Goal: Transaction & Acquisition: Purchase product/service

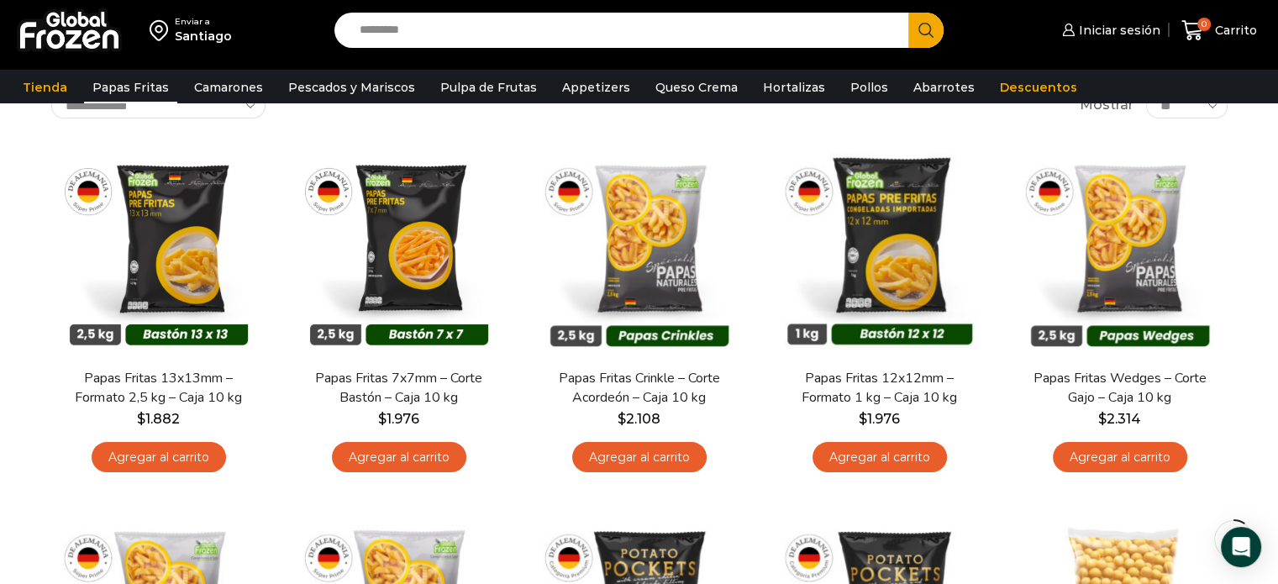
scroll to position [125, 0]
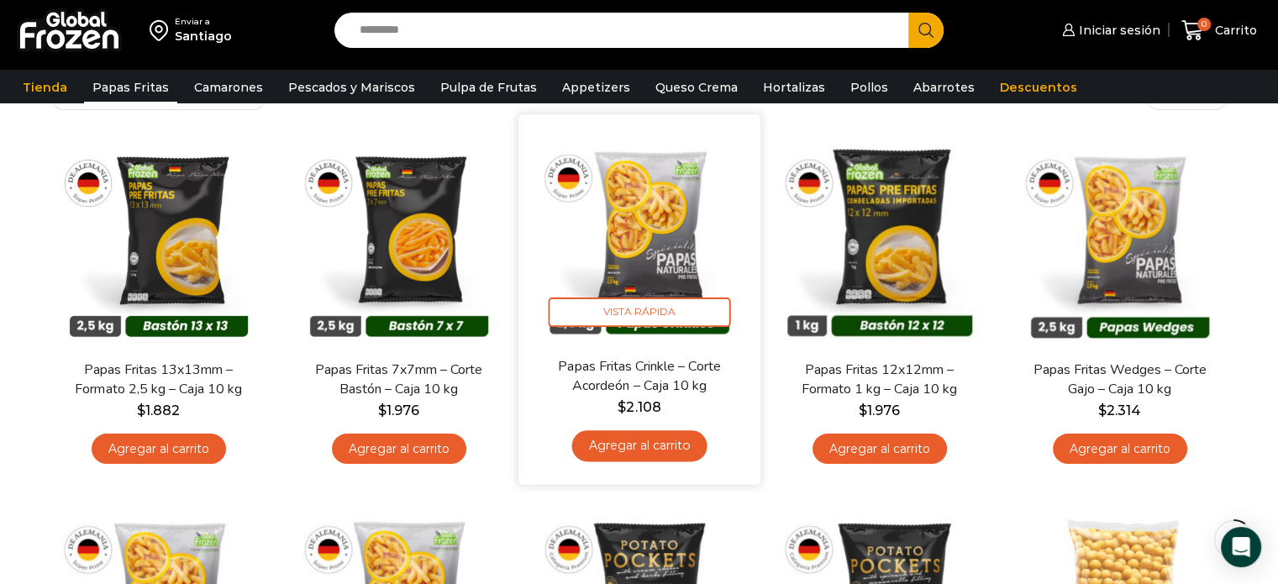
click at [659, 375] on link "Papas Fritas Crinkle – Corte Acordeón – Caja 10 kg" at bounding box center [638, 375] width 195 height 39
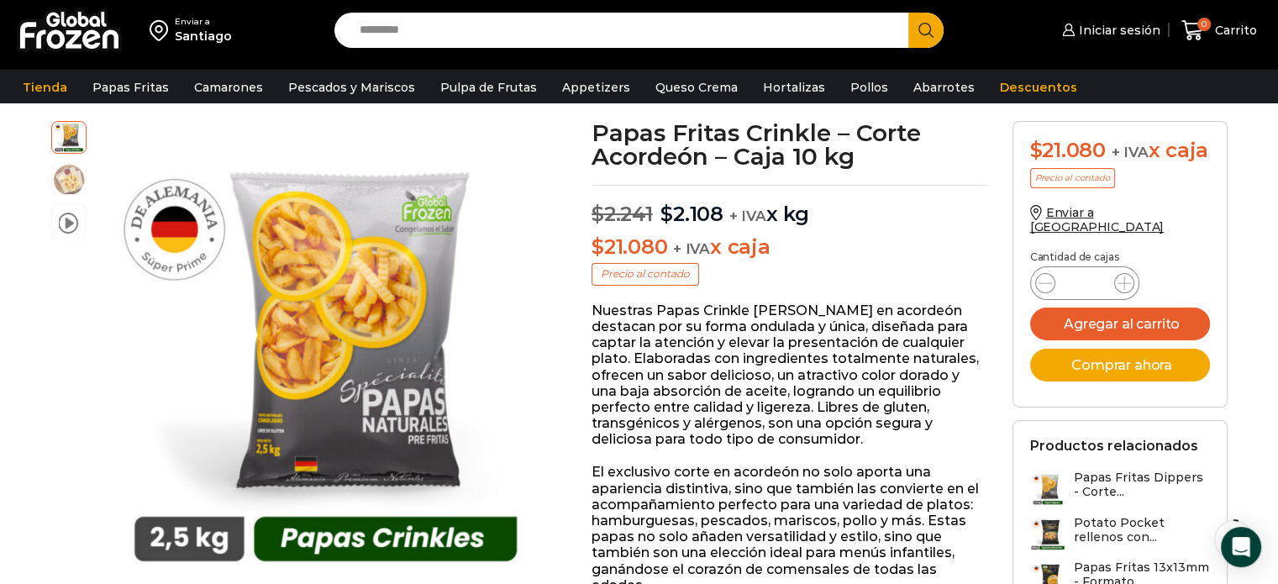
scroll to position [101, 0]
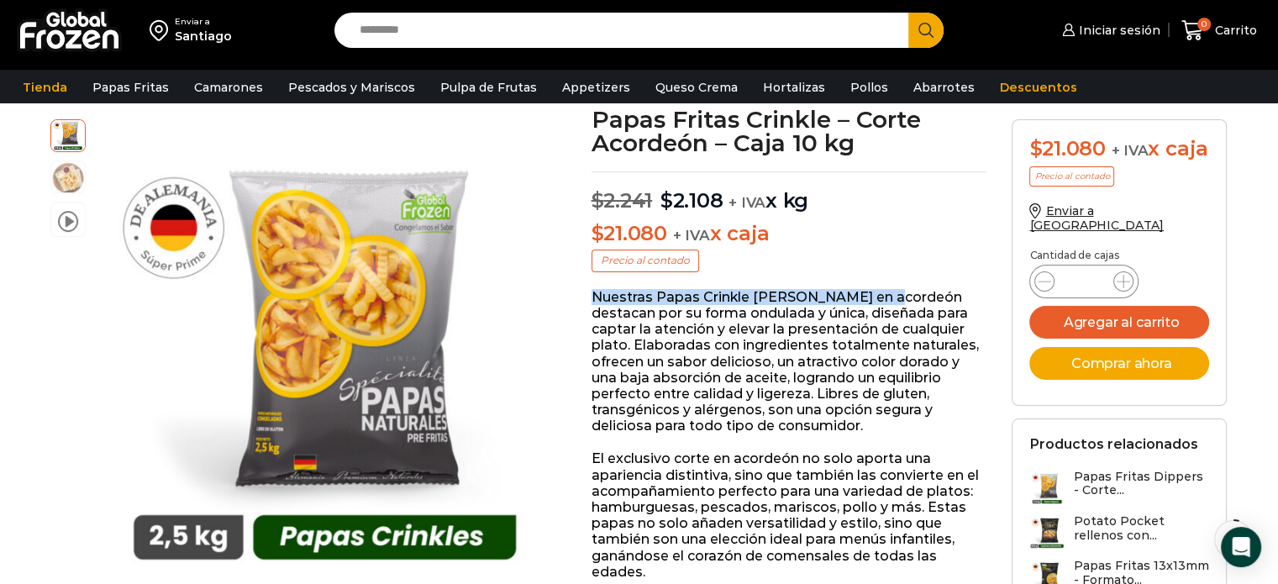
drag, startPoint x: 715, startPoint y: 287, endPoint x: 878, endPoint y: 294, distance: 163.2
click at [878, 294] on p "Nuestras Papas Crinkle de corte en acordeón destacan por su forma ondulada y ún…" at bounding box center [790, 361] width 396 height 145
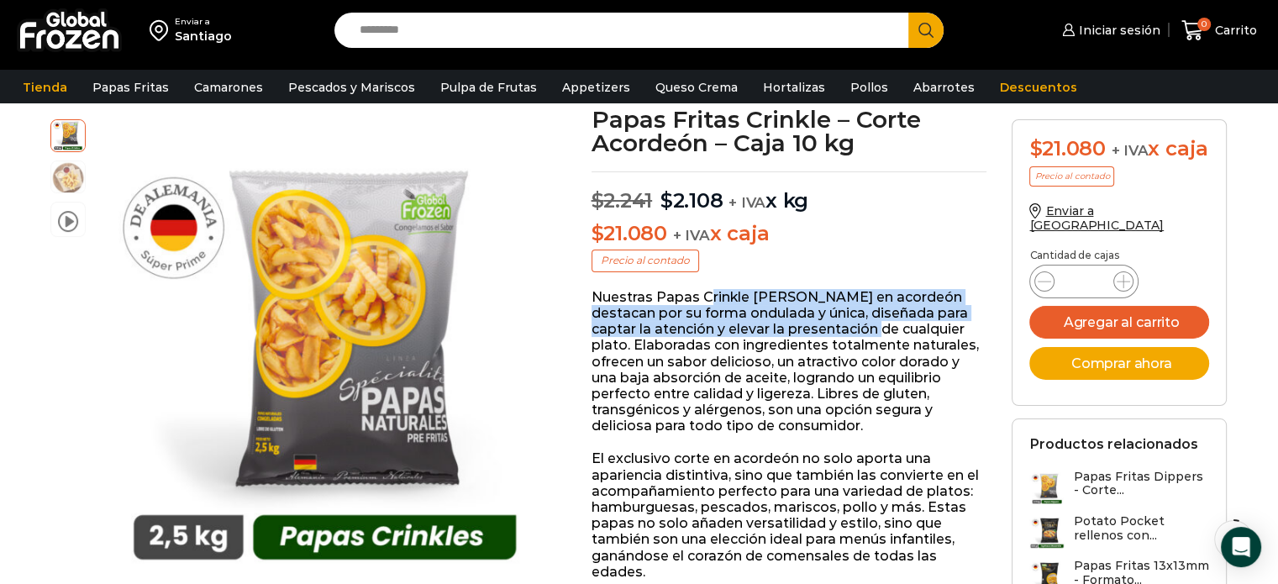
drag, startPoint x: 706, startPoint y: 302, endPoint x: 860, endPoint y: 322, distance: 155.8
click at [860, 322] on p "Nuestras Papas Crinkle de corte en acordeón destacan por su forma ondulada y ún…" at bounding box center [790, 361] width 396 height 145
drag, startPoint x: 793, startPoint y: 297, endPoint x: 874, endPoint y: 322, distance: 84.3
click at [874, 322] on p "Nuestras Papas Crinkle de corte en acordeón destacan por su forma ondulada y ún…" at bounding box center [790, 361] width 396 height 145
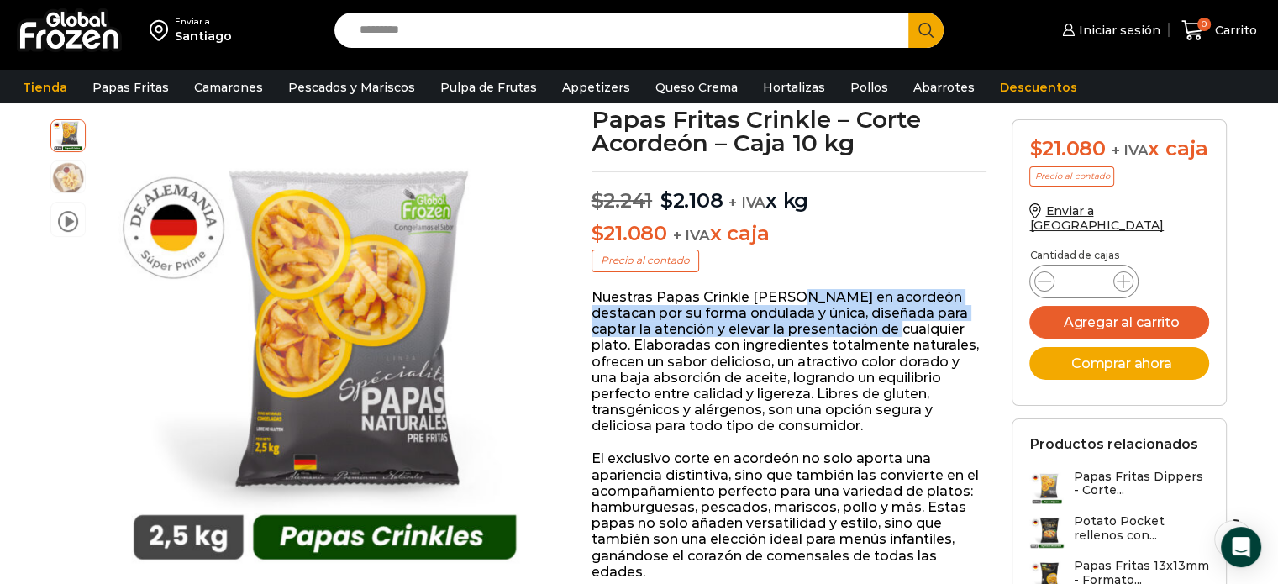
click at [874, 322] on p "Nuestras Papas Crinkle de corte en acordeón destacan por su forma ondulada y ún…" at bounding box center [790, 361] width 396 height 145
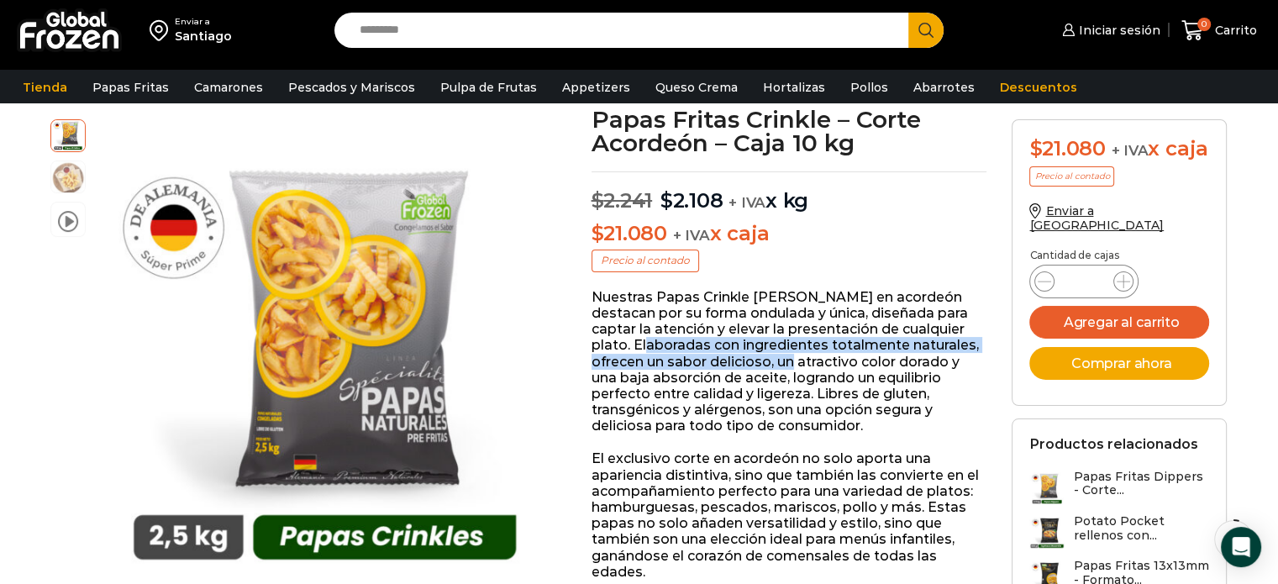
drag, startPoint x: 640, startPoint y: 340, endPoint x: 844, endPoint y: 362, distance: 205.3
click at [844, 362] on p "Nuestras Papas Crinkle de corte en acordeón destacan por su forma ondulada y ún…" at bounding box center [790, 361] width 396 height 145
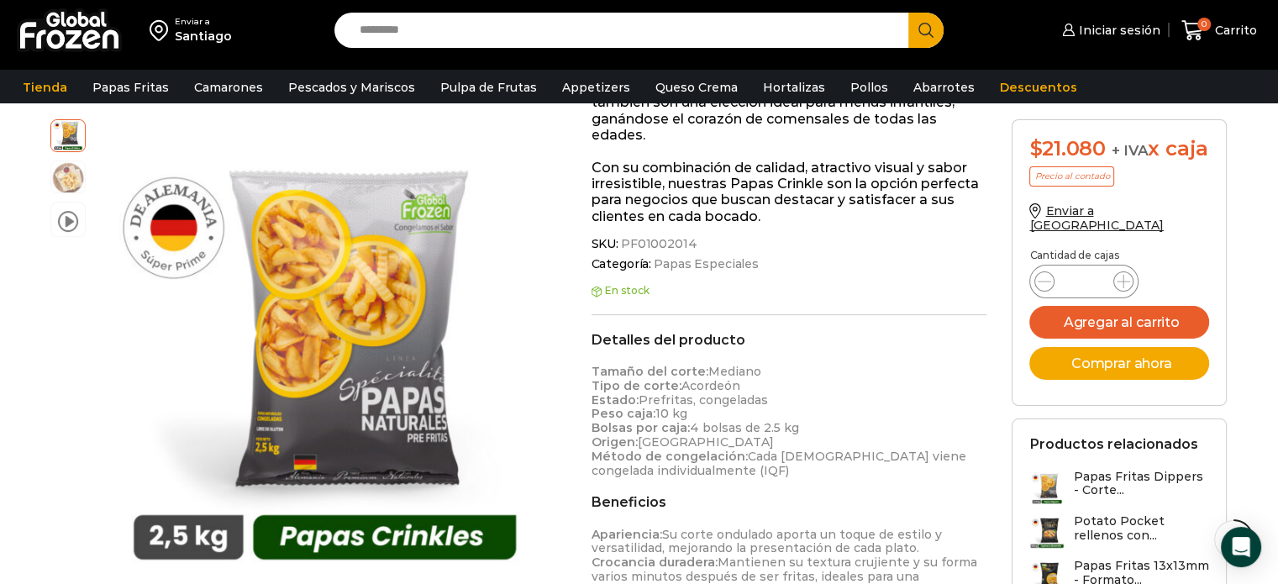
scroll to position [571, 0]
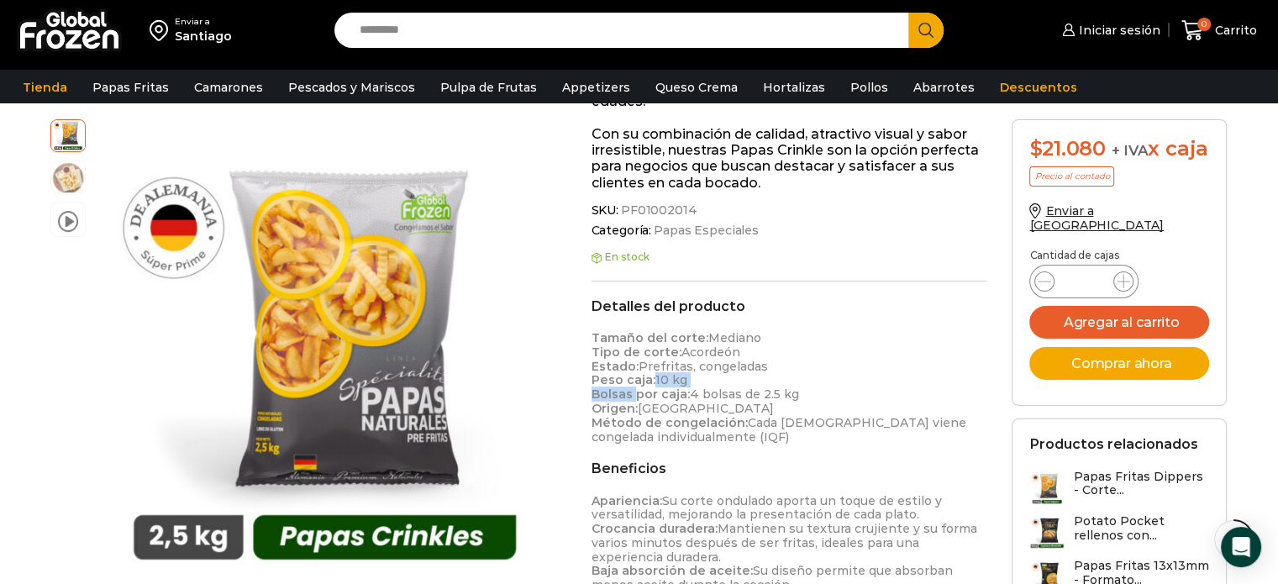
drag, startPoint x: 634, startPoint y: 393, endPoint x: 796, endPoint y: 373, distance: 162.6
click at [796, 373] on p "Tamaño del corte: Mediano Tipo de corte: Acordeón Estado: Prefritas, congeladas…" at bounding box center [790, 387] width 396 height 113
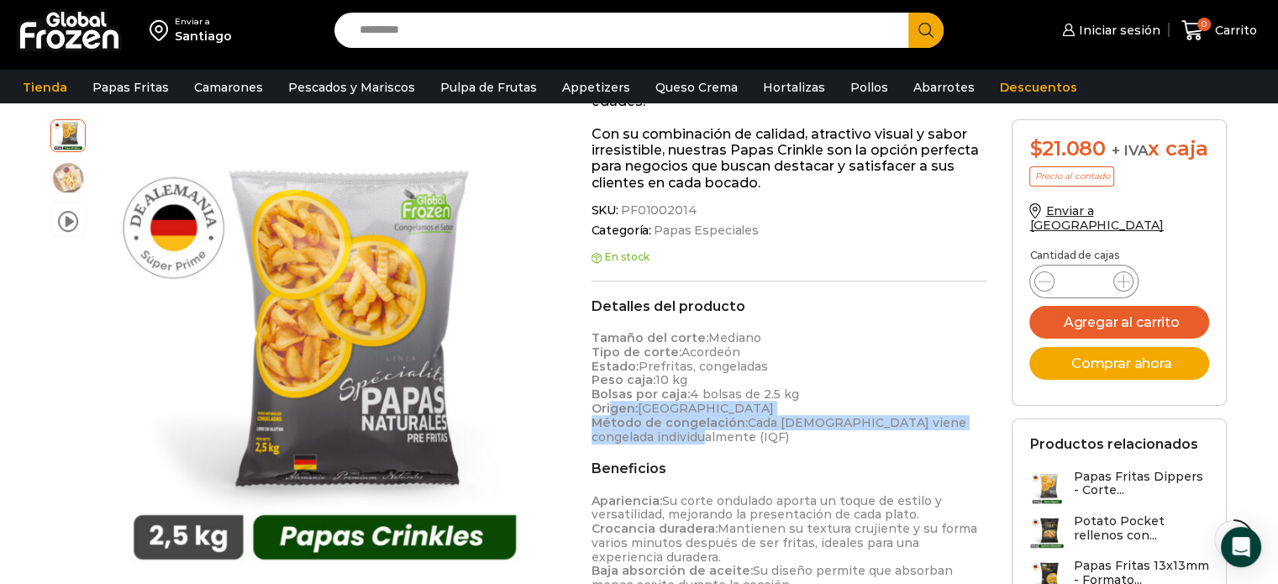
drag, startPoint x: 612, startPoint y: 408, endPoint x: 764, endPoint y: 440, distance: 155.4
click at [764, 440] on p "Tamaño del corte: Mediano Tipo de corte: Acordeón Estado: Prefritas, congeladas…" at bounding box center [790, 387] width 396 height 113
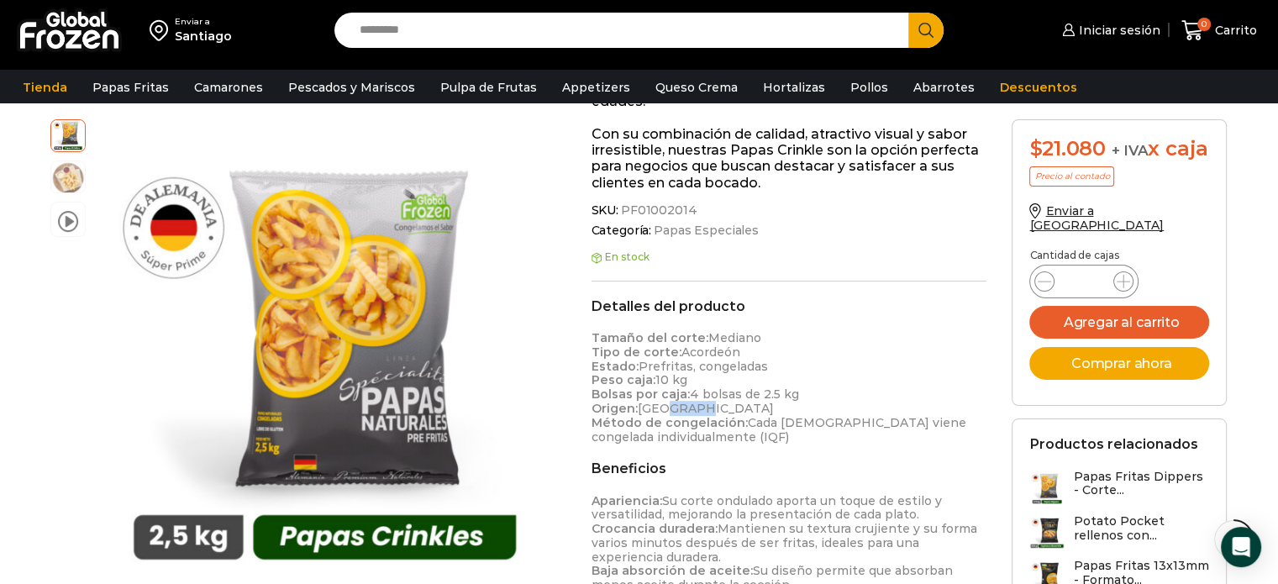
drag, startPoint x: 655, startPoint y: 412, endPoint x: 850, endPoint y: 413, distance: 195.8
click at [850, 413] on p "Tamaño del corte: Mediano Tipo de corte: Acordeón Estado: Prefritas, congeladas…" at bounding box center [790, 387] width 396 height 113
drag, startPoint x: 784, startPoint y: 422, endPoint x: 939, endPoint y: 413, distance: 155.7
click at [939, 413] on p "Tamaño del corte: Mediano Tipo de corte: Acordeón Estado: Prefritas, congeladas…" at bounding box center [790, 387] width 396 height 113
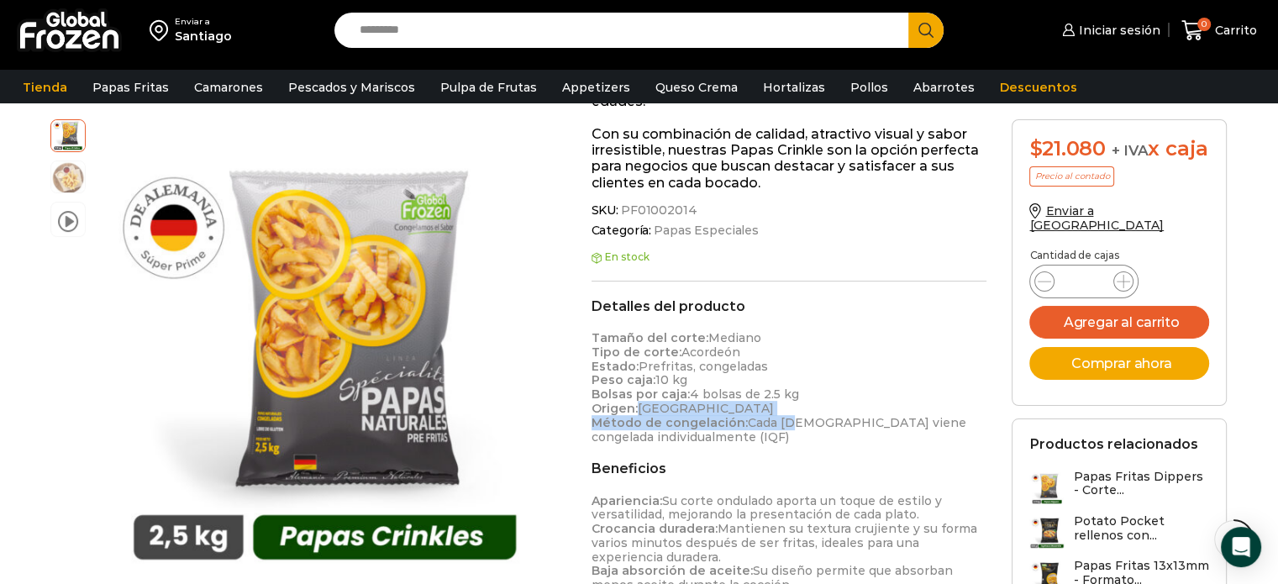
click at [939, 413] on p "Tamaño del corte: Mediano Tipo de corte: Acordeón Estado: Prefritas, congeladas…" at bounding box center [790, 387] width 396 height 113
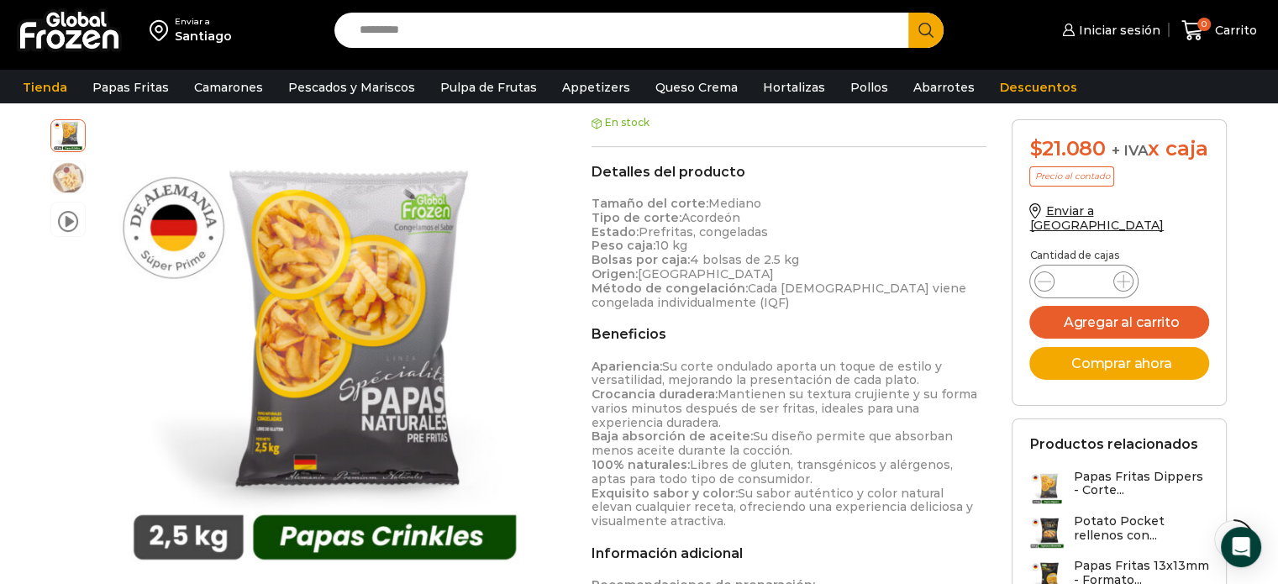
scroll to position [739, 0]
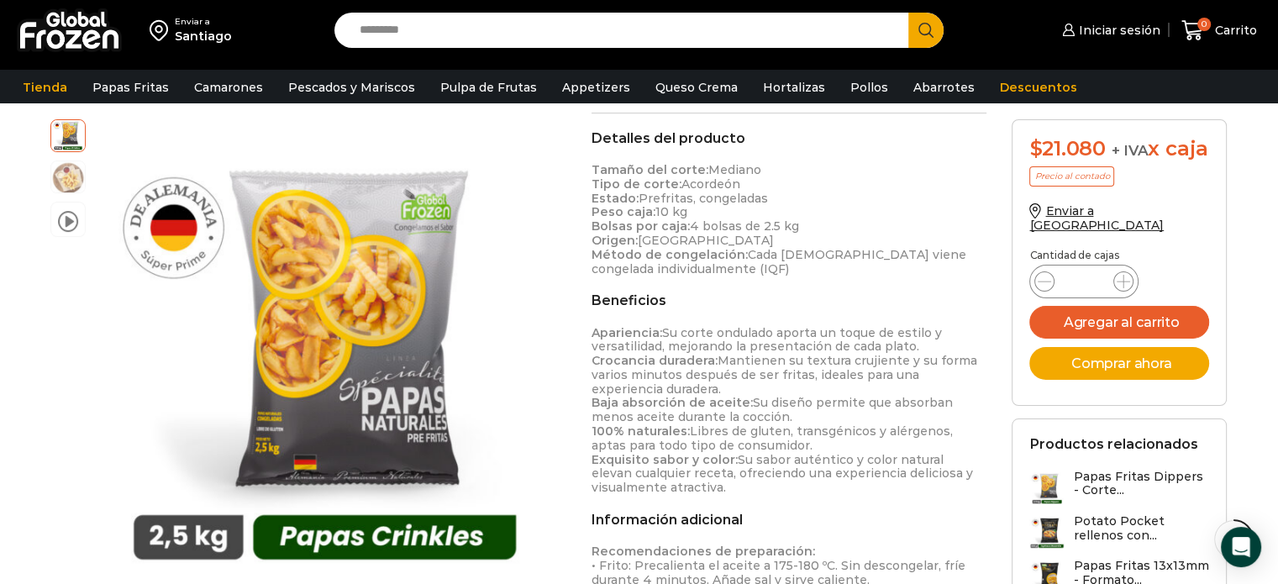
drag, startPoint x: 670, startPoint y: 367, endPoint x: 870, endPoint y: 369, distance: 200.0
click at [870, 369] on p "Apariencia: Su corte ondulado aporta un toque de estilo y versatilidad, mejoran…" at bounding box center [790, 411] width 396 height 170
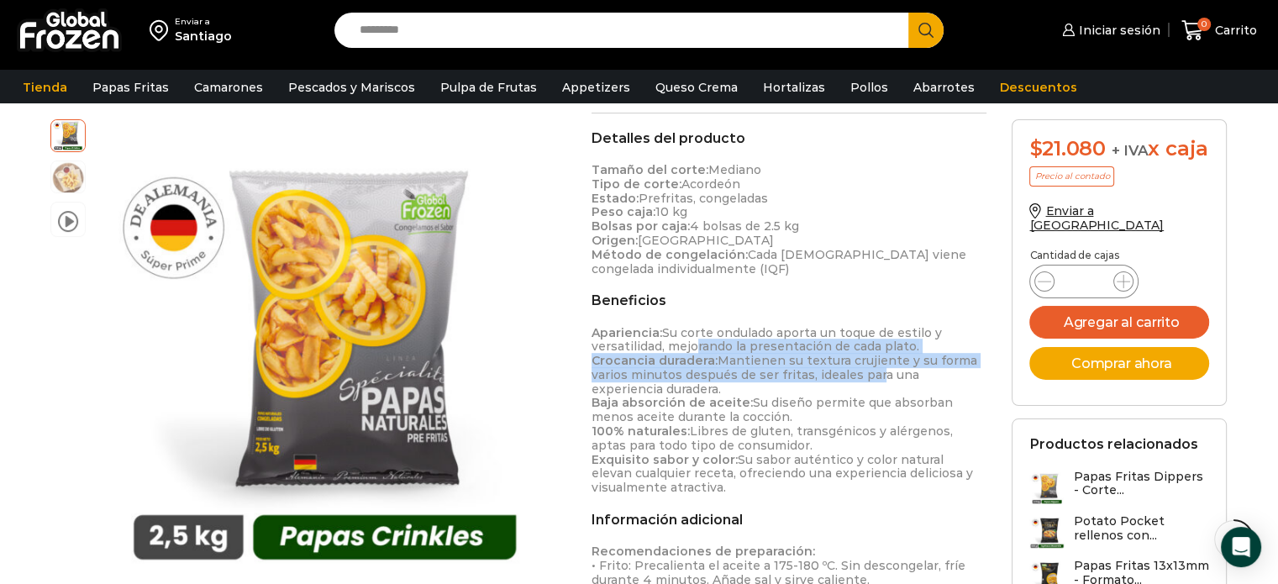
drag, startPoint x: 870, startPoint y: 369, endPoint x: 686, endPoint y: 347, distance: 185.3
click at [686, 347] on p "Apariencia: Su corte ondulado aporta un toque de estilo y versatilidad, mejoran…" at bounding box center [790, 411] width 396 height 170
drag, startPoint x: 643, startPoint y: 357, endPoint x: 773, endPoint y: 418, distance: 144.0
click at [773, 418] on p "Apariencia: Su corte ondulado aporta un toque de estilo y versatilidad, mejoran…" at bounding box center [790, 411] width 396 height 170
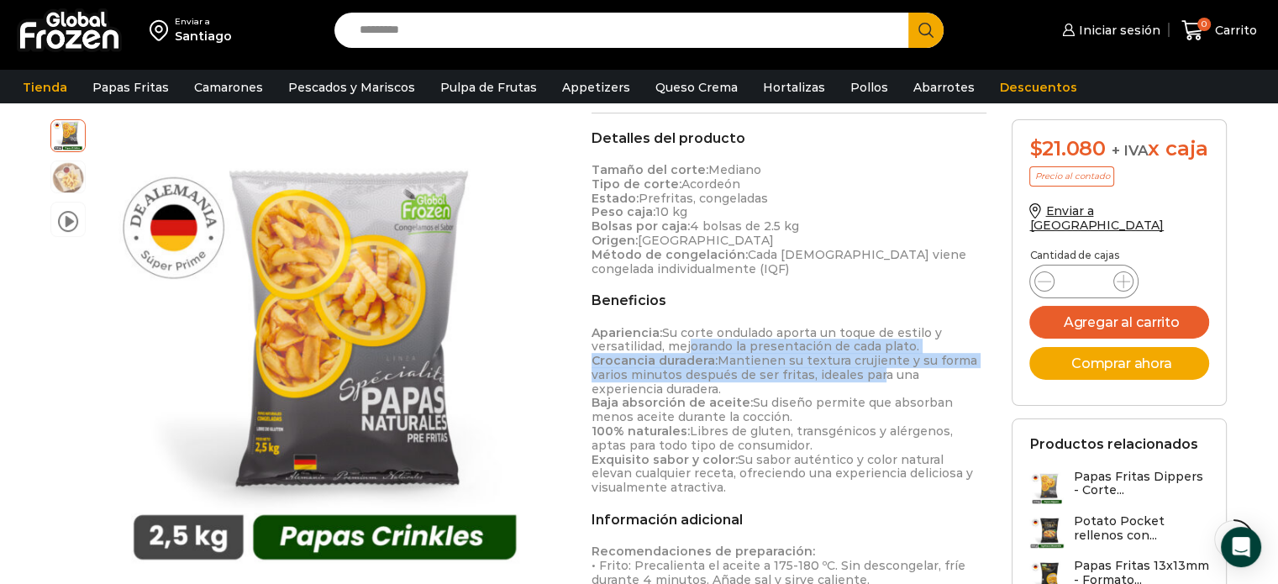
click at [773, 418] on p "Apariencia: Su corte ondulado aporta un toque de estilo y versatilidad, mejoran…" at bounding box center [790, 411] width 396 height 170
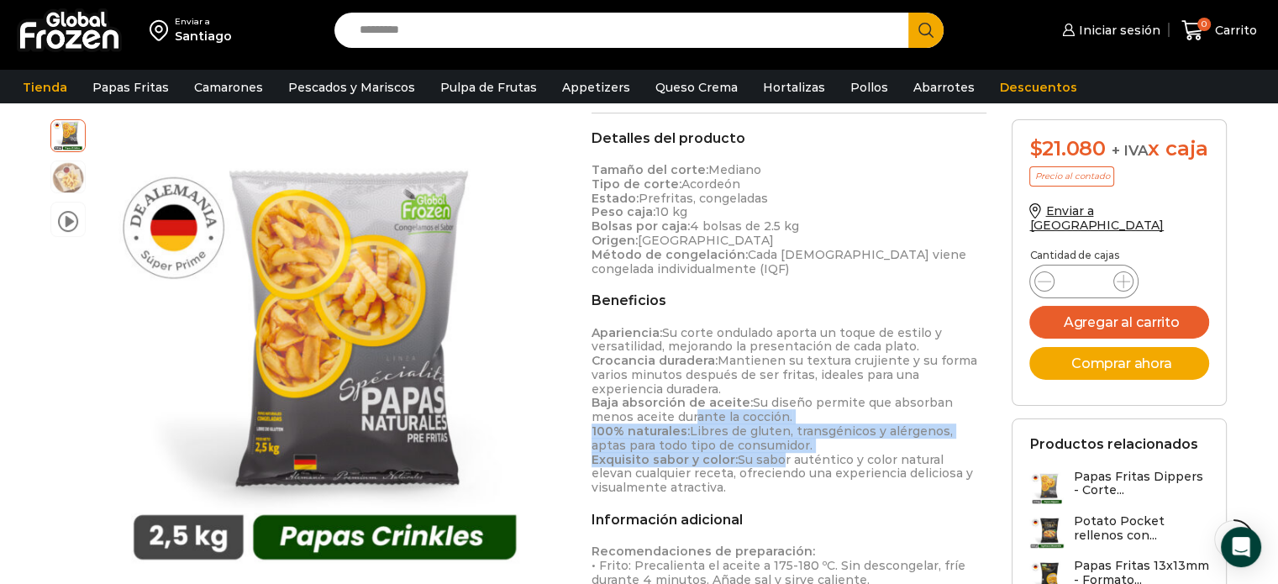
drag, startPoint x: 645, startPoint y: 413, endPoint x: 770, endPoint y: 453, distance: 130.5
click at [770, 453] on p "Apariencia: Su corte ondulado aporta un toque de estilo y versatilidad, mejoran…" at bounding box center [790, 411] width 396 height 170
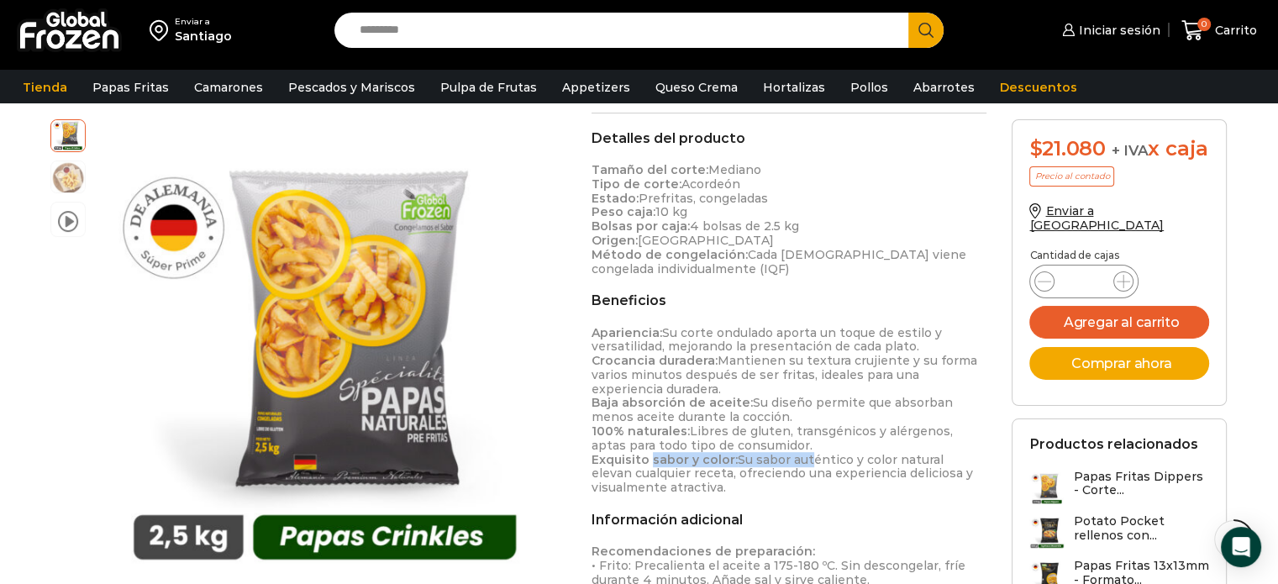
drag, startPoint x: 649, startPoint y: 453, endPoint x: 807, endPoint y: 465, distance: 157.6
click at [807, 465] on p "Apariencia: Su corte ondulado aporta un toque de estilo y versatilidad, mejoran…" at bounding box center [790, 411] width 396 height 170
drag, startPoint x: 711, startPoint y: 466, endPoint x: 773, endPoint y: 475, distance: 62.7
click at [773, 475] on p "Apariencia: Su corte ondulado aporta un toque de estilo y versatilidad, mejoran…" at bounding box center [790, 411] width 396 height 170
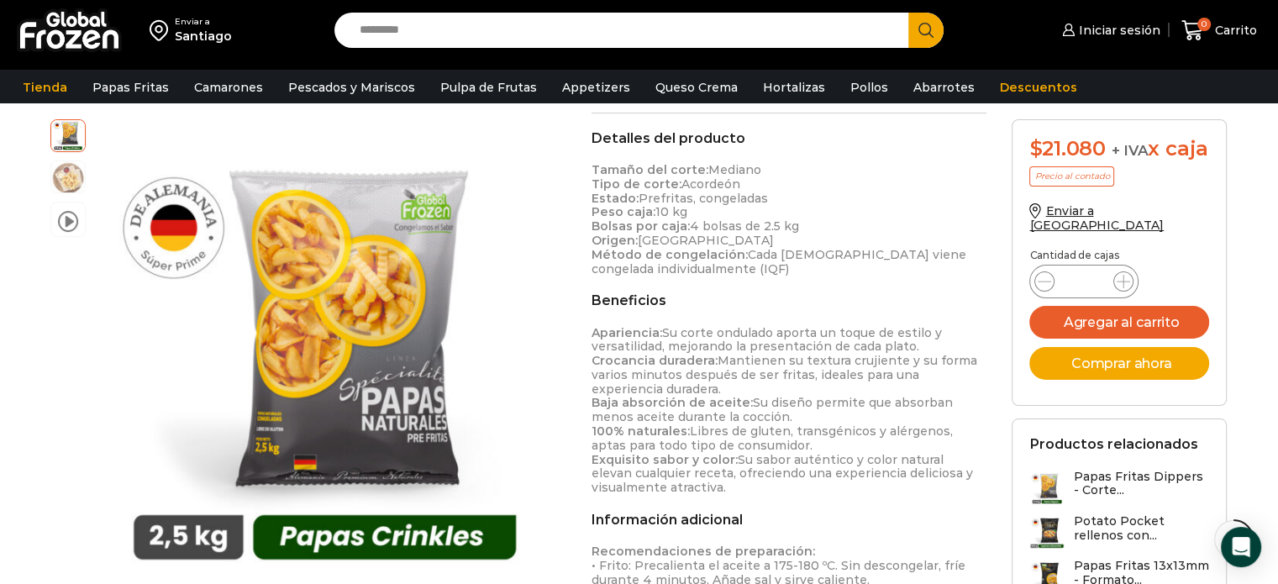
click at [773, 475] on p "Apariencia: Su corte ondulado aporta un toque de estilo y versatilidad, mejoran…" at bounding box center [790, 411] width 396 height 170
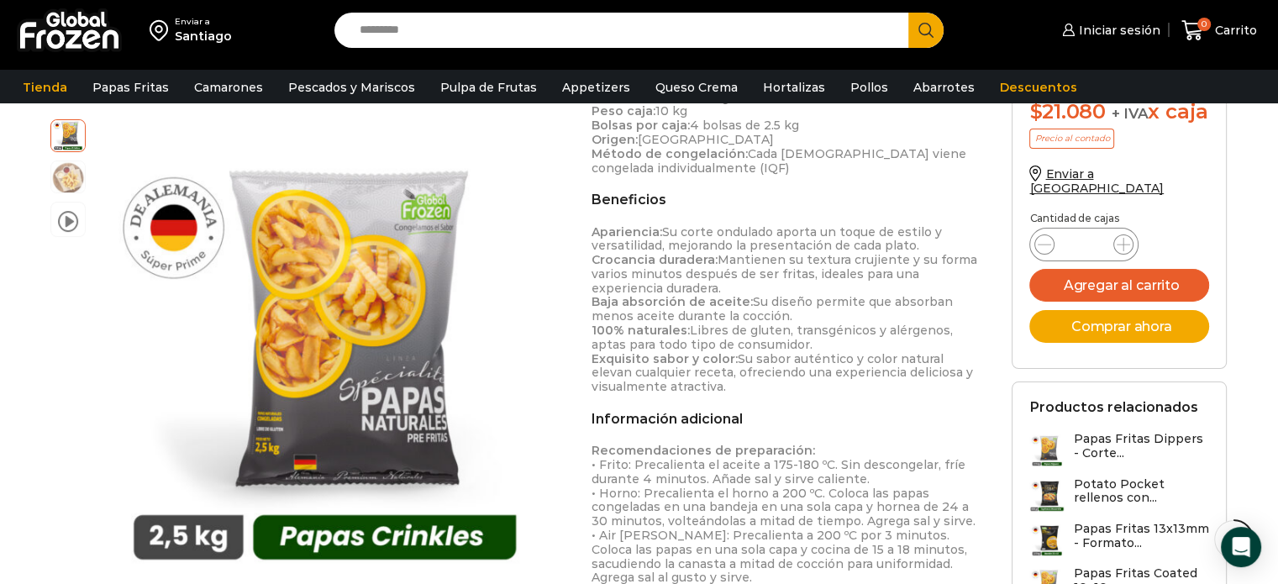
scroll to position [874, 0]
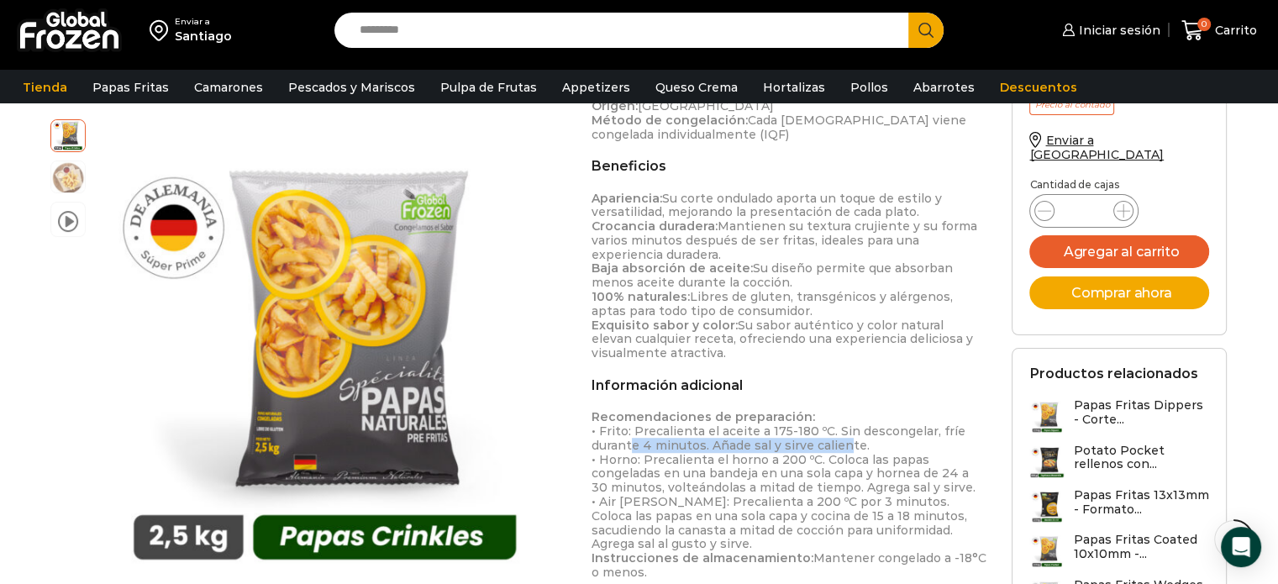
drag, startPoint x: 625, startPoint y: 447, endPoint x: 844, endPoint y: 450, distance: 218.5
click at [844, 450] on p "Recomendaciones de preparación: • Frito: Precalienta el aceite a 175-180 ºC. Si…" at bounding box center [790, 495] width 396 height 170
click at [706, 436] on p "Recomendaciones de preparación: • Frito: Precalienta el aceite a 175-180 ºC. Si…" at bounding box center [790, 495] width 396 height 170
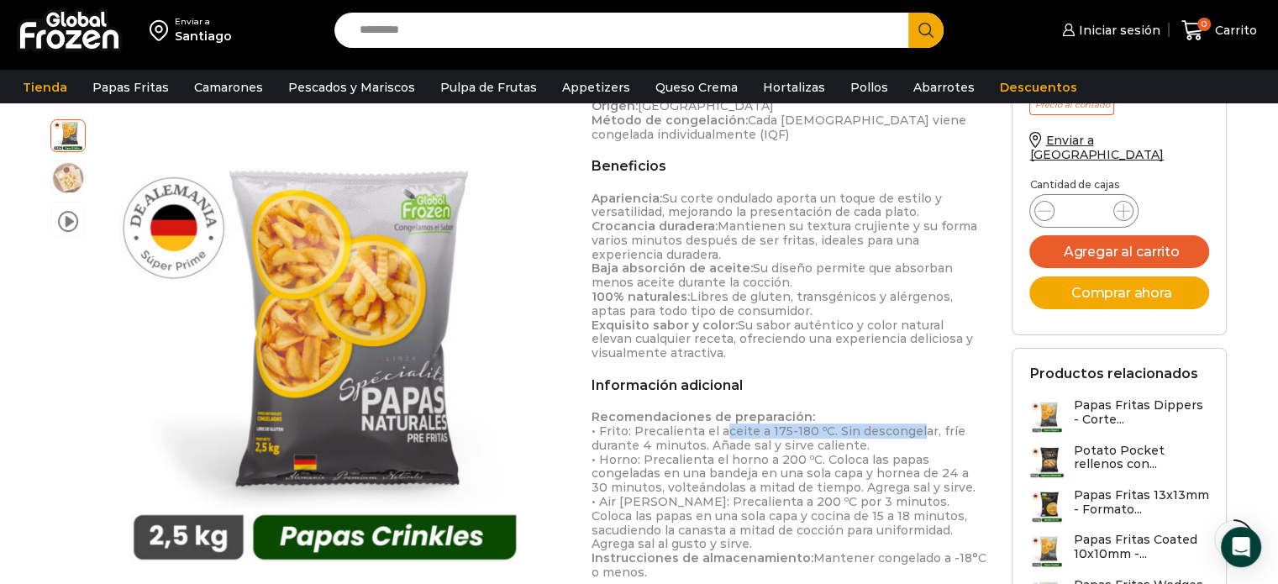
drag, startPoint x: 717, startPoint y: 437, endPoint x: 907, endPoint y: 436, distance: 190.7
click at [907, 436] on p "Recomendaciones de preparación: • Frito: Precalienta el aceite a 175-180 ºC. Si…" at bounding box center [790, 495] width 396 height 170
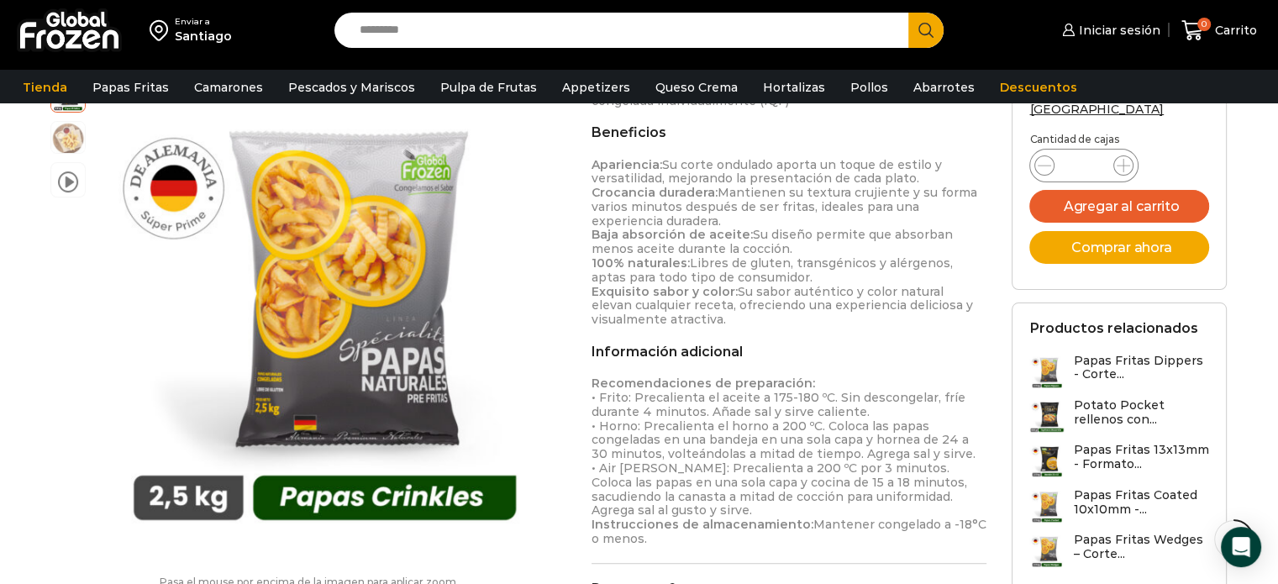
scroll to position [941, 0]
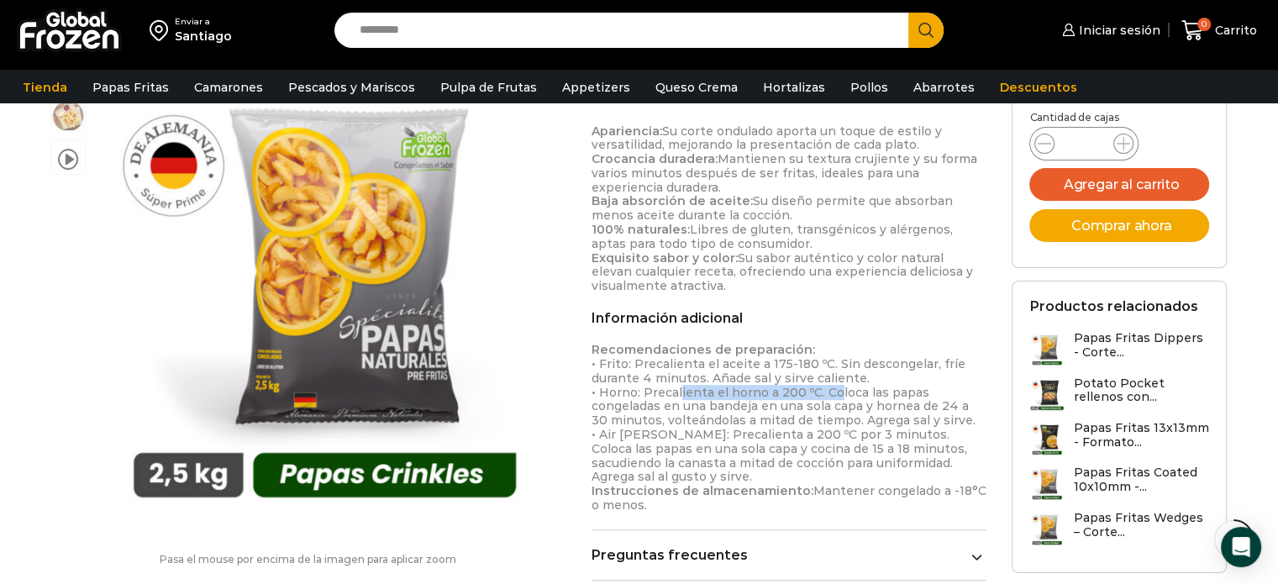
drag, startPoint x: 671, startPoint y: 394, endPoint x: 837, endPoint y: 396, distance: 165.5
click at [837, 396] on p "Recomendaciones de preparación: • Frito: Precalienta el aceite a 175-180 ºC. Si…" at bounding box center [790, 428] width 396 height 170
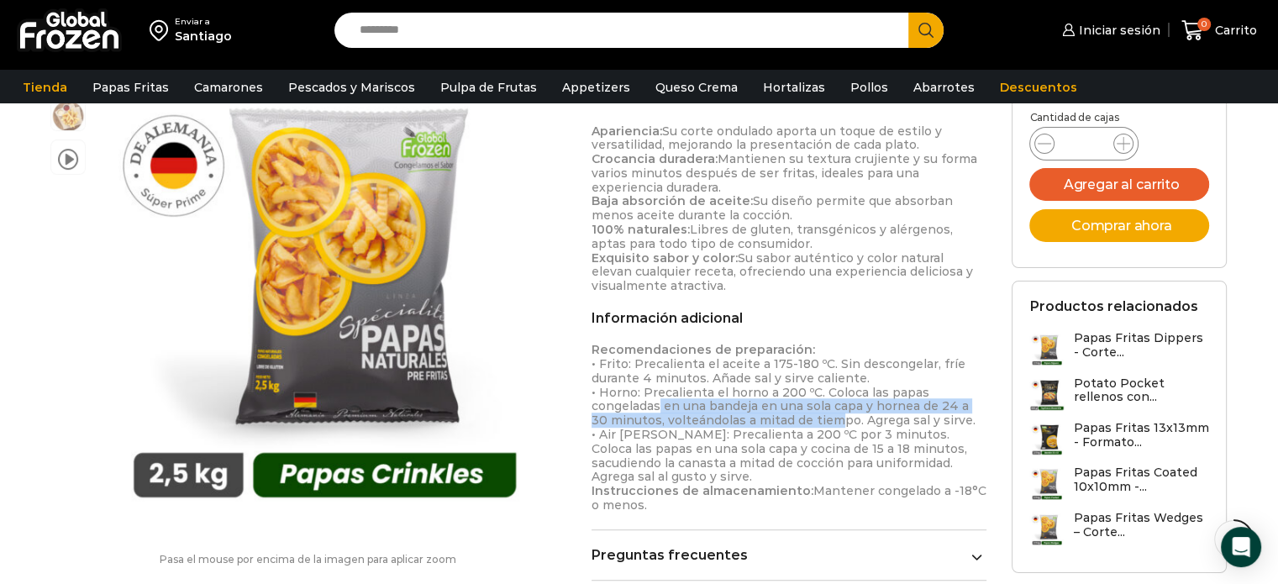
drag, startPoint x: 652, startPoint y: 413, endPoint x: 811, endPoint y: 416, distance: 158.8
click at [811, 416] on p "Recomendaciones de preparación: • Frito: Precalienta el aceite a 175-180 ºC. Si…" at bounding box center [790, 428] width 396 height 170
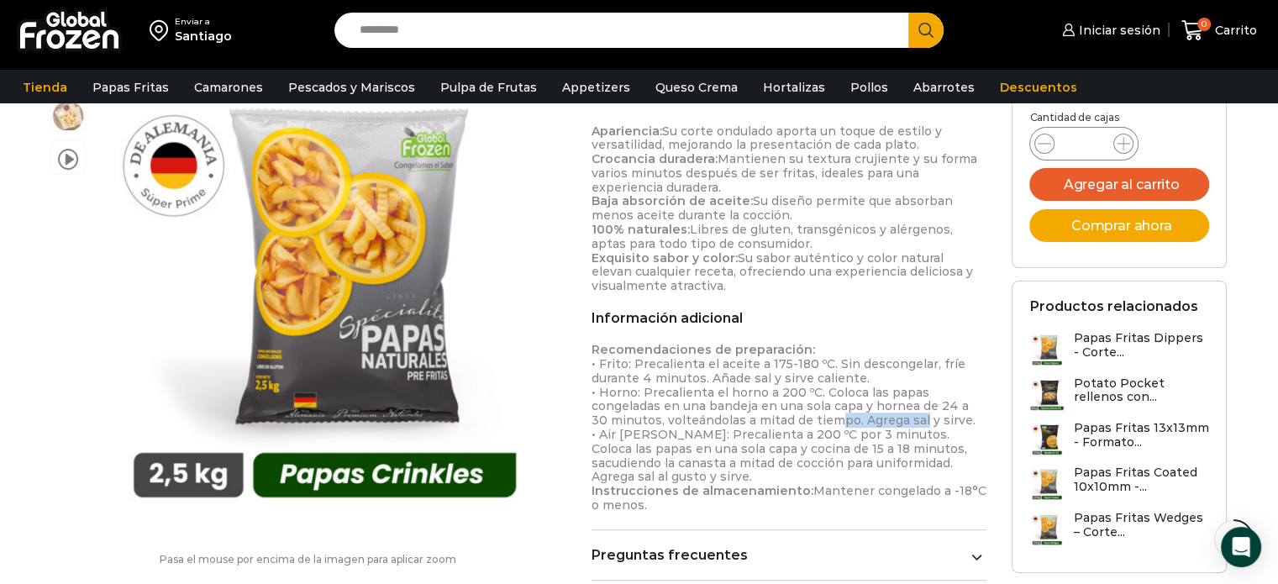
drag, startPoint x: 811, startPoint y: 416, endPoint x: 902, endPoint y: 422, distance: 91.8
click at [902, 422] on p "Recomendaciones de preparación: • Frito: Precalienta el aceite a 175-180 ºC. Si…" at bounding box center [790, 428] width 396 height 170
drag, startPoint x: 686, startPoint y: 413, endPoint x: 840, endPoint y: 419, distance: 153.9
click at [840, 419] on p "Recomendaciones de preparación: • Frito: Precalienta el aceite a 175-180 ºC. Si…" at bounding box center [790, 428] width 396 height 170
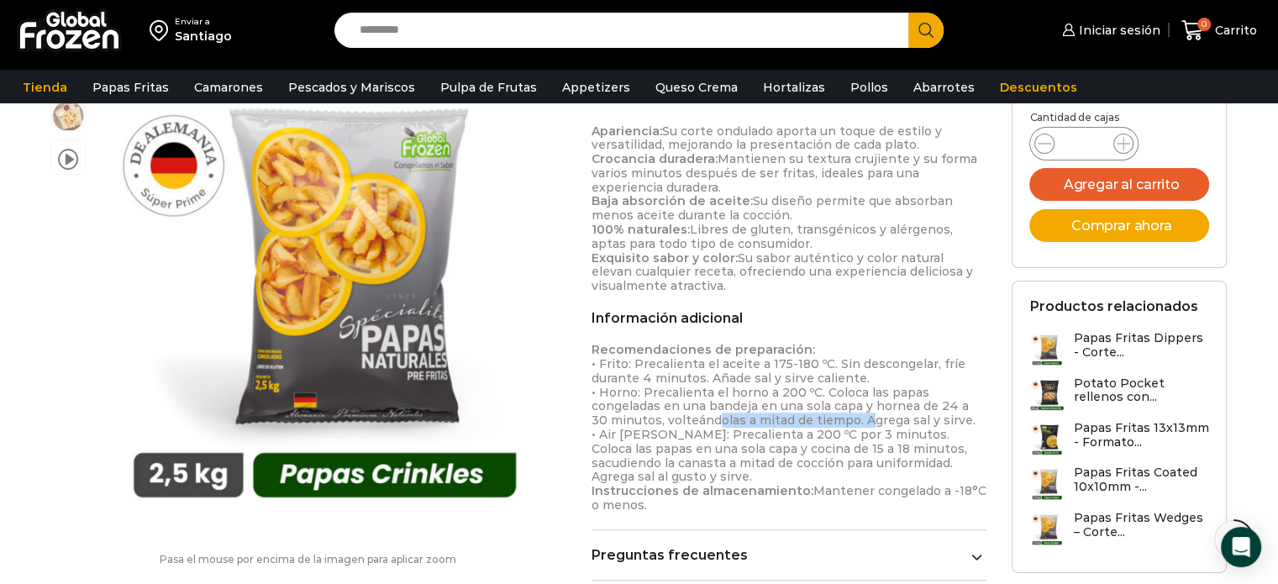
click at [840, 419] on p "Recomendaciones de preparación: • Frito: Precalienta el aceite a 175-180 ºC. Si…" at bounding box center [790, 428] width 396 height 170
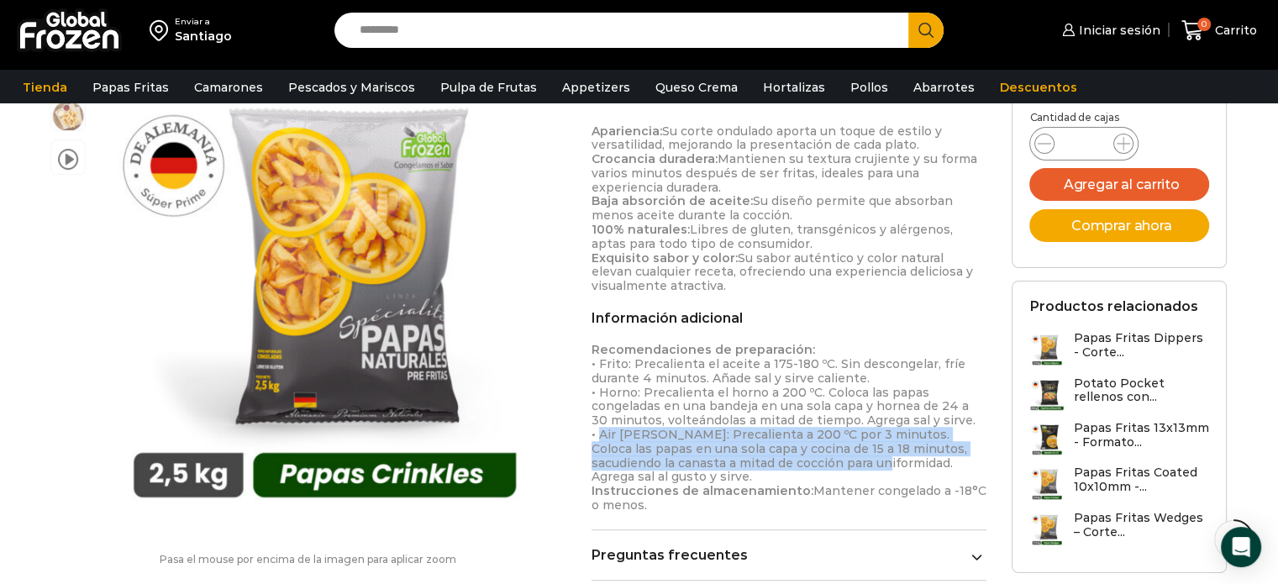
drag, startPoint x: 593, startPoint y: 437, endPoint x: 787, endPoint y: 457, distance: 195.1
click at [787, 457] on p "Recomendaciones de preparación: • Frito: Precalienta el aceite a 175-180 ºC. Si…" at bounding box center [790, 428] width 396 height 170
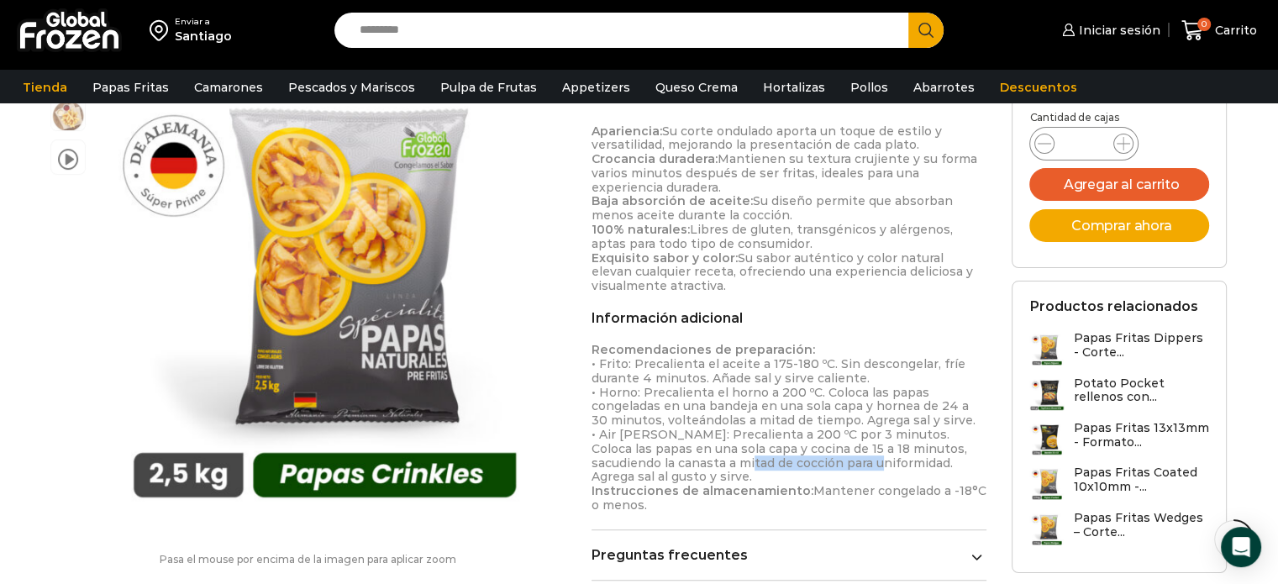
drag, startPoint x: 648, startPoint y: 457, endPoint x: 786, endPoint y: 465, distance: 138.9
click at [786, 465] on p "Recomendaciones de preparación: • Frito: Precalienta el aceite a 175-180 ºC. Si…" at bounding box center [790, 428] width 396 height 170
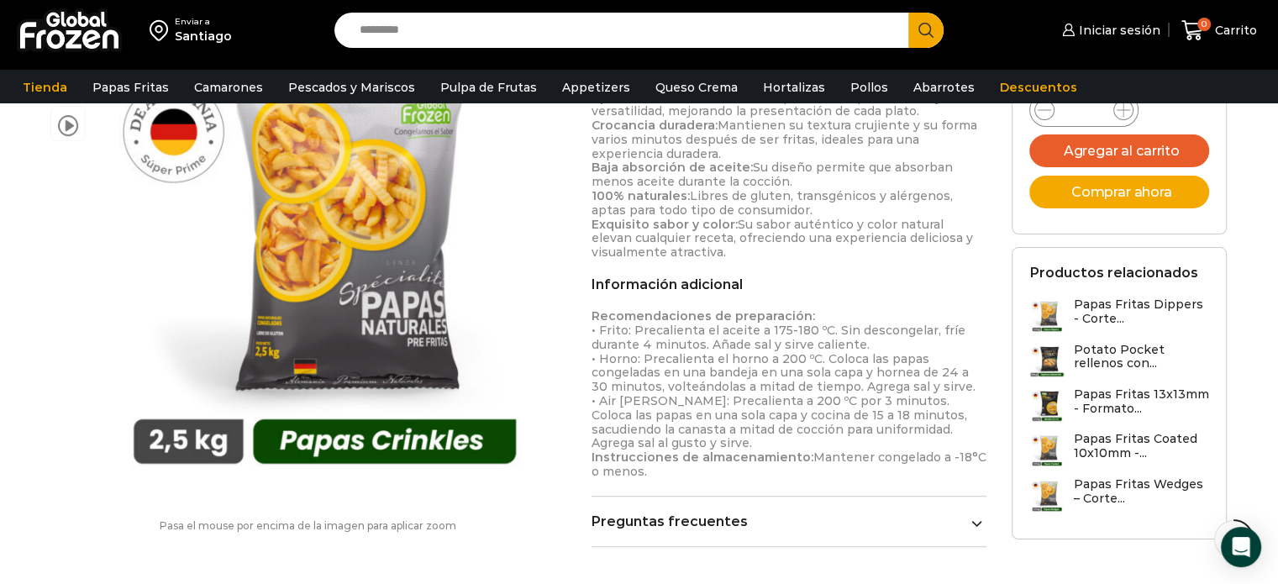
drag, startPoint x: 861, startPoint y: 392, endPoint x: 999, endPoint y: 382, distance: 138.2
click at [999, 382] on div "video Pasa el mouse por encima de la imagen para aplicar zoom Papas Fritas Crin…" at bounding box center [639, 300] width 1201 height 2135
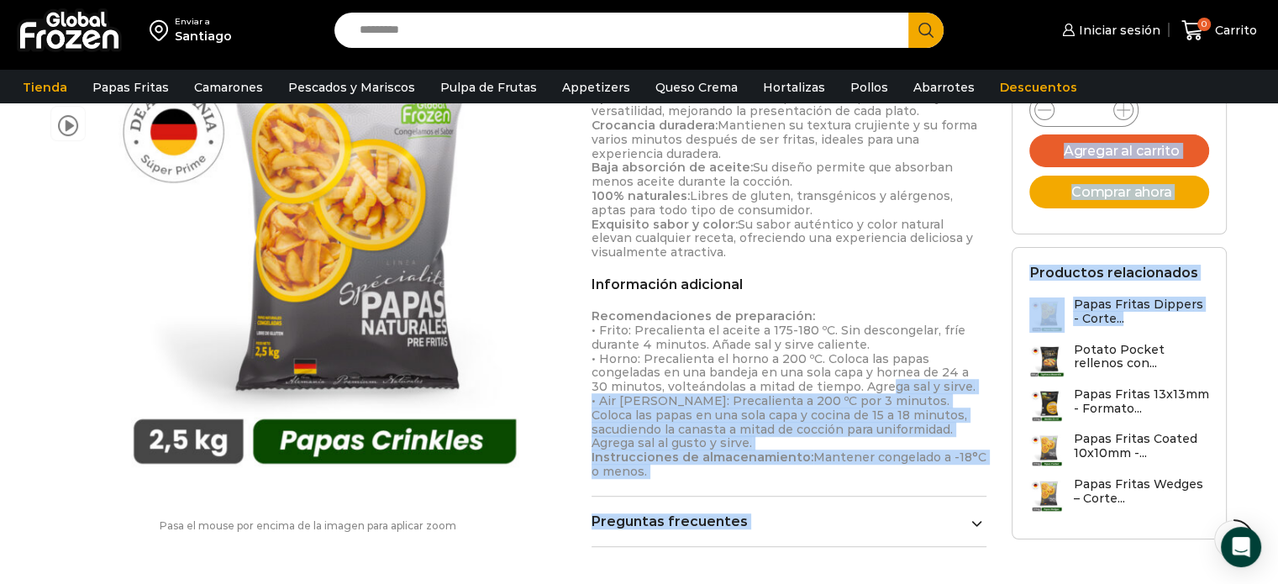
click at [999, 382] on div "$ 21.080 + IVA x caja Precio al contado Enviar a Chile Cantidad de cajas Papas …" at bounding box center [1119, 244] width 240 height 592
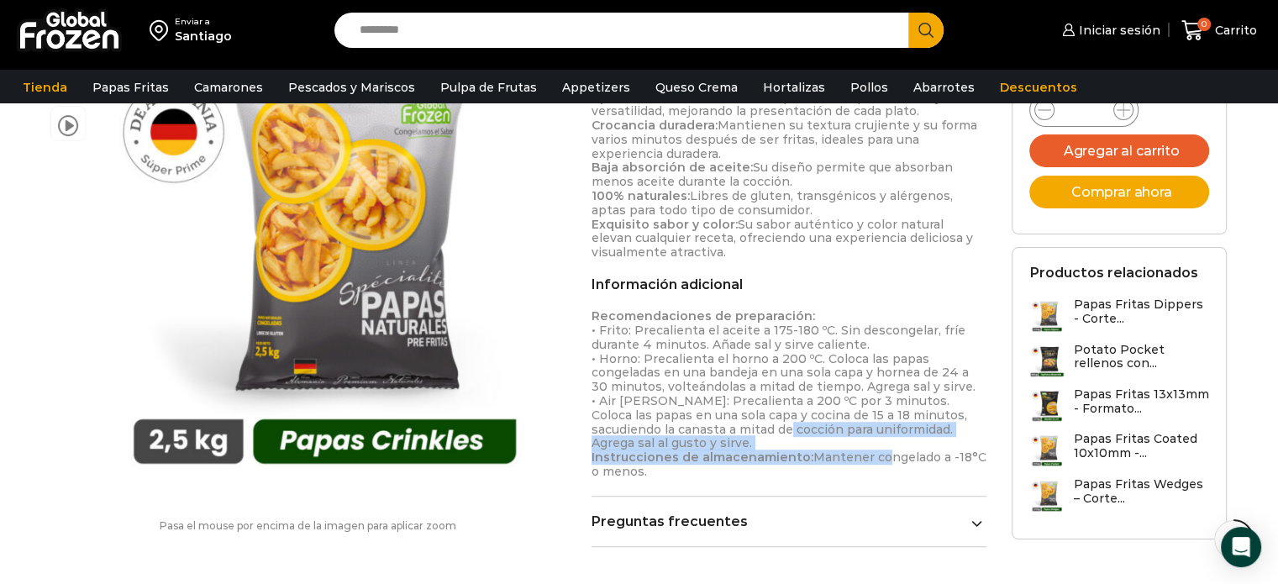
drag, startPoint x: 685, startPoint y: 423, endPoint x: 870, endPoint y: 441, distance: 185.8
click at [870, 441] on p "Recomendaciones de preparación: • Frito: Precalienta el aceite a 175-180 ºC. Si…" at bounding box center [790, 394] width 396 height 170
drag, startPoint x: 680, startPoint y: 429, endPoint x: 849, endPoint y: 437, distance: 169.9
click at [849, 437] on p "Recomendaciones de preparación: • Frito: Precalienta el aceite a 175-180 ºC. Si…" at bounding box center [790, 394] width 396 height 170
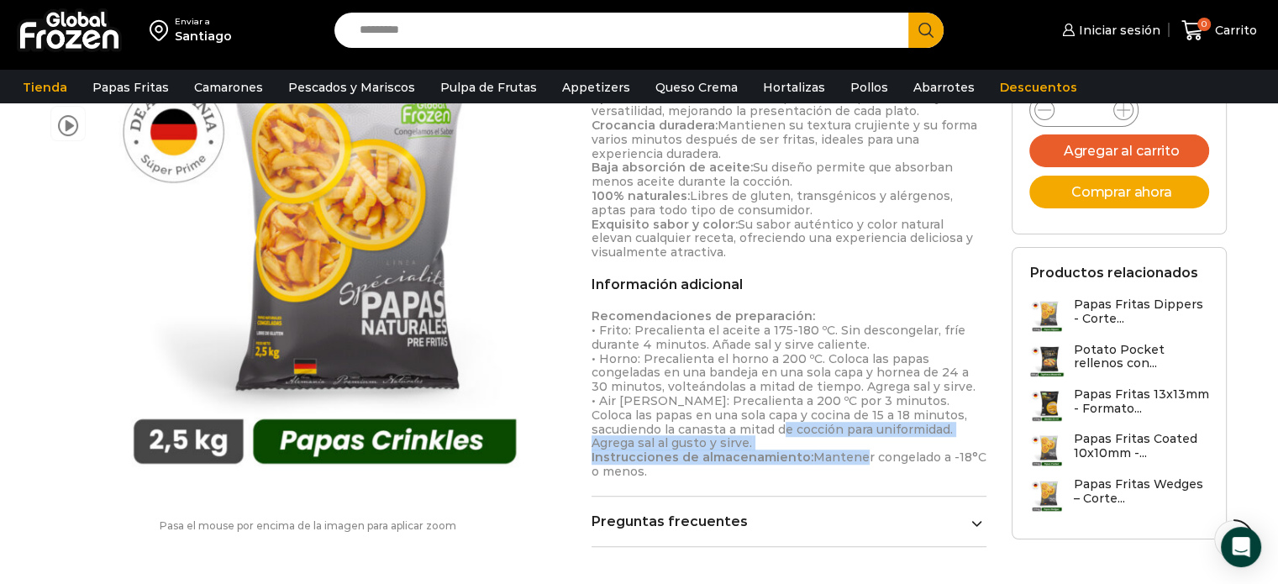
click at [849, 437] on p "Recomendaciones de preparación: • Frito: Precalienta el aceite a 175-180 ºC. Si…" at bounding box center [790, 394] width 396 height 170
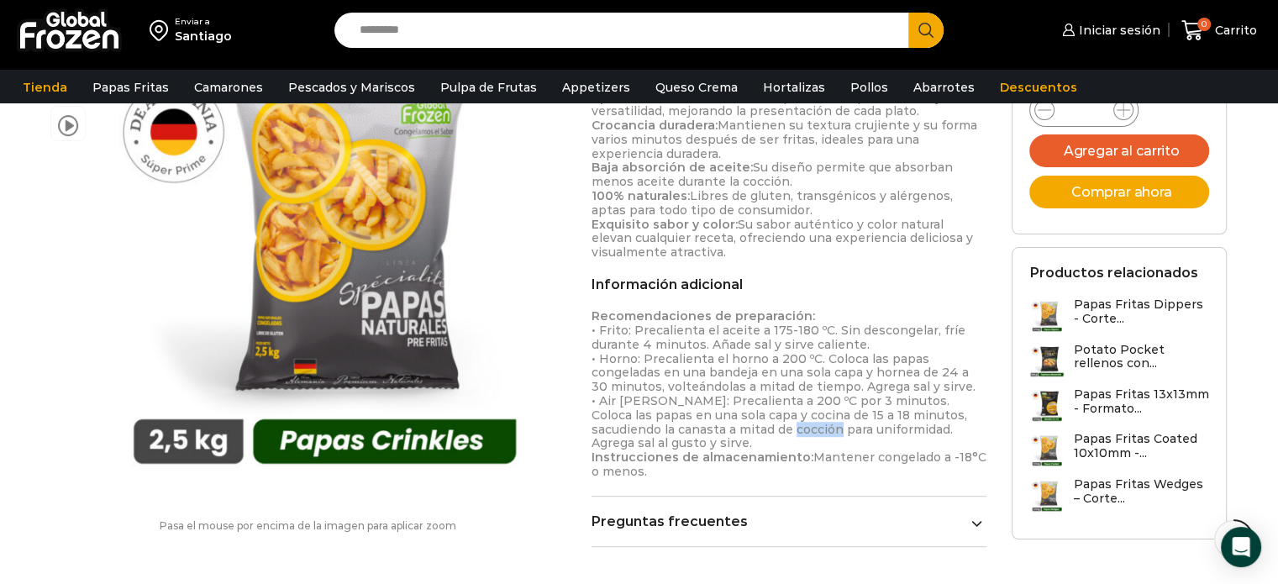
drag, startPoint x: 692, startPoint y: 429, endPoint x: 735, endPoint y: 427, distance: 42.9
click at [735, 427] on p "Recomendaciones de preparación: • Frito: Precalienta el aceite a 175-180 ºC. Si…" at bounding box center [790, 394] width 396 height 170
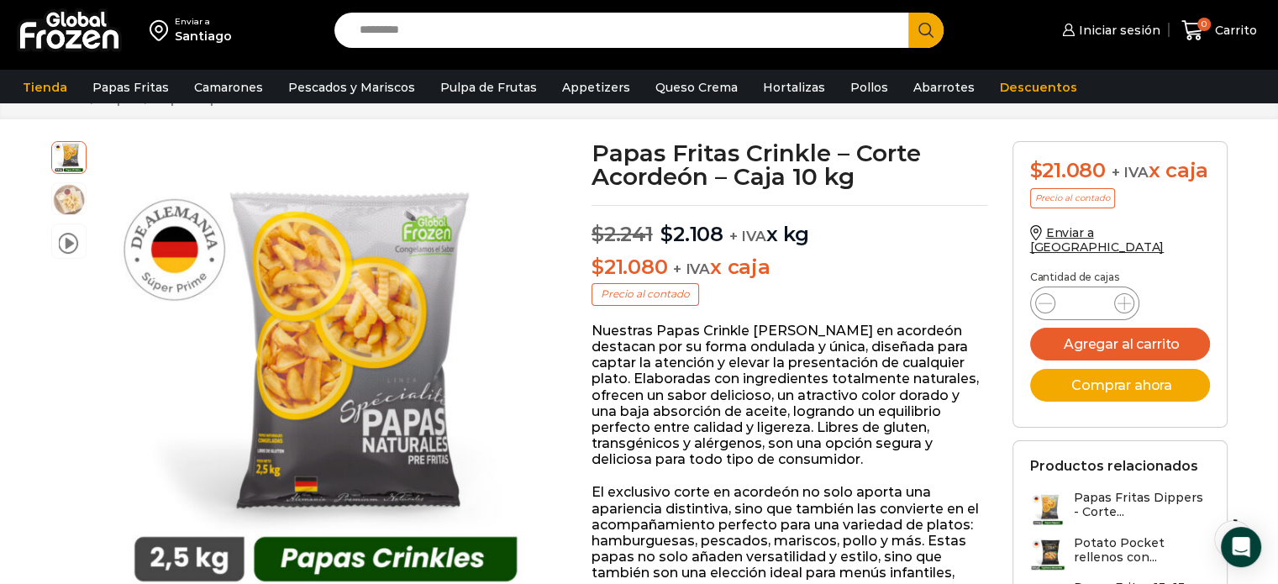
scroll to position [34, 0]
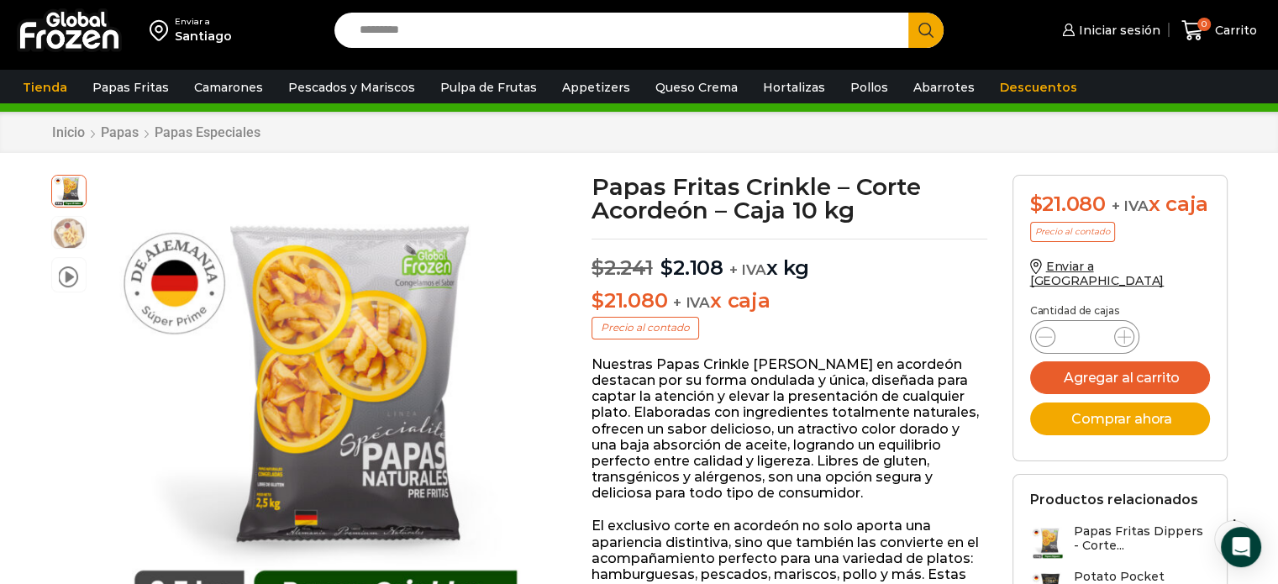
drag, startPoint x: 626, startPoint y: 302, endPoint x: 817, endPoint y: 293, distance: 190.9
click at [817, 293] on p "$ 21.080 + IVA x caja" at bounding box center [790, 301] width 396 height 24
drag, startPoint x: 753, startPoint y: 260, endPoint x: 939, endPoint y: 285, distance: 188.1
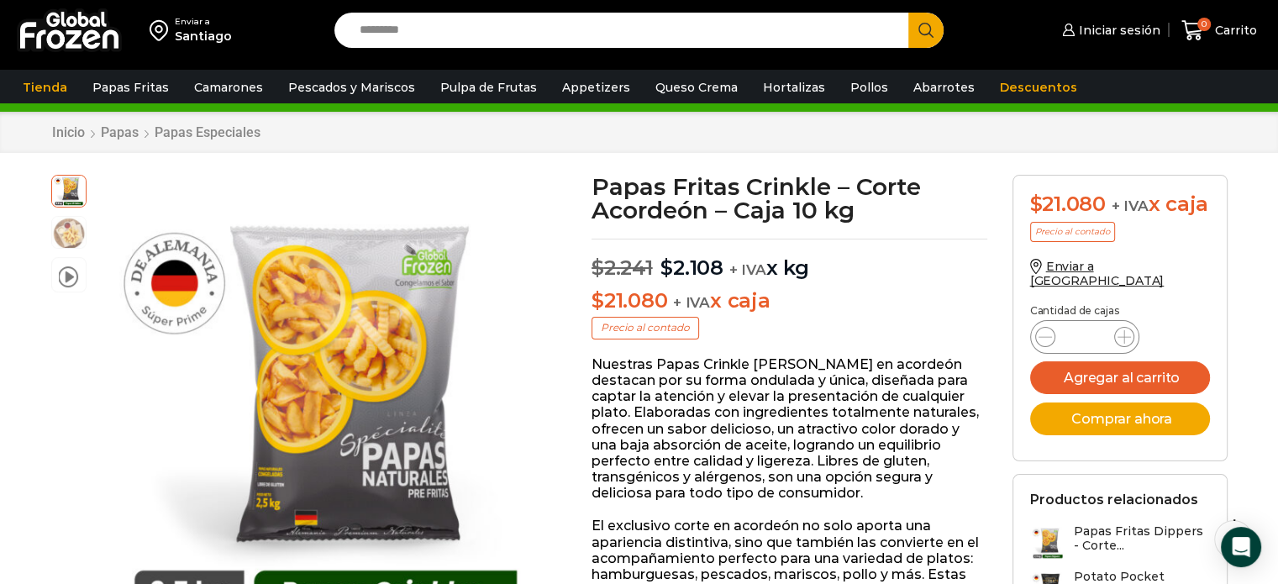
click at [869, 450] on p "Nuestras Papas Crinkle de corte en acordeón destacan por su forma ondulada y ún…" at bounding box center [790, 428] width 396 height 145
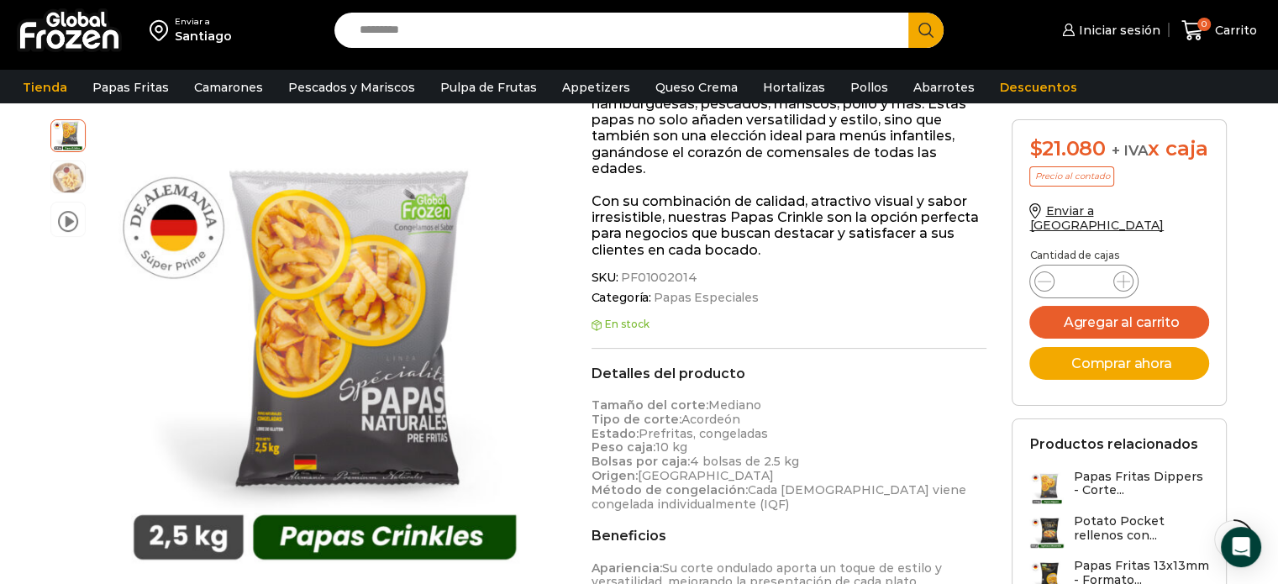
scroll to position [538, 0]
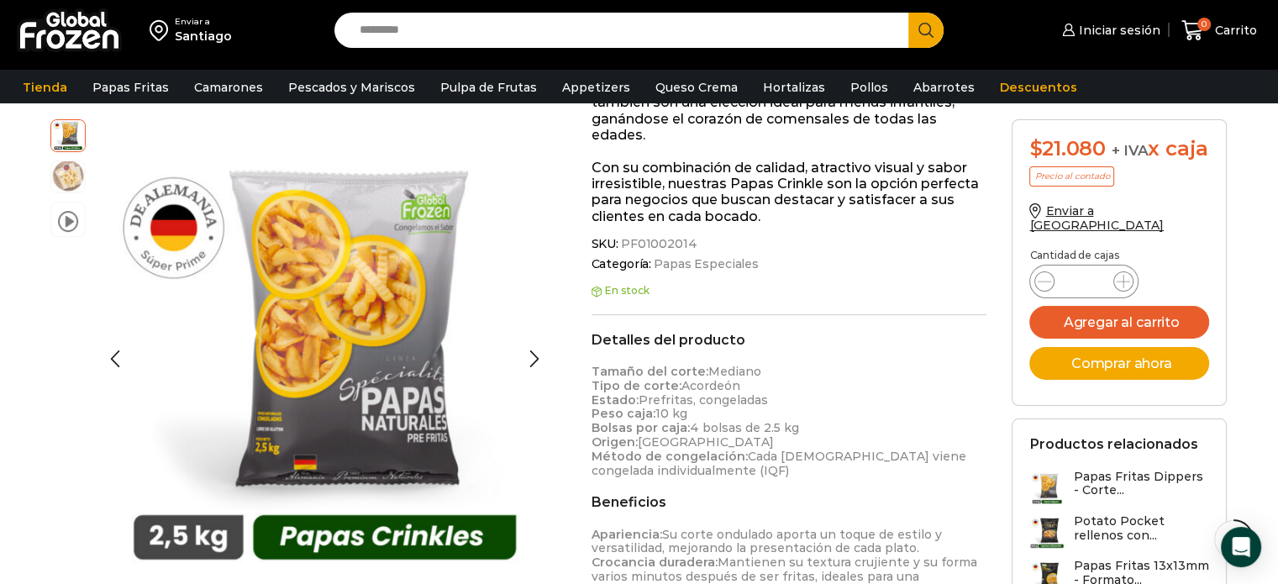
click at [60, 186] on img at bounding box center [68, 176] width 34 height 34
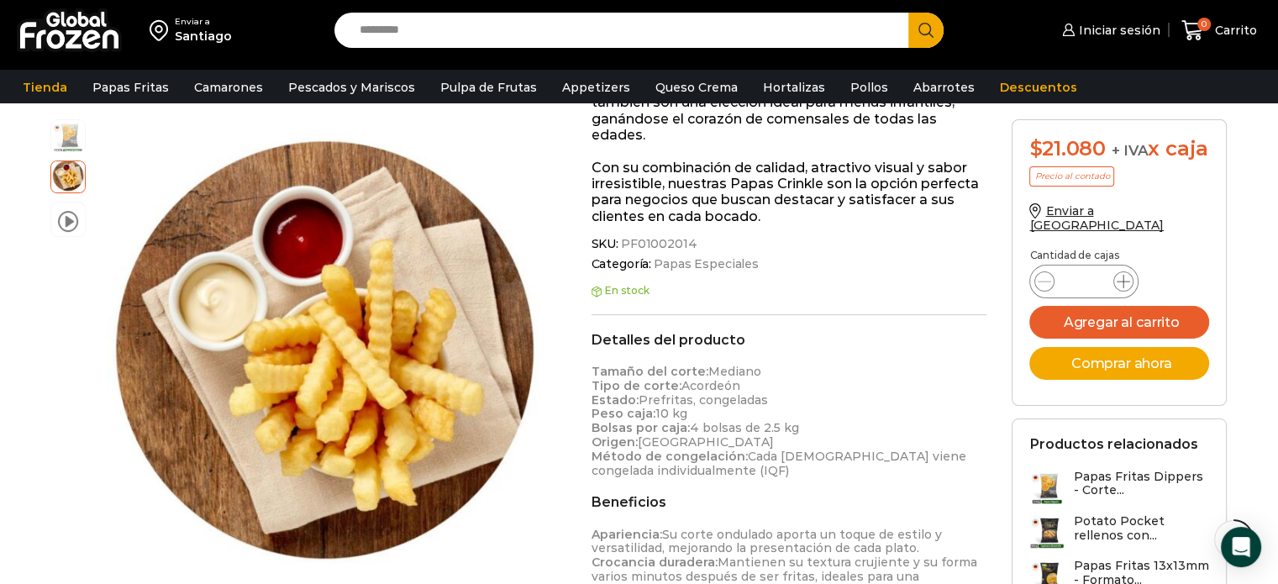
click at [1119, 288] on icon at bounding box center [1123, 281] width 13 height 13
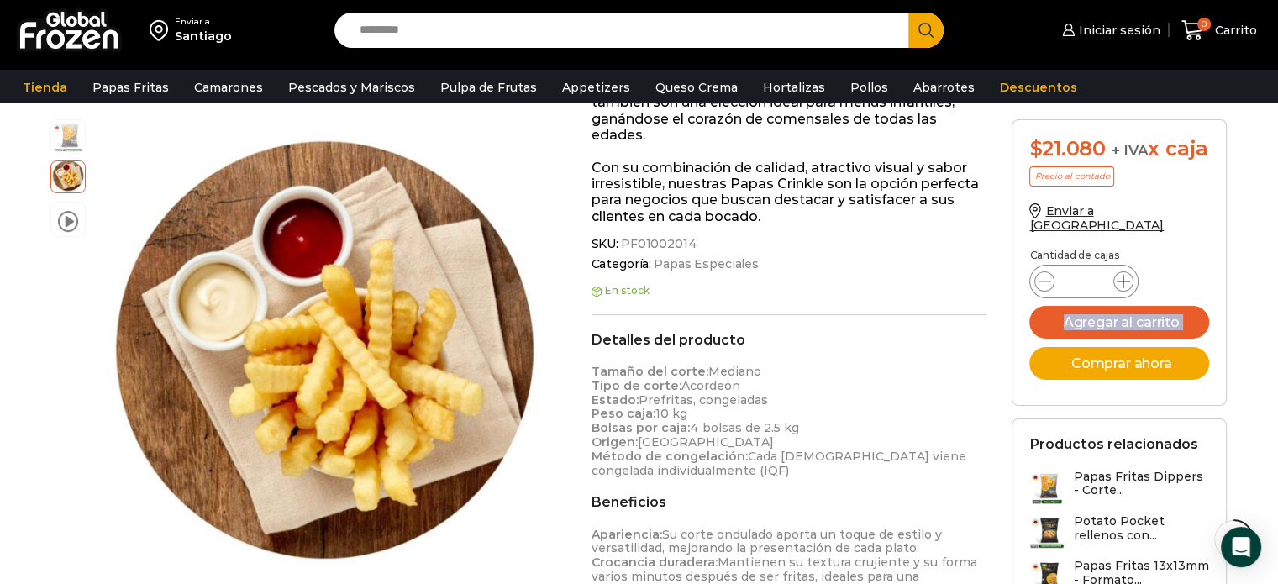
click at [1119, 288] on icon at bounding box center [1123, 281] width 13 height 13
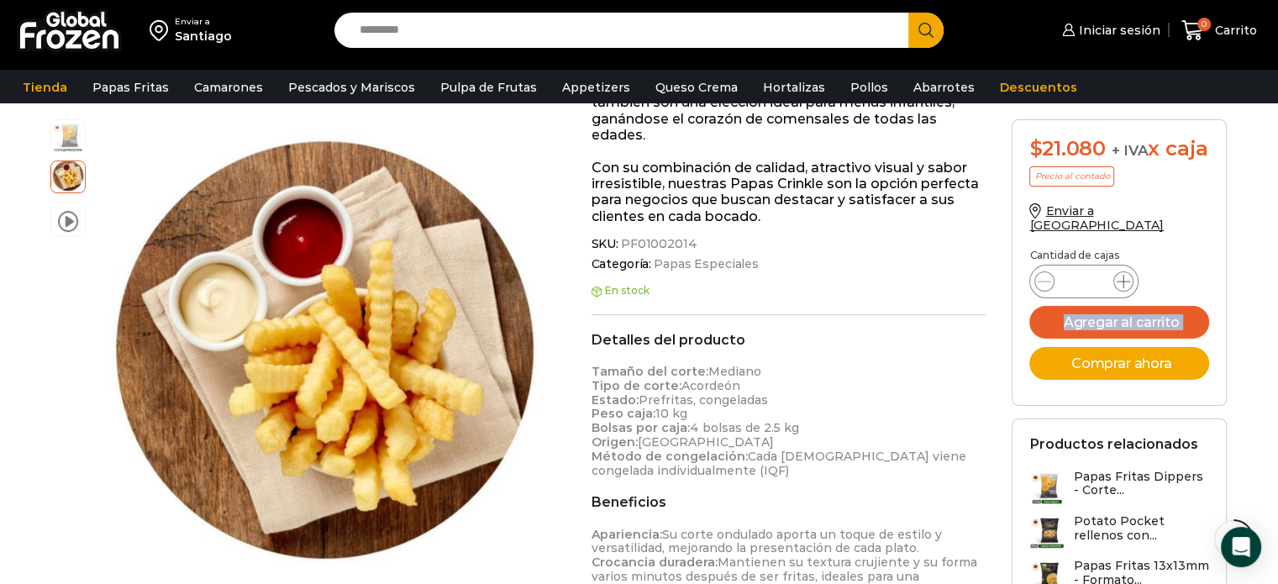
click at [1119, 288] on icon at bounding box center [1123, 281] width 13 height 13
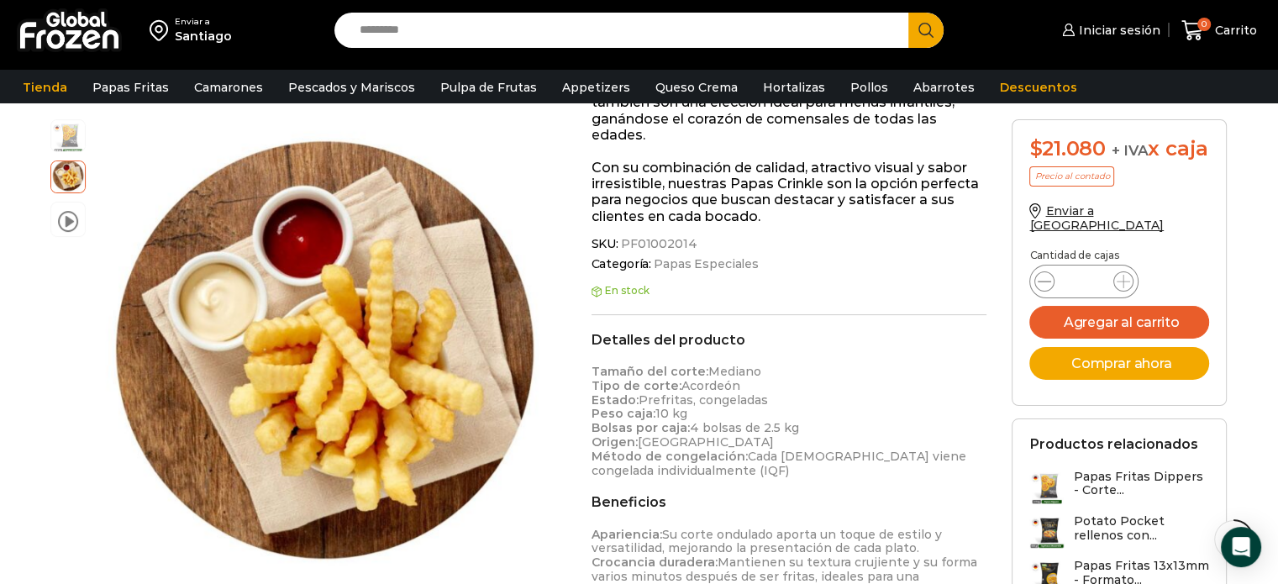
click at [1049, 288] on icon at bounding box center [1044, 281] width 13 height 13
type input "**"
click at [1133, 335] on button "Agregar al carrito" at bounding box center [1119, 322] width 180 height 33
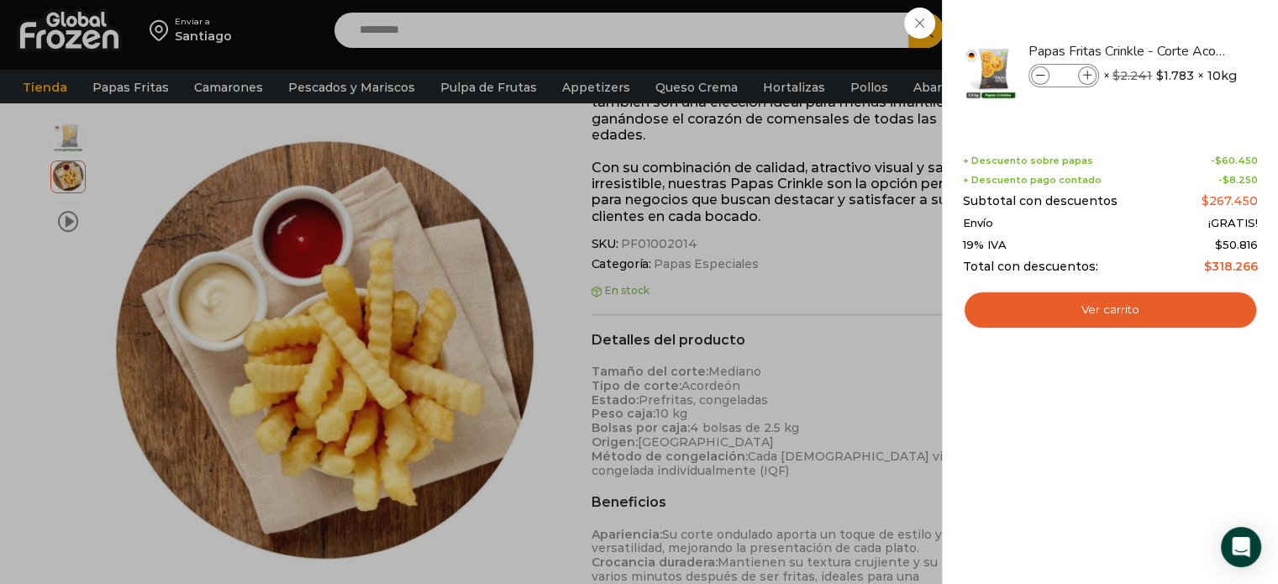
click at [1177, 50] on div "15 Carrito 15 15 Shopping Cart" at bounding box center [1219, 30] width 84 height 39
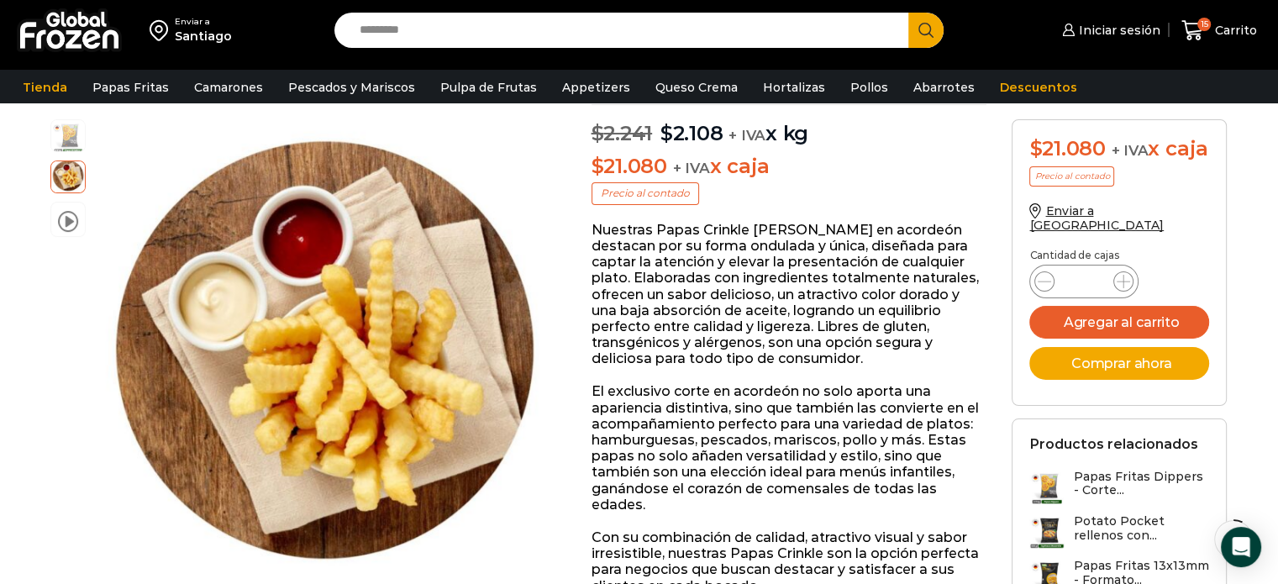
scroll to position [134, 0]
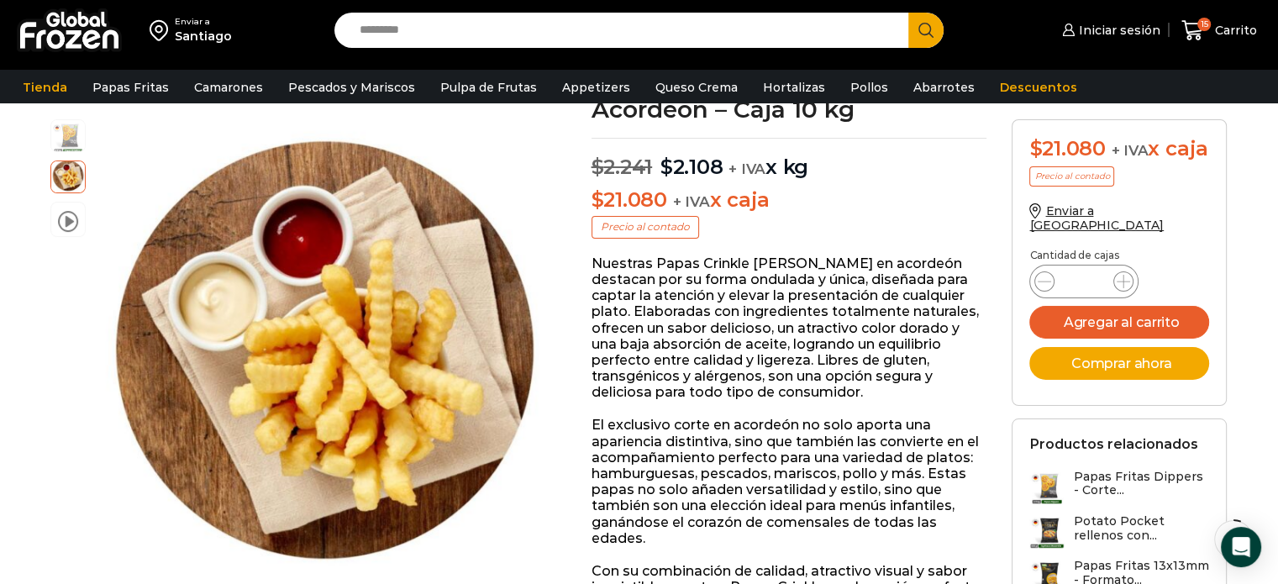
click at [1096, 187] on p "Precio al contado" at bounding box center [1071, 176] width 85 height 20
click at [1230, 36] on span "Carrito" at bounding box center [1234, 30] width 46 height 17
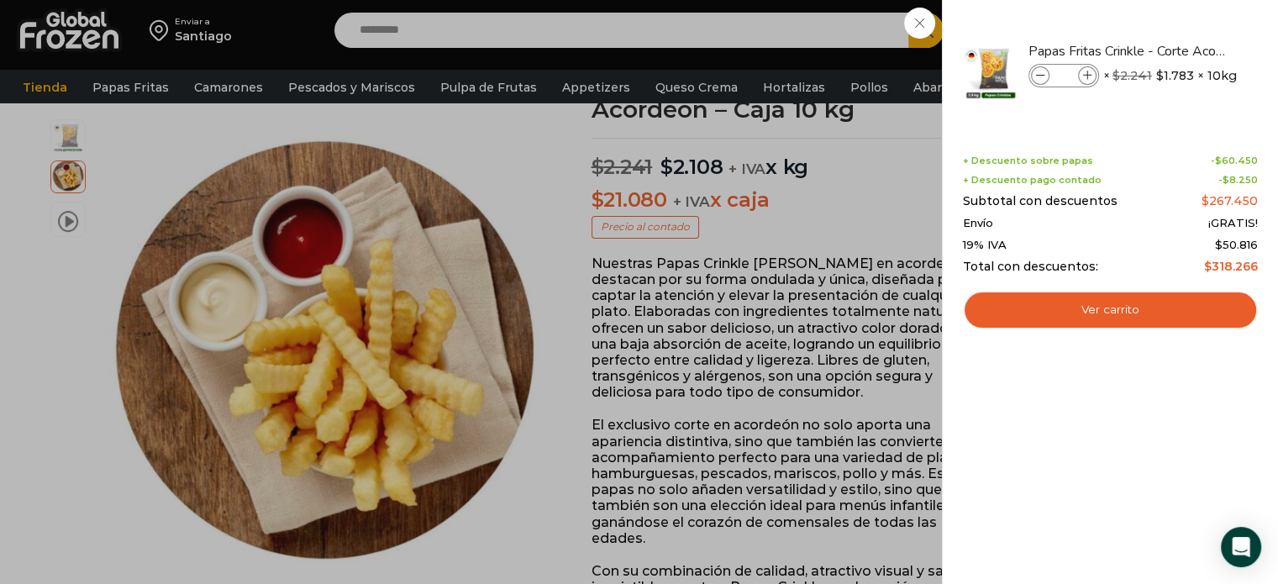
drag, startPoint x: 1036, startPoint y: 190, endPoint x: 1252, endPoint y: 187, distance: 215.9
click at [1252, 187] on div "+ Descuento sobre papas - $ 60.450 + Descuento pago contado - $ 8.250 Subtotal …" at bounding box center [1110, 214] width 295 height 118
drag, startPoint x: 1066, startPoint y: 160, endPoint x: 1255, endPoint y: 167, distance: 189.2
click at [1255, 167] on div "+ Descuento sobre papas - $ 60.450 + Descuento pago contado - $ 8.250 Subtotal …" at bounding box center [1110, 214] width 295 height 118
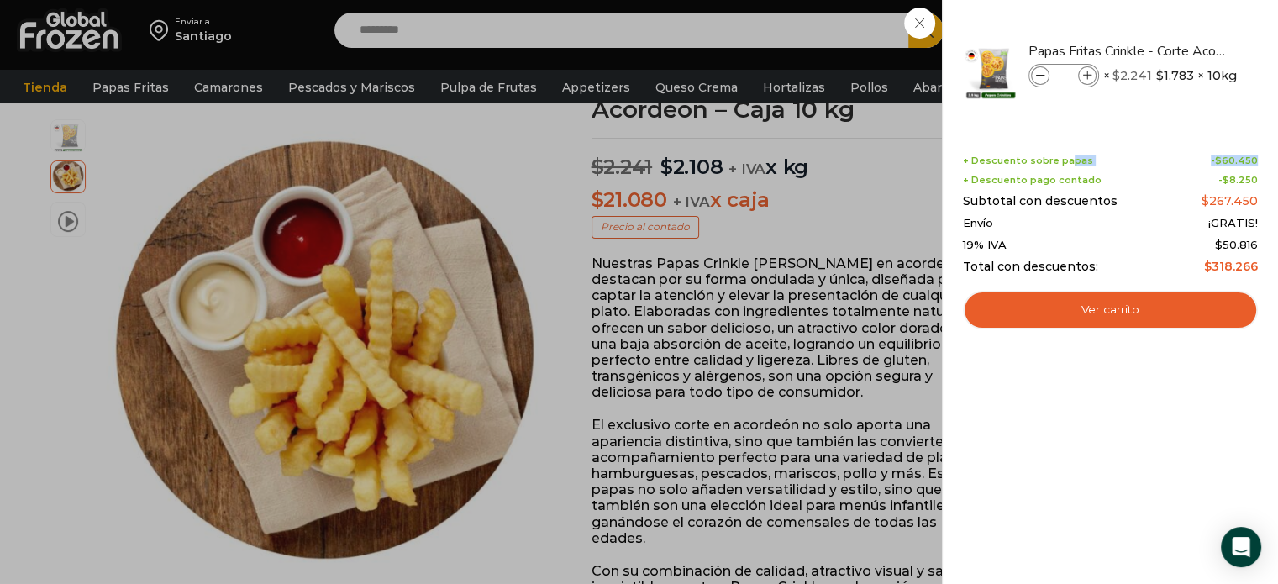
click at [1255, 167] on div "+ Descuento sobre papas - $ 60.450 + Descuento pago contado - $ 8.250 Subtotal …" at bounding box center [1110, 214] width 295 height 118
click at [1177, 50] on div "15 Carrito 15 15 Shopping Cart" at bounding box center [1219, 30] width 84 height 39
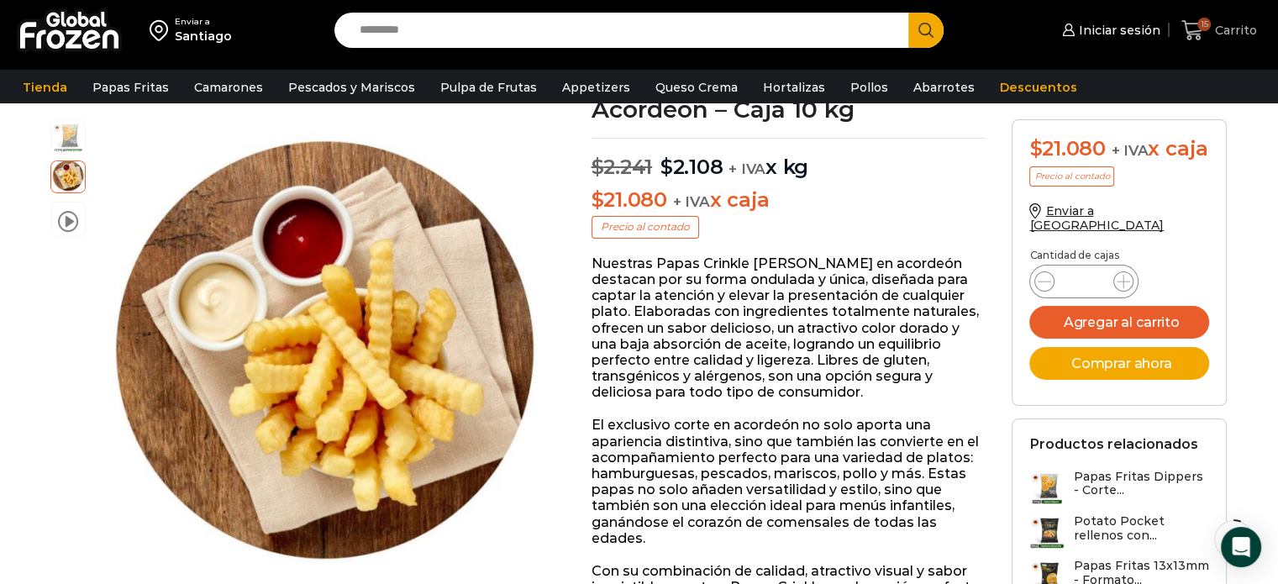
click at [1230, 32] on span "Carrito" at bounding box center [1234, 30] width 46 height 17
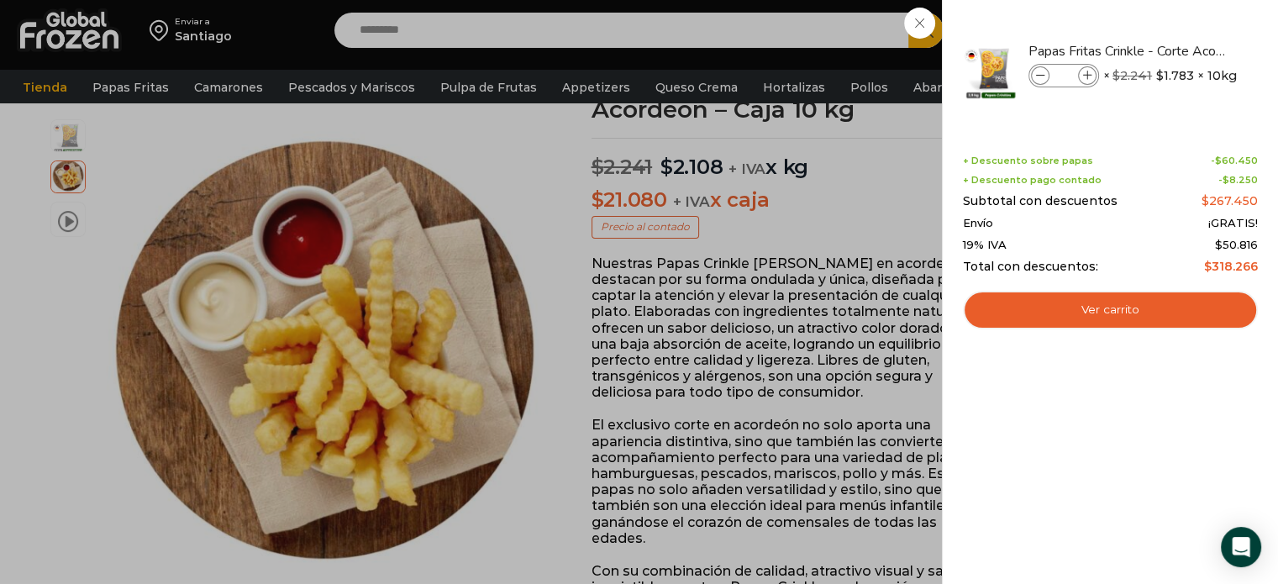
click at [1210, 272] on span "$" at bounding box center [1208, 266] width 8 height 15
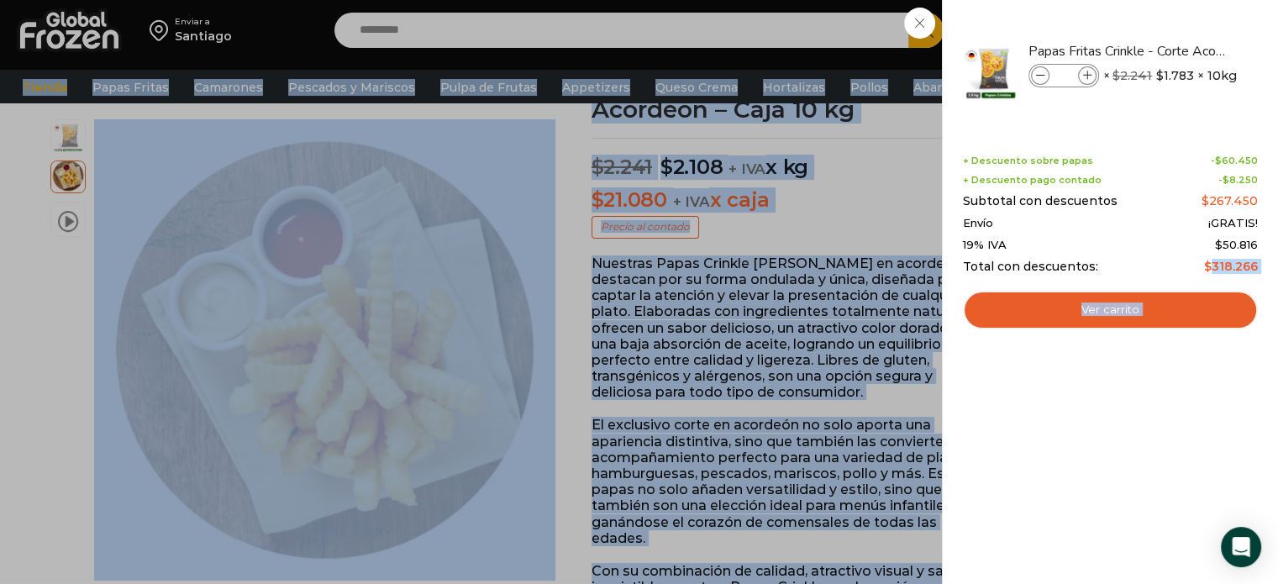
drag, startPoint x: 1210, startPoint y: 272, endPoint x: 1290, endPoint y: 276, distance: 79.9
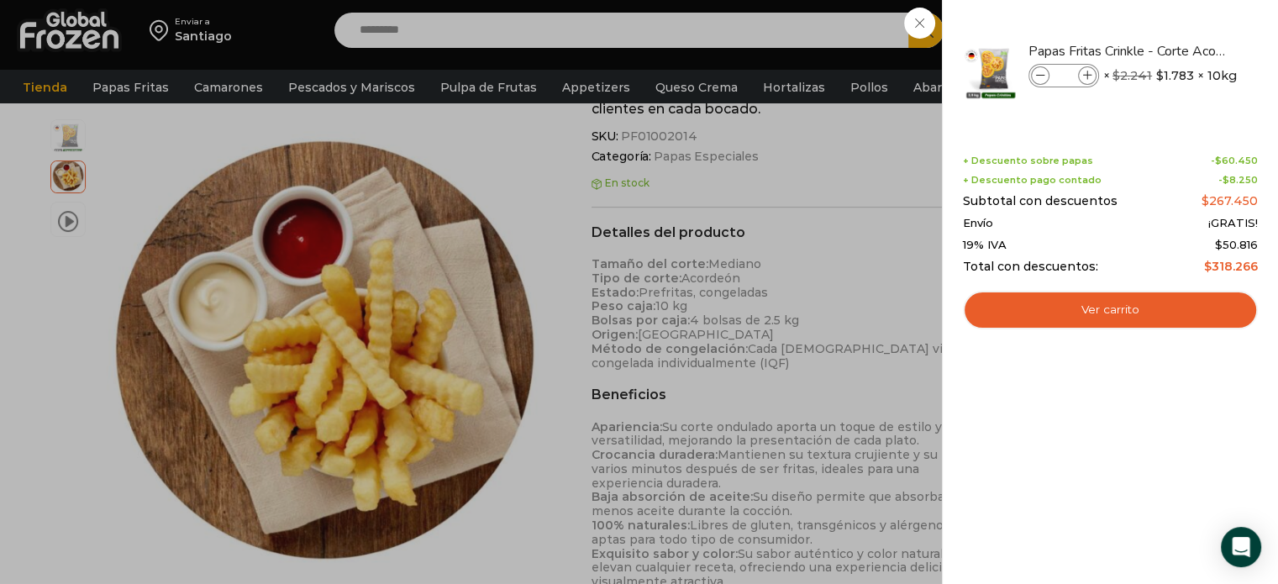
click at [1175, 248] on div "19% IVA $ 50.816" at bounding box center [1110, 245] width 295 height 13
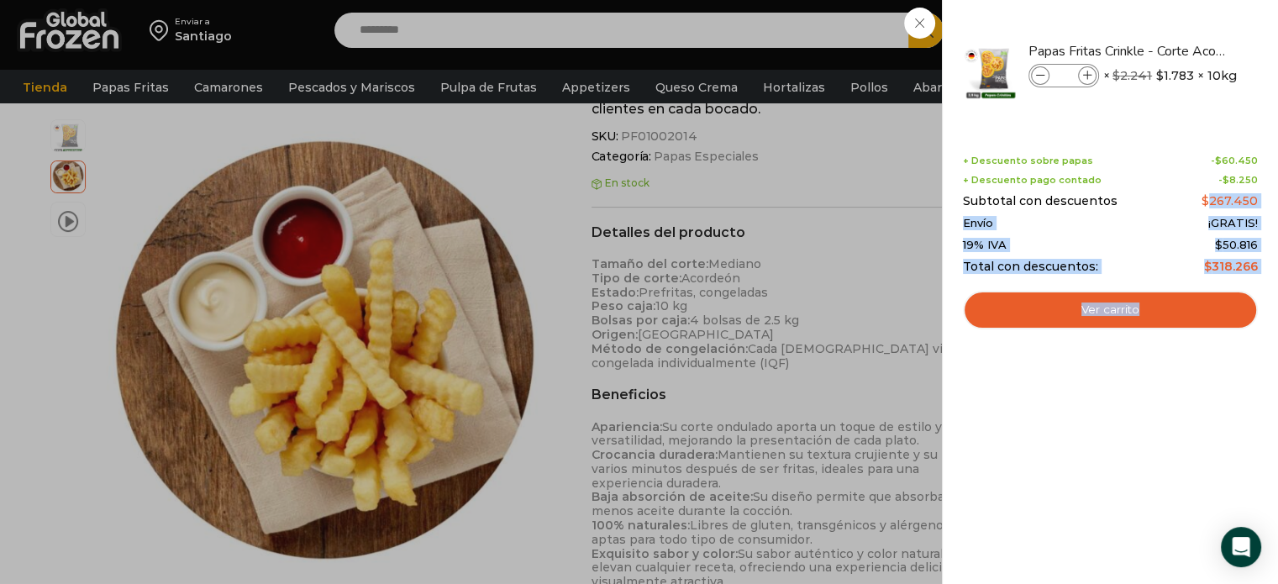
drag, startPoint x: 1209, startPoint y: 201, endPoint x: 1260, endPoint y: 206, distance: 51.5
click at [1260, 206] on div "15 Shopping Cart Papas Fritas Crinkle - Corte Acordeón - Caja 10 kg Papas Frita…" at bounding box center [1110, 292] width 336 height 584
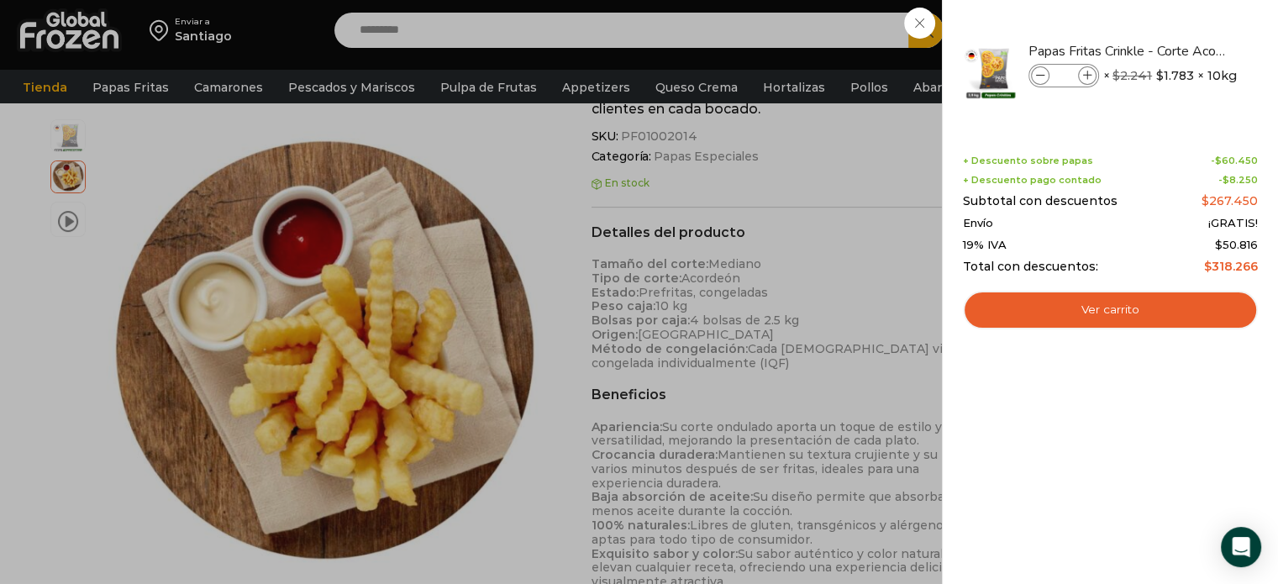
click at [1260, 206] on div "15 Shopping Cart Papas Fritas Crinkle - Corte Acordeón - Caja 10 kg Papas Frita…" at bounding box center [1110, 292] width 336 height 584
click at [1089, 76] on icon at bounding box center [1087, 75] width 9 height 9
type input "**"
click at [1037, 76] on icon at bounding box center [1040, 75] width 9 height 9
type input "**"
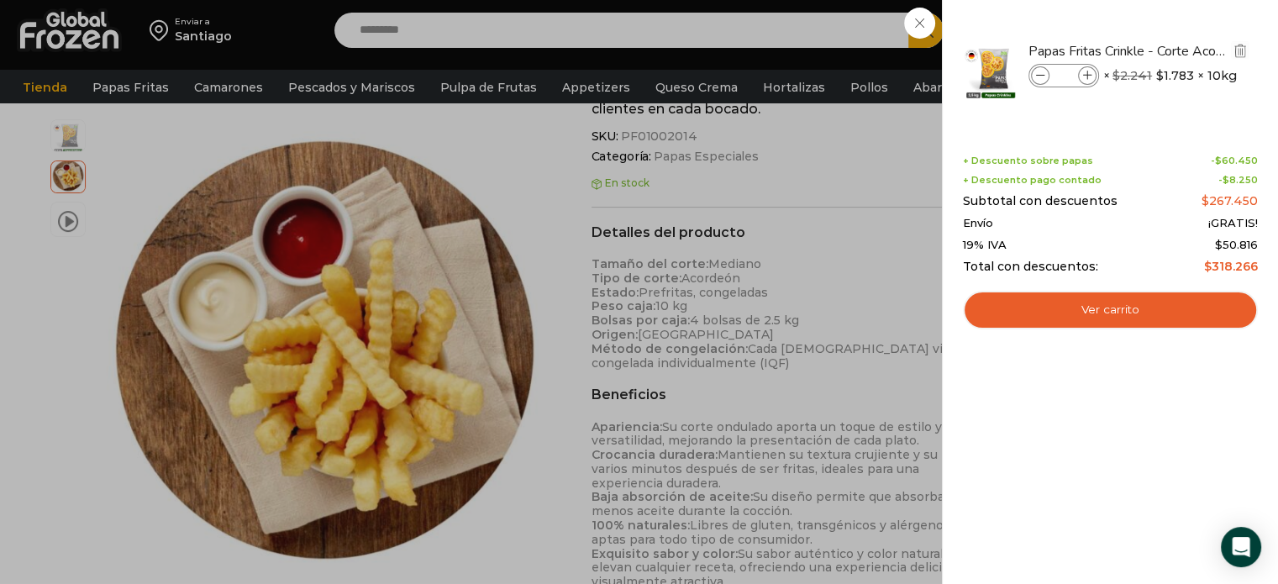
click at [1091, 78] on span at bounding box center [1087, 75] width 18 height 18
type input "**"
click at [1177, 50] on div "16 Carrito 16 16 Shopping Cart" at bounding box center [1219, 30] width 84 height 39
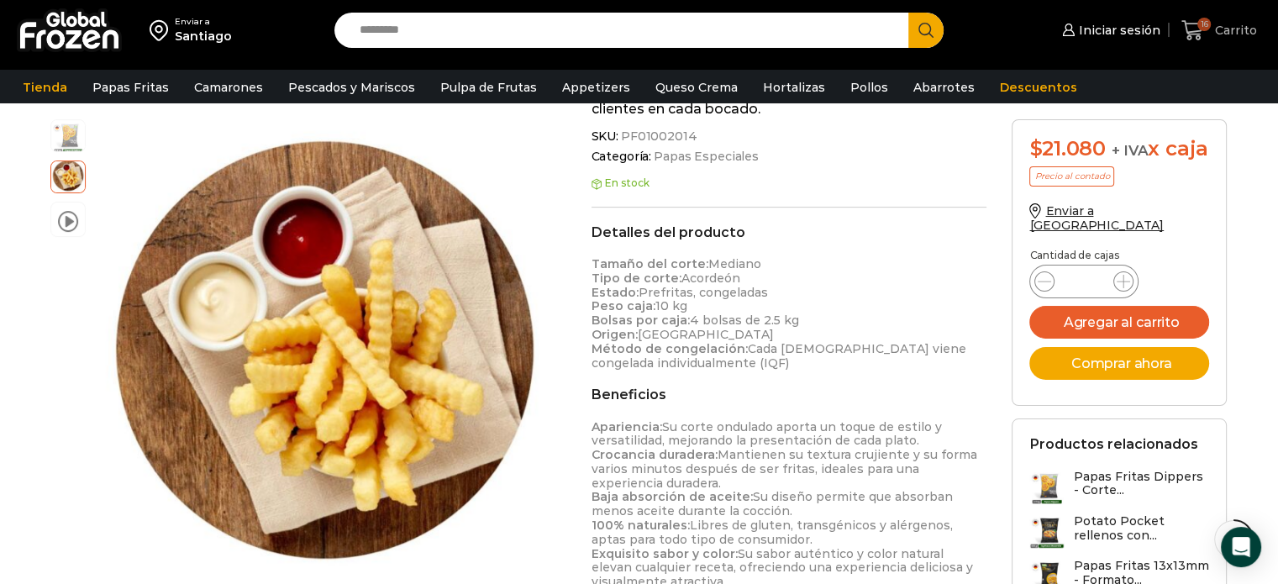
click at [1220, 36] on span "Carrito" at bounding box center [1234, 30] width 46 height 17
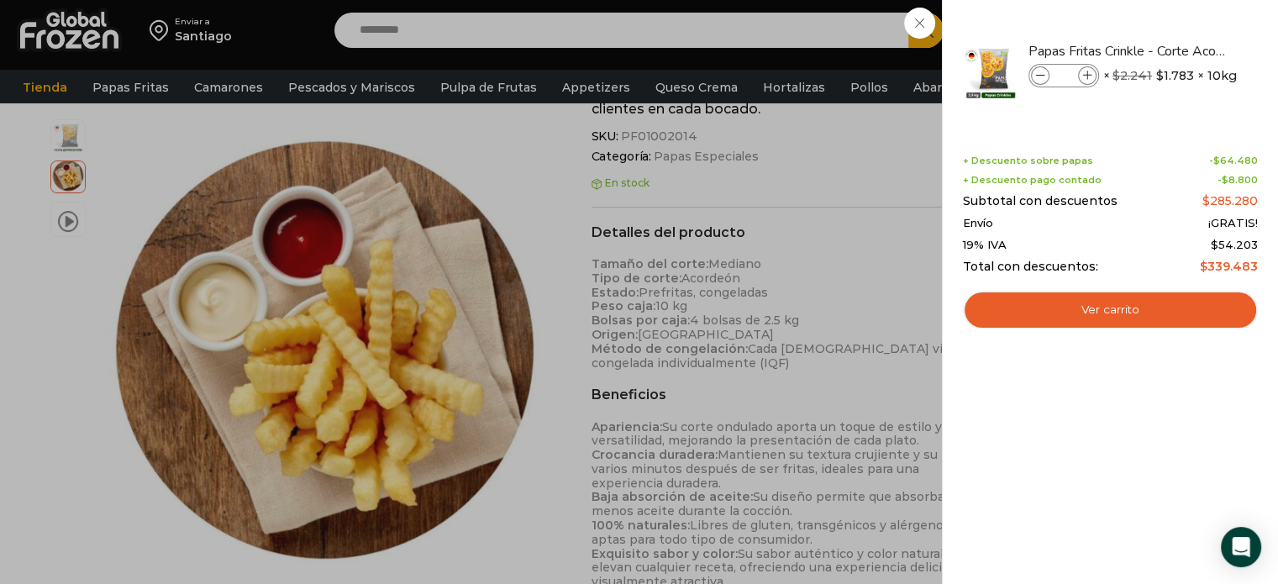
click at [1213, 169] on div "+ Descuento sobre papas - $ 64.480 + Descuento pago contado - $ 8.800 Subtotal …" at bounding box center [1110, 214] width 295 height 118
click at [1177, 50] on div "16 Carrito 16 16 Shopping Cart" at bounding box center [1219, 30] width 84 height 39
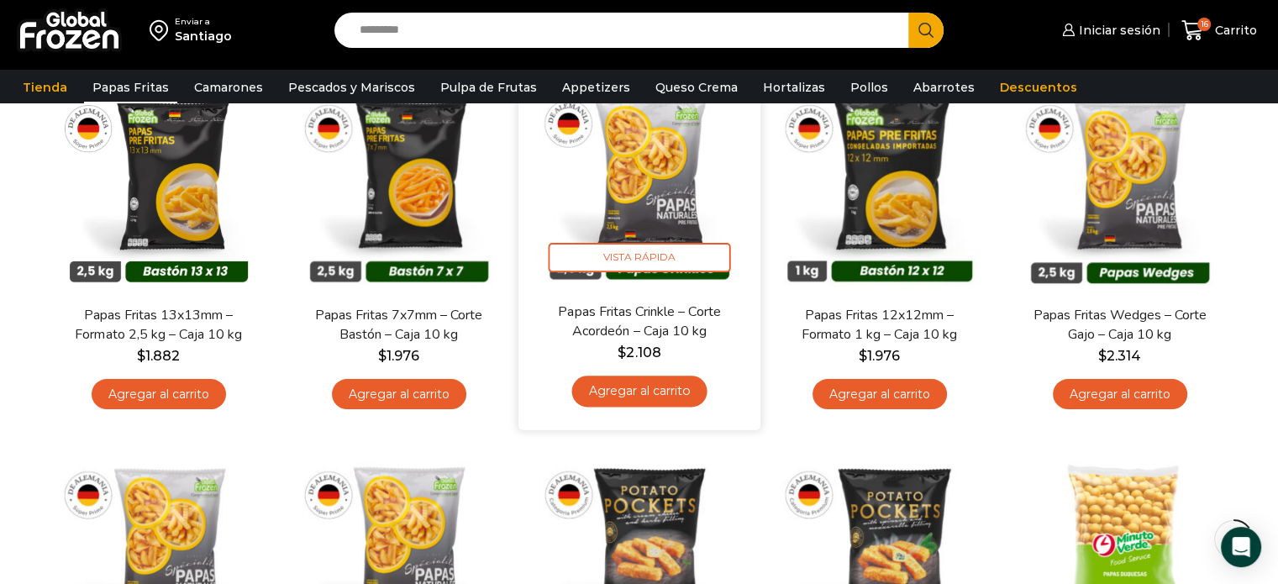
scroll to position [192, 0]
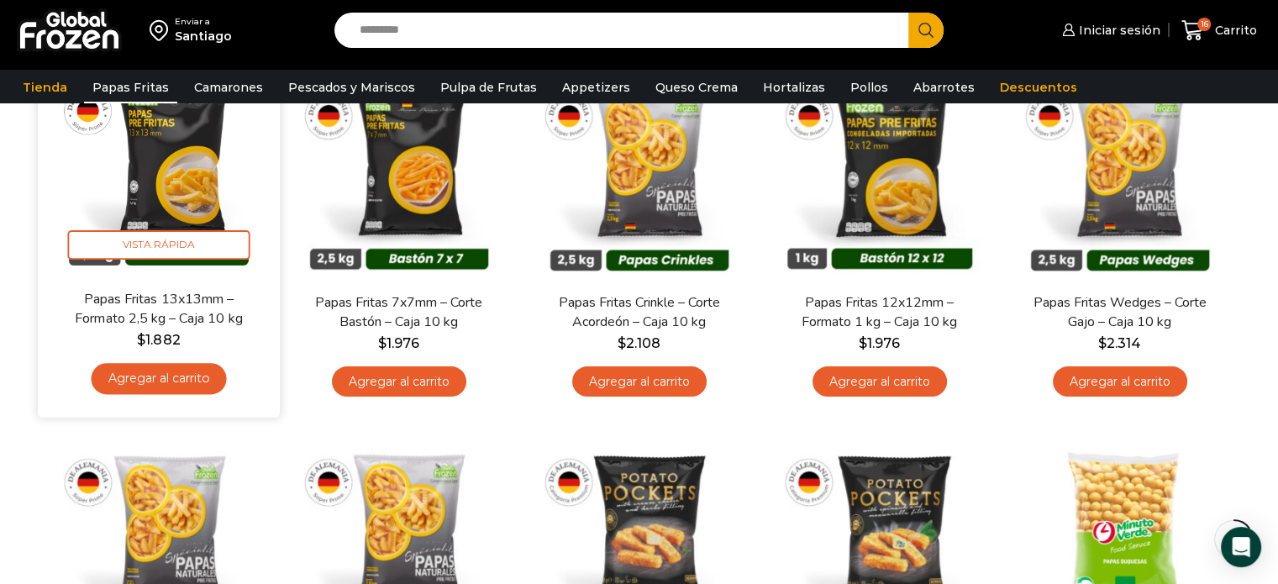
click at [208, 170] on img at bounding box center [158, 168] width 217 height 217
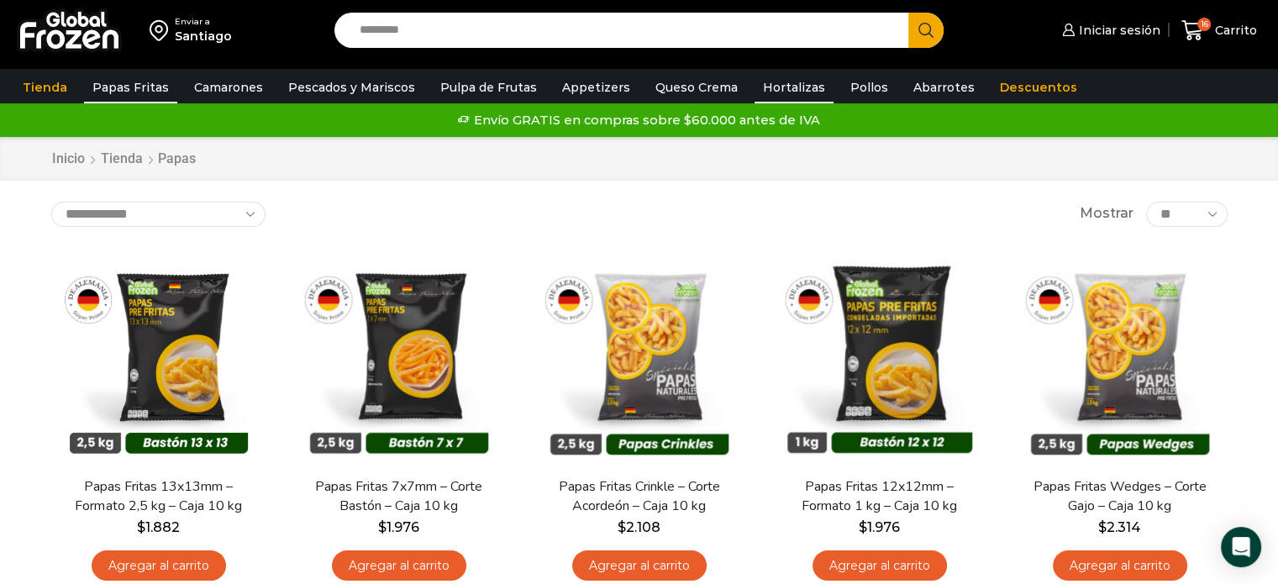
click at [766, 89] on link "Hortalizas" at bounding box center [794, 87] width 79 height 32
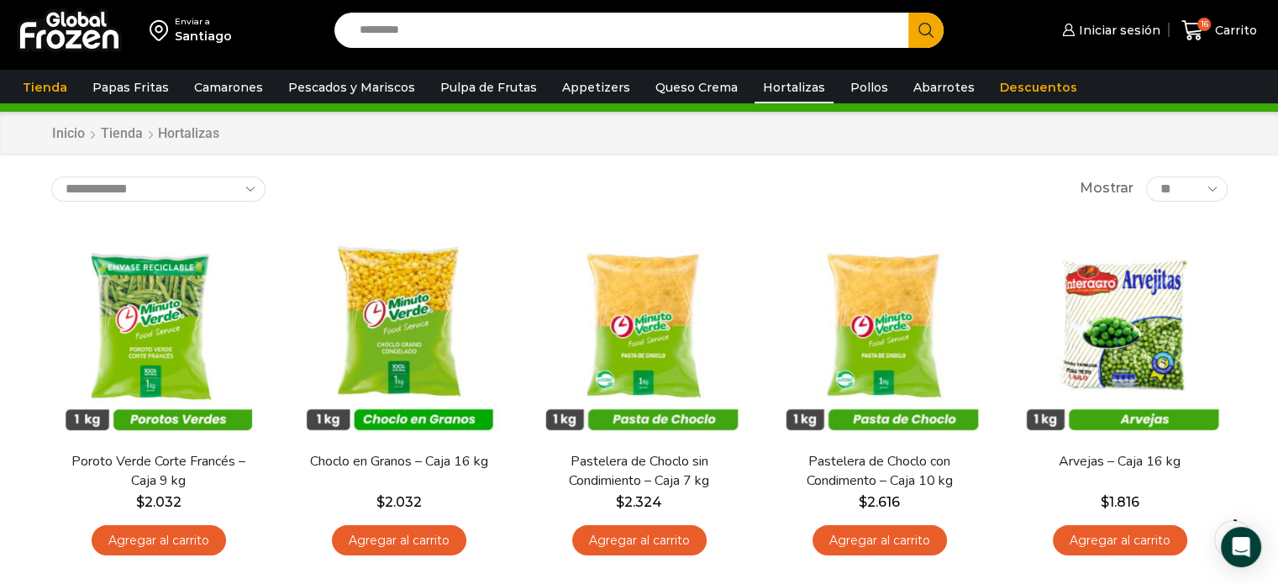
scroll to position [67, 0]
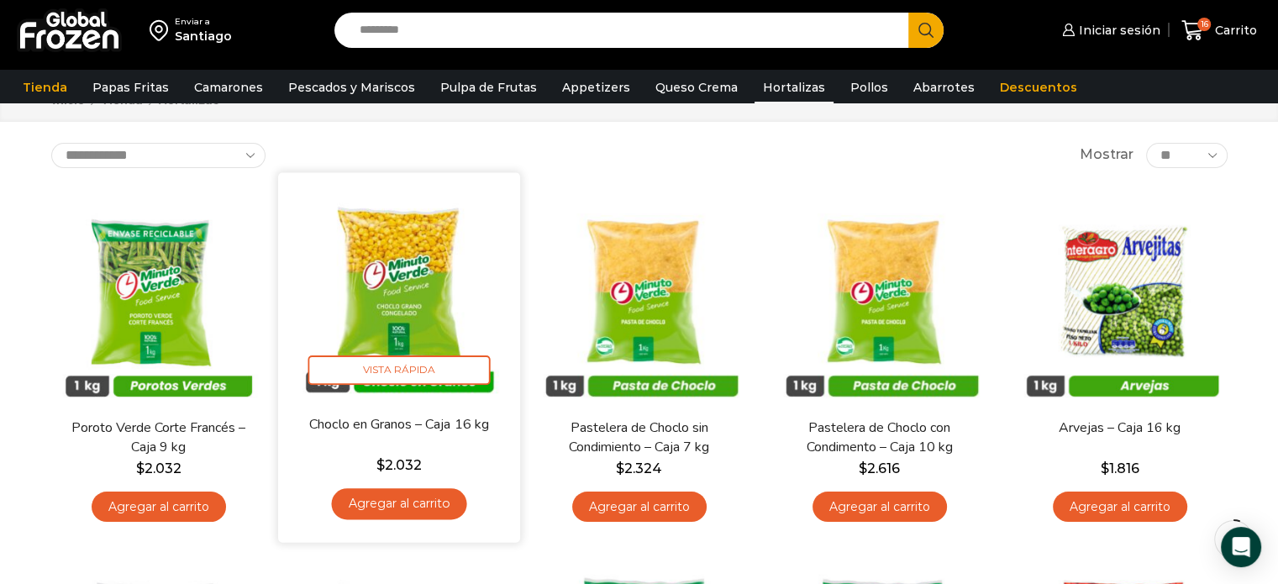
click at [436, 284] on img at bounding box center [399, 293] width 217 height 217
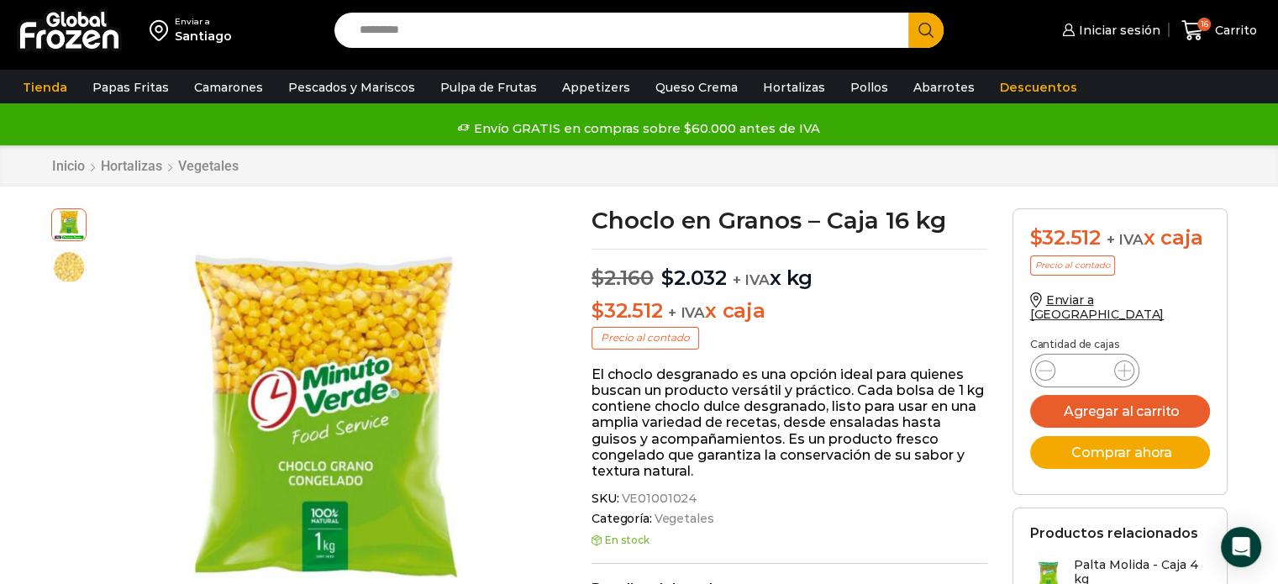
drag, startPoint x: 702, startPoint y: 308, endPoint x: 812, endPoint y: 309, distance: 109.2
click at [812, 309] on p "$ 32.512 + IVA x caja" at bounding box center [790, 311] width 396 height 24
click at [1105, 406] on button "Agregar al carrito" at bounding box center [1120, 411] width 180 height 33
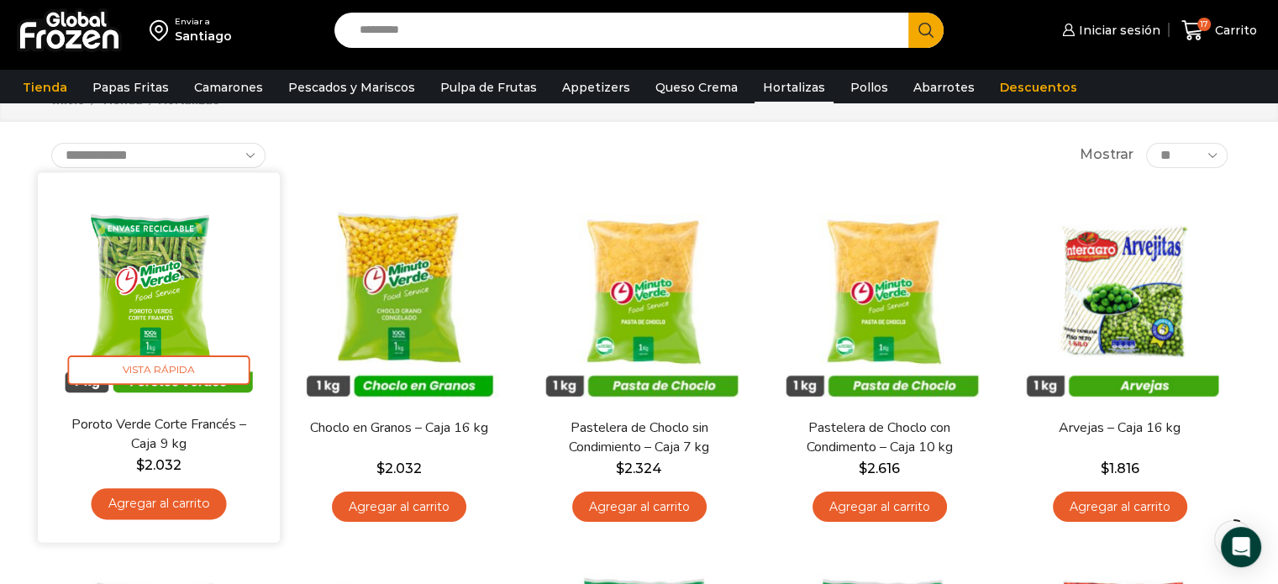
click at [205, 434] on link "Poroto Verde Corte Francés – Caja 9 kg" at bounding box center [157, 433] width 195 height 39
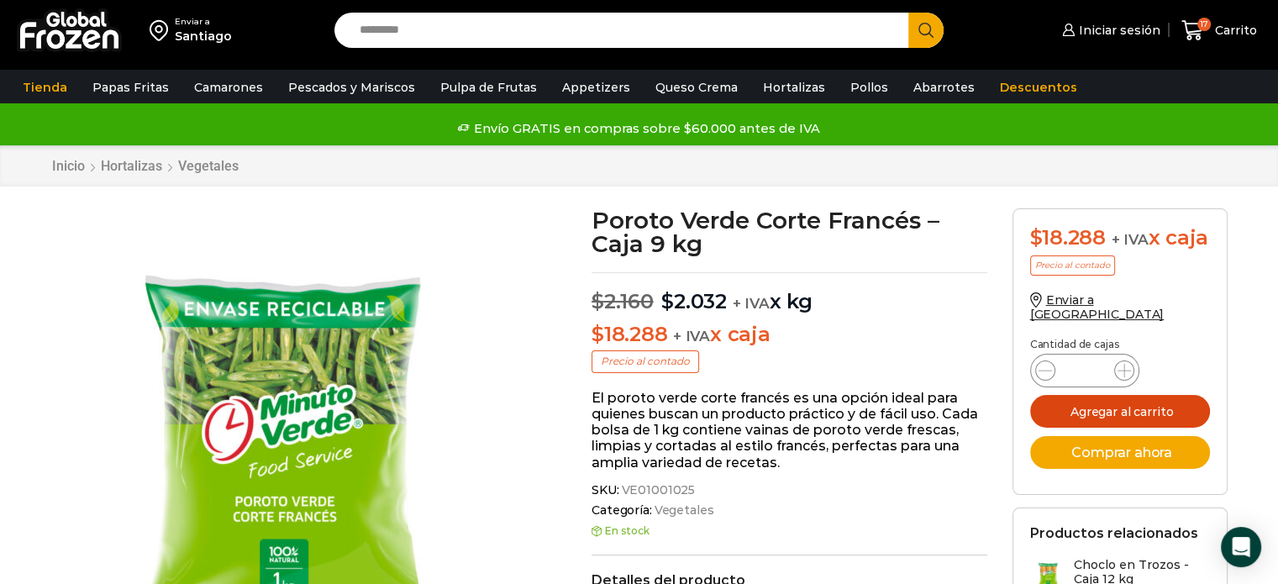
click at [1107, 417] on button "Agregar al carrito" at bounding box center [1120, 411] width 180 height 33
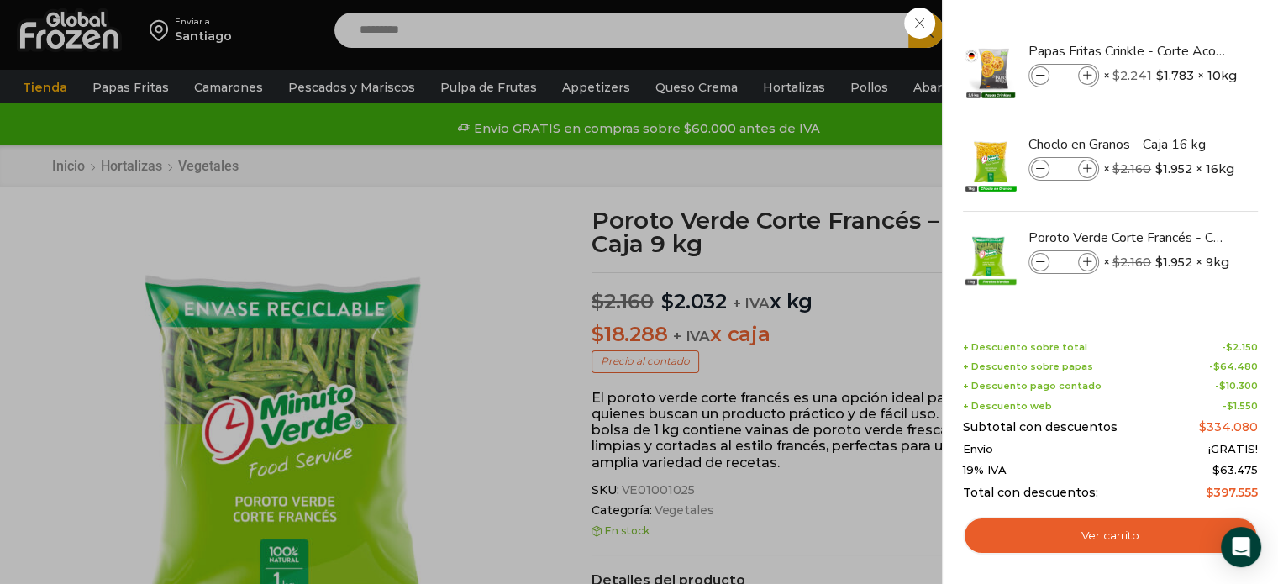
click at [1177, 50] on div "18 Carrito 18 18 Shopping Cart" at bounding box center [1219, 30] width 84 height 39
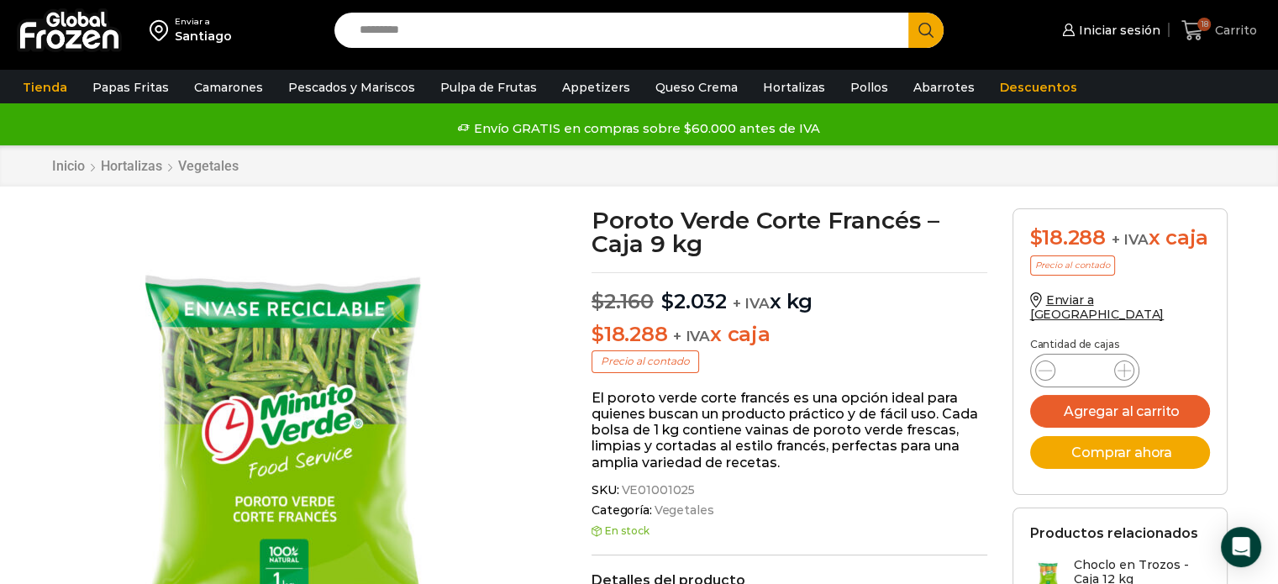
click at [1219, 26] on span "Carrito" at bounding box center [1234, 30] width 46 height 17
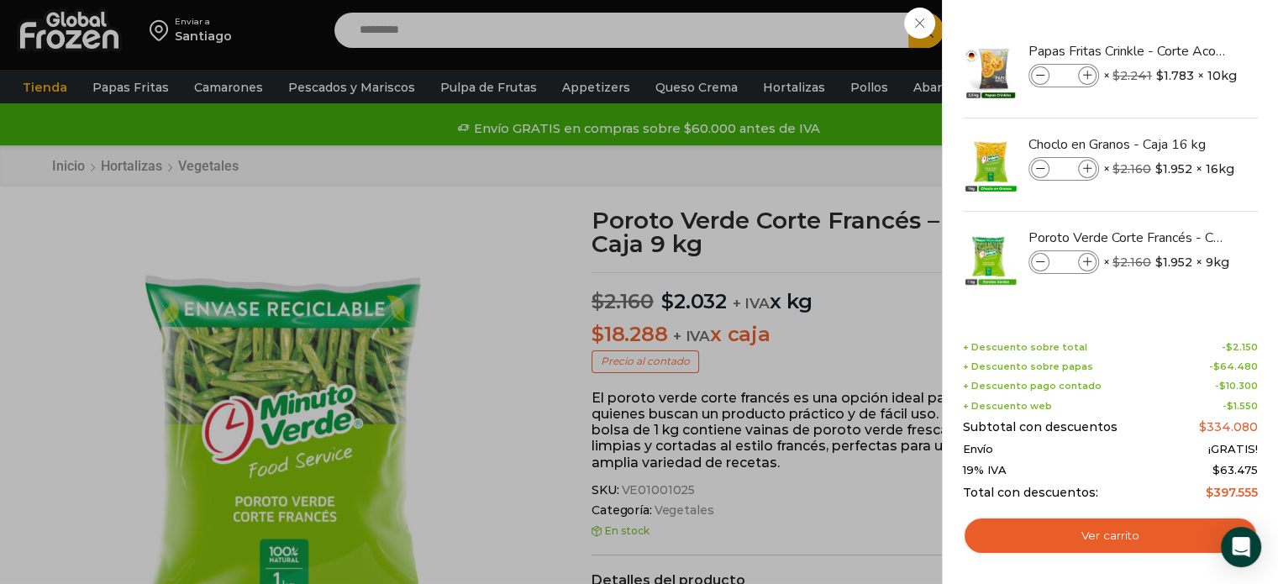
click at [1177, 50] on div "18 Carrito 18 18 Shopping Cart" at bounding box center [1219, 30] width 84 height 39
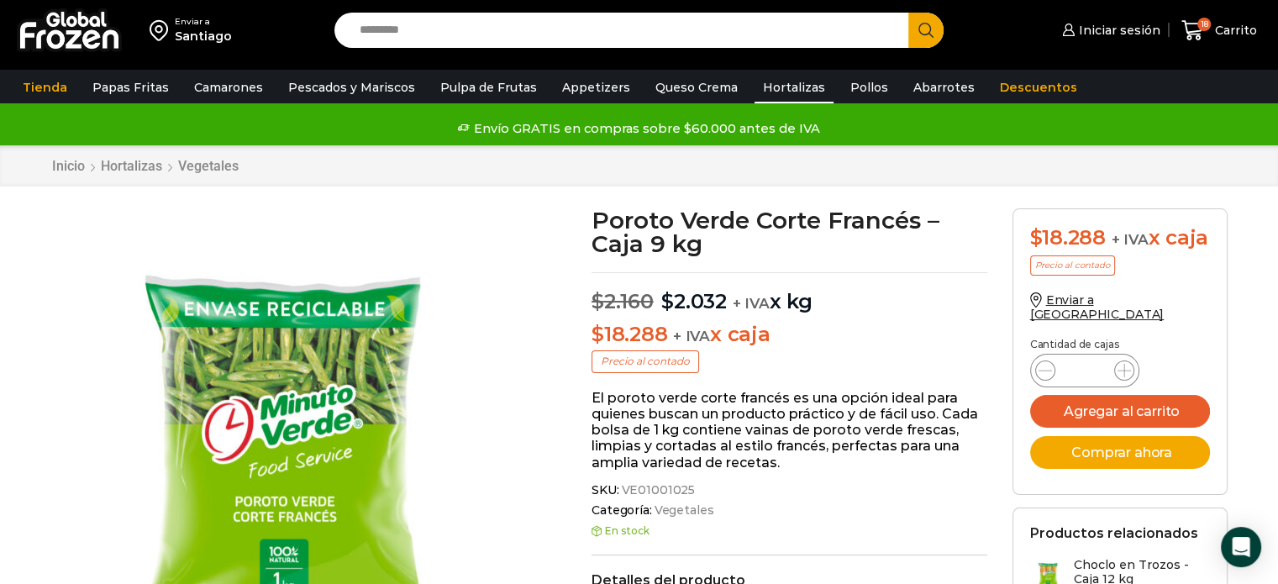
click at [788, 90] on link "Hortalizas" at bounding box center [794, 87] width 79 height 32
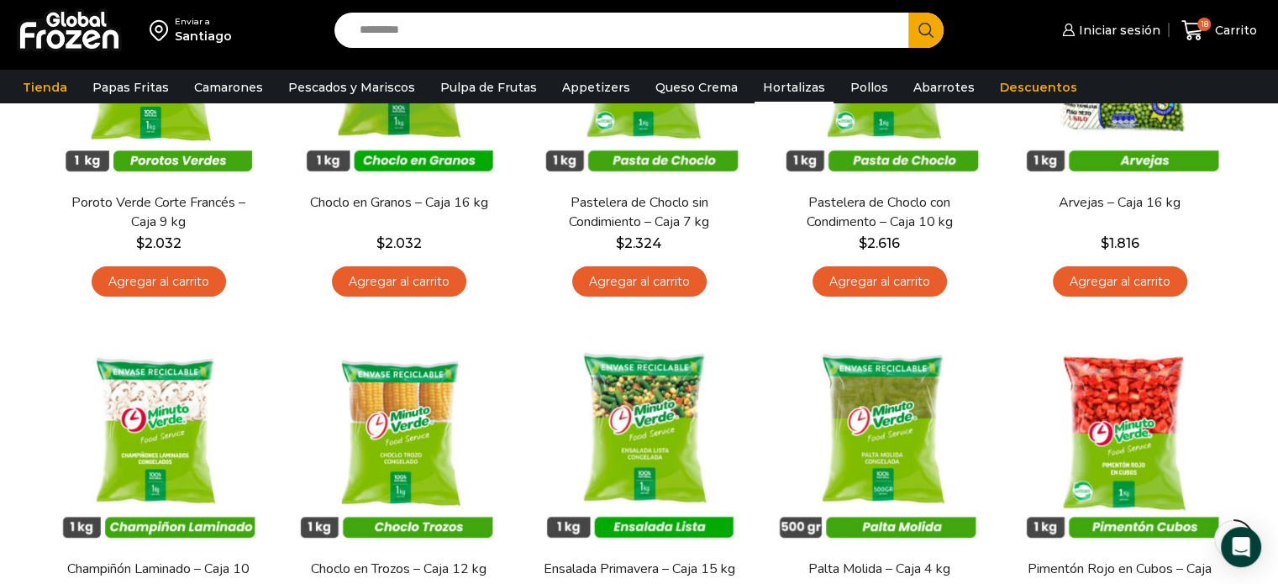
scroll to position [292, 0]
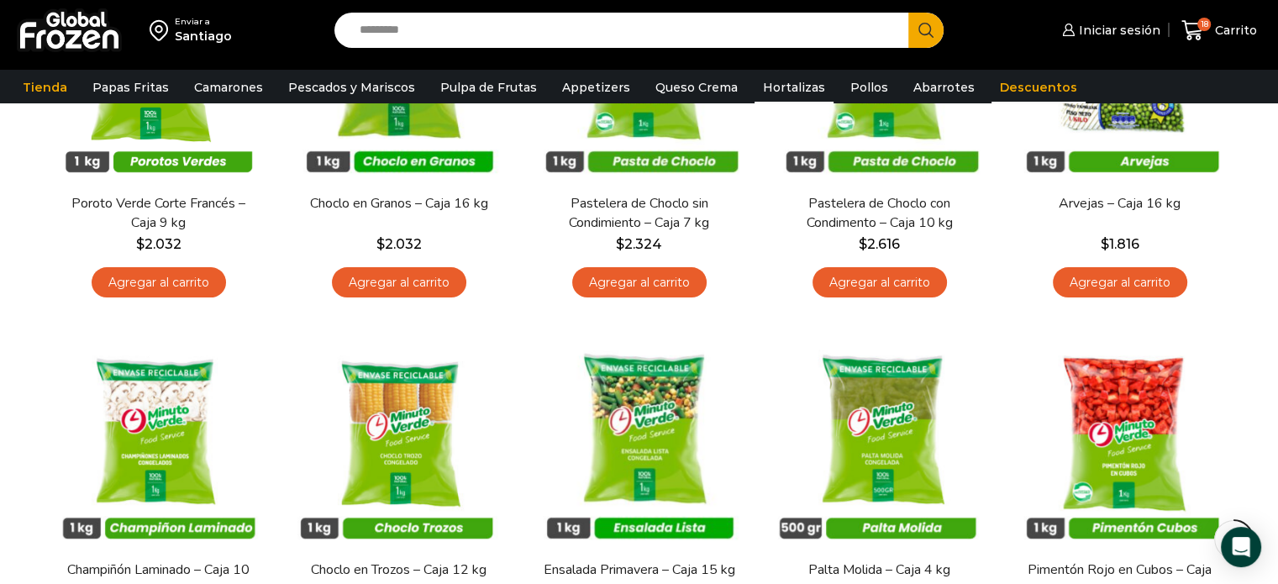
click at [1002, 87] on link "Descuentos" at bounding box center [1038, 87] width 94 height 32
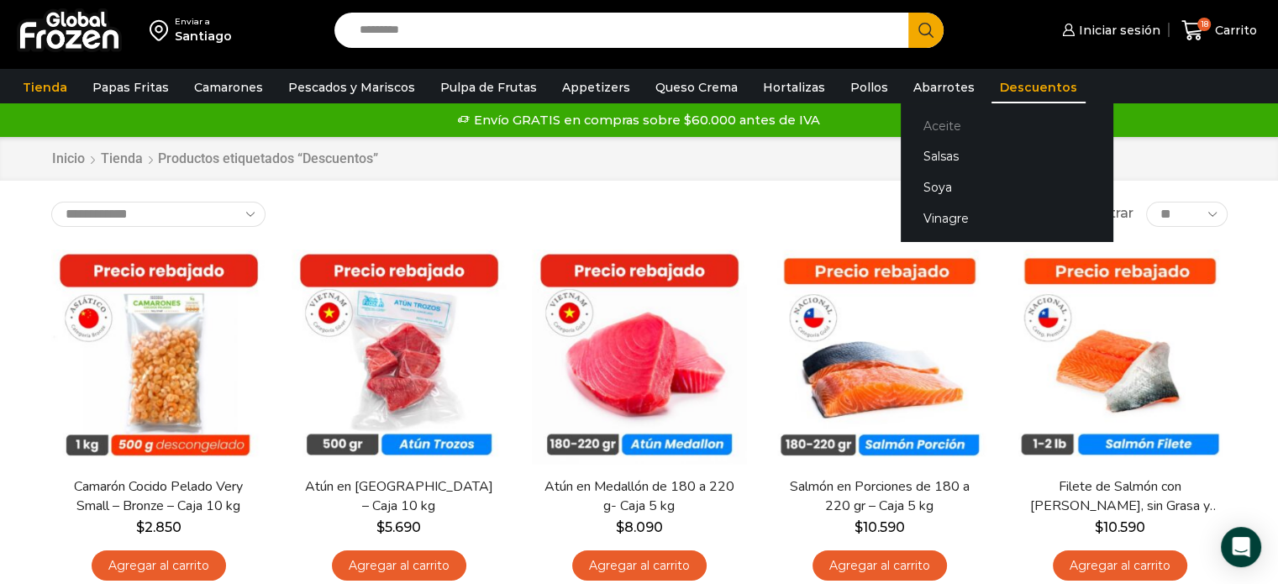
click at [921, 134] on link "Aceite" at bounding box center [1007, 125] width 212 height 31
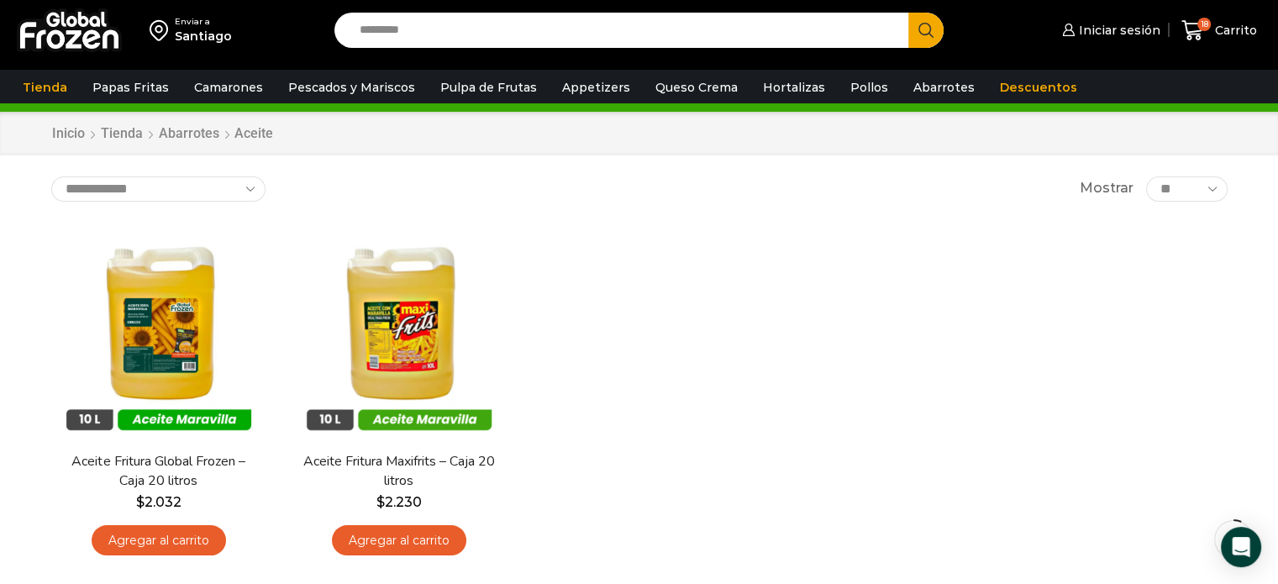
scroll to position [67, 0]
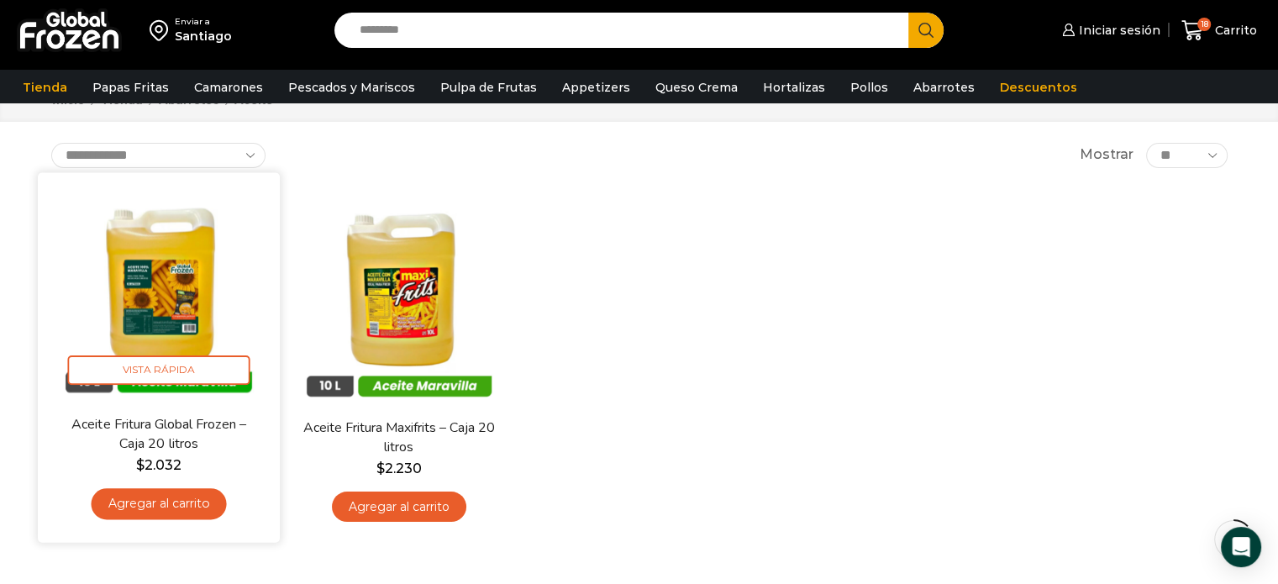
click at [227, 275] on img at bounding box center [158, 293] width 217 height 217
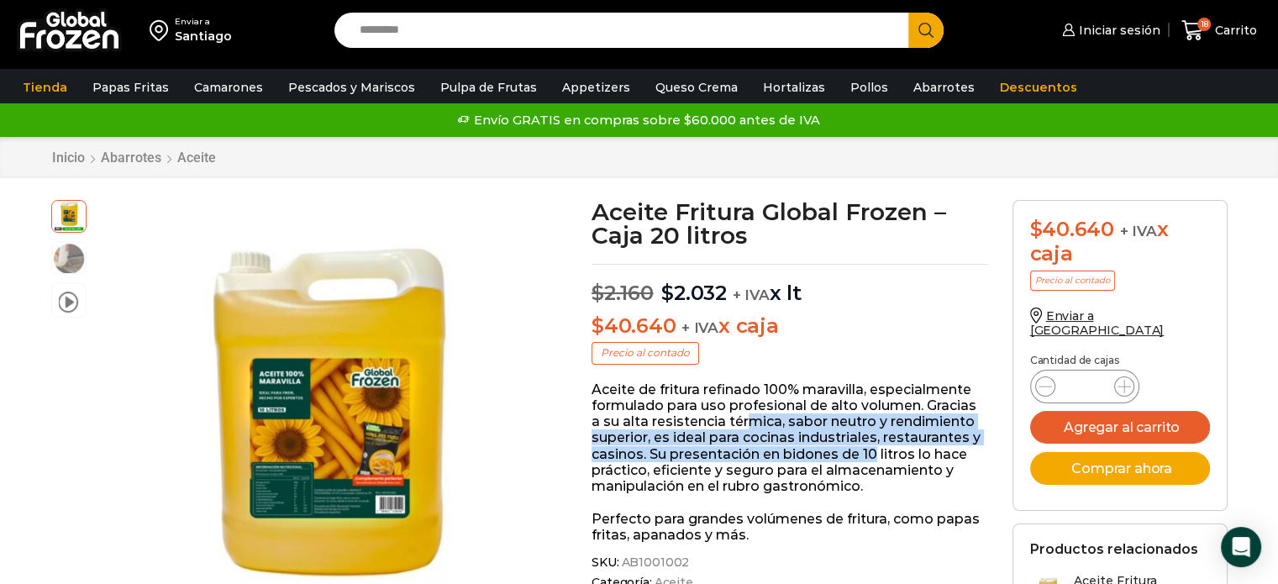
drag, startPoint x: 877, startPoint y: 448, endPoint x: 742, endPoint y: 432, distance: 136.2
click at [742, 432] on p "Aceite de fritura refinado 100% maravilla, especialmente formulado para uso pro…" at bounding box center [790, 437] width 396 height 113
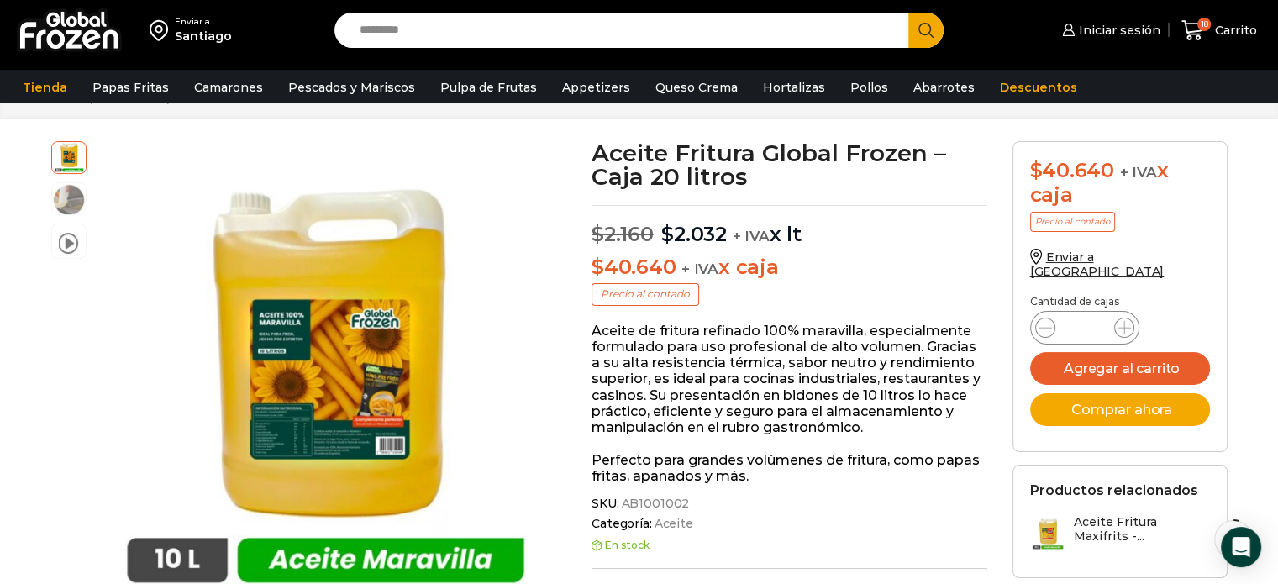
scroll to position [34, 0]
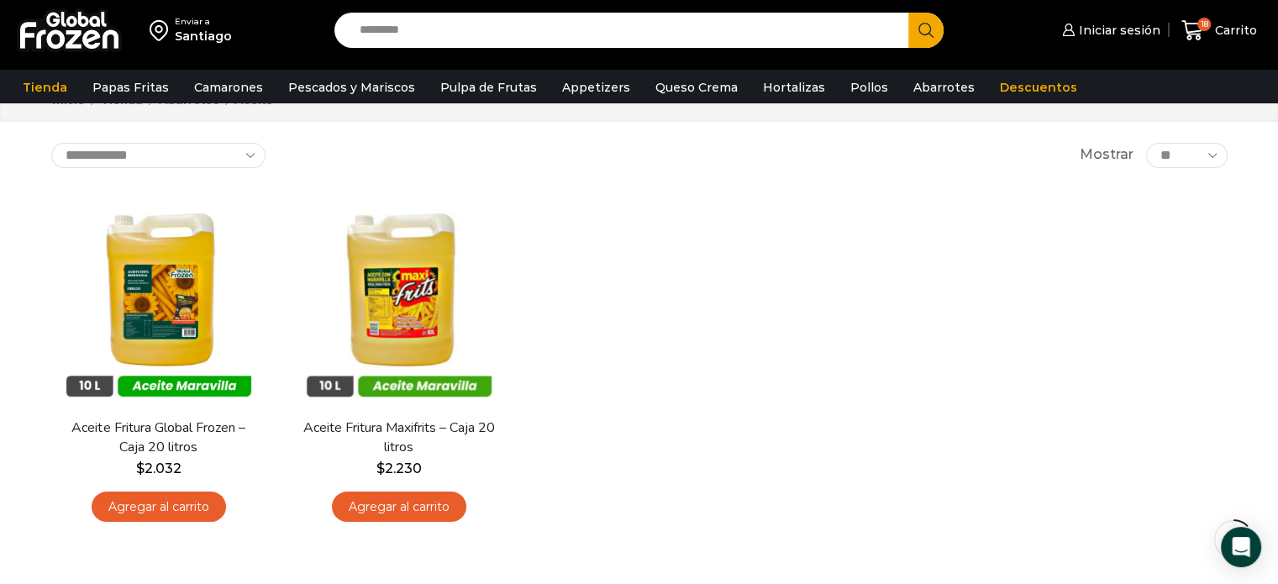
click at [1038, 410] on div "En stock [GEOGRAPHIC_DATA] Aceite Fritura Global Frozen – Caja 20 litros $ 2.03…" at bounding box center [639, 361] width 1201 height 367
click at [1022, 413] on div "En stock Vista Rápida Aceite Fritura Global Frozen – Caja 20 litros $ 2.032 Agr…" at bounding box center [639, 361] width 1201 height 367
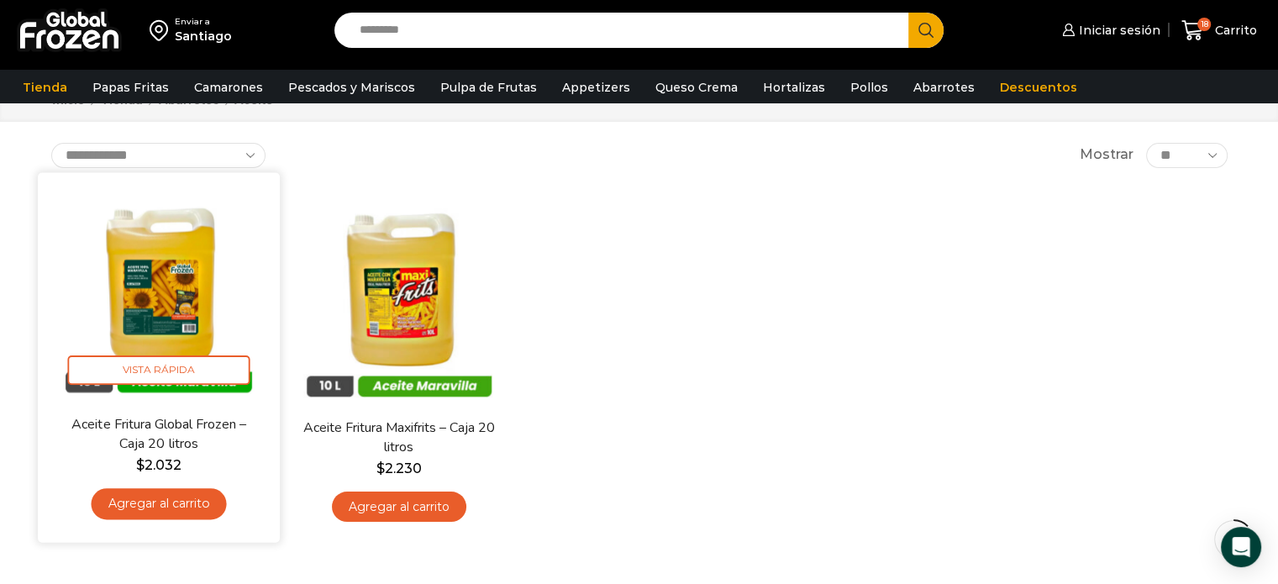
click at [151, 507] on link "Agregar al carrito" at bounding box center [158, 503] width 135 height 31
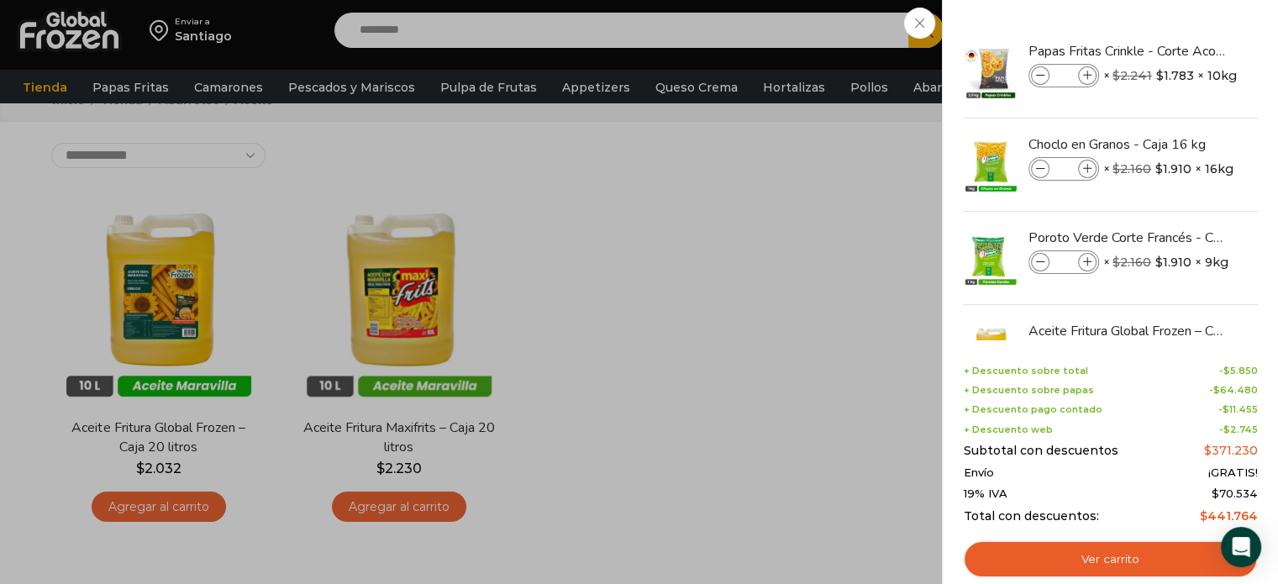
click at [1177, 50] on div "19 Carrito 19 19 Shopping Cart" at bounding box center [1219, 30] width 84 height 39
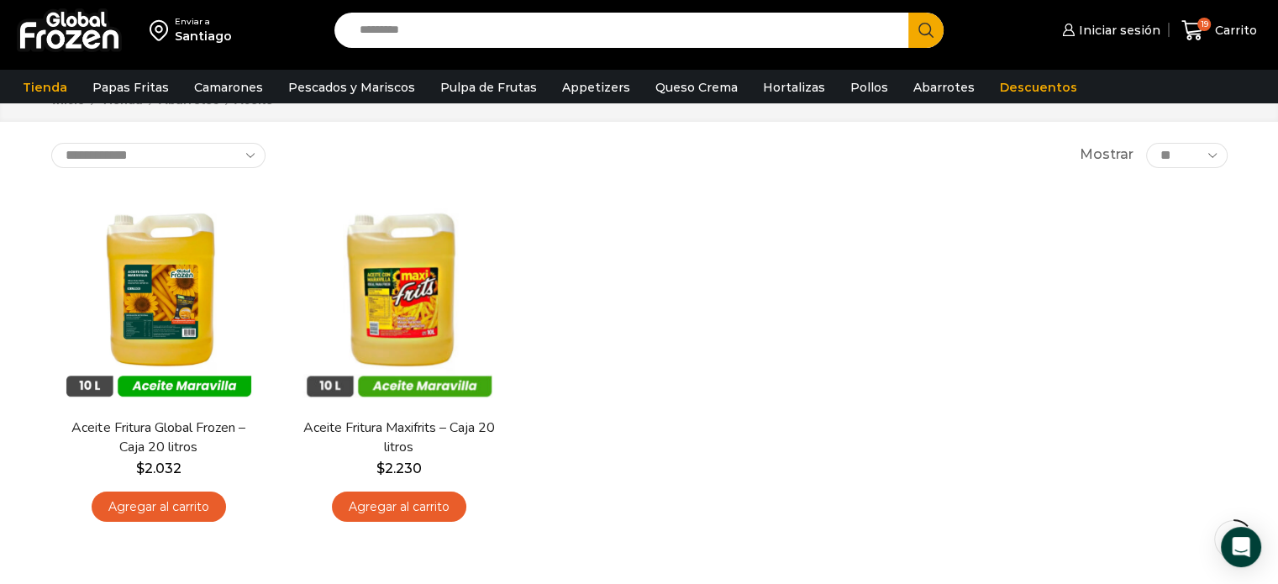
click at [1013, 274] on div "En stock Vista Rápida Aceite Fritura Global Frozen – Caja 20 litros $ 2.032 Agr…" at bounding box center [639, 361] width 1201 height 367
click at [1221, 35] on span "Carrito" at bounding box center [1234, 30] width 46 height 17
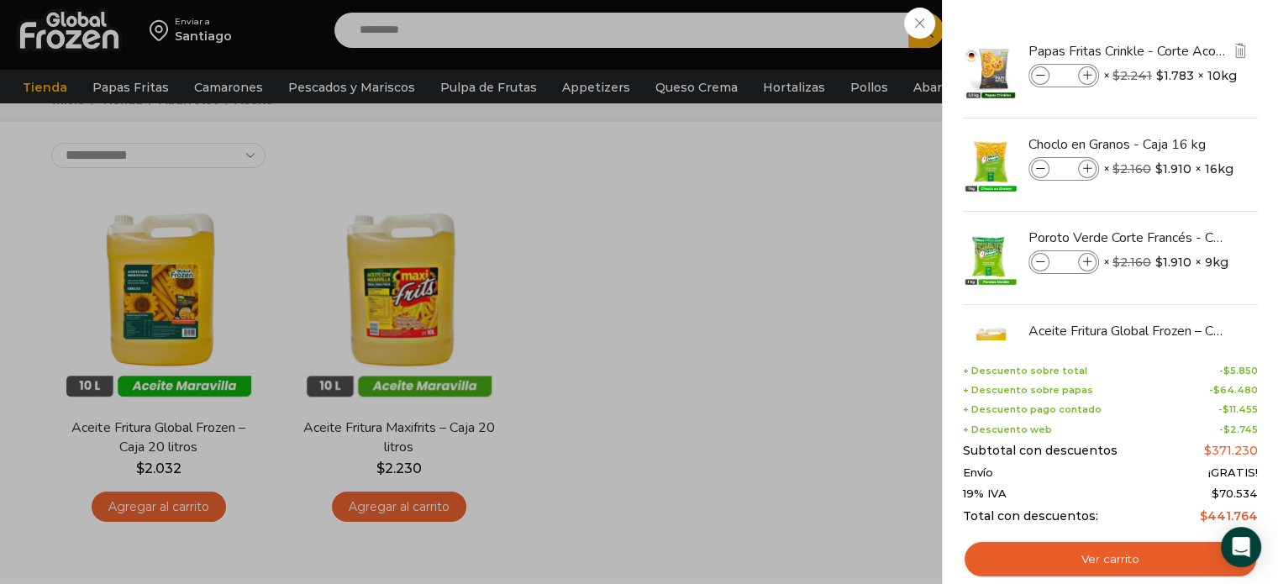
click at [1008, 67] on img at bounding box center [990, 71] width 59 height 59
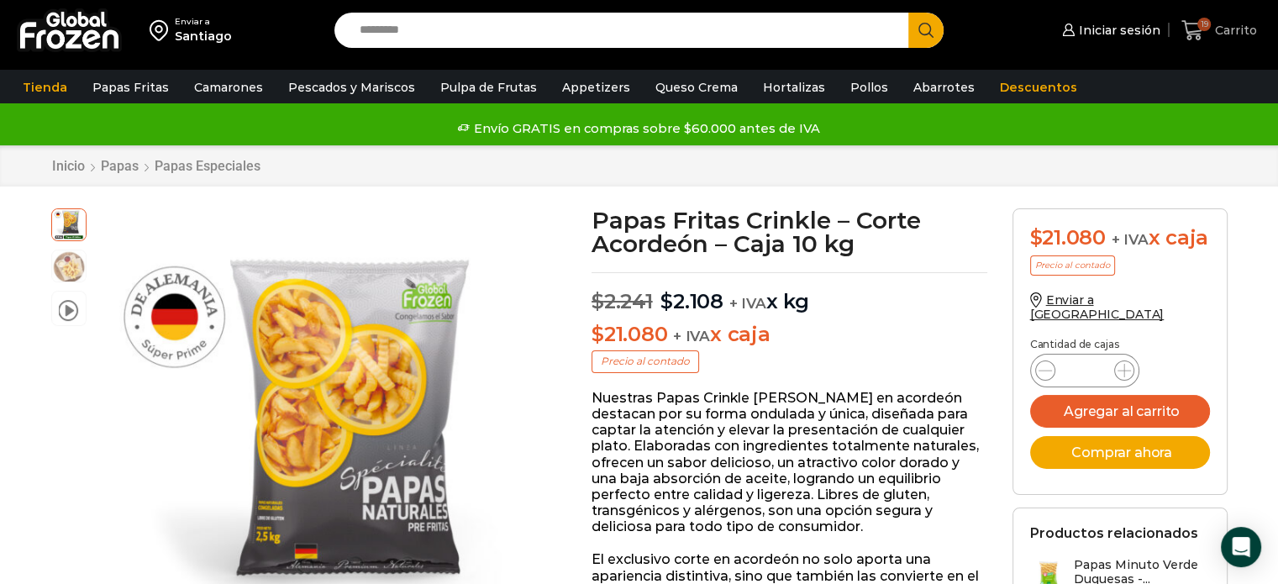
click at [1205, 43] on link "19 [GEOGRAPHIC_DATA]" at bounding box center [1219, 30] width 84 height 39
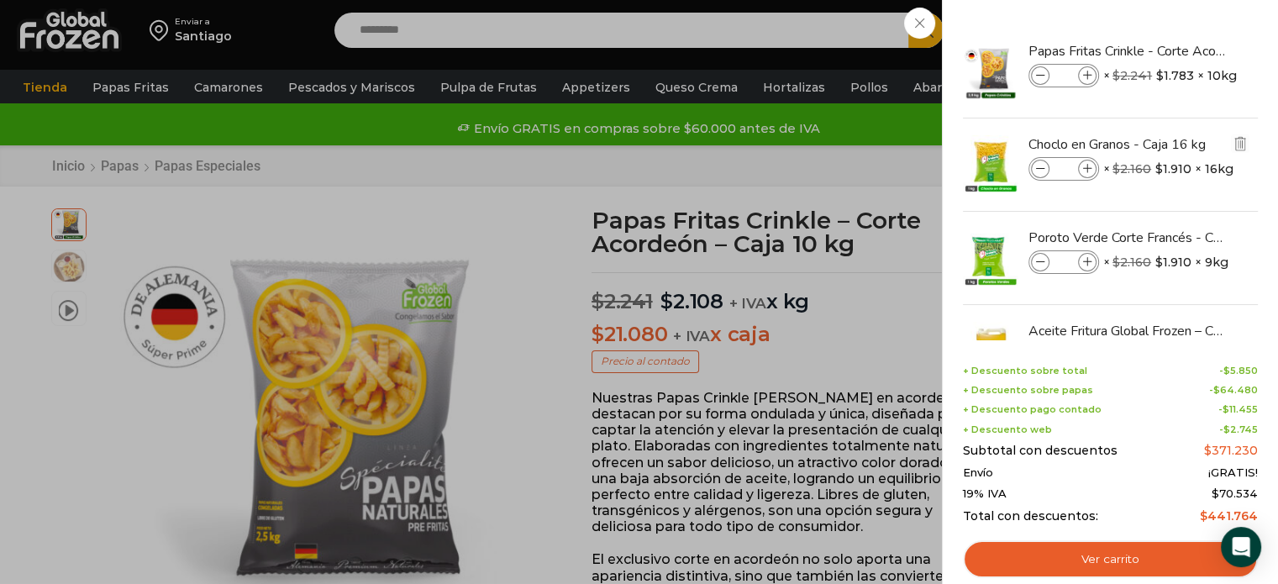
click at [1002, 157] on img at bounding box center [990, 164] width 59 height 59
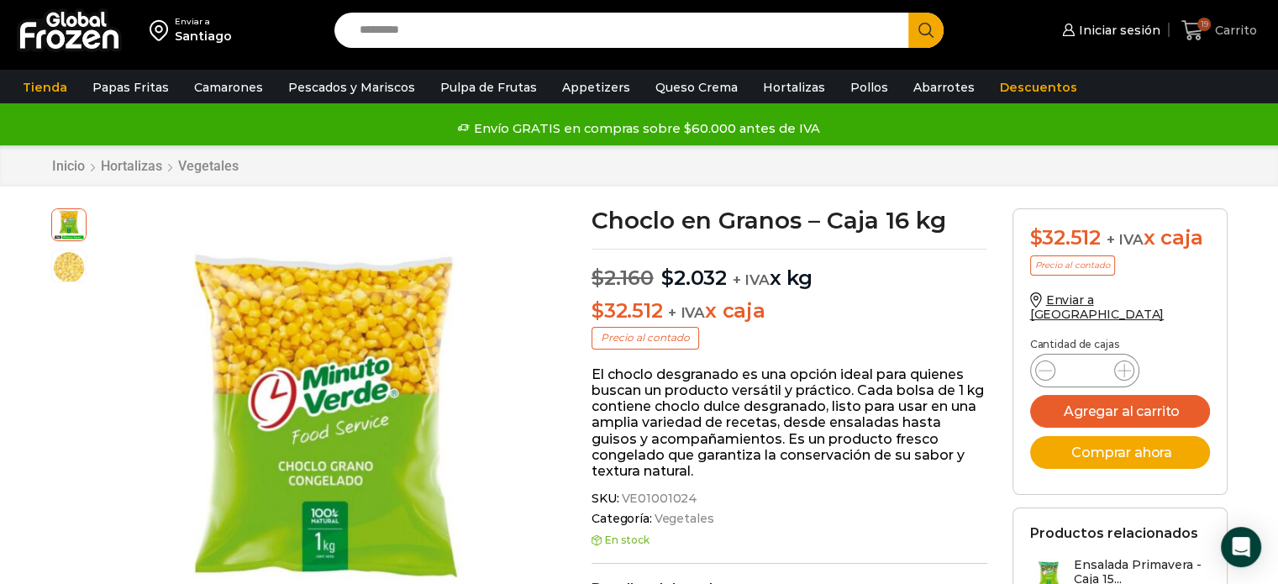
click at [1213, 34] on span "Carrito" at bounding box center [1234, 30] width 46 height 17
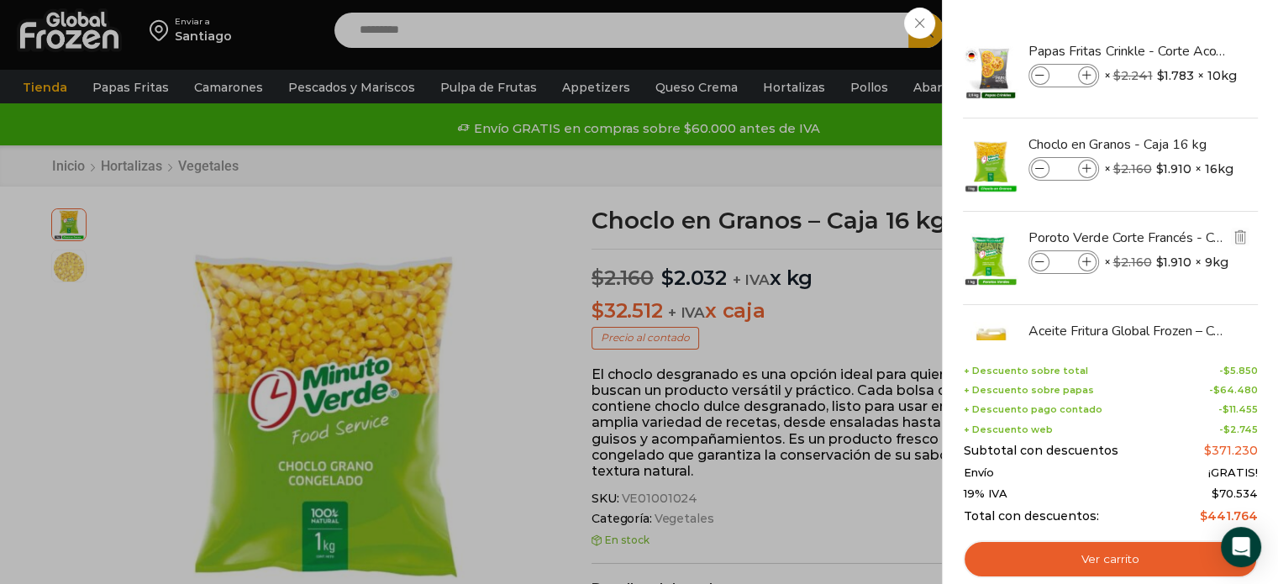
click at [995, 248] on img at bounding box center [990, 258] width 59 height 59
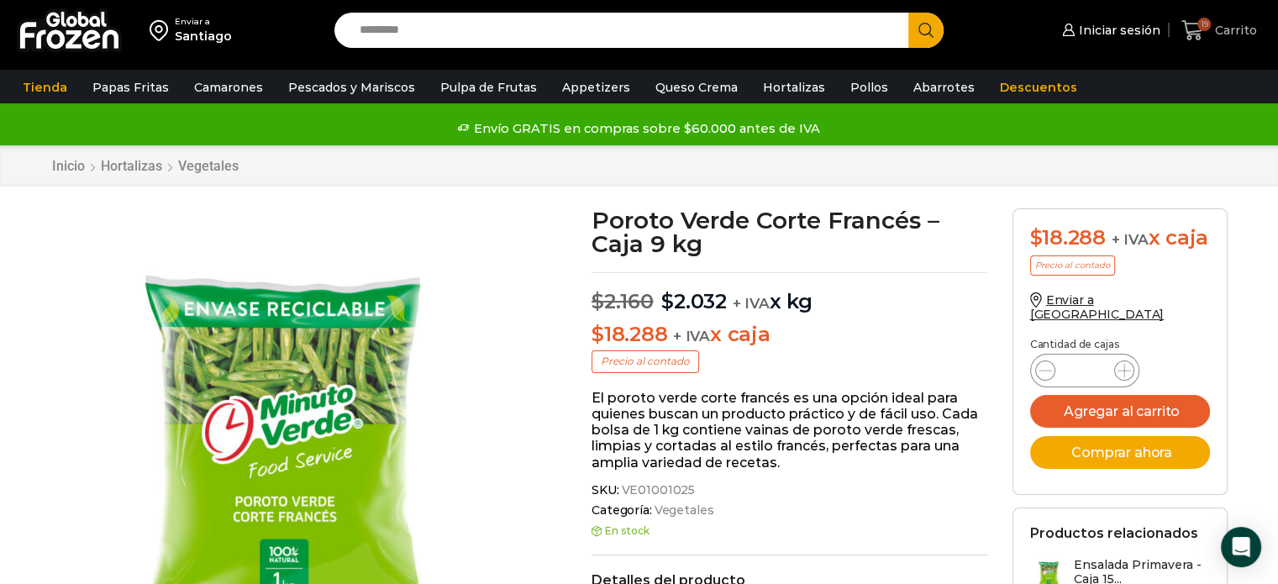
click at [1222, 23] on span "Carrito" at bounding box center [1234, 30] width 46 height 17
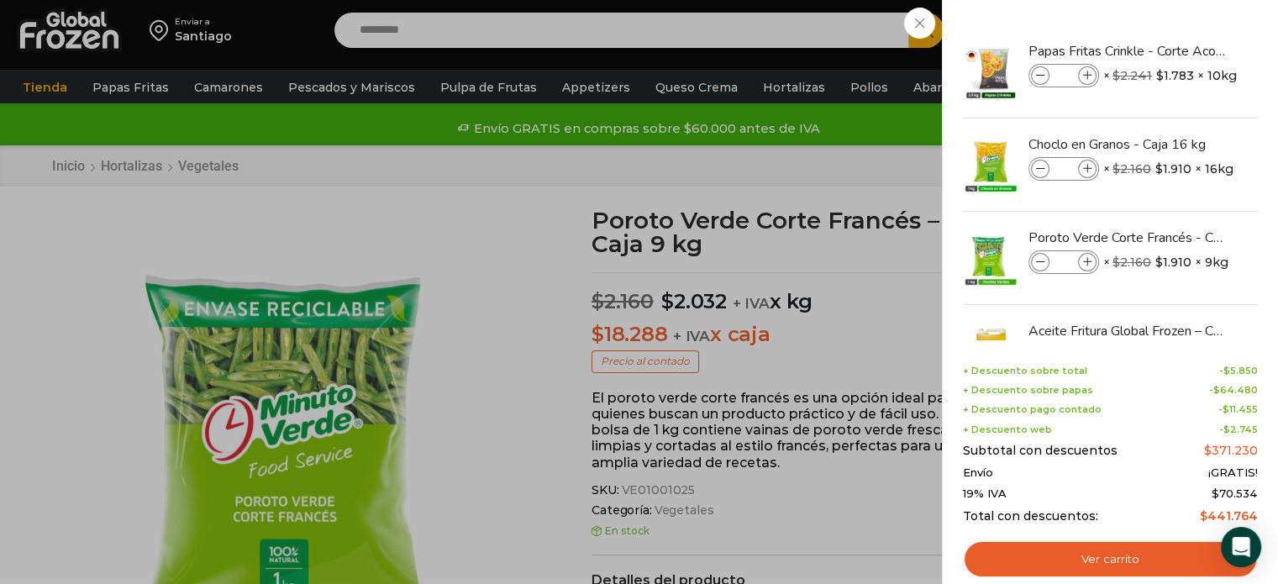
drag, startPoint x: 1254, startPoint y: 159, endPoint x: 1289, endPoint y: 134, distance: 42.2
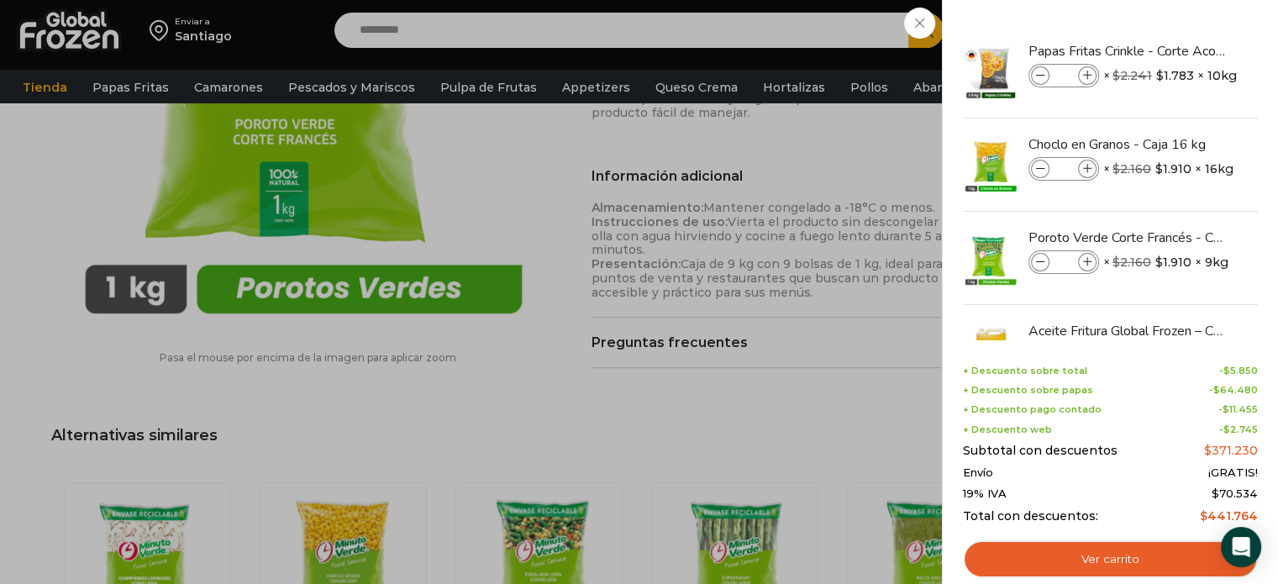
scroll to position [740, 0]
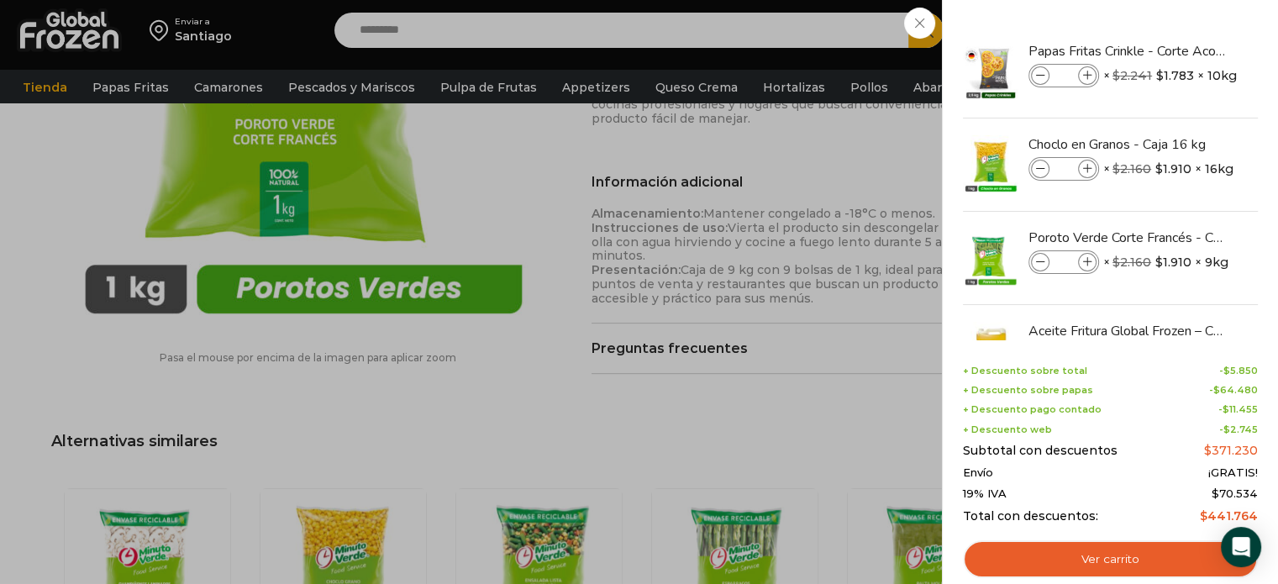
click at [1261, 147] on div "19 Shopping Cart Papas Fritas Crinkle - Corte Acordeón - Caja 10 kg Papas Frita…" at bounding box center [1110, 292] width 336 height 584
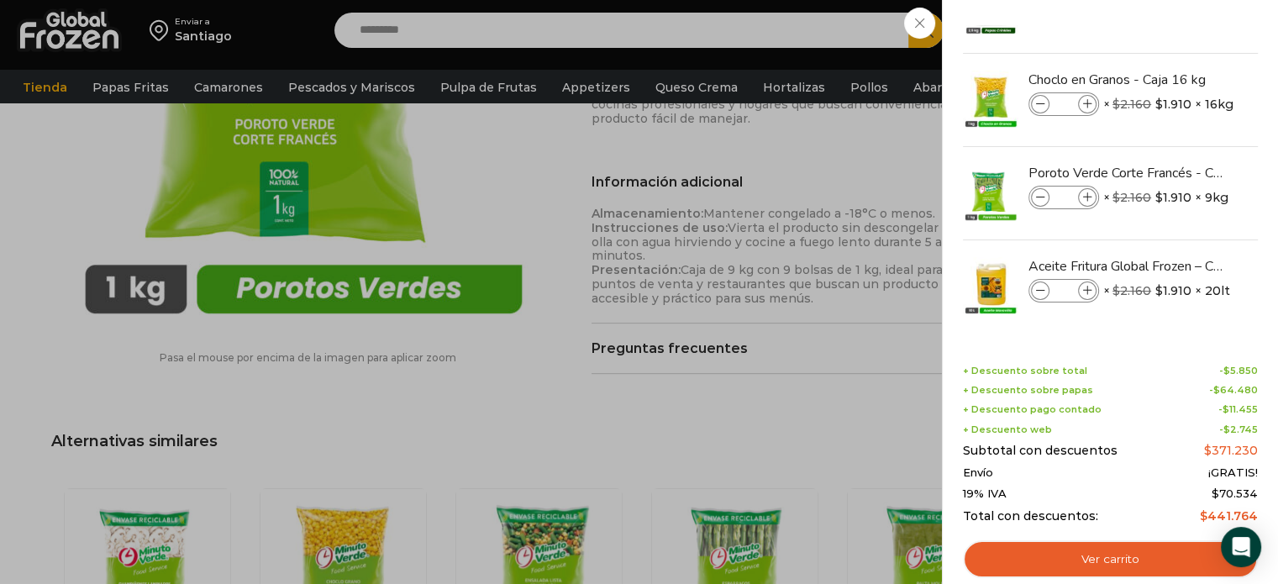
scroll to position [68, 0]
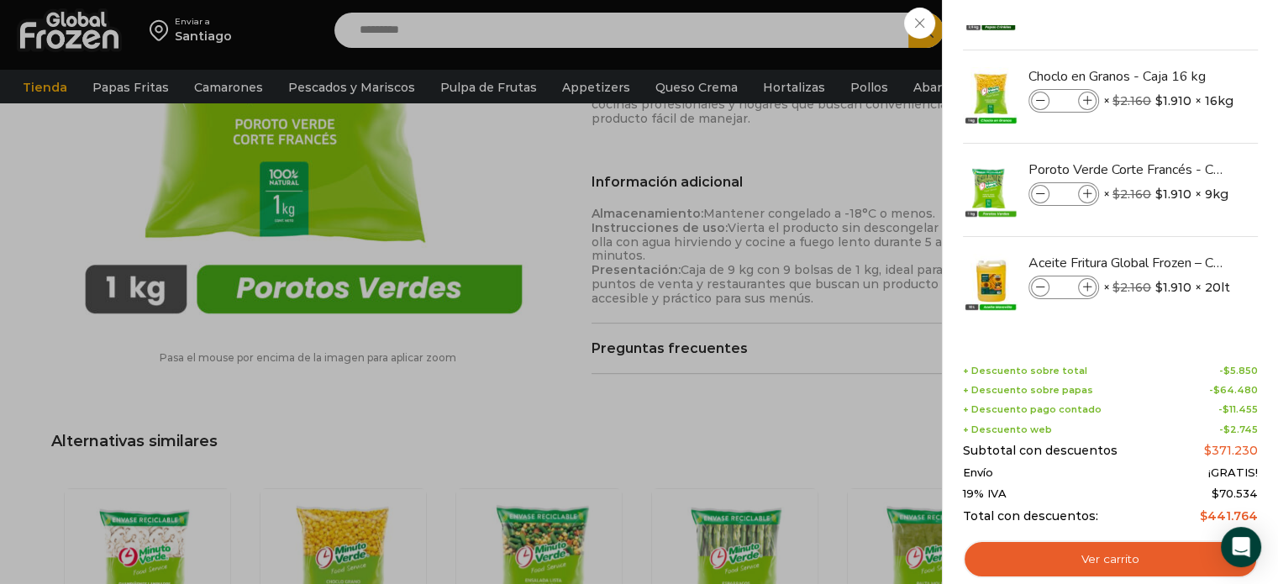
click at [1177, 50] on div "19 Carrito 19 19 Shopping Cart **" at bounding box center [1219, 30] width 84 height 39
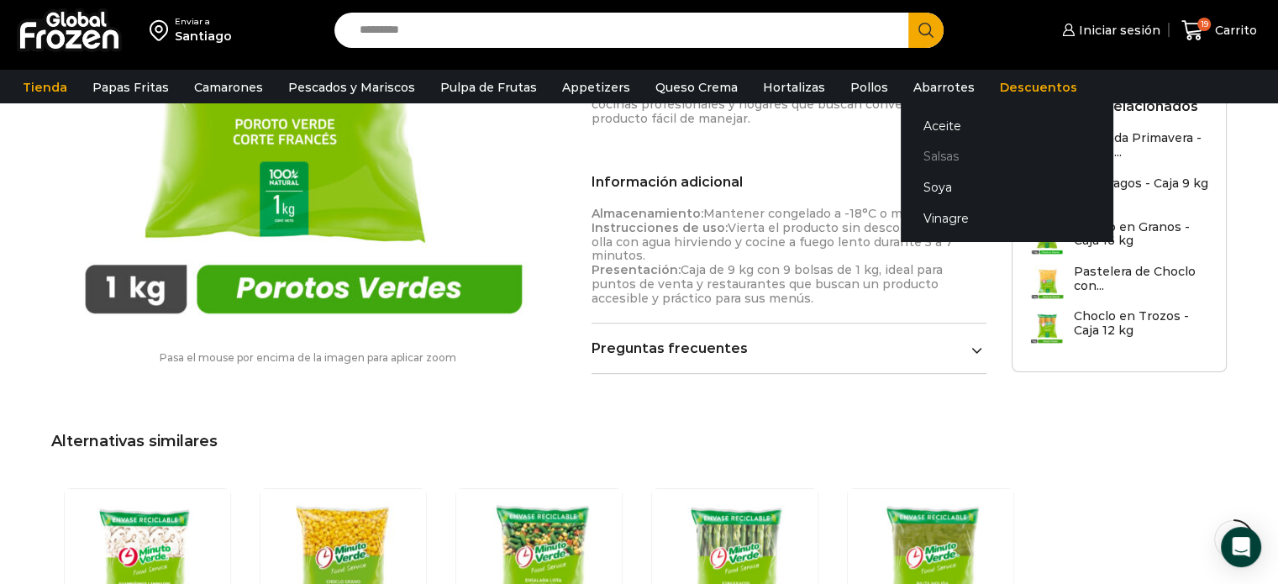
click at [914, 162] on link "Salsas" at bounding box center [1007, 156] width 212 height 31
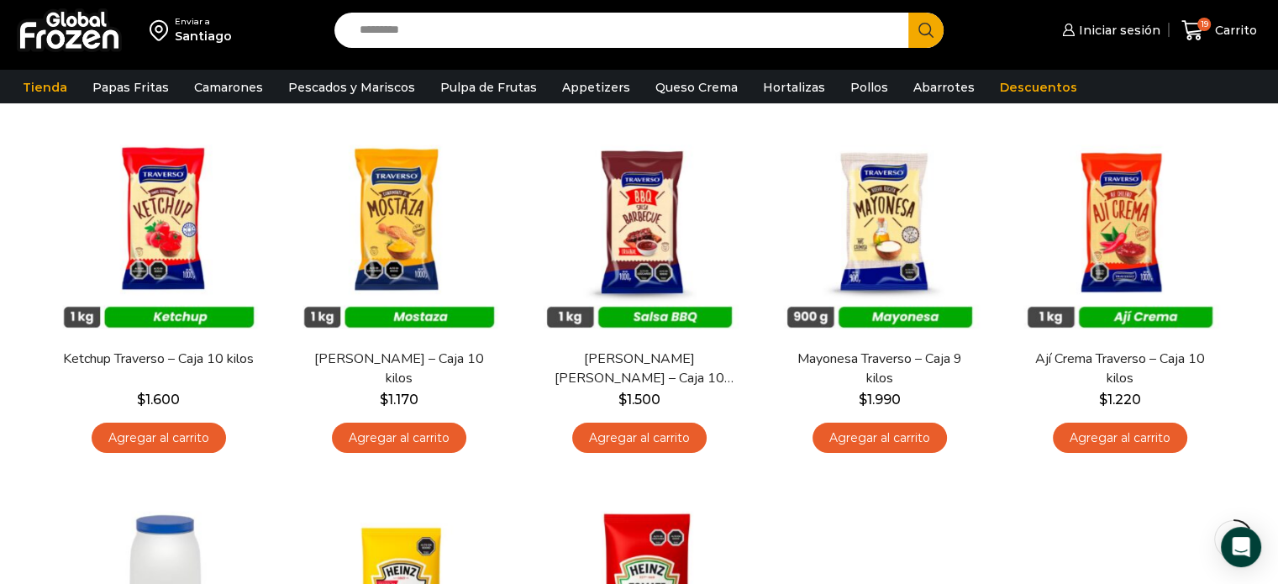
scroll to position [128, 0]
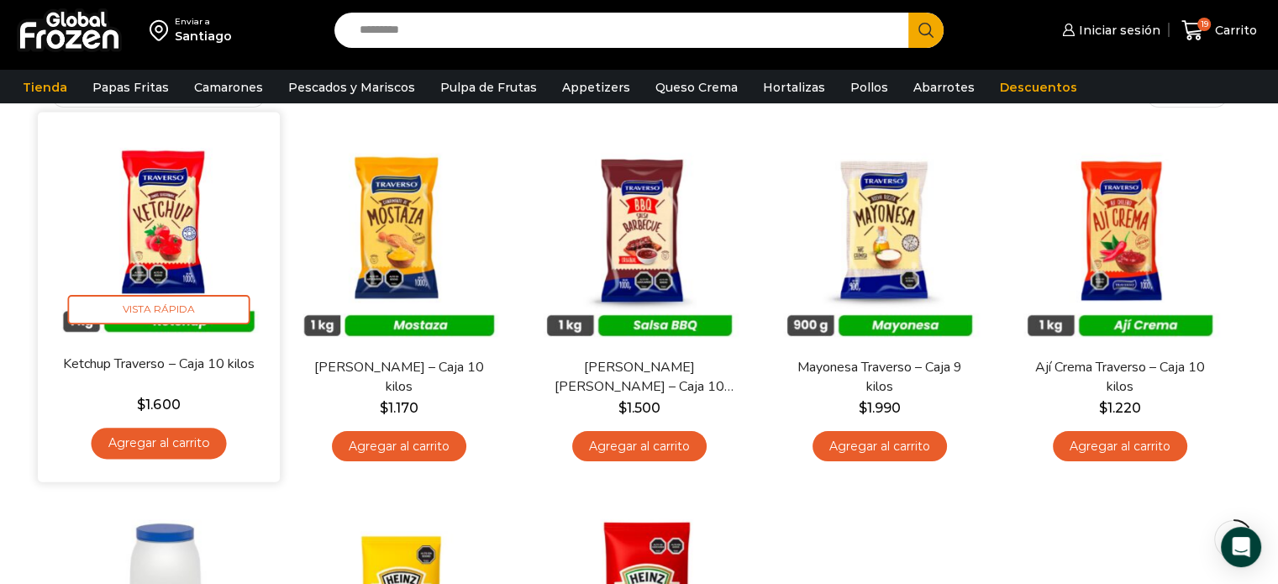
click at [129, 175] on img at bounding box center [158, 232] width 217 height 217
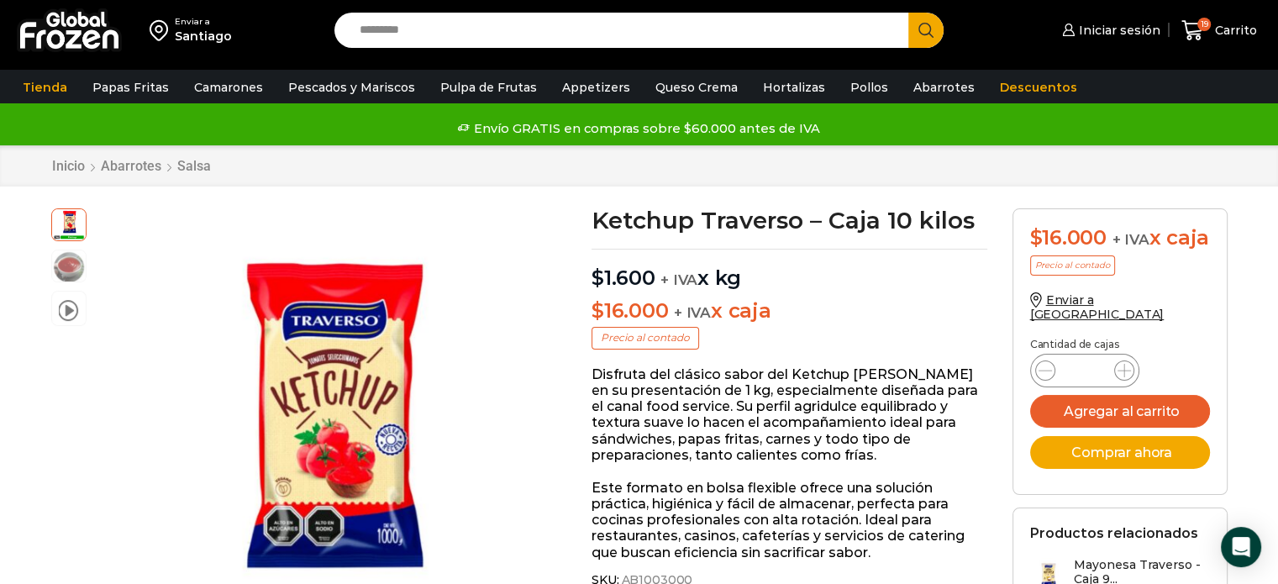
click at [781, 400] on p "Disfruta del clásico sabor del Ketchup [PERSON_NAME] en su presentación de 1 kg…" at bounding box center [790, 414] width 396 height 97
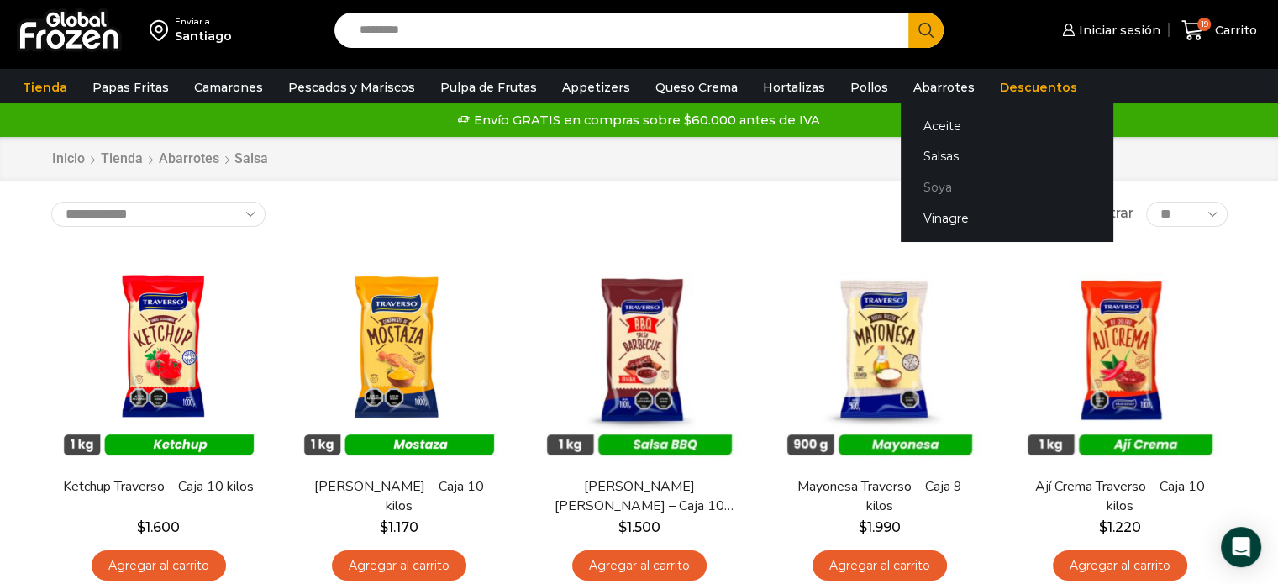
click at [901, 181] on link "Soya" at bounding box center [1007, 187] width 212 height 31
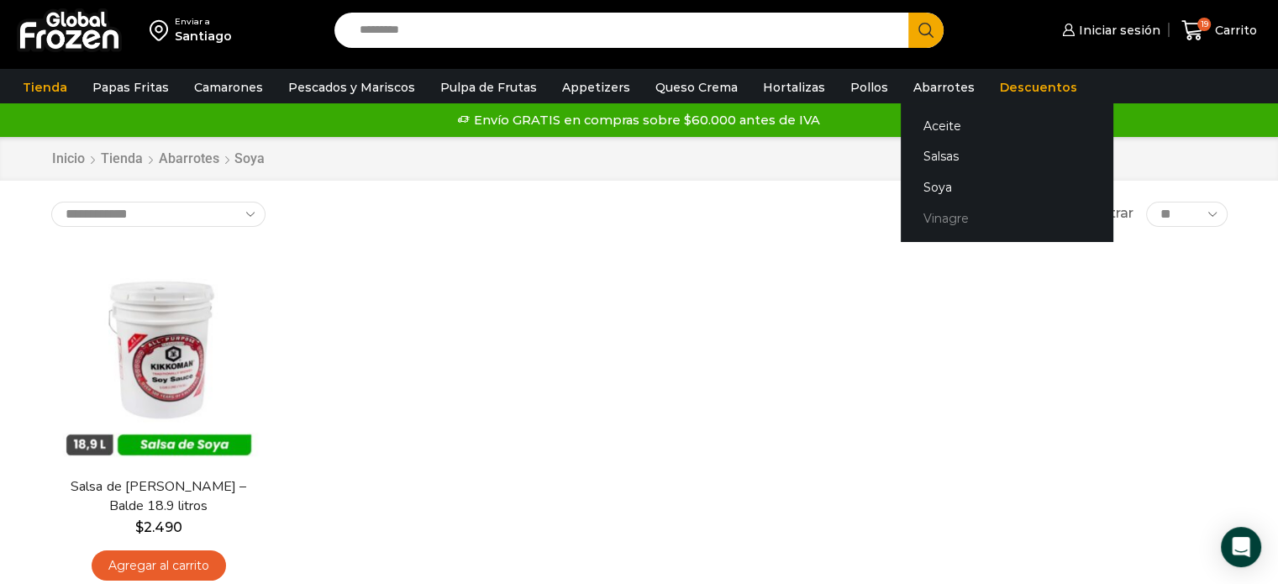
click at [916, 220] on link "Vinagre" at bounding box center [1007, 218] width 212 height 31
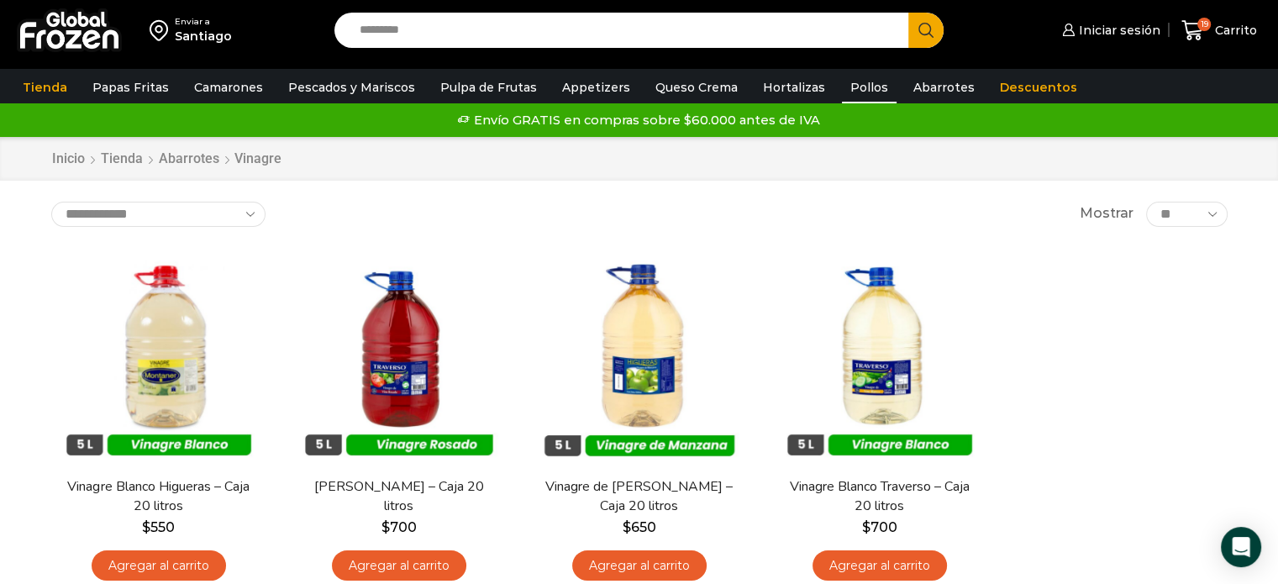
click at [845, 91] on link "Pollos" at bounding box center [869, 87] width 55 height 32
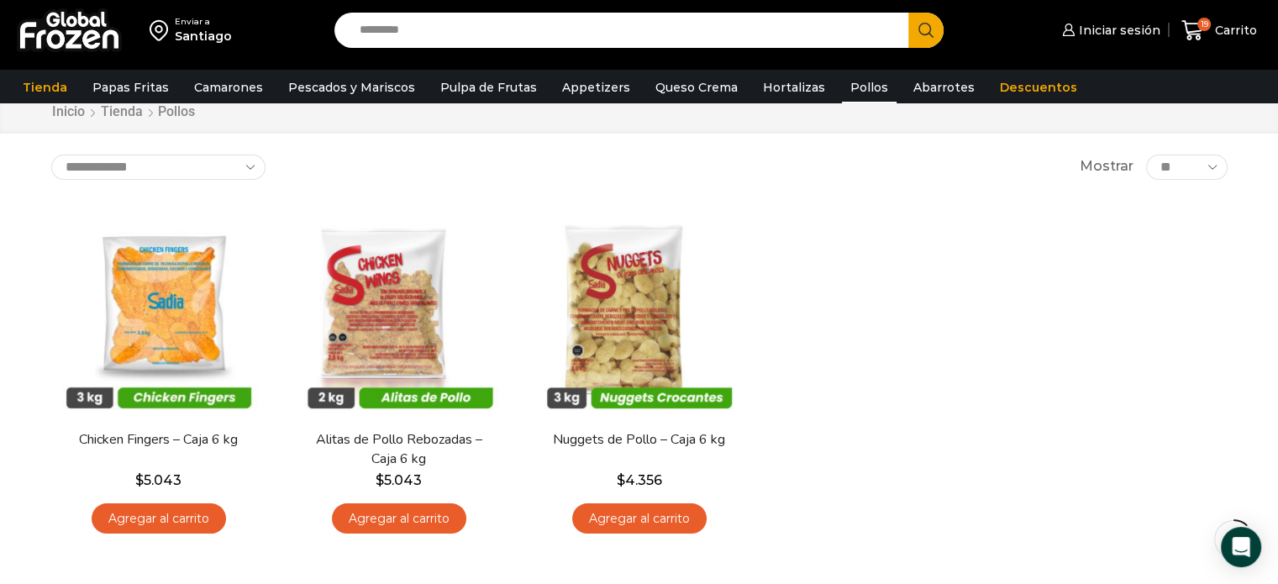
scroll to position [67, 0]
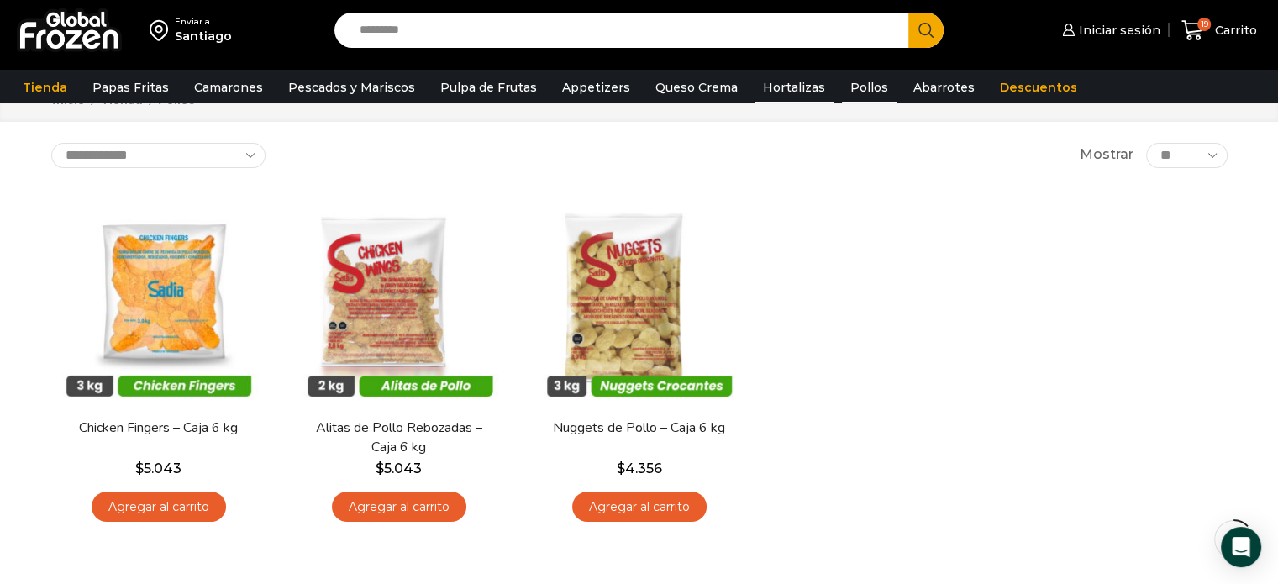
click at [790, 79] on link "Hortalizas" at bounding box center [794, 87] width 79 height 32
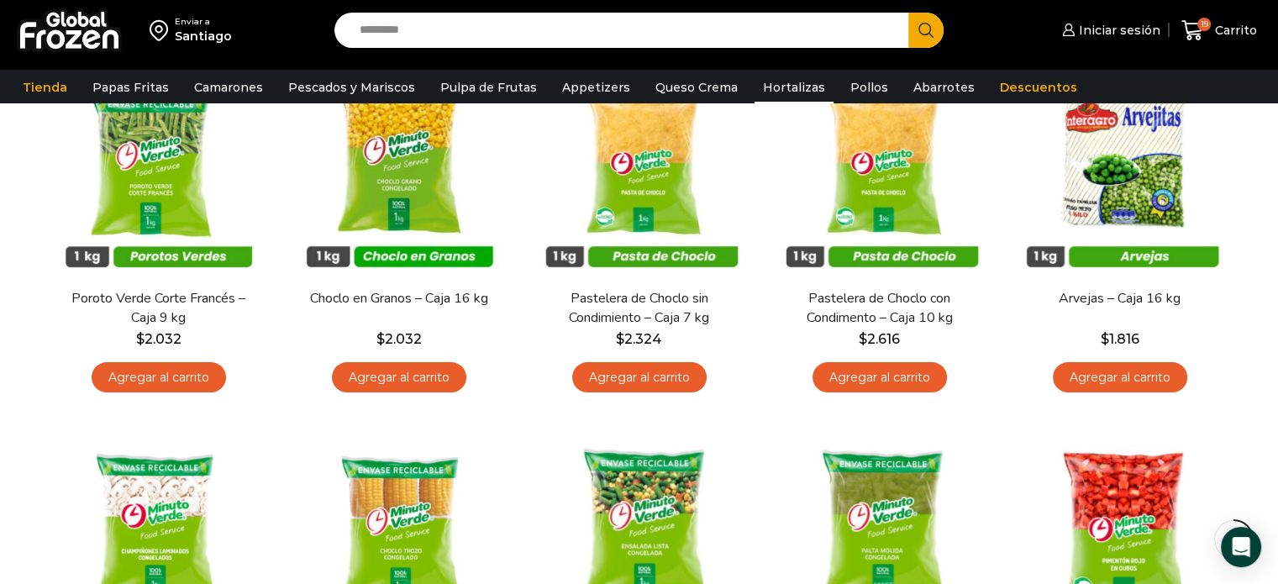
scroll to position [88, 0]
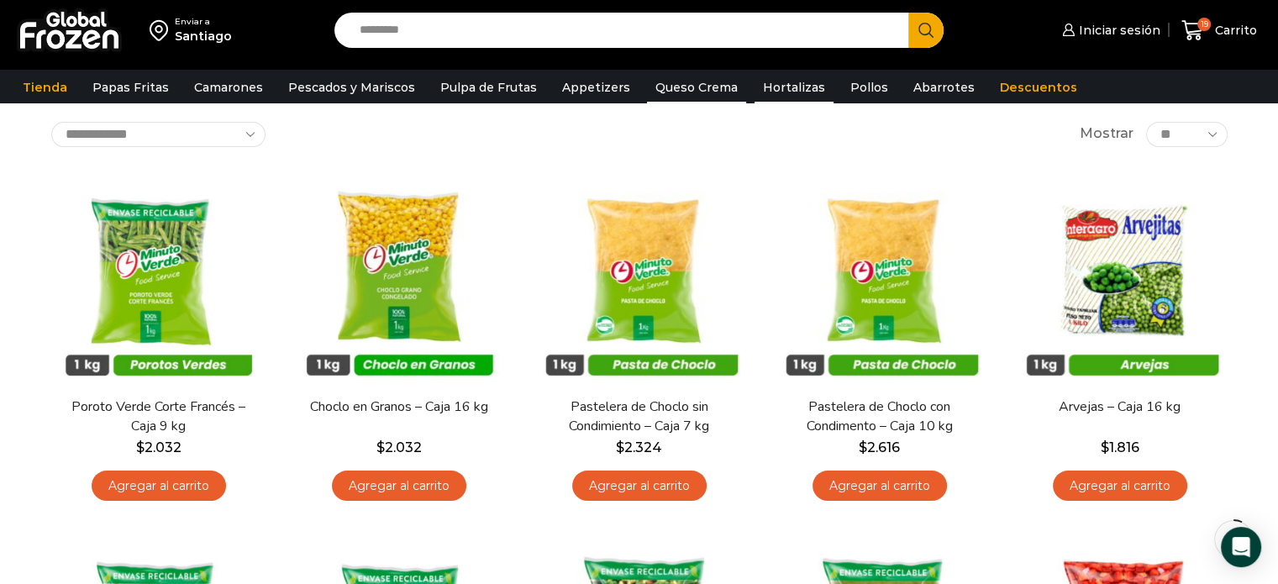
click at [647, 102] on link "Queso Crema" at bounding box center [696, 87] width 99 height 32
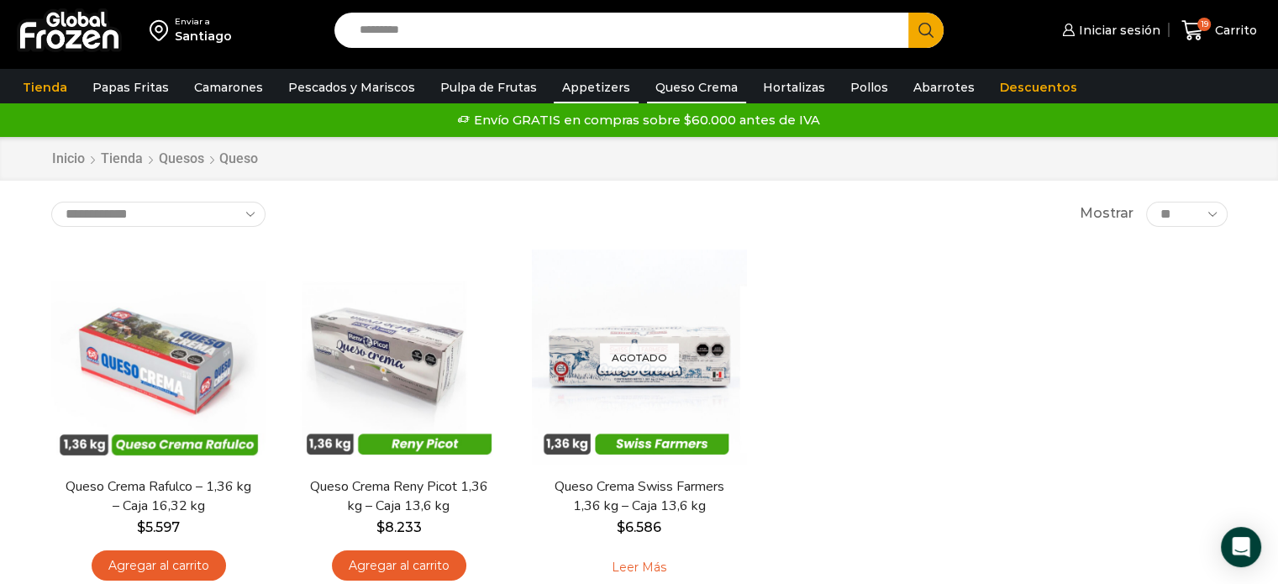
click at [565, 73] on link "Appetizers" at bounding box center [596, 87] width 85 height 32
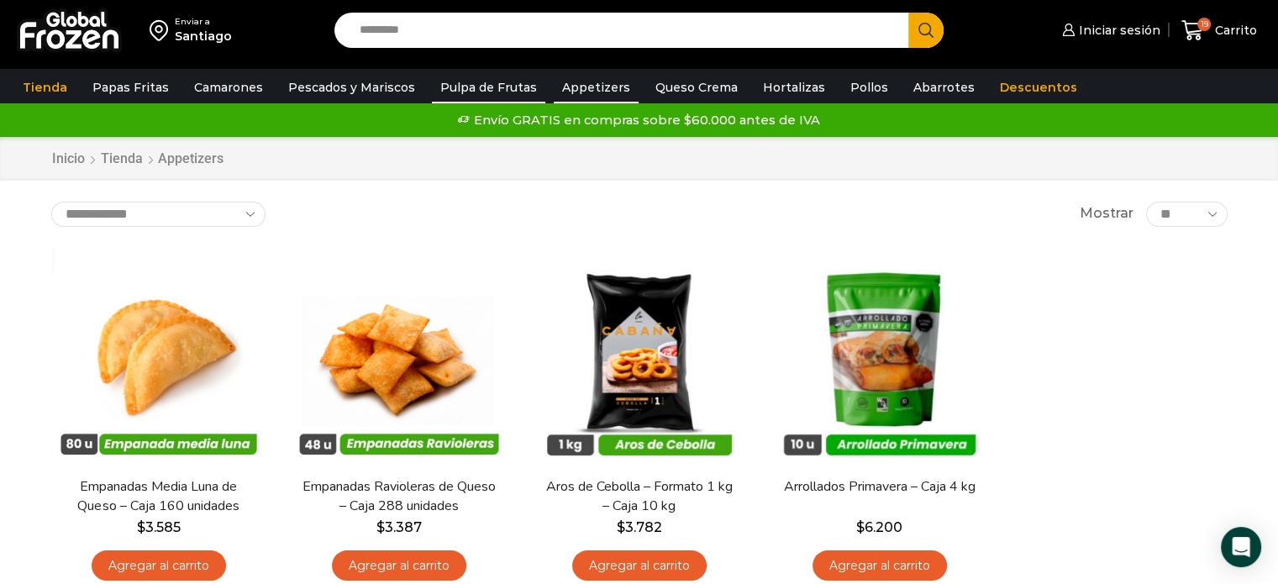
click at [456, 87] on link "Pulpa de Frutas" at bounding box center [488, 87] width 113 height 32
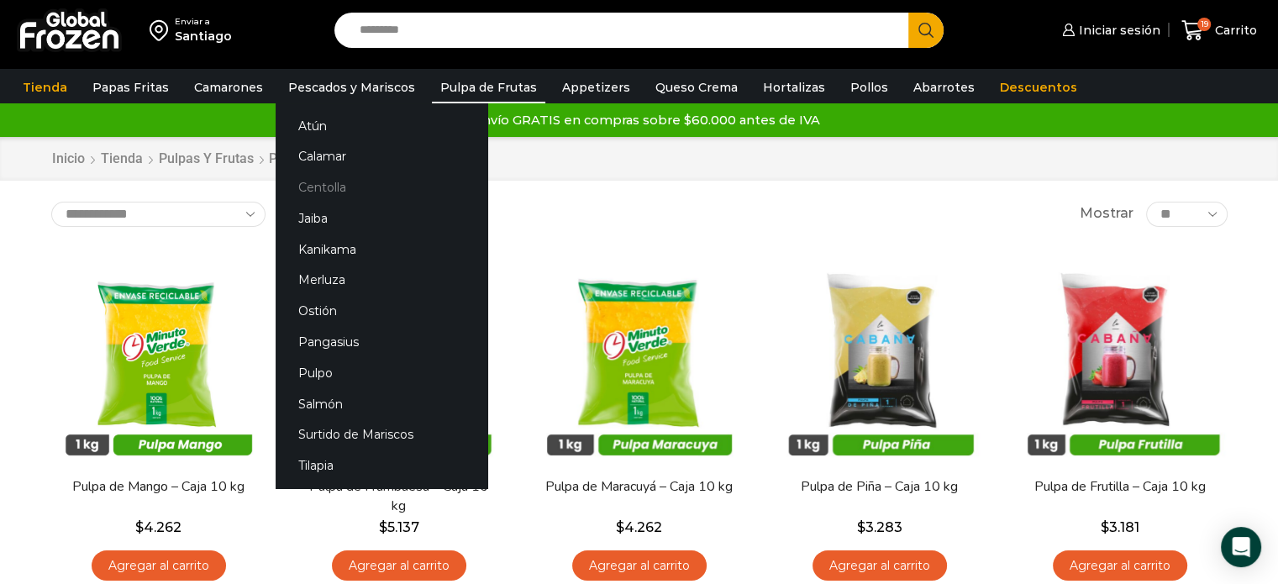
click at [316, 194] on link "Centolla" at bounding box center [382, 187] width 212 height 31
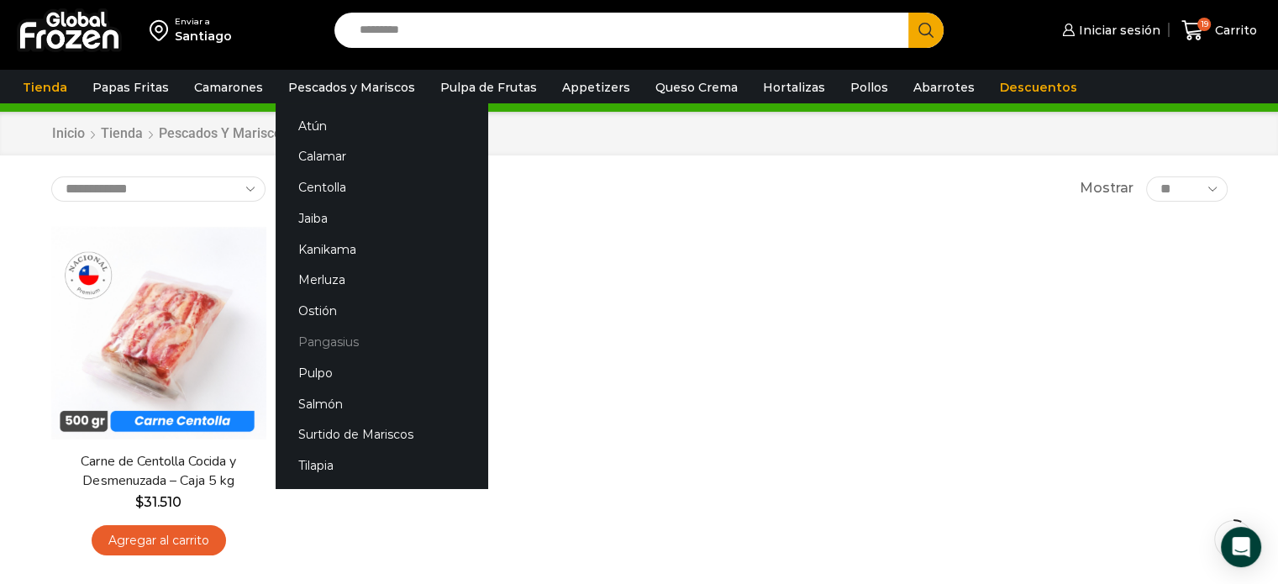
click at [330, 349] on link "Pangasius" at bounding box center [382, 342] width 212 height 31
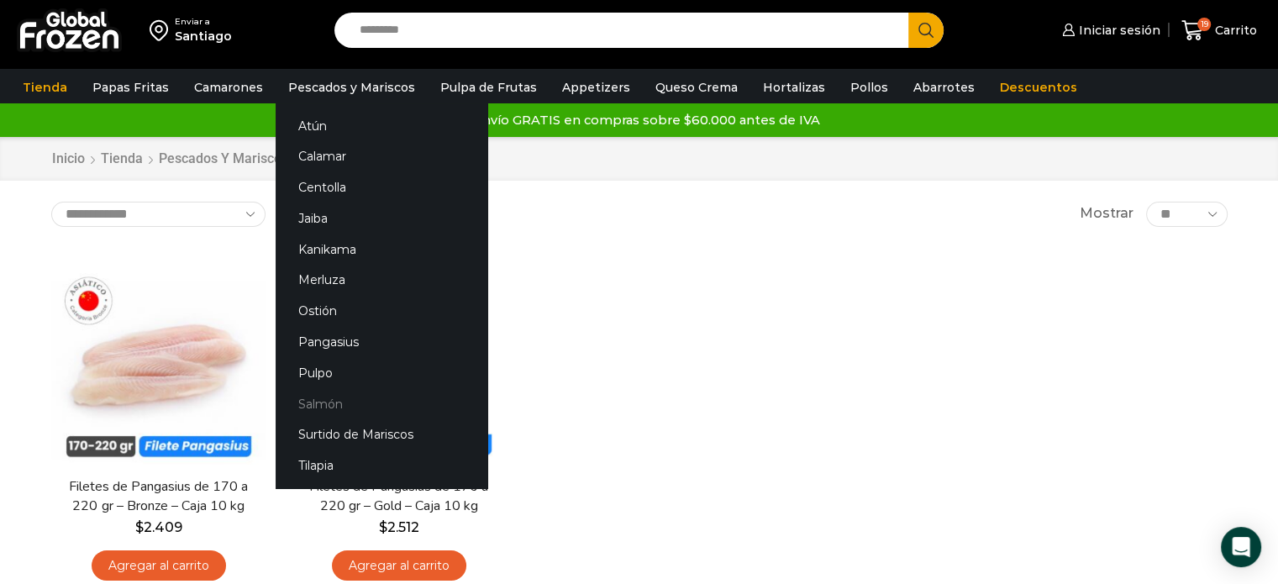
click at [311, 397] on link "Salmón" at bounding box center [382, 403] width 212 height 31
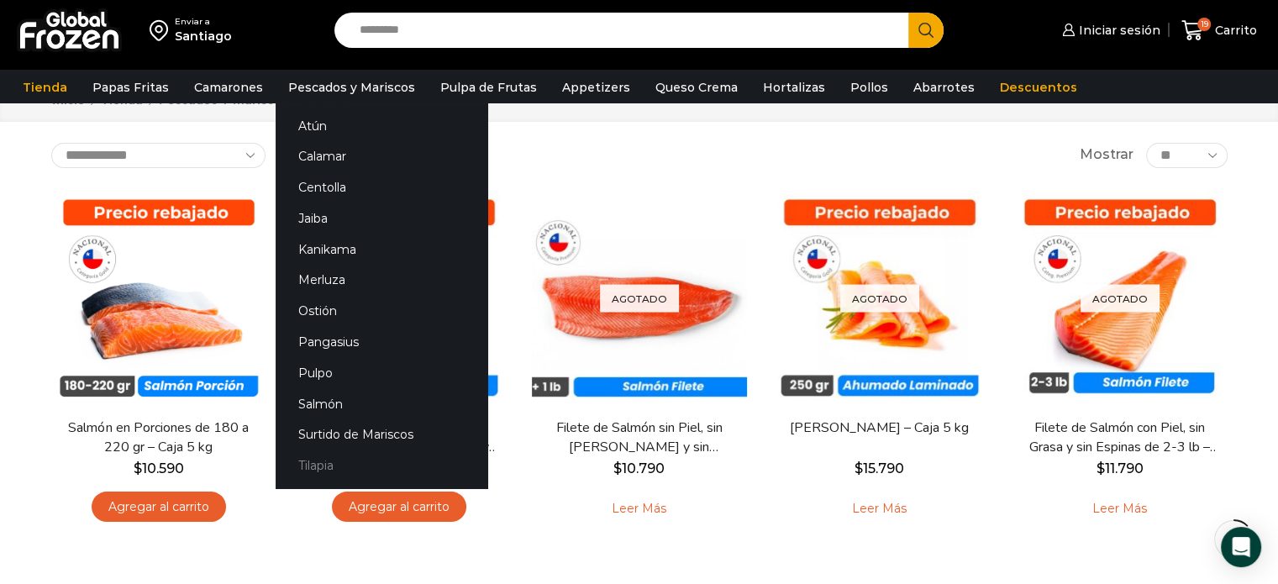
click at [300, 471] on link "Tilapia" at bounding box center [382, 465] width 212 height 31
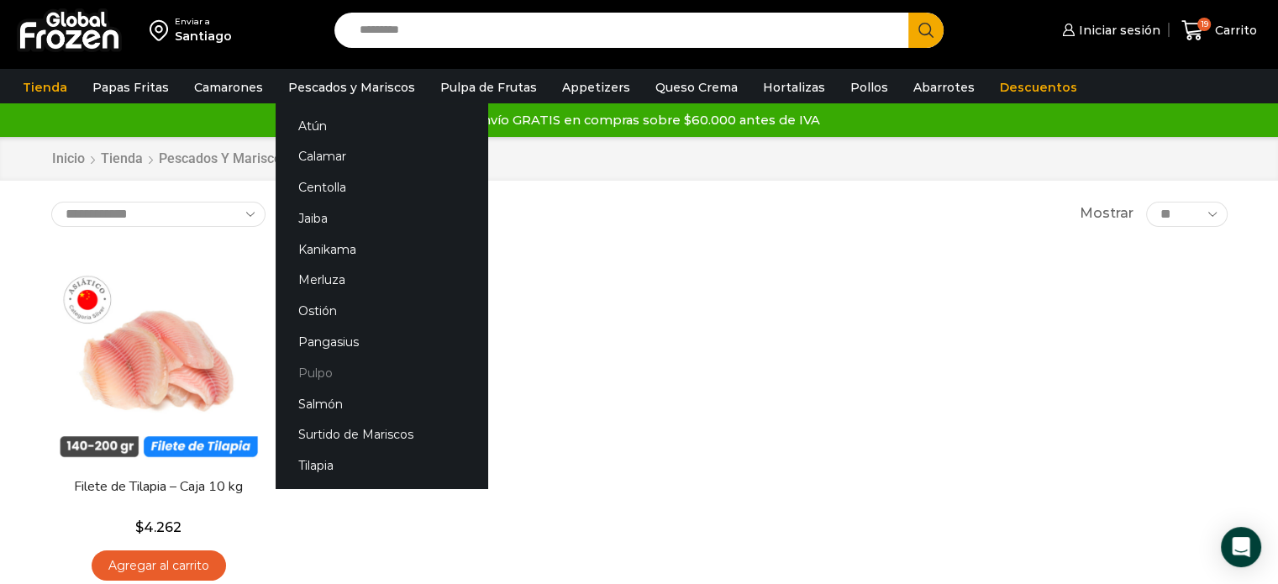
click at [318, 378] on link "Pulpo" at bounding box center [382, 372] width 212 height 31
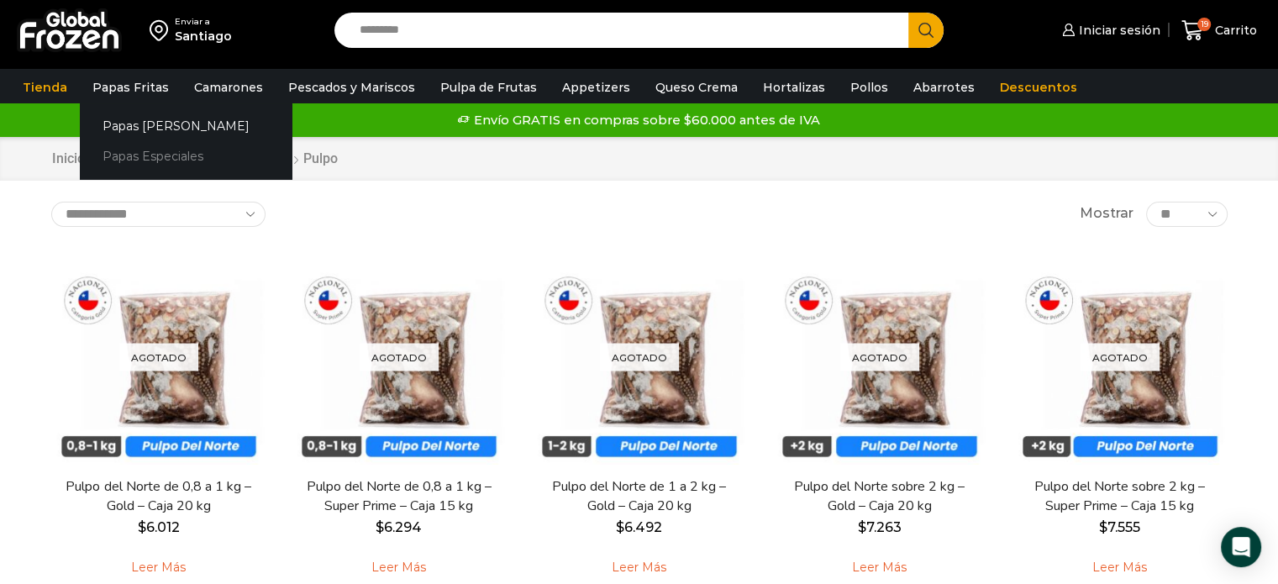
click at [159, 156] on link "Papas Especiales" at bounding box center [186, 156] width 212 height 31
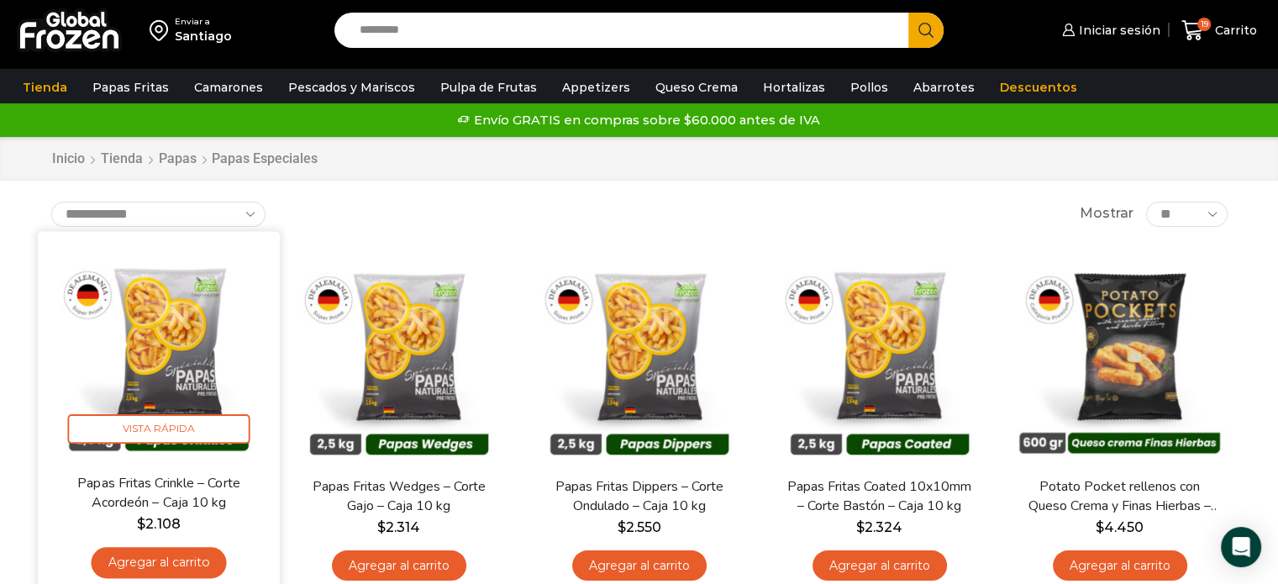
click at [229, 351] on img at bounding box center [158, 352] width 217 height 217
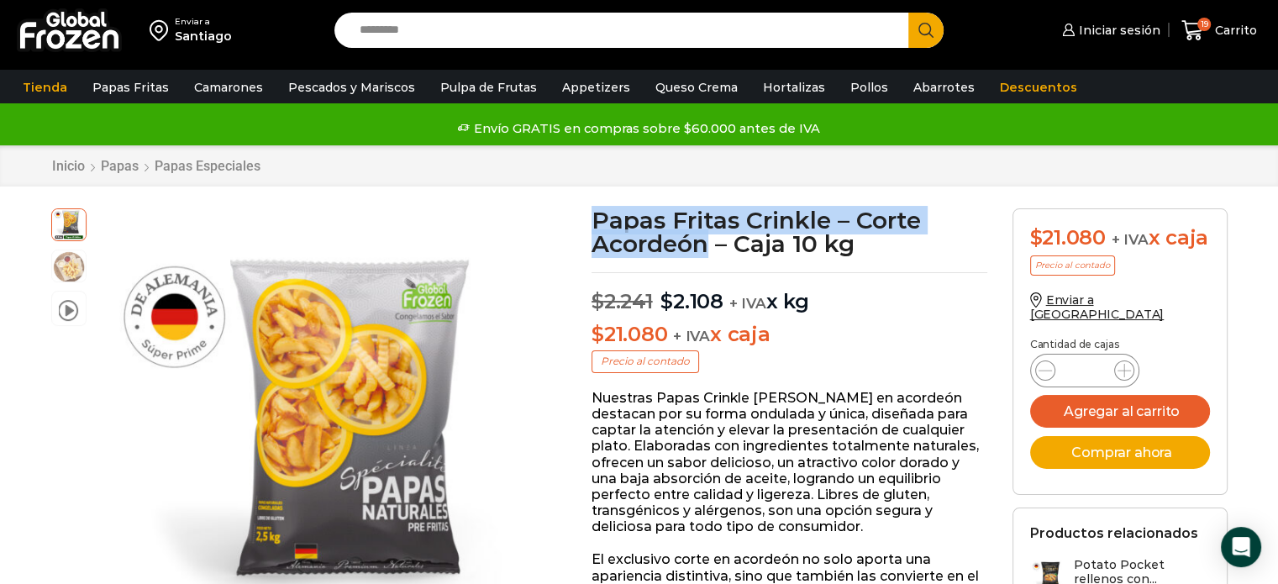
drag, startPoint x: 595, startPoint y: 214, endPoint x: 709, endPoint y: 242, distance: 117.6
click at [709, 242] on h1 "Papas Fritas Crinkle – Corte Acordeón – Caja 10 kg" at bounding box center [790, 231] width 396 height 47
copy h1 "Papas Fritas Crinkle – Corte Acordeón"
click at [60, 244] on div "video" at bounding box center [68, 270] width 35 height 124
click at [67, 257] on img at bounding box center [69, 265] width 34 height 34
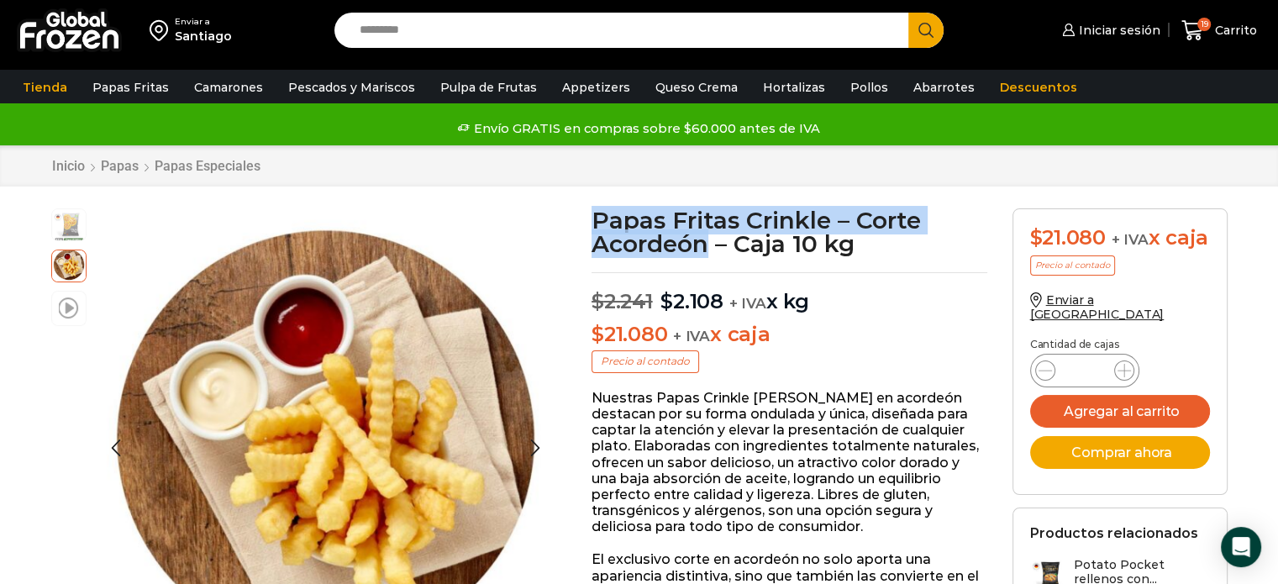
click at [76, 315] on span at bounding box center [69, 307] width 20 height 23
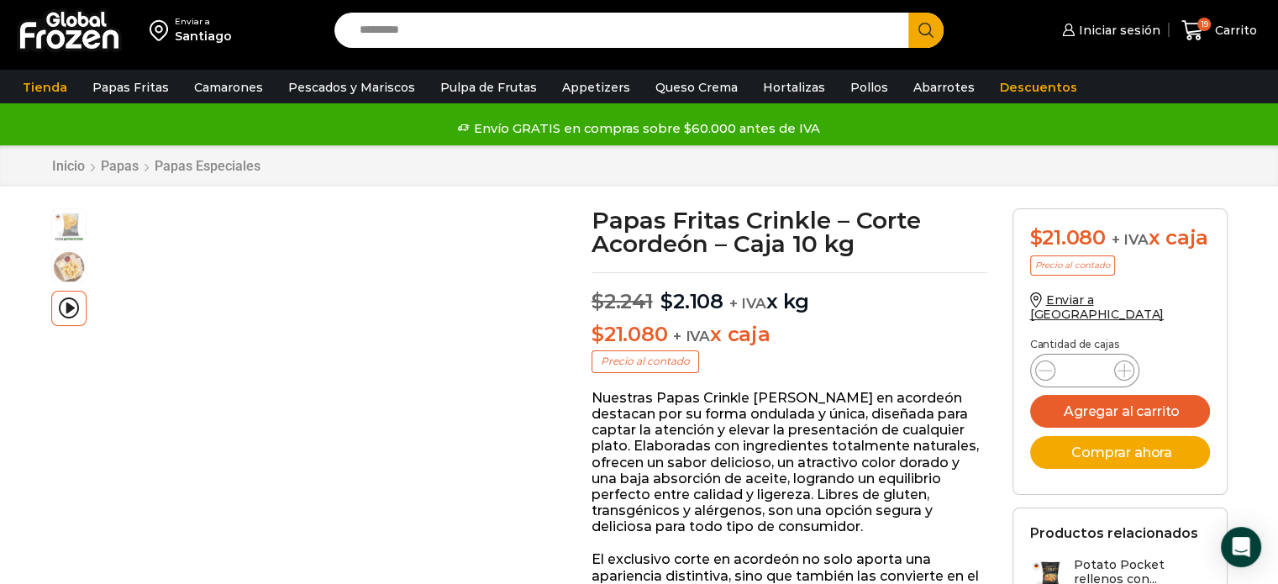
click at [618, 412] on p "Nuestras Papas Crinkle de corte en acordeón destacan por su forma ondulada y ún…" at bounding box center [790, 462] width 396 height 145
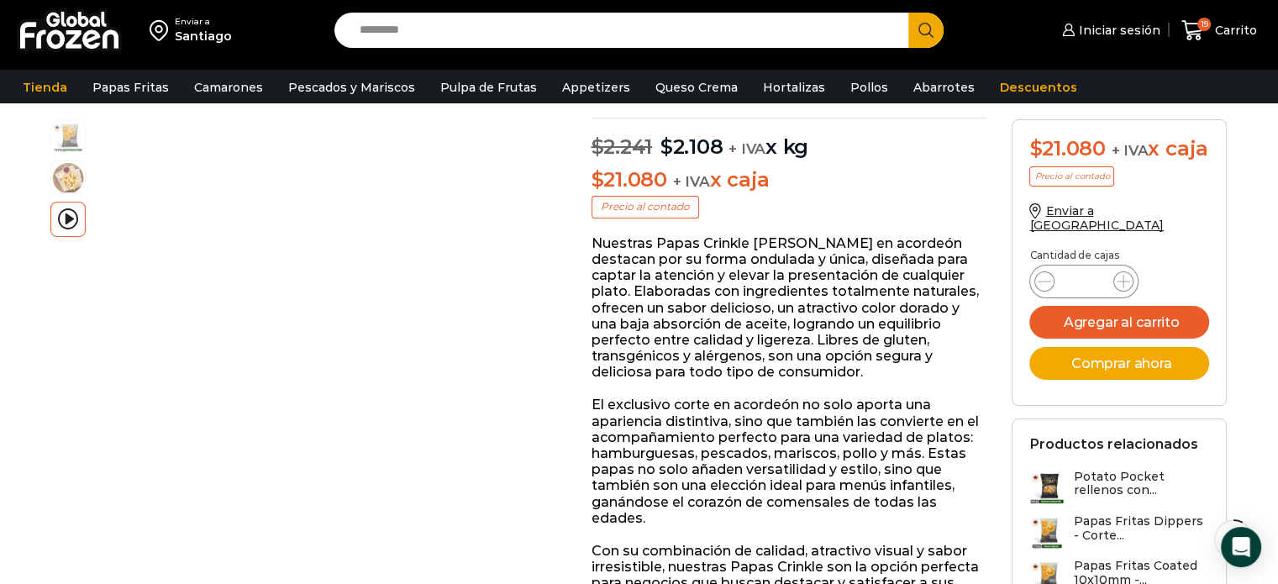
scroll to position [168, 0]
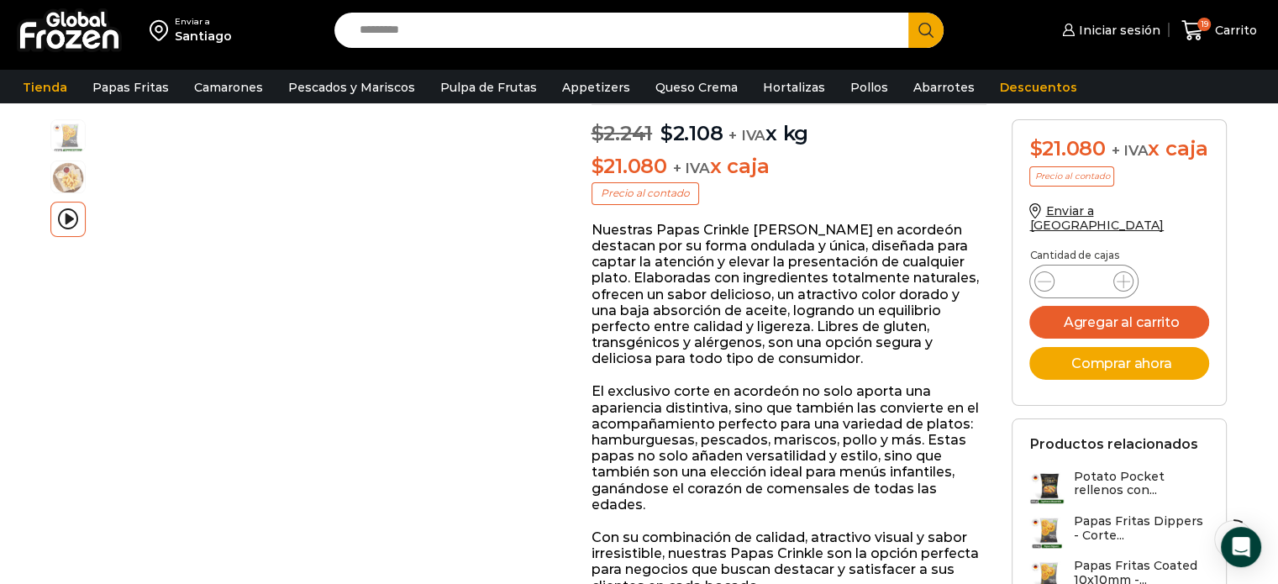
click at [779, 246] on p "Nuestras Papas Crinkle de corte en acordeón destacan por su forma ondulada y ún…" at bounding box center [790, 294] width 396 height 145
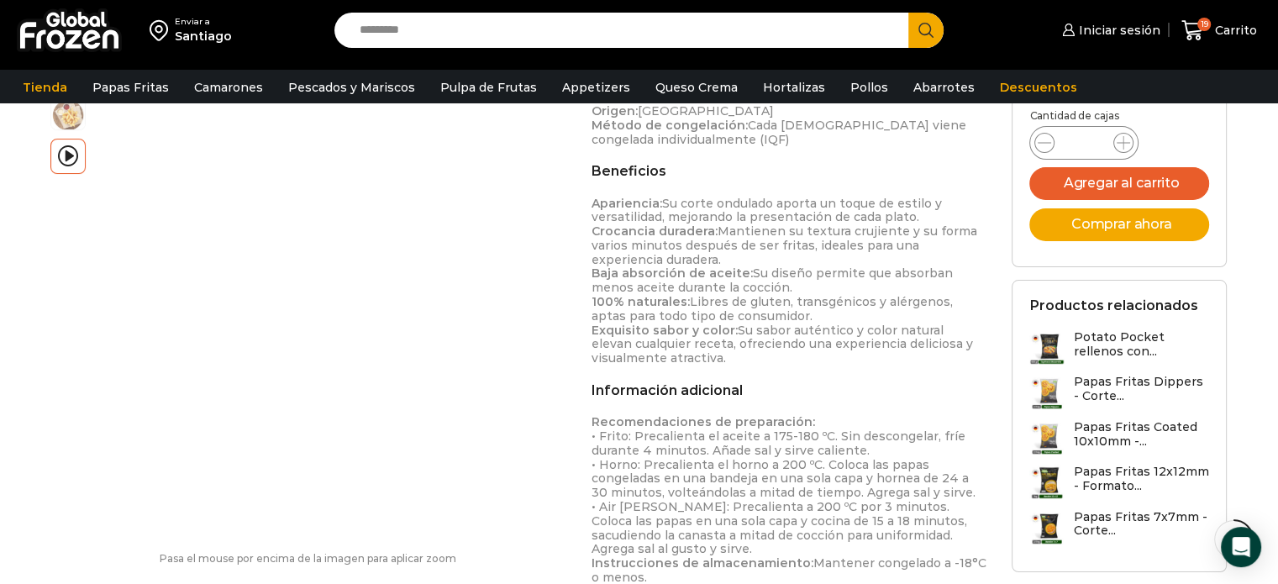
scroll to position [975, 0]
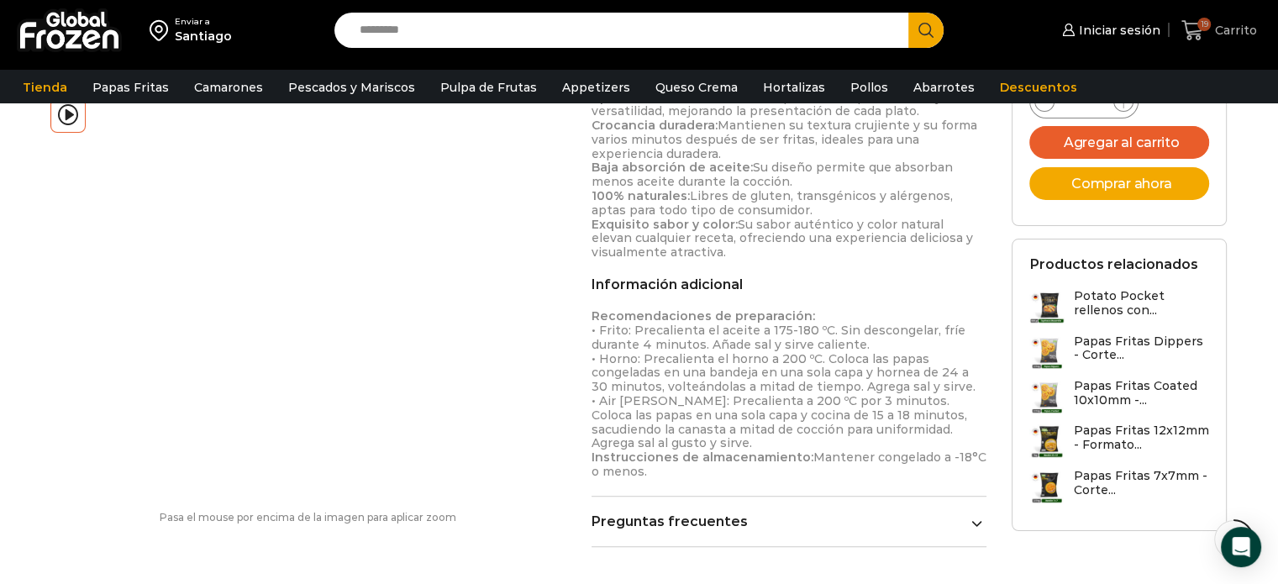
click at [1220, 41] on link "19 Carrito" at bounding box center [1219, 30] width 84 height 39
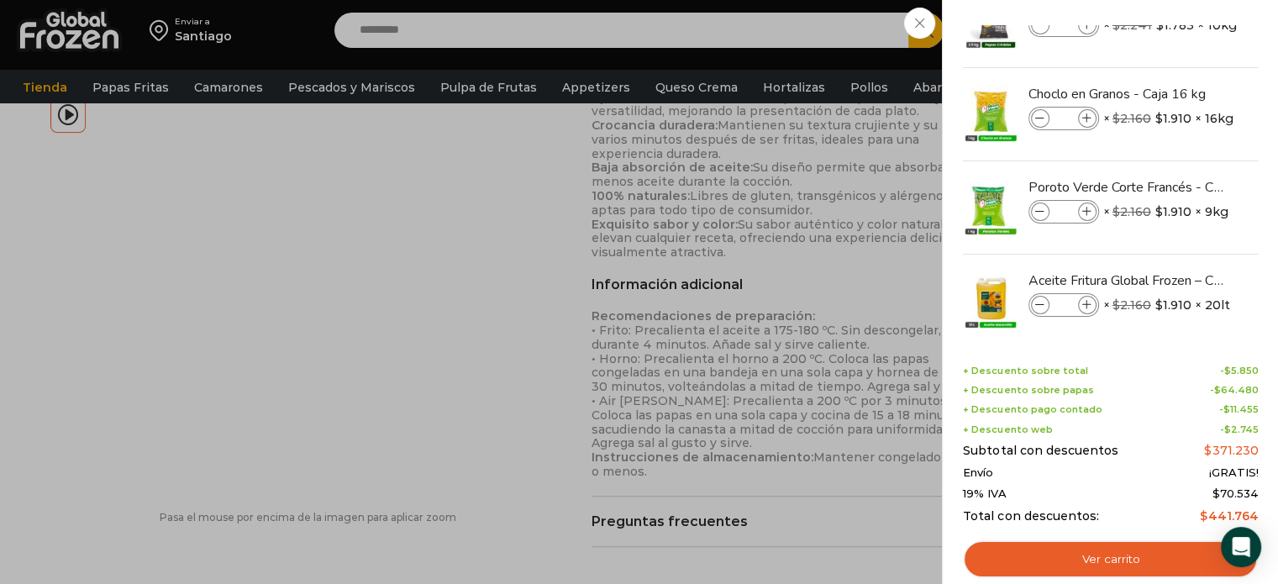
scroll to position [68, 0]
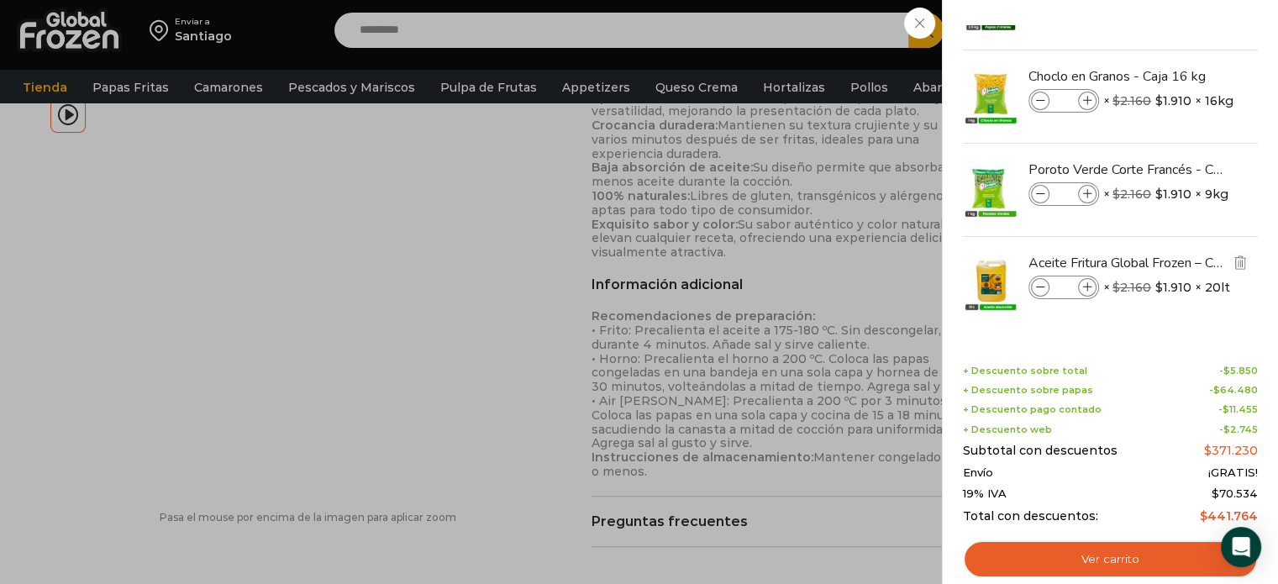
click at [1046, 290] on span at bounding box center [1040, 287] width 18 height 18
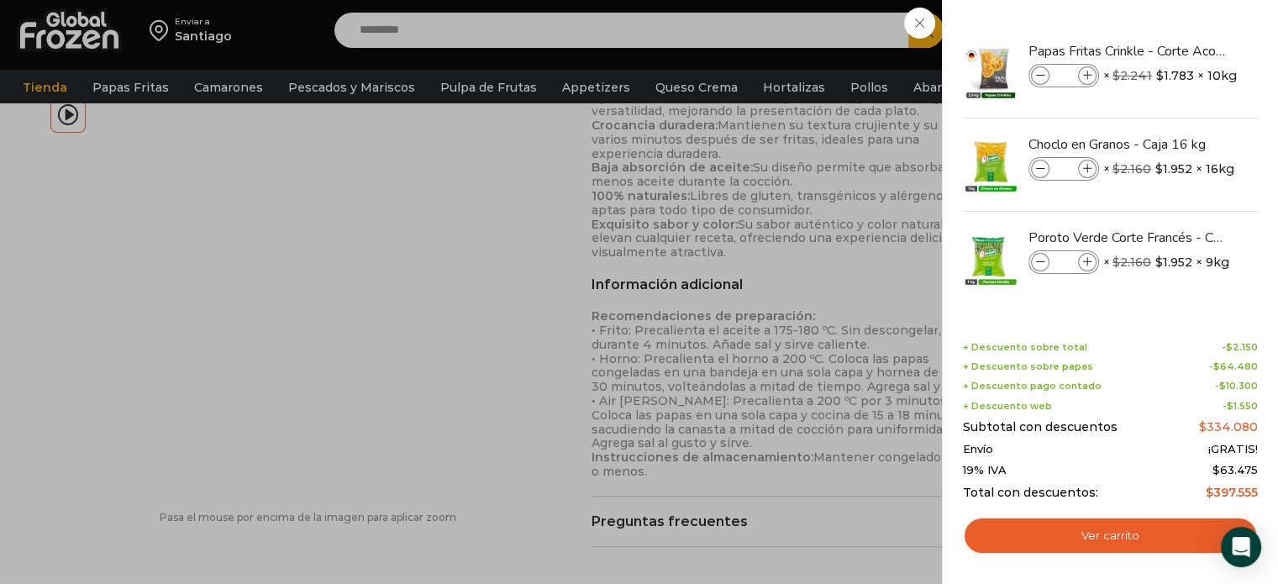
scroll to position [0, 0]
click at [1177, 50] on div "18 Carrito 18 18 Shopping Cart" at bounding box center [1219, 30] width 84 height 39
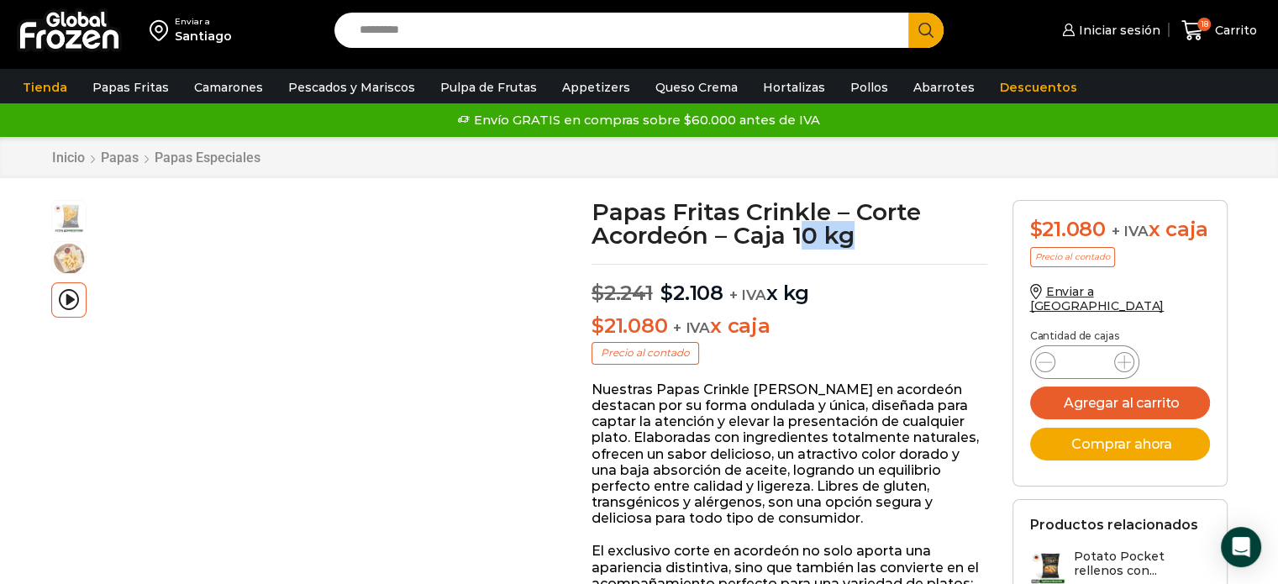
drag, startPoint x: 801, startPoint y: 231, endPoint x: 882, endPoint y: 250, distance: 83.8
click at [1200, 29] on icon at bounding box center [1192, 30] width 23 height 23
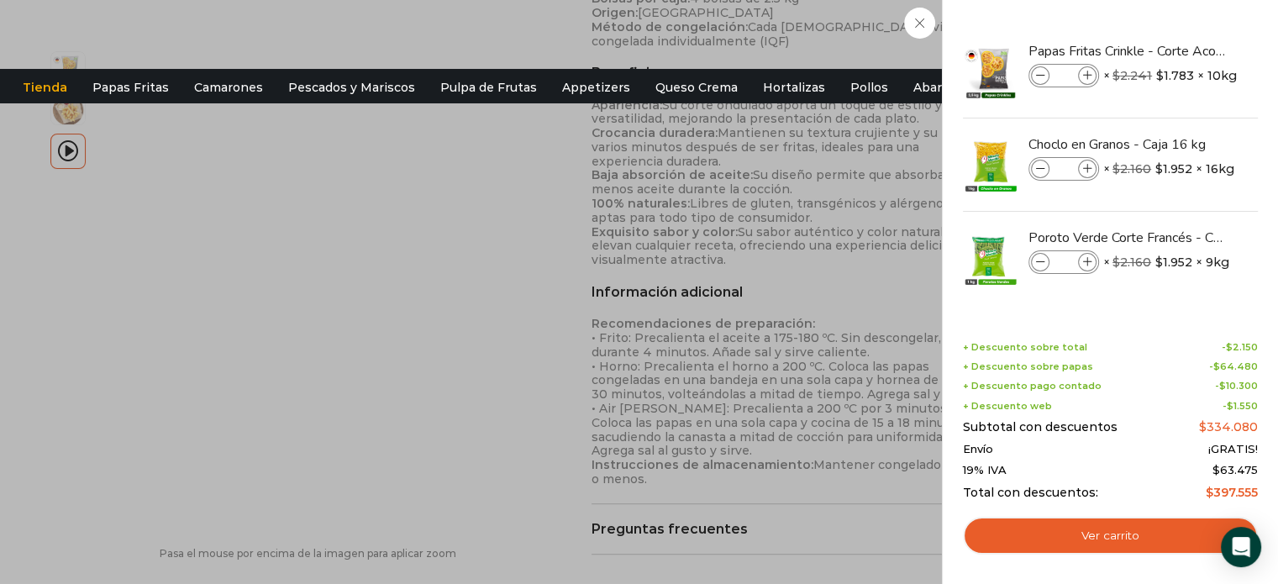
scroll to position [1109, 0]
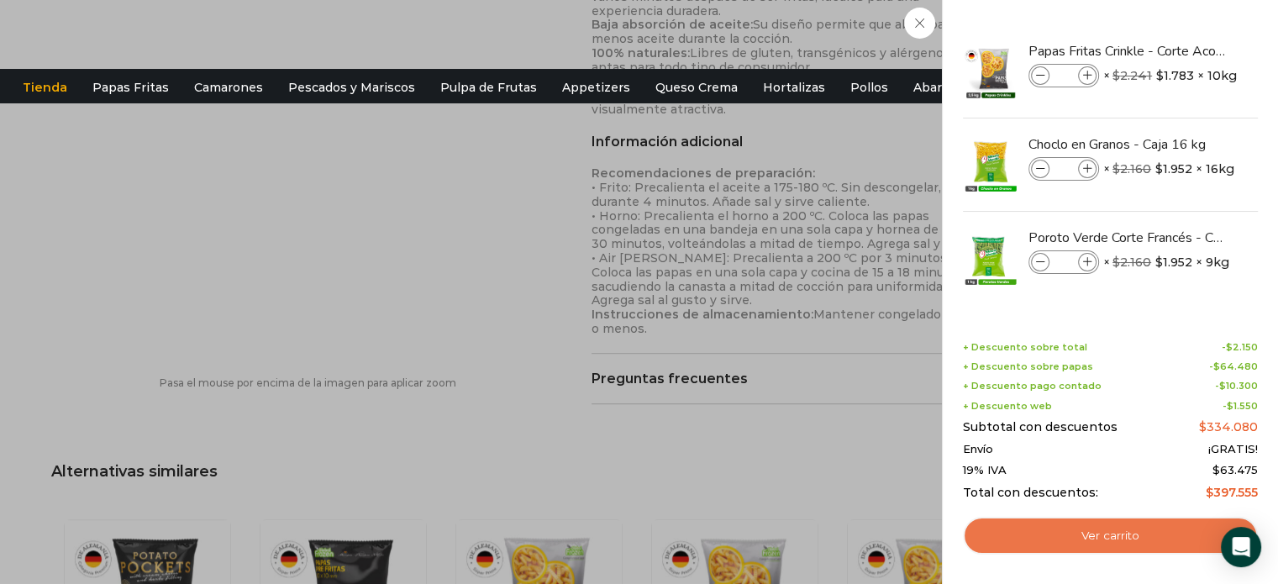
click at [1115, 538] on link "Ver carrito" at bounding box center [1110, 536] width 295 height 39
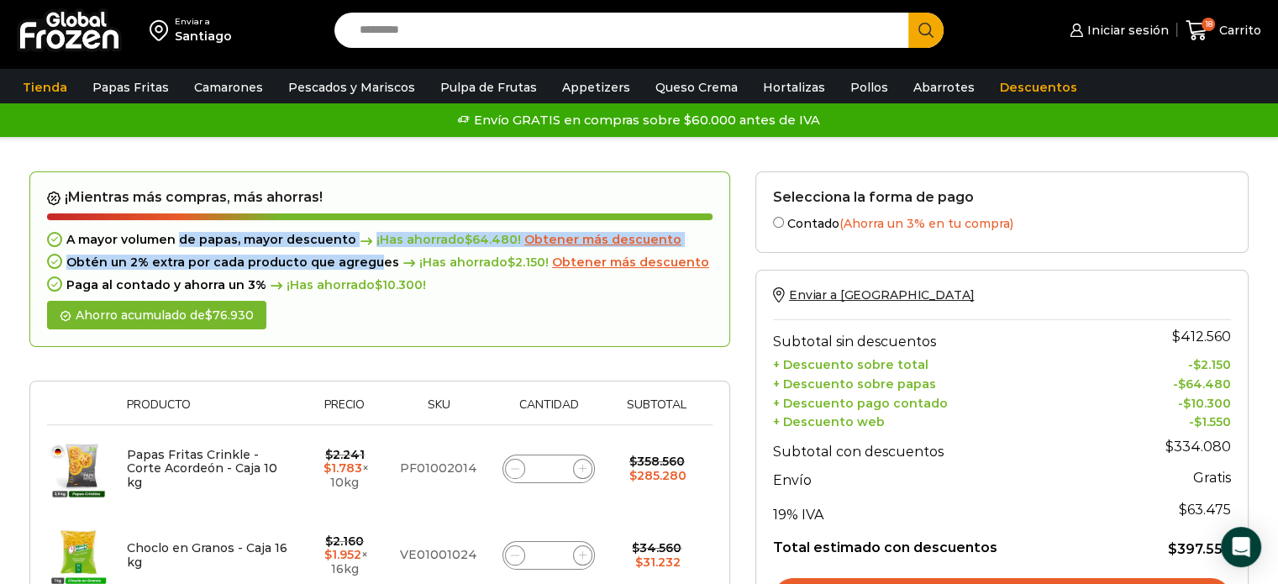
drag, startPoint x: 180, startPoint y: 241, endPoint x: 364, endPoint y: 248, distance: 184.1
click at [364, 248] on div "A mayor volumen [PERSON_NAME], mayor descuento ¡Has ahorrado $ 64.480 ! Obtener…" at bounding box center [379, 262] width 665 height 59
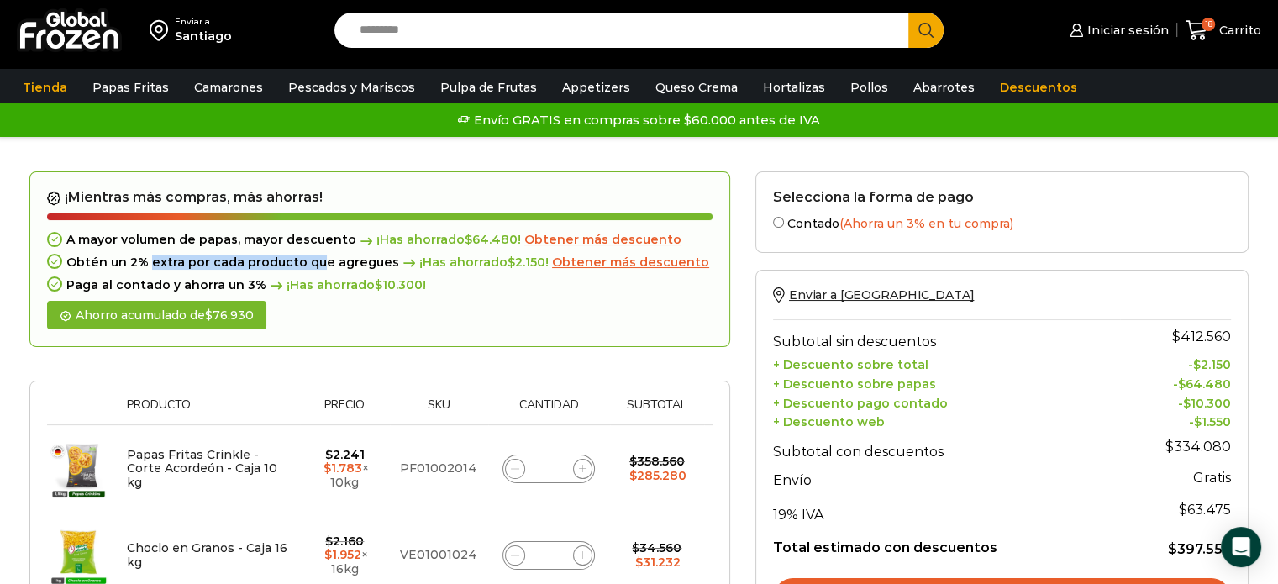
drag, startPoint x: 150, startPoint y: 260, endPoint x: 313, endPoint y: 264, distance: 162.2
click at [313, 264] on div "Obtén un 2% extra por cada producto que agregues ¡Has ahorrado $ 2.150 ! Obtene…" at bounding box center [379, 262] width 665 height 14
drag, startPoint x: 108, startPoint y: 288, endPoint x: 425, endPoint y: 279, distance: 317.7
click at [425, 279] on div "Paga al contado y ahorra un 3% ¡Has ahorrado $ 10.300 !" at bounding box center [379, 285] width 665 height 14
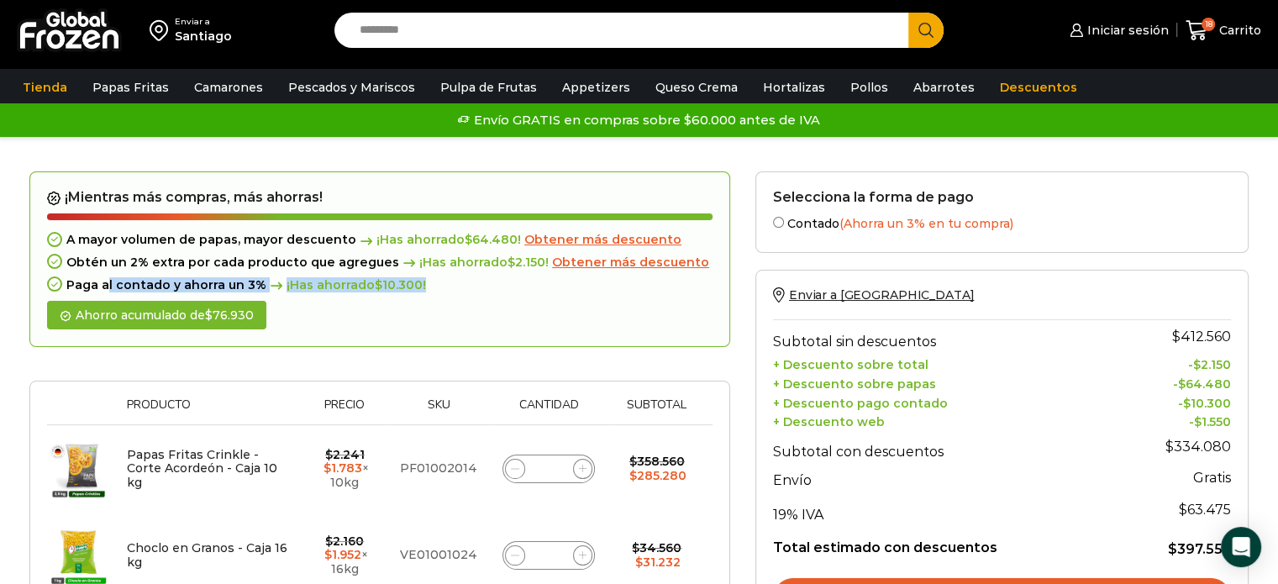
click at [425, 279] on div "Paga al contado y ahorra un 3% ¡Has ahorrado $ 10.300 !" at bounding box center [379, 285] width 665 height 14
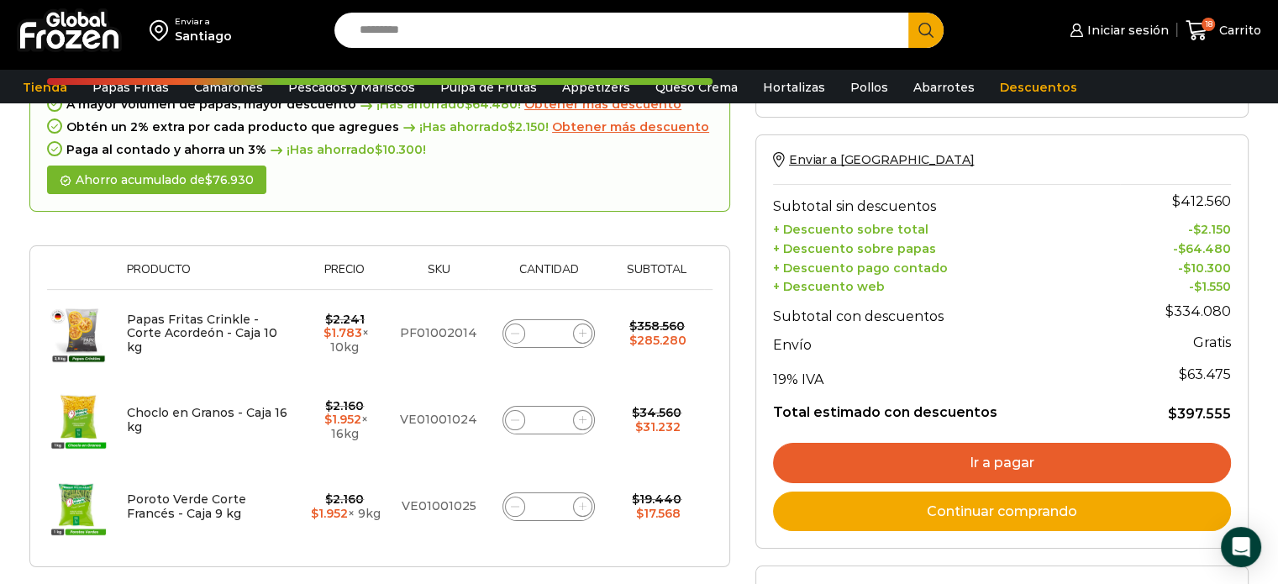
scroll to position [134, 0]
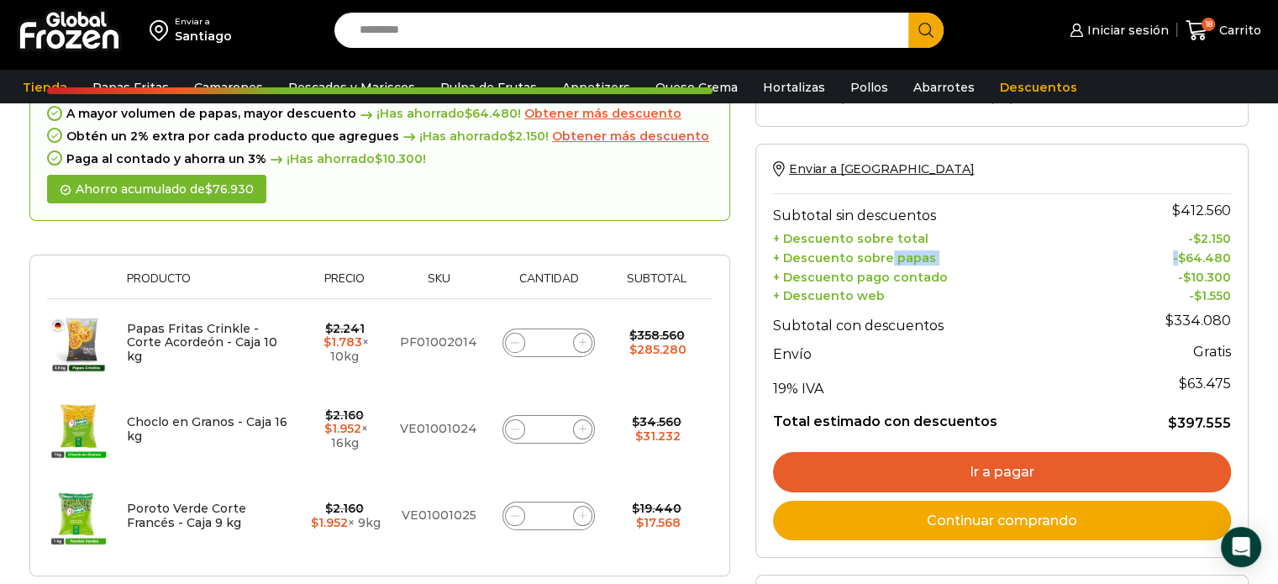
drag, startPoint x: 884, startPoint y: 258, endPoint x: 1183, endPoint y: 250, distance: 299.2
click at [1183, 250] on tr "+ Descuento sobre papas - $ 64.480" at bounding box center [1002, 255] width 458 height 19
click at [1183, 250] on span "$" at bounding box center [1182, 257] width 8 height 15
click at [591, 224] on form "¡Mientras más compras, más ahorras! A mayor volumen [PERSON_NAME], mayor descue…" at bounding box center [379, 311] width 701 height 532
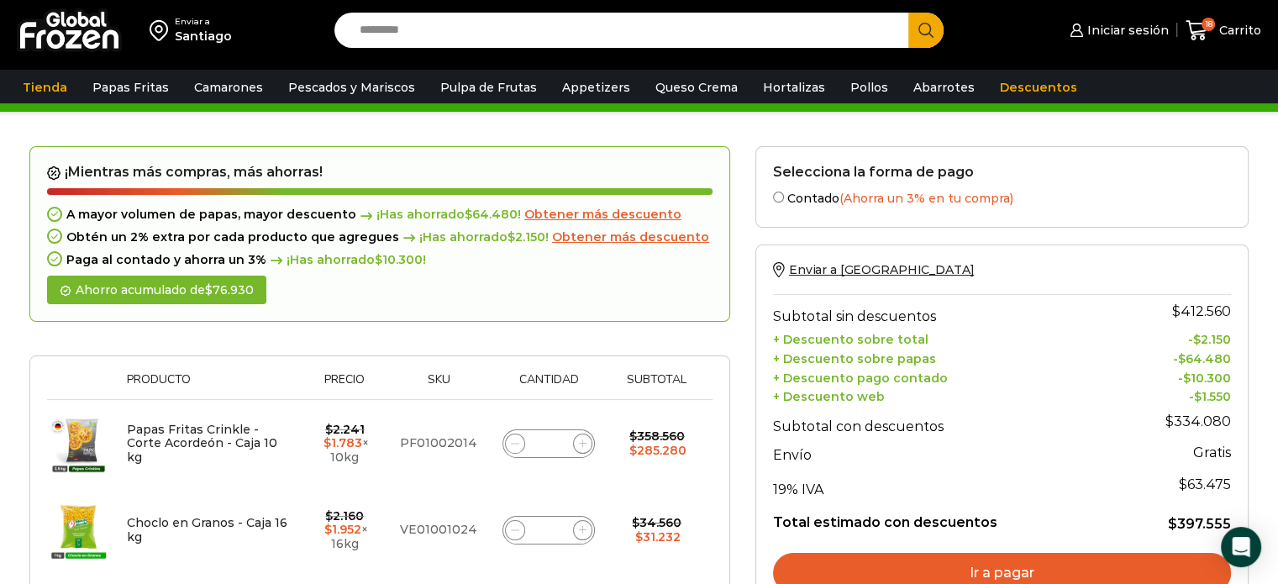
scroll to position [67, 0]
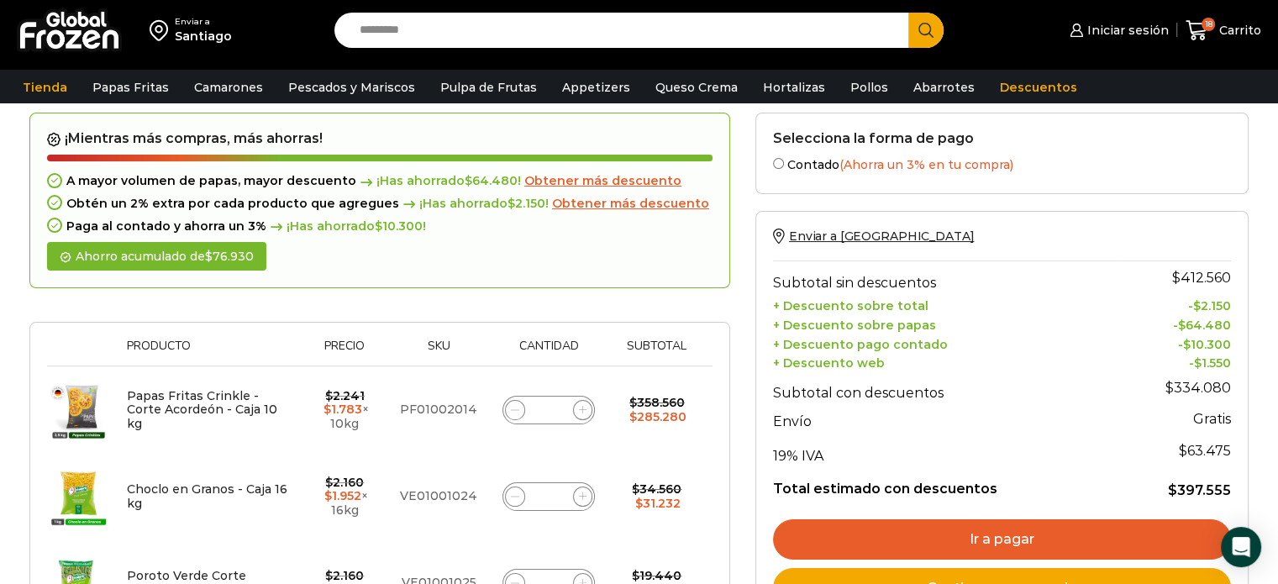
click at [581, 401] on span at bounding box center [583, 410] width 20 height 20
type input "**"
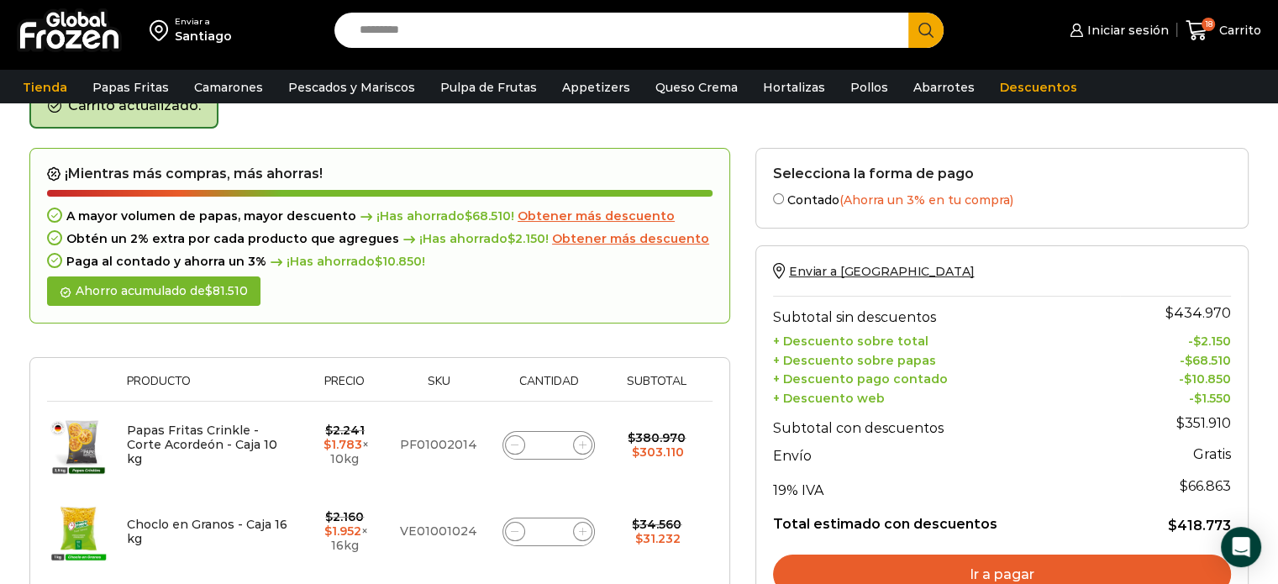
scroll to position [94, 0]
click at [514, 446] on icon at bounding box center [515, 445] width 8 height 8
type input "**"
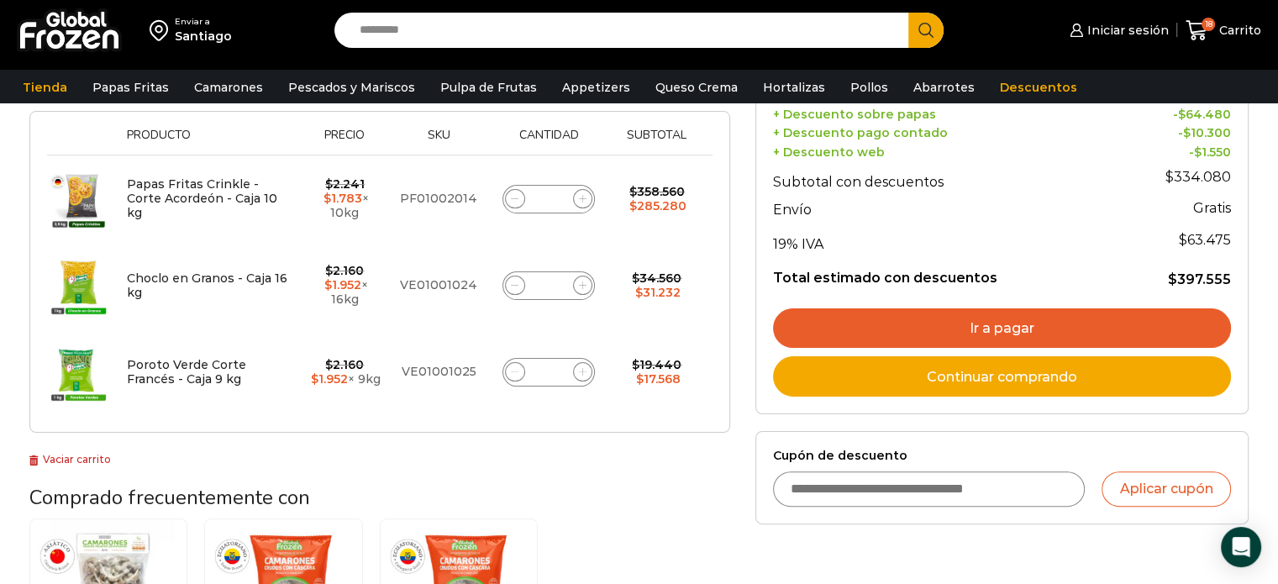
scroll to position [307, 0]
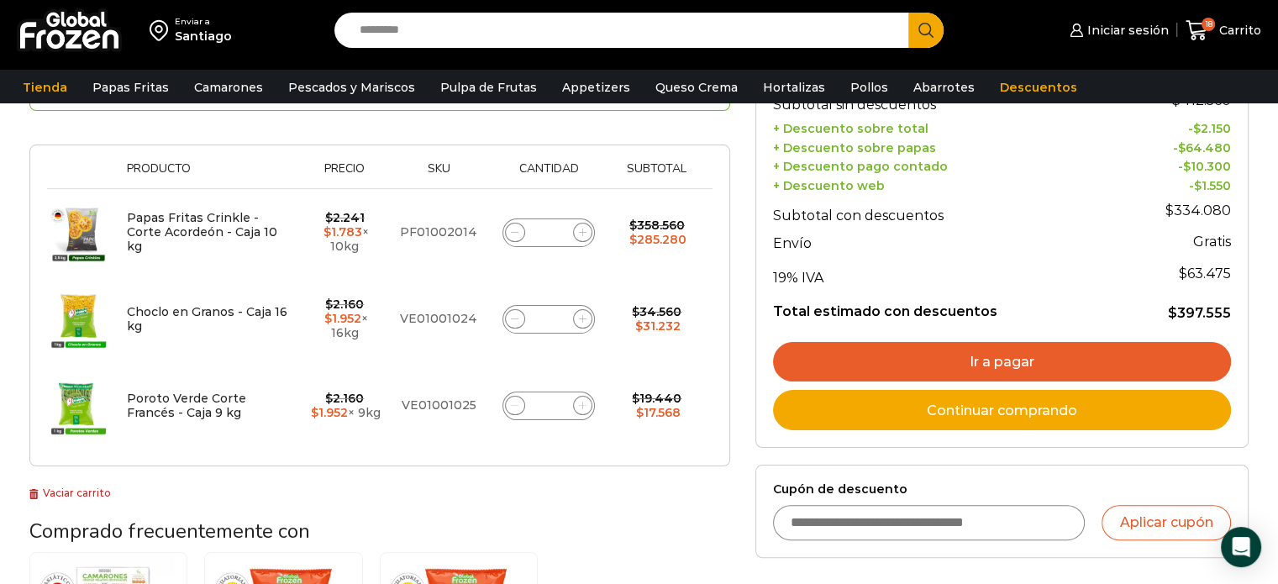
click at [884, 505] on input "Cupón de descuento" at bounding box center [929, 522] width 313 height 35
type input "*********"
click at [1150, 510] on button "Aplicar cupón" at bounding box center [1166, 522] width 129 height 35
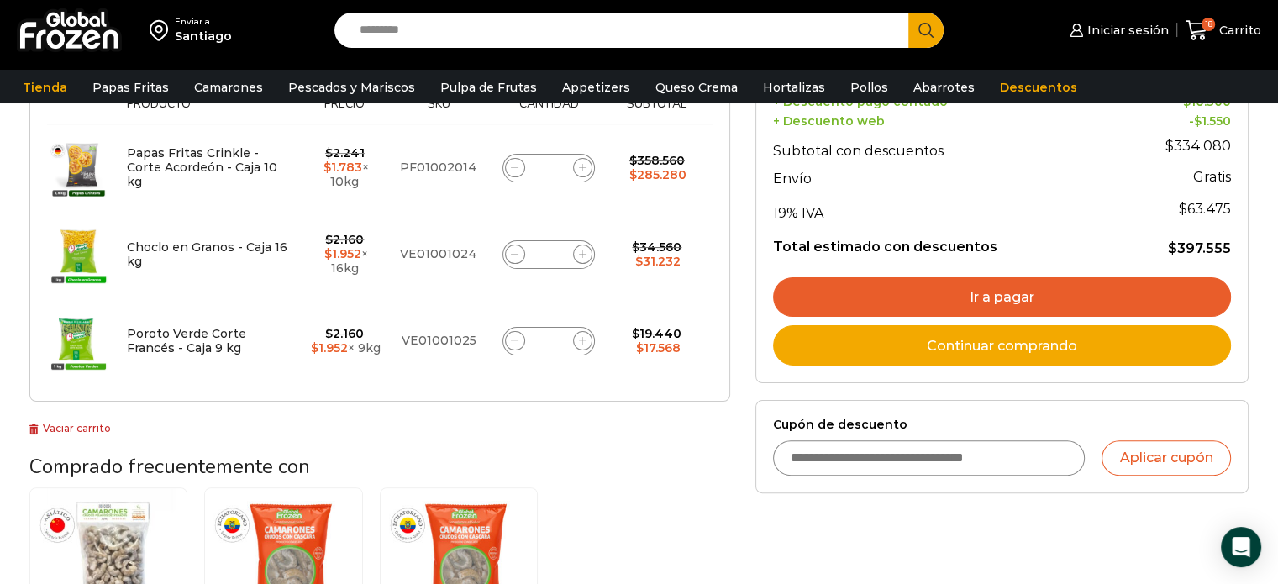
scroll to position [373, 0]
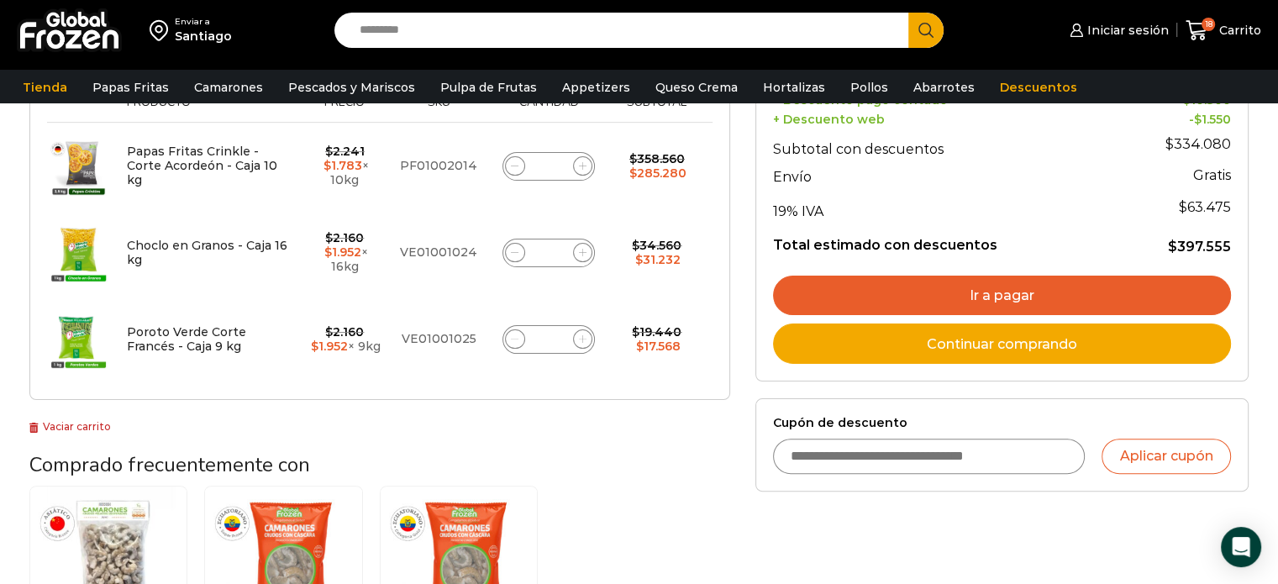
click at [80, 27] on img at bounding box center [69, 30] width 105 height 44
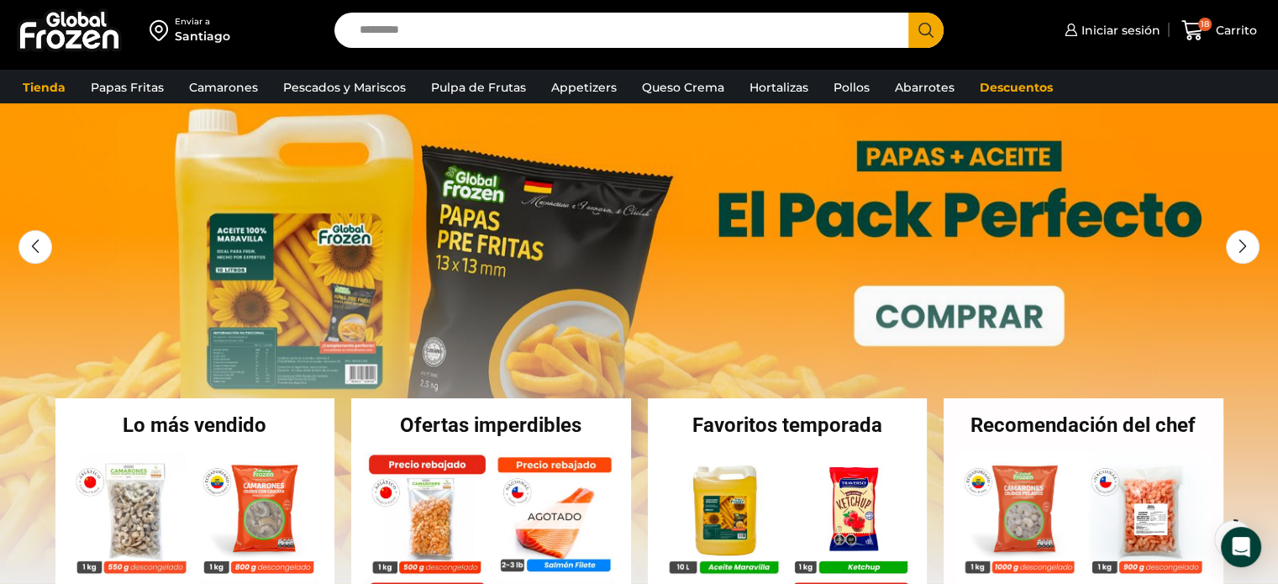
scroll to position [64, 0]
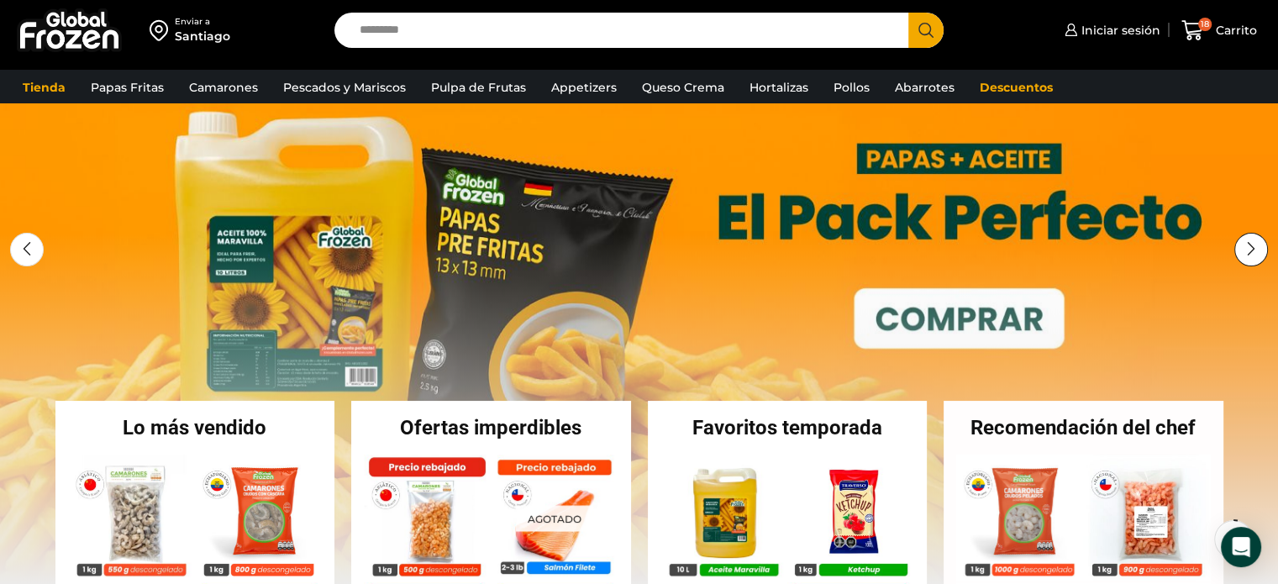
click at [1246, 247] on div "Next slide" at bounding box center [1251, 250] width 34 height 34
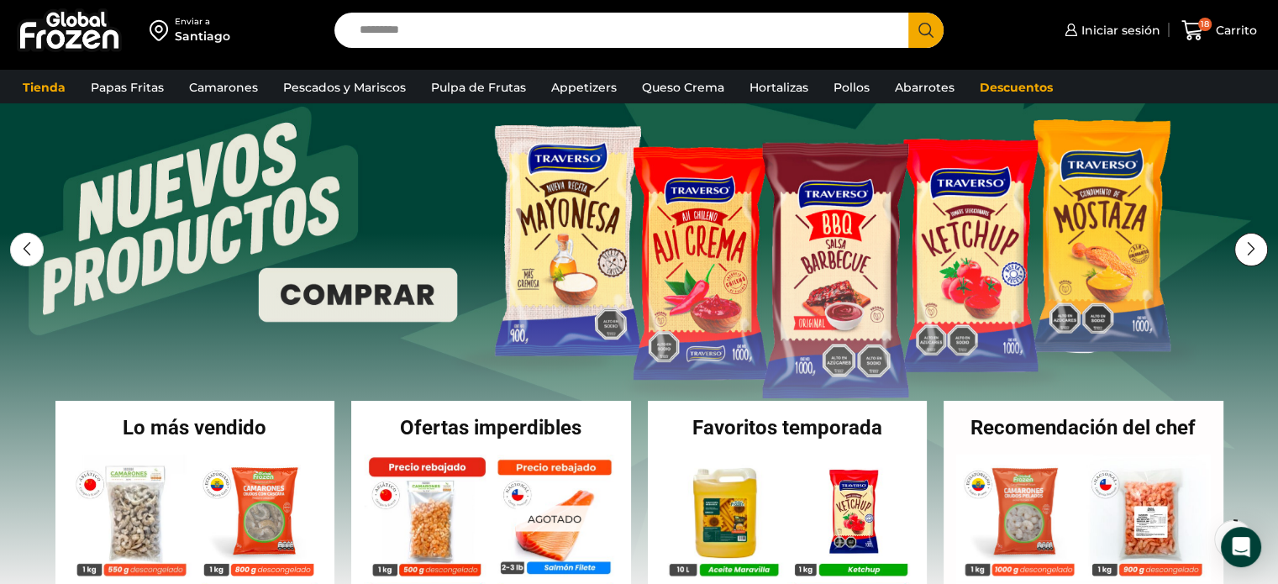
click at [1246, 247] on div "Next slide" at bounding box center [1251, 250] width 34 height 34
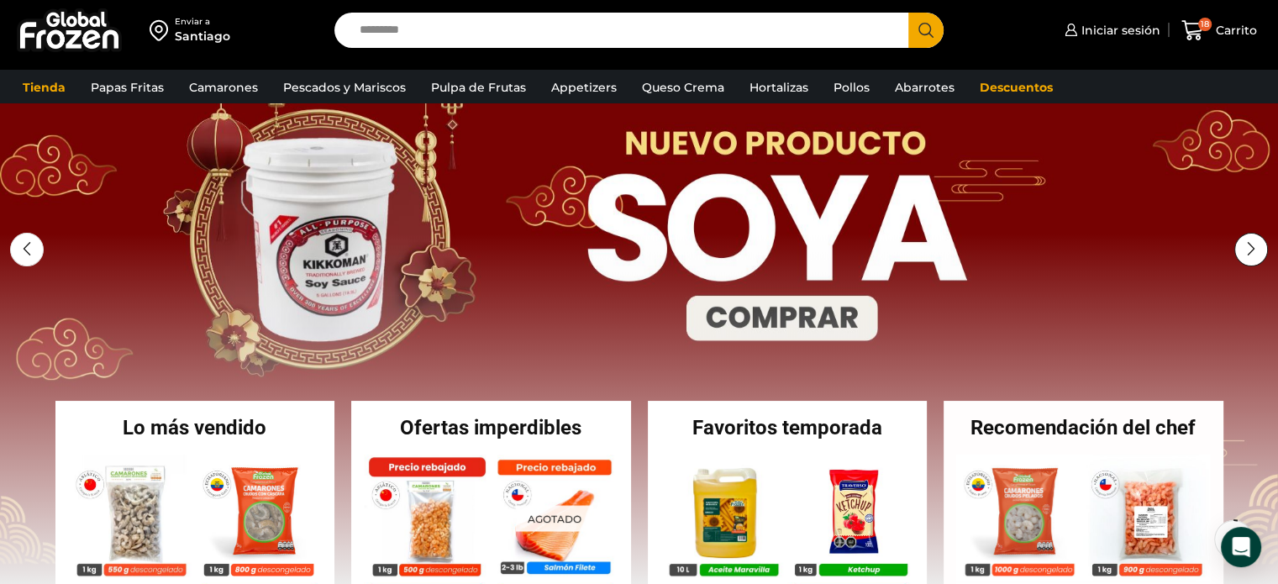
click at [1246, 247] on div "Next slide" at bounding box center [1251, 250] width 34 height 34
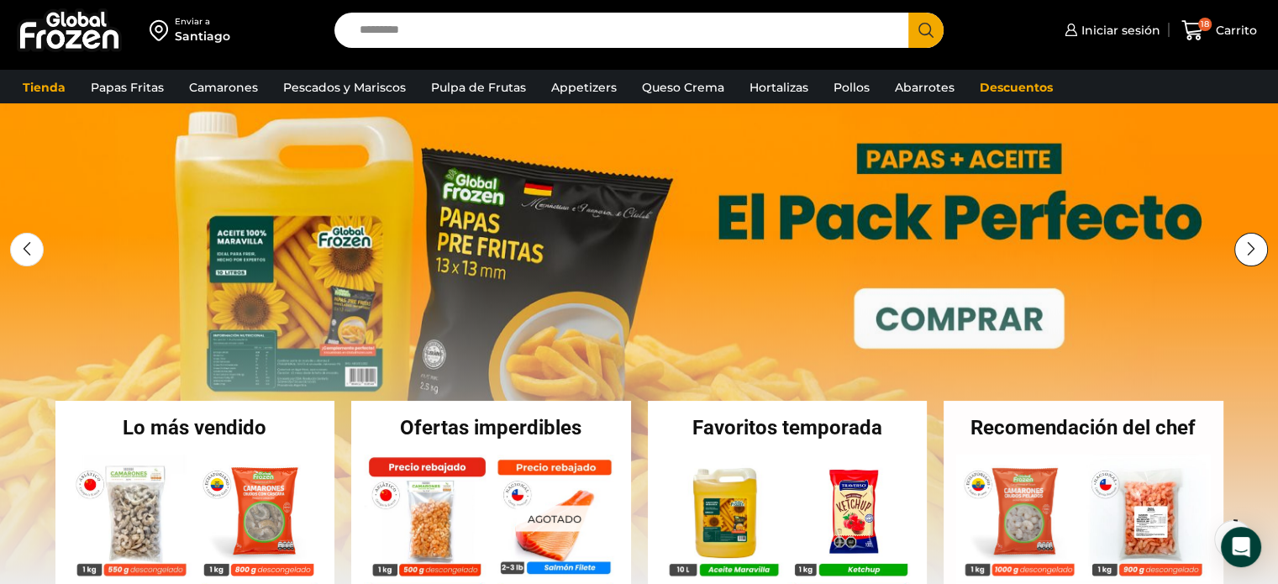
click at [1246, 247] on div "Next slide" at bounding box center [1251, 250] width 34 height 34
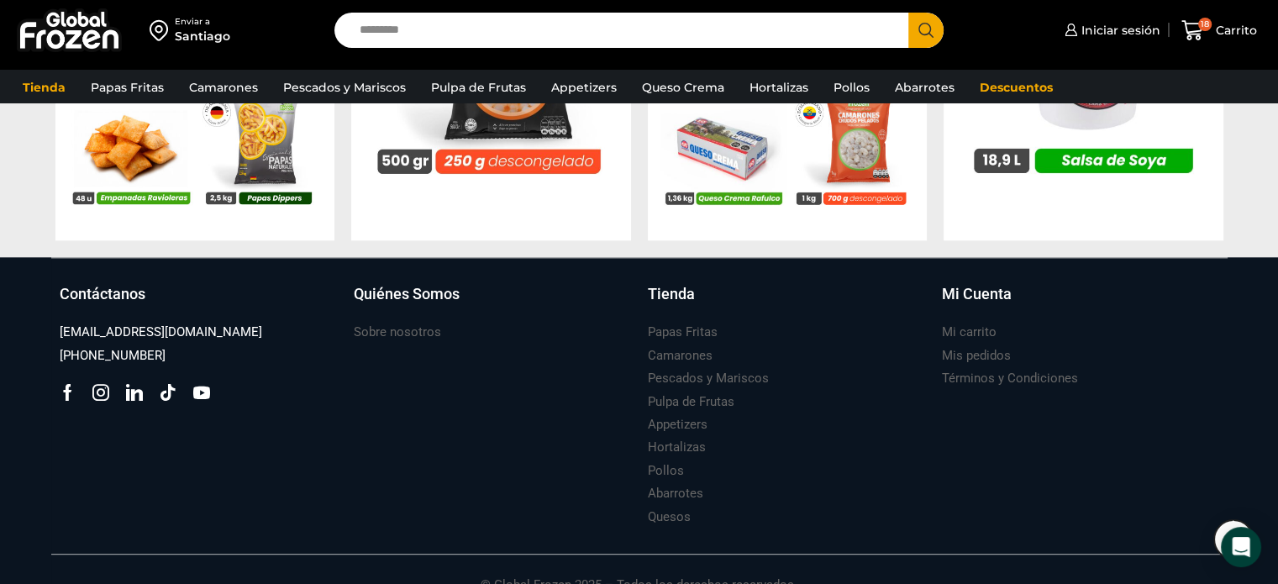
scroll to position [1867, 0]
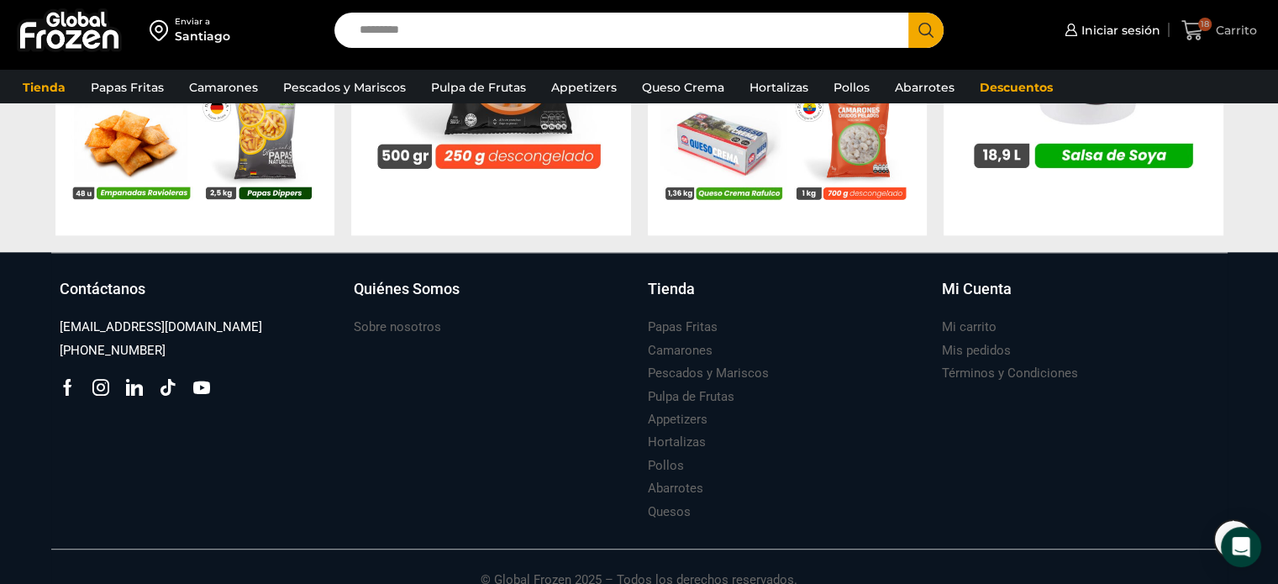
click at [1207, 36] on span "18" at bounding box center [1195, 30] width 29 height 23
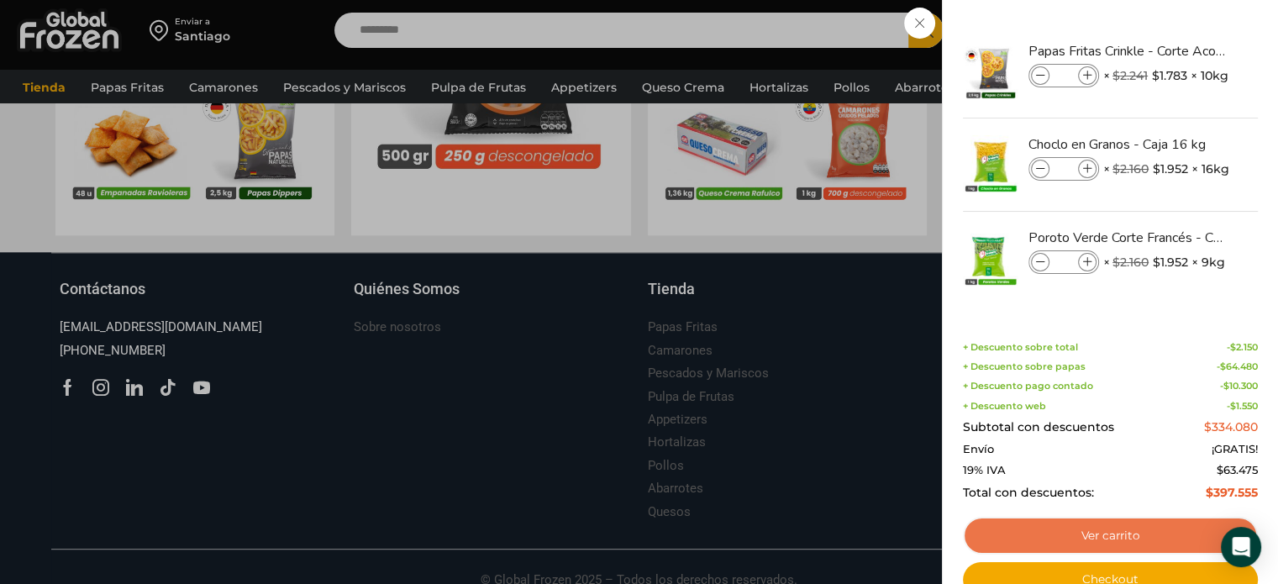
click at [1092, 534] on link "Ver carrito" at bounding box center [1110, 536] width 295 height 39
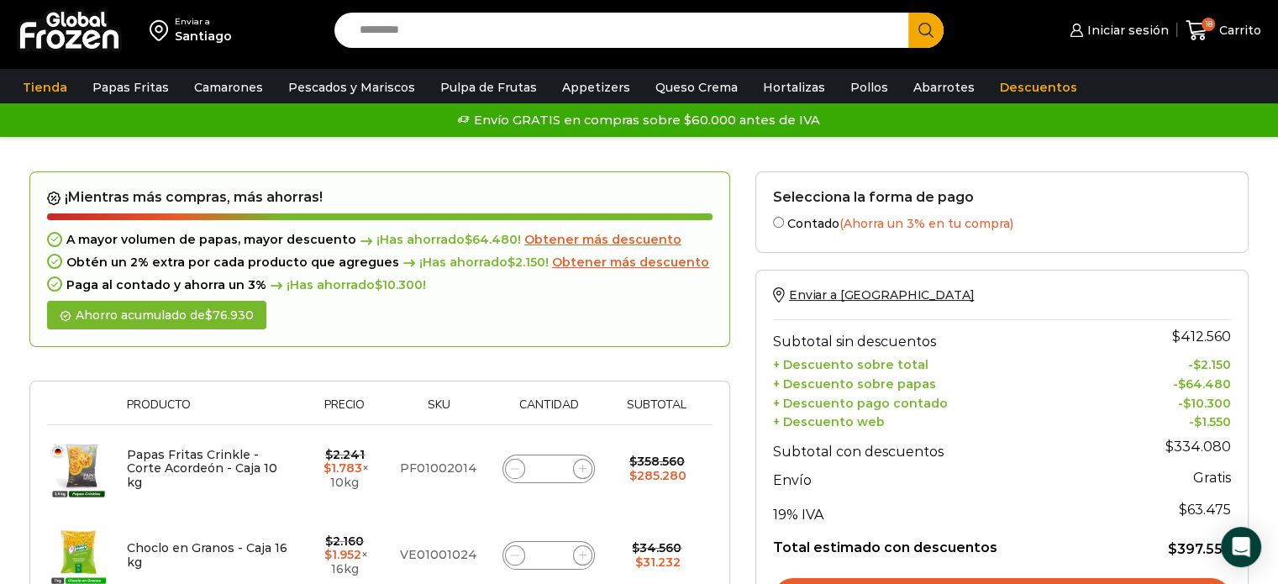
click at [207, 308] on div "Ahorro acumulado de $ 76.930" at bounding box center [156, 315] width 219 height 29
drag, startPoint x: 332, startPoint y: 286, endPoint x: 440, endPoint y: 287, distance: 108.4
click at [440, 287] on div "Paga al contado y ahorra un 3% ¡Has ahorrado $ 10.300 !" at bounding box center [379, 285] width 665 height 14
click at [818, 228] on label "Contado (Ahorra un 3% en tu compra)" at bounding box center [1002, 222] width 458 height 18
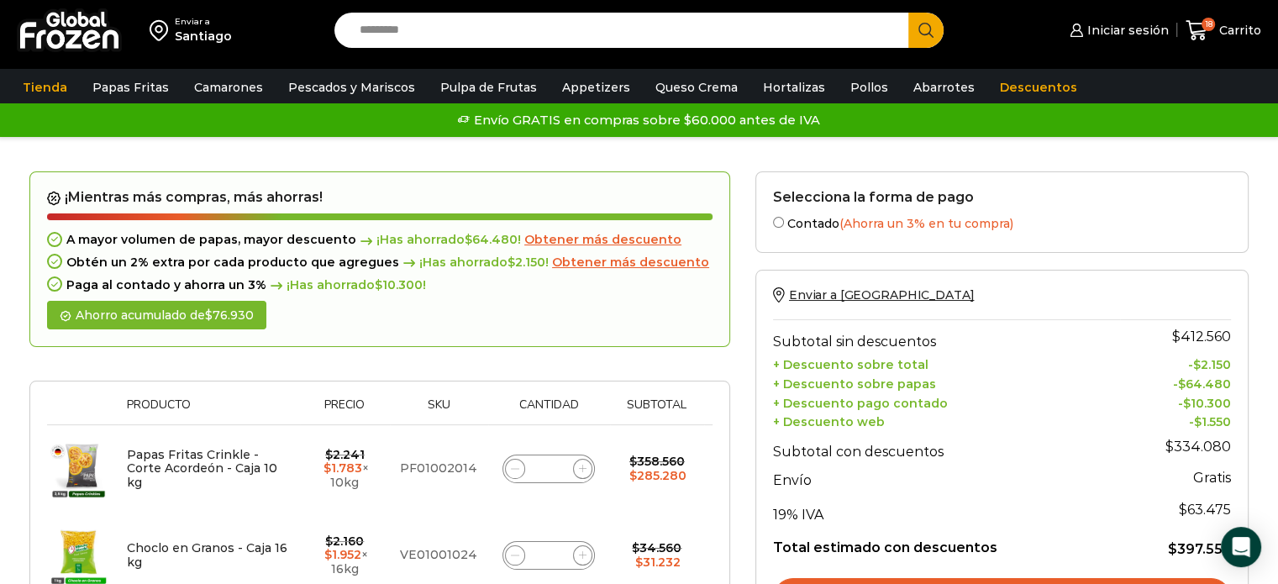
click at [853, 221] on span "(Ahorra un 3% en tu compra)" at bounding box center [926, 223] width 174 height 15
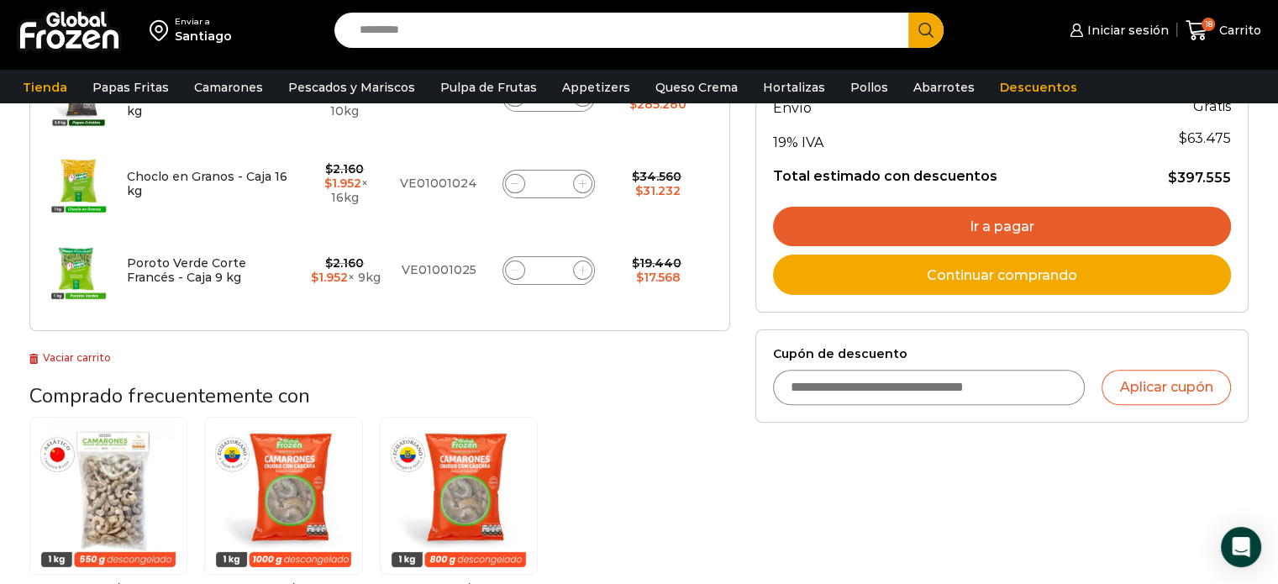
scroll to position [429, 0]
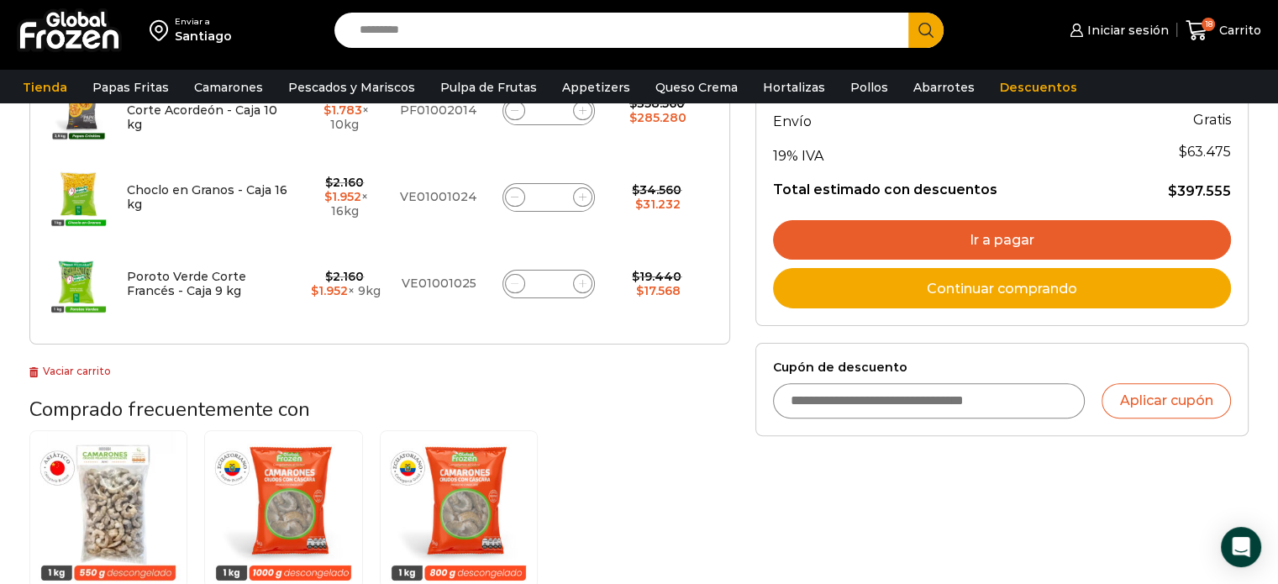
click at [1038, 224] on link "Ir a pagar" at bounding box center [1002, 240] width 458 height 40
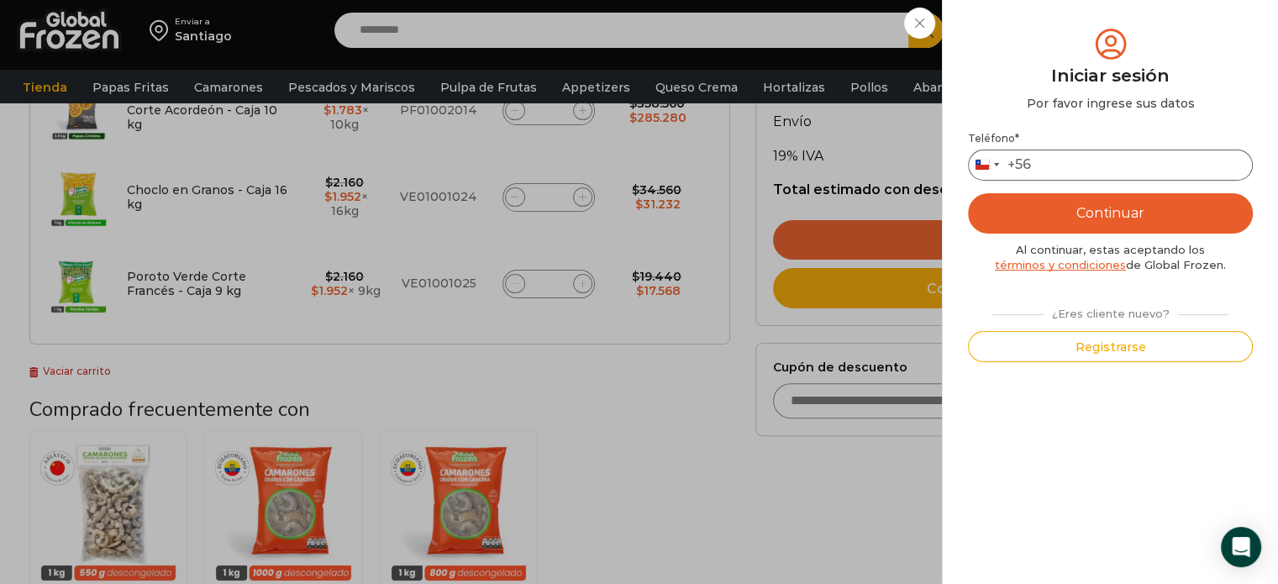
click at [1062, 174] on input "Teléfono *" at bounding box center [1110, 165] width 285 height 31
type input "*********"
click at [1131, 217] on button "Continuar" at bounding box center [1110, 213] width 285 height 40
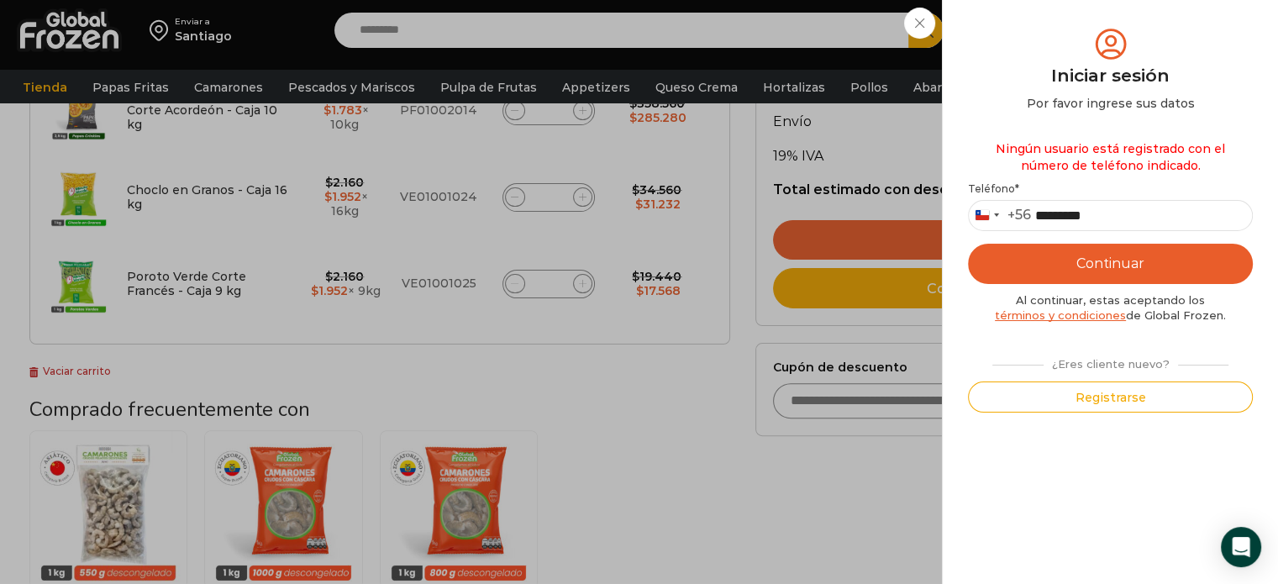
click at [1133, 271] on button "Continuar" at bounding box center [1110, 264] width 285 height 40
drag, startPoint x: 1133, startPoint y: 153, endPoint x: 1211, endPoint y: 163, distance: 78.8
click at [1211, 163] on div "Ningún usuario está registrado con el número de teléfono indicado." at bounding box center [1110, 157] width 285 height 50
click at [1123, 408] on button "Registrarse" at bounding box center [1110, 396] width 285 height 31
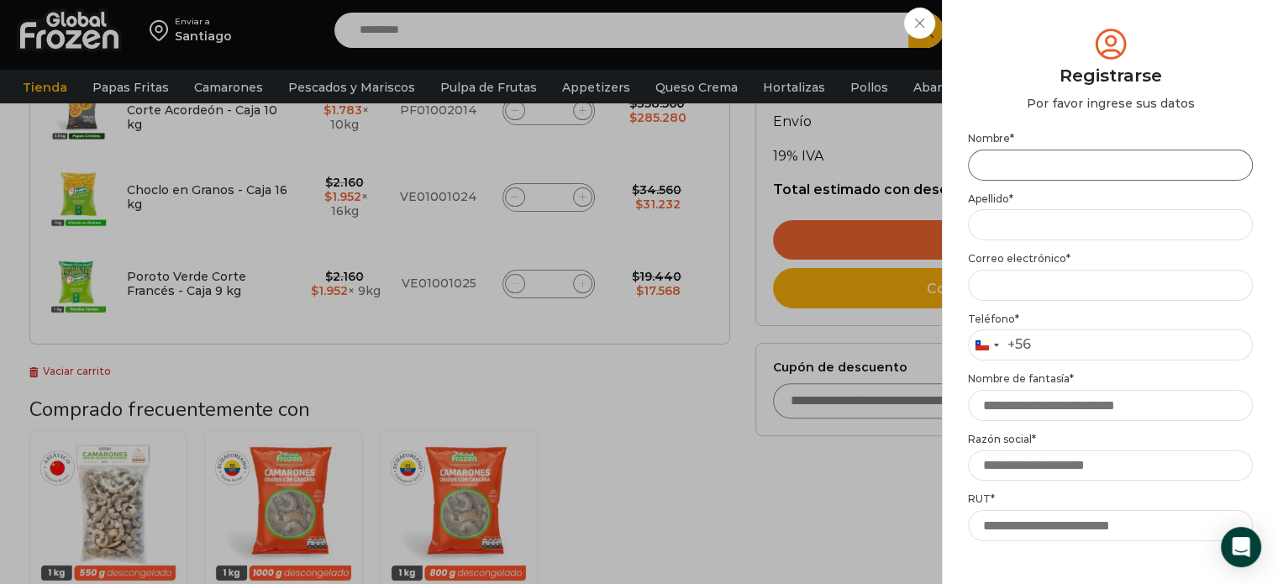
click at [1046, 180] on input "Nombre *" at bounding box center [1110, 165] width 285 height 31
type input "*"
type input "*******"
type input "********"
type input "**********"
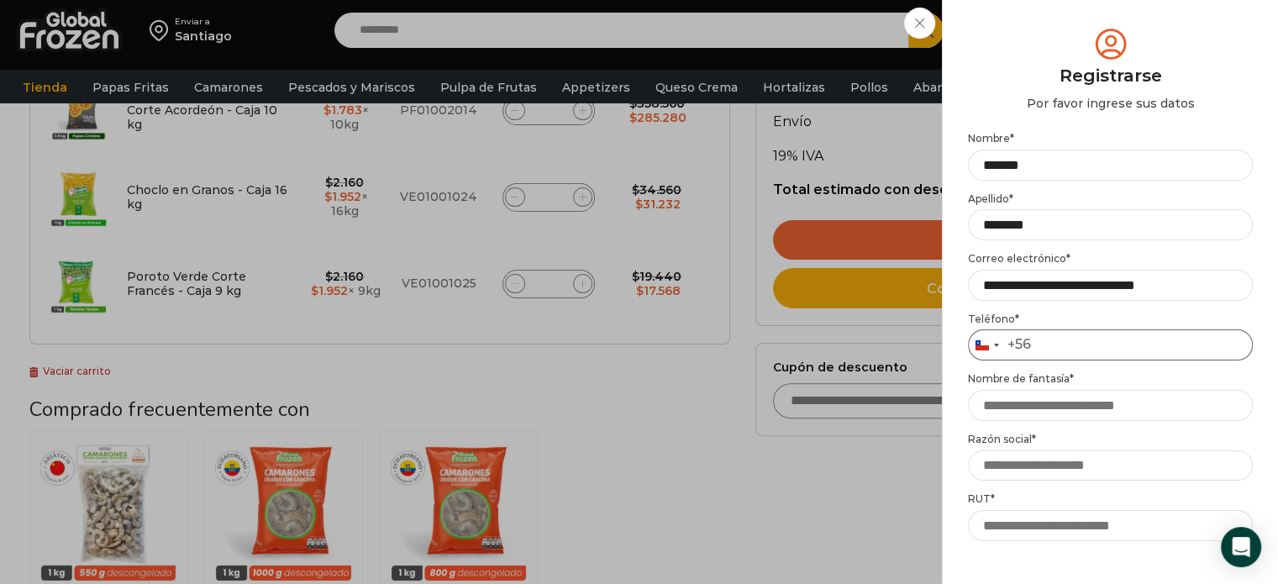
click at [1136, 340] on input "Teléfono *" at bounding box center [1110, 344] width 285 height 31
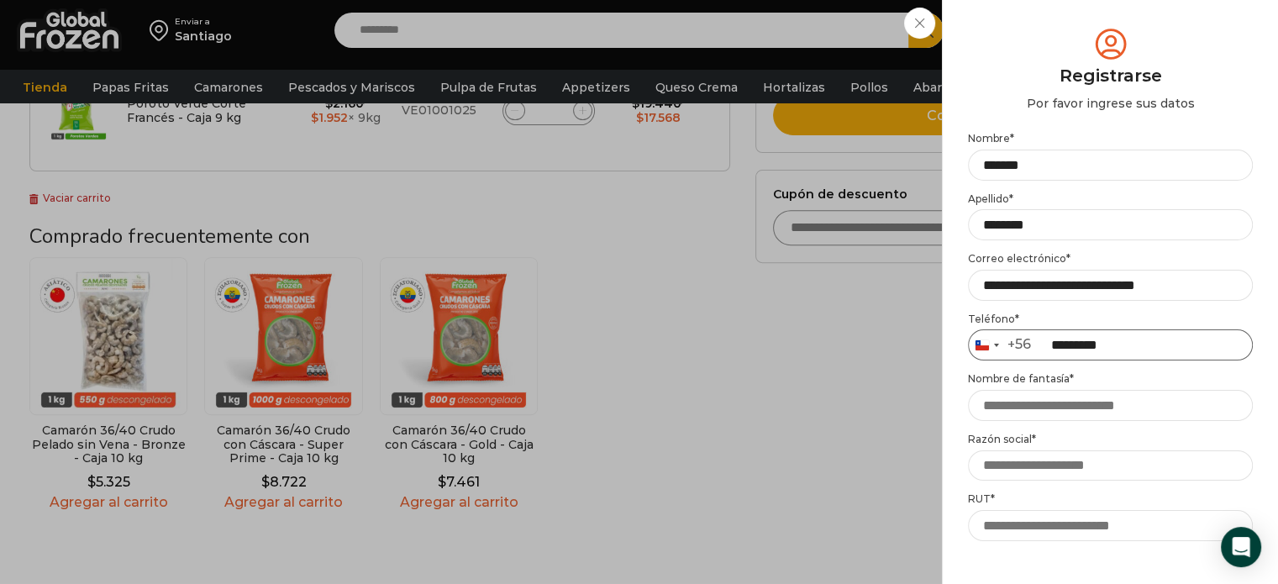
scroll to position [603, 0]
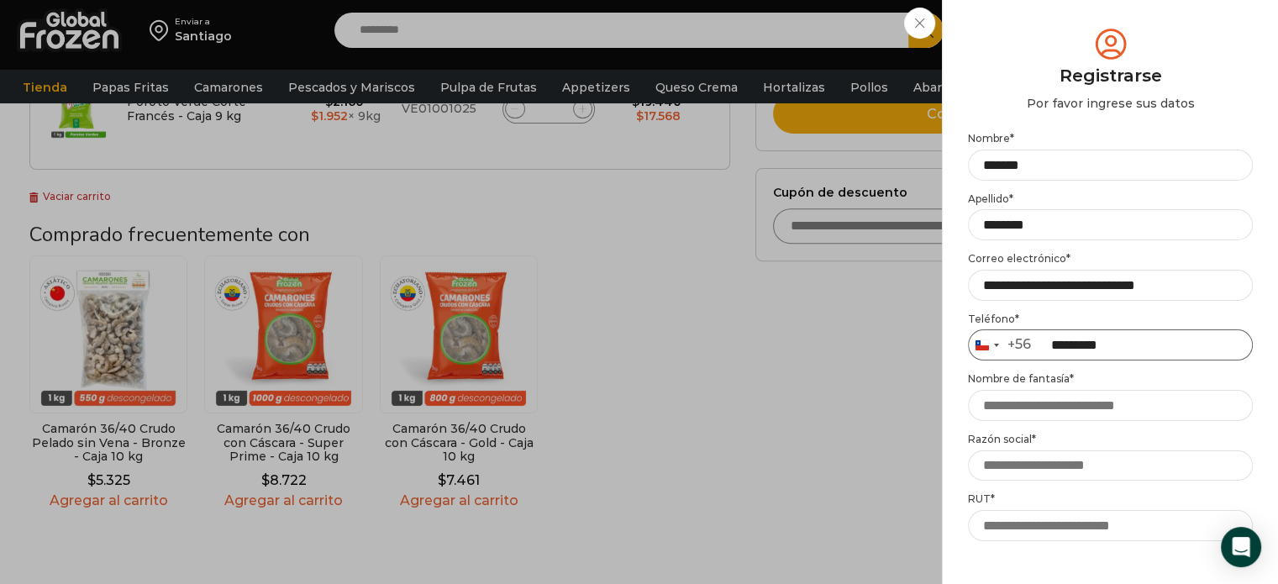
type input "*********"
click at [1148, 416] on input "Nombre de fantasía *" at bounding box center [1110, 405] width 285 height 31
type input "*"
drag, startPoint x: 1252, startPoint y: 371, endPoint x: 1265, endPoint y: 411, distance: 41.7
click at [1265, 411] on div "Mi cuenta Login Register Iniciar sesión Por favor ingrese sus datos Iniciar ses…" at bounding box center [1110, 292] width 336 height 584
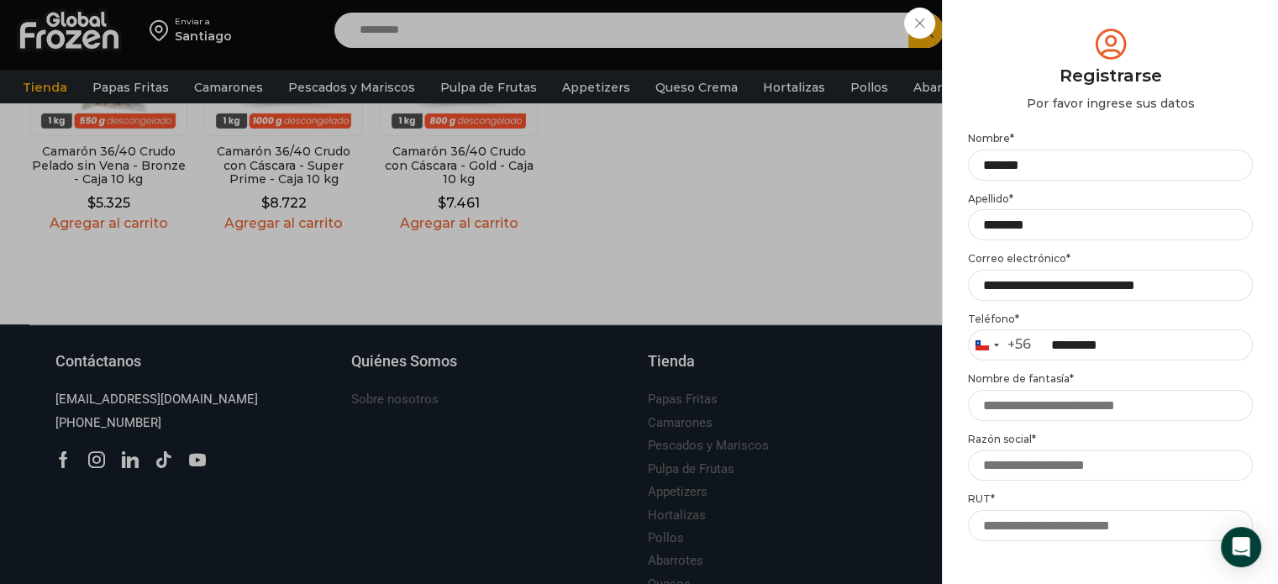
scroll to position [884, 0]
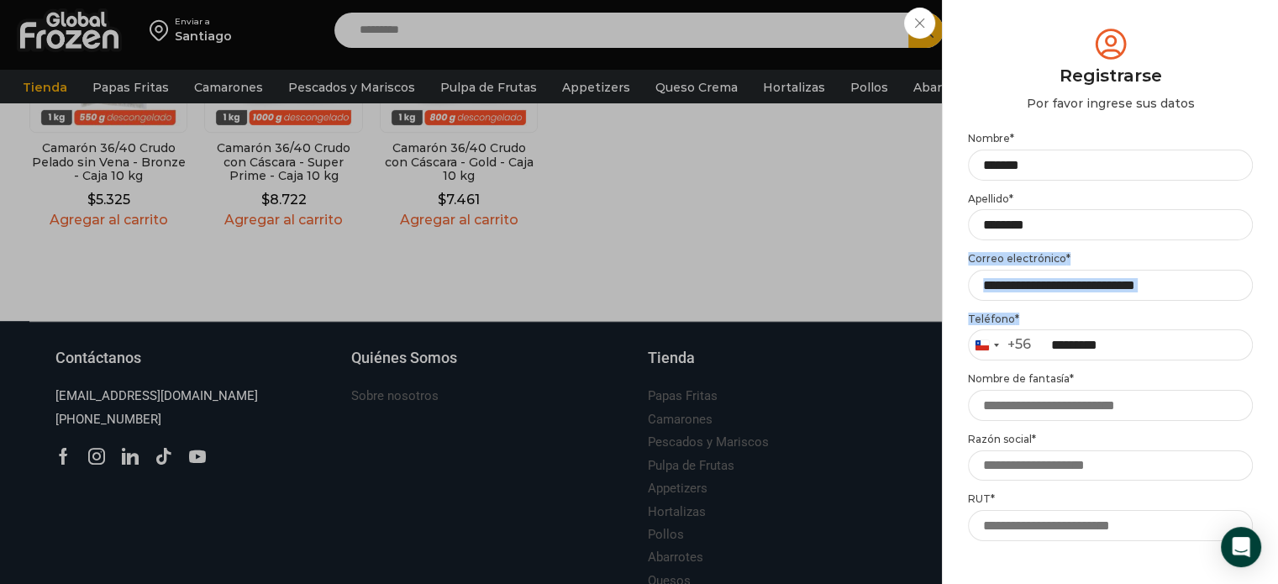
drag, startPoint x: 1254, startPoint y: 220, endPoint x: 1227, endPoint y: 344, distance: 127.2
click at [1227, 344] on div "Mi cuenta Login Register Iniciar sesión Por favor ingrese sus datos Iniciar ses…" at bounding box center [1110, 292] width 336 height 584
click at [1183, 452] on input "Razón social *" at bounding box center [1110, 465] width 285 height 31
click at [1129, 560] on div "Mi cuenta Login Register Iniciar sesión Por favor ingrese sus datos Iniciar ses…" at bounding box center [1110, 292] width 336 height 584
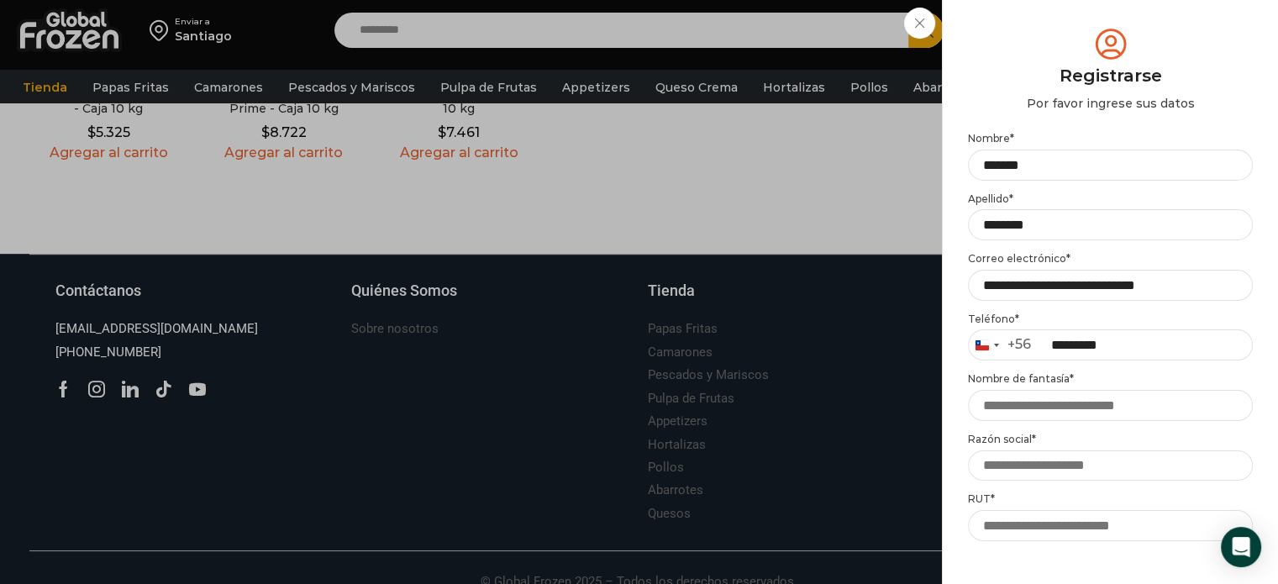
scroll to position [974, 0]
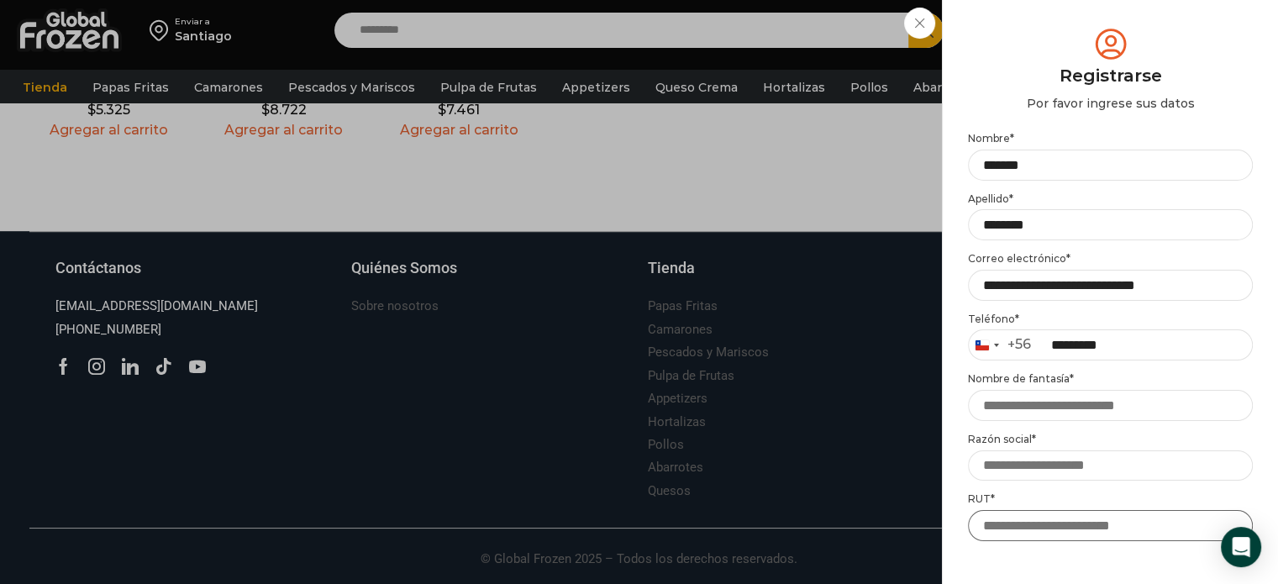
click at [1144, 528] on input "RUT *" at bounding box center [1110, 525] width 285 height 31
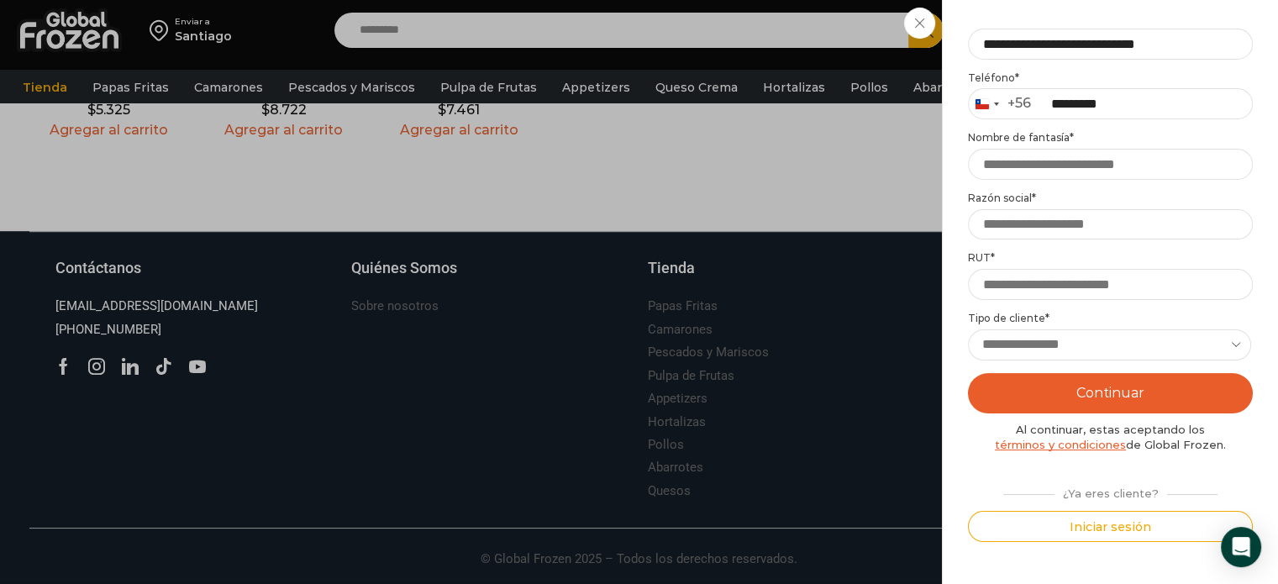
click at [1057, 345] on select "**********" at bounding box center [1109, 344] width 283 height 31
select select "********"
click at [968, 329] on select "**********" at bounding box center [1109, 344] width 283 height 31
click at [1104, 397] on button "Continuar" at bounding box center [1110, 393] width 285 height 40
type input "*******"
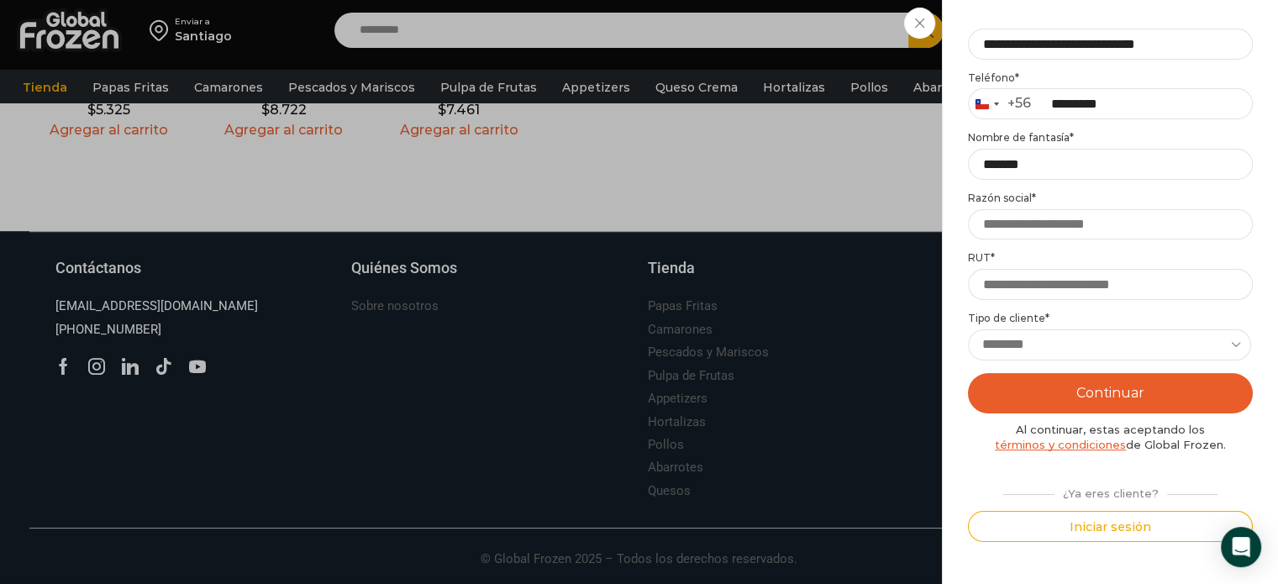
click at [1145, 397] on button "Continuar" at bounding box center [1110, 393] width 285 height 40
click at [1028, 239] on input "Razón social *" at bounding box center [1110, 224] width 285 height 31
type input "*******"
type input "**********"
click at [1149, 403] on button "Continuar" at bounding box center [1110, 393] width 285 height 40
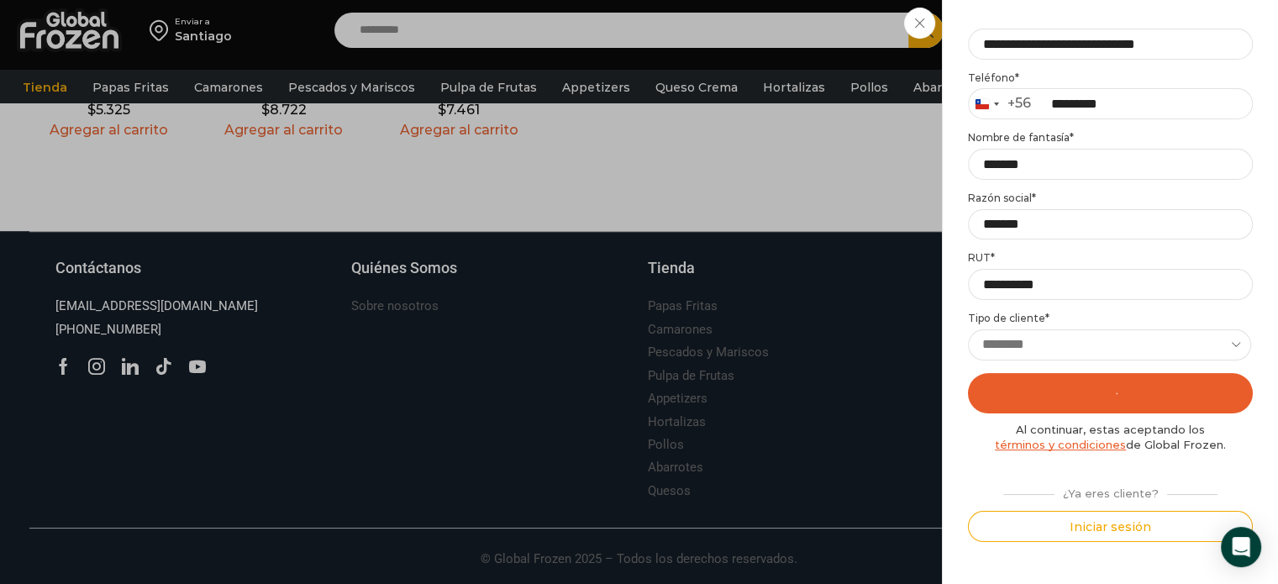
scroll to position [0, 0]
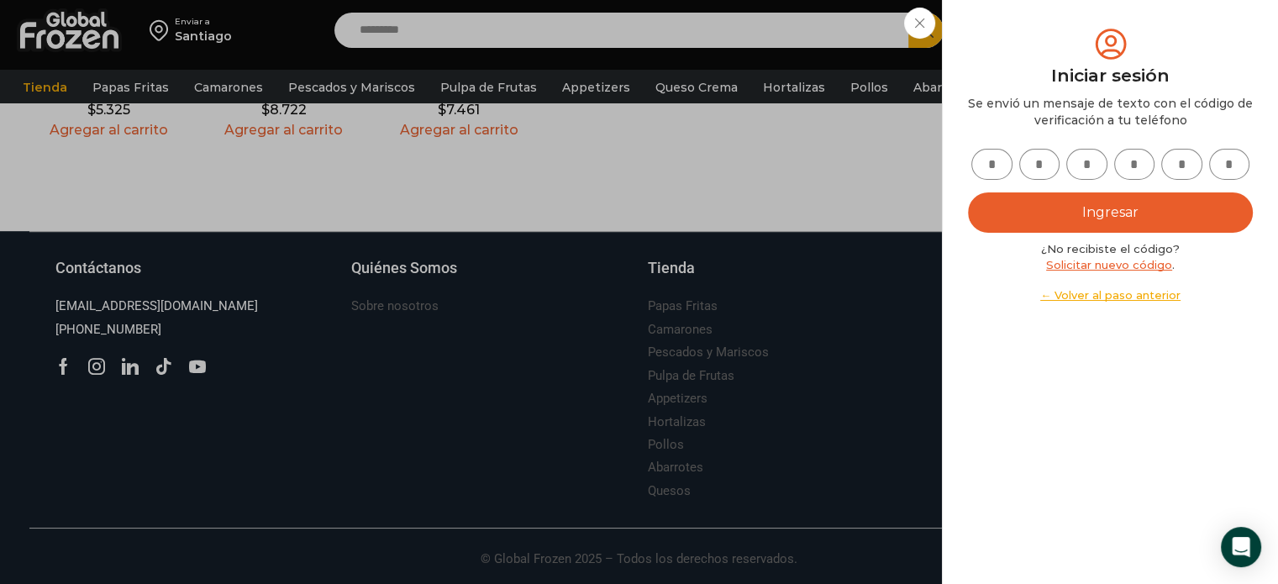
click at [1004, 171] on input "text" at bounding box center [991, 164] width 41 height 31
type input "*"
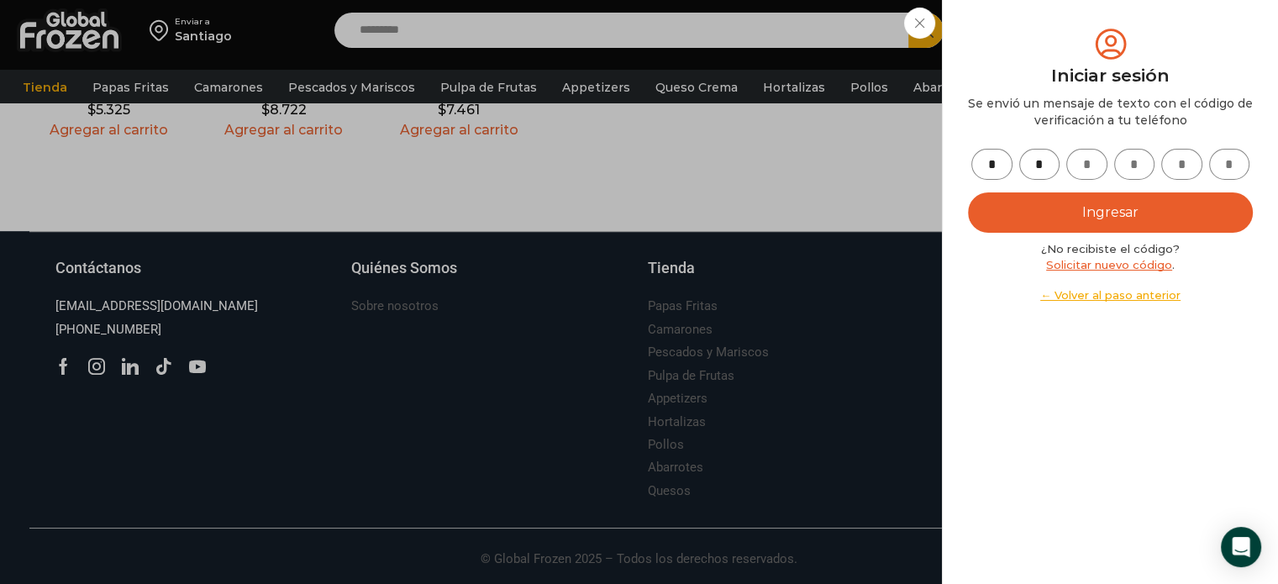
type input "*"
click at [1127, 221] on button "Ingresar" at bounding box center [1110, 212] width 285 height 40
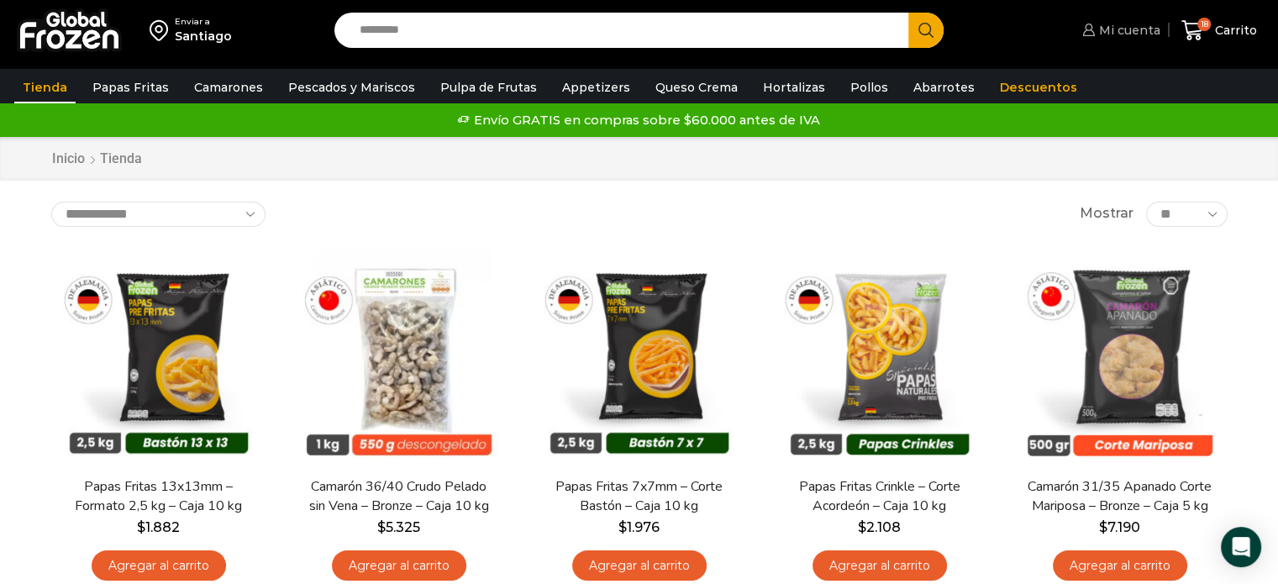
click at [1126, 23] on span "Mi cuenta" at bounding box center [1128, 30] width 66 height 17
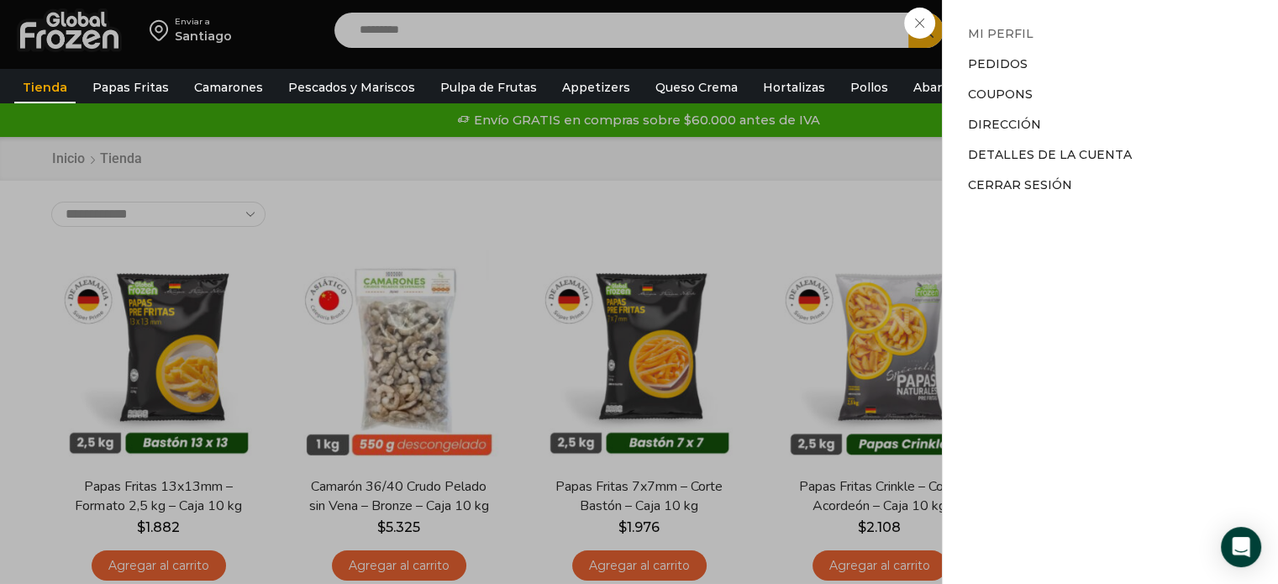
click at [1012, 37] on link "Mi perfil" at bounding box center [1001, 33] width 66 height 15
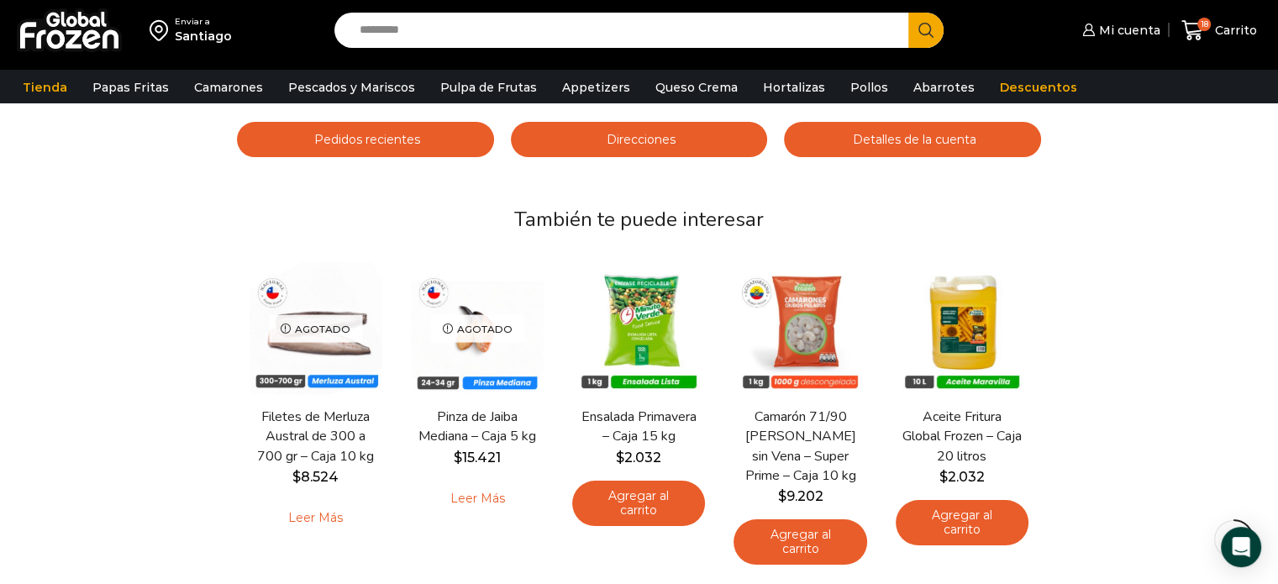
scroll to position [101, 0]
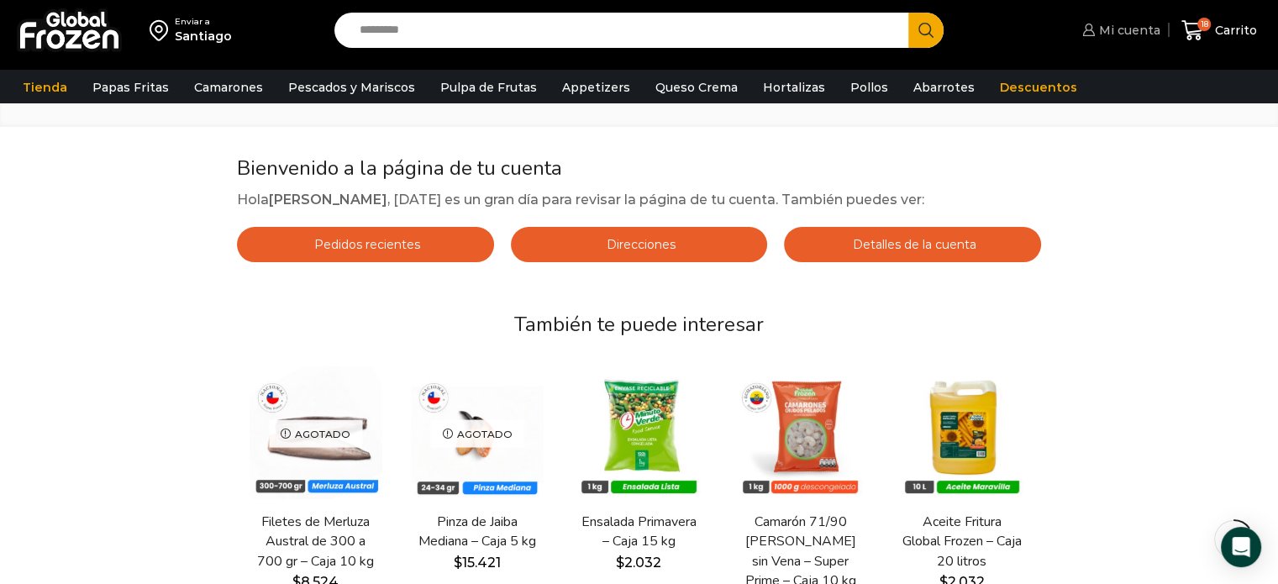
click at [1129, 41] on link "Mi cuenta" at bounding box center [1119, 30] width 82 height 34
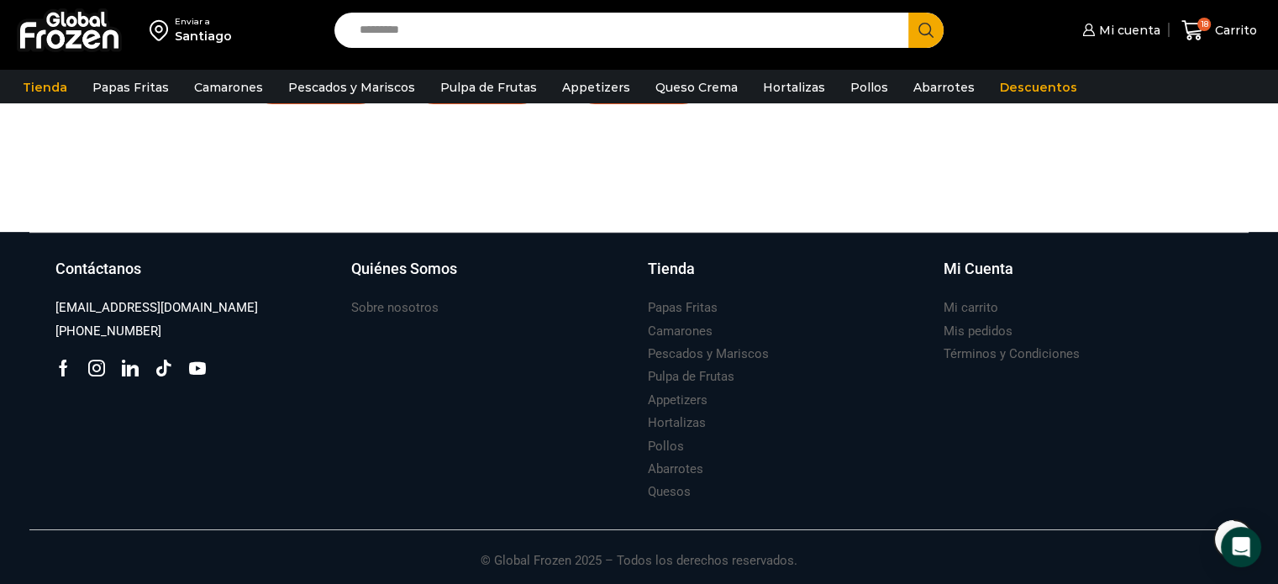
scroll to position [670, 0]
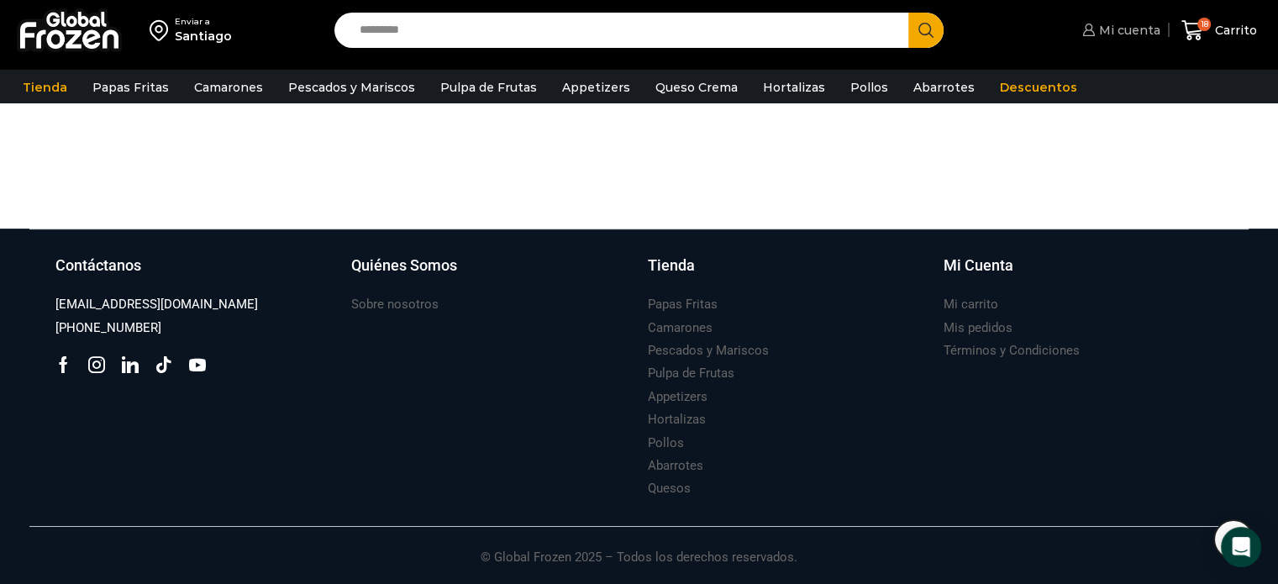
click at [1131, 26] on span "Mi cuenta" at bounding box center [1128, 30] width 66 height 17
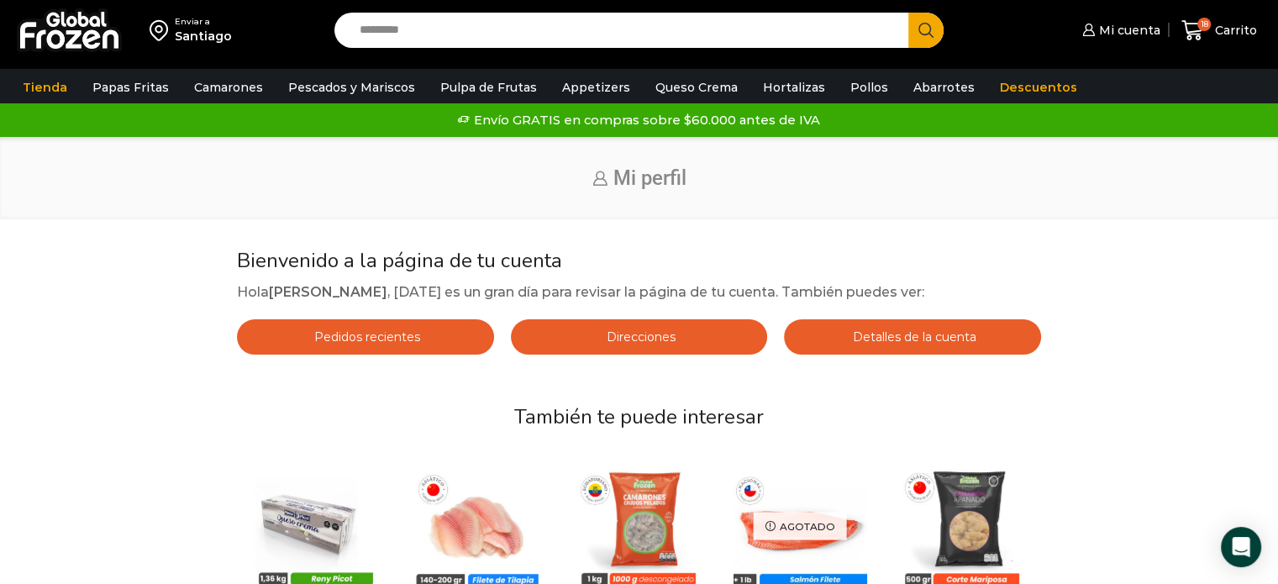
click at [825, 335] on link "Detalles de la cuenta" at bounding box center [912, 336] width 257 height 35
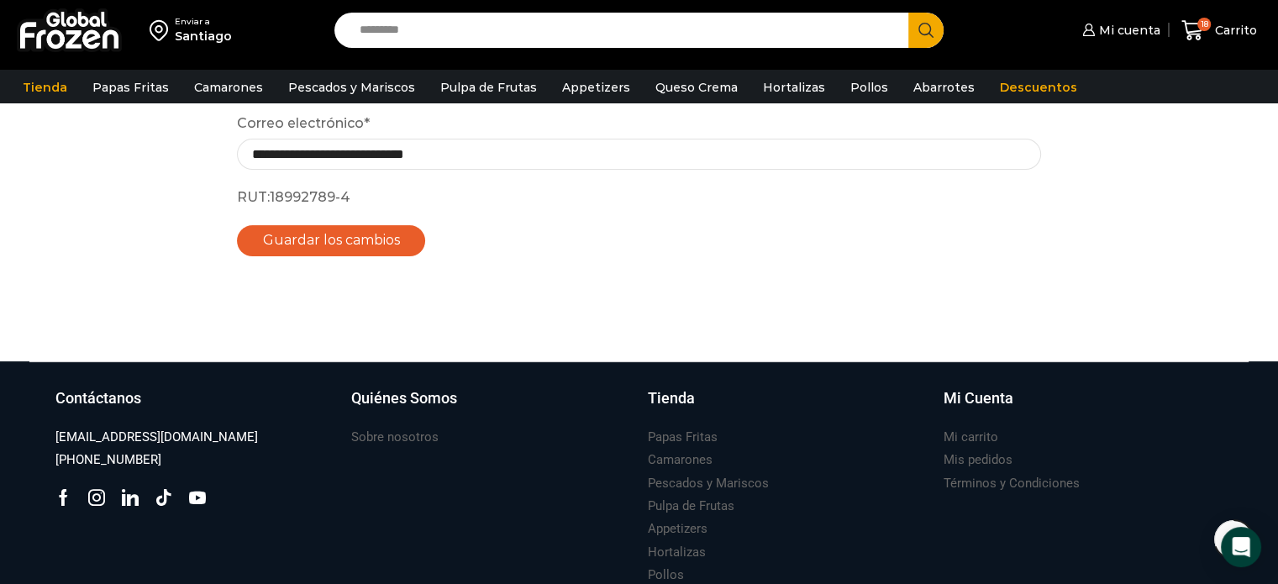
scroll to position [302, 0]
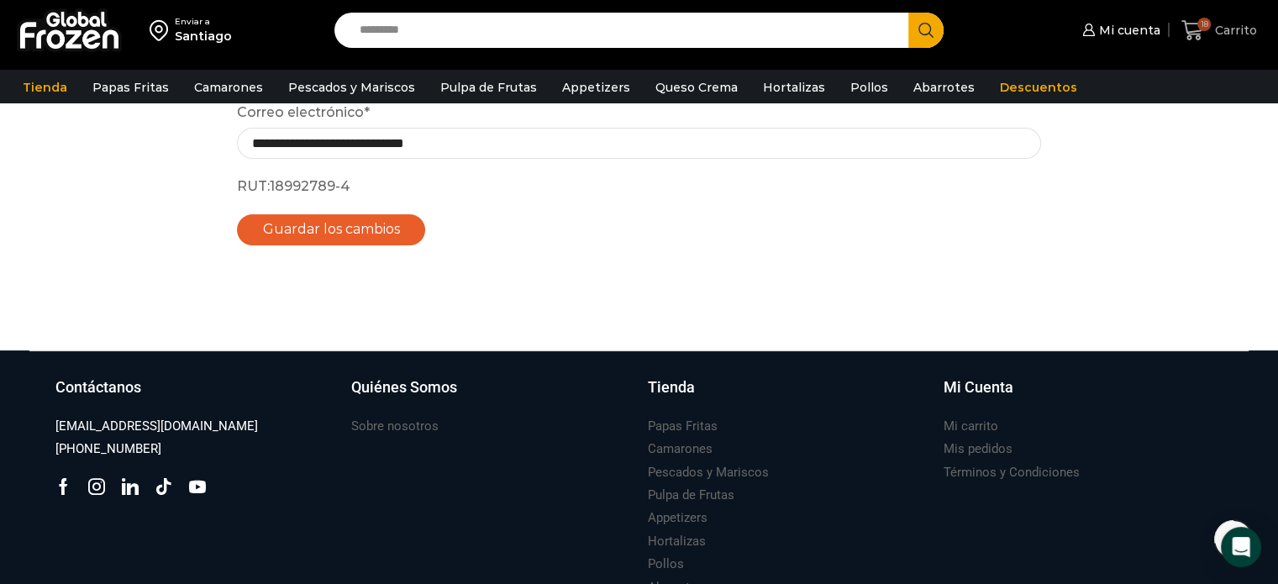
click at [1206, 36] on span "18" at bounding box center [1195, 30] width 29 height 23
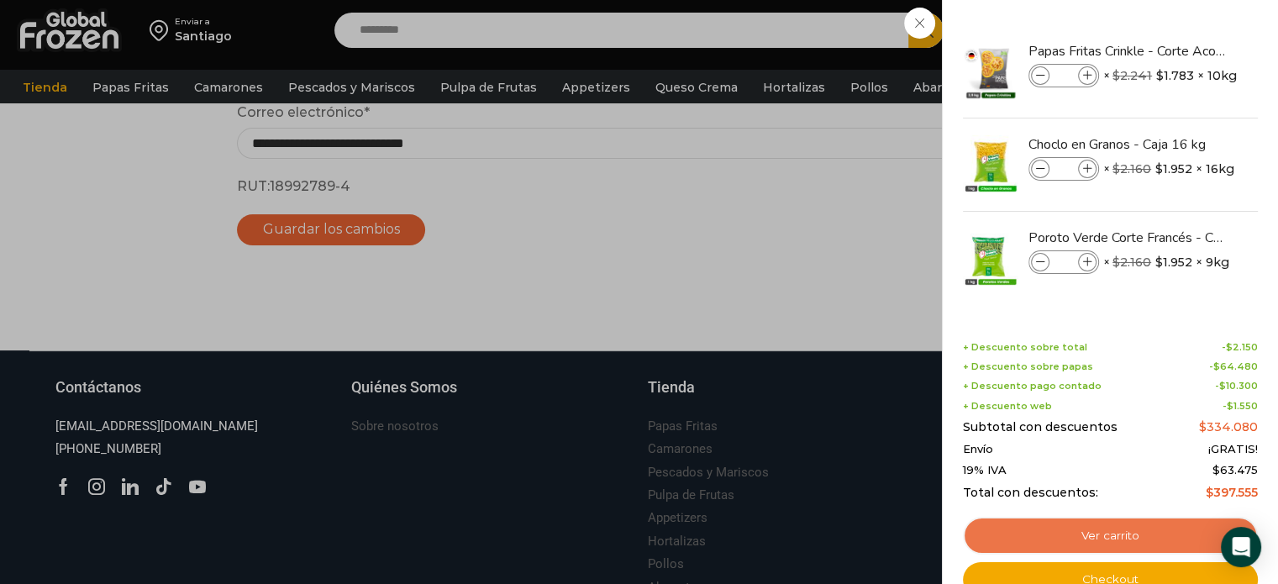
click at [1159, 533] on link "Ver carrito" at bounding box center [1110, 536] width 295 height 39
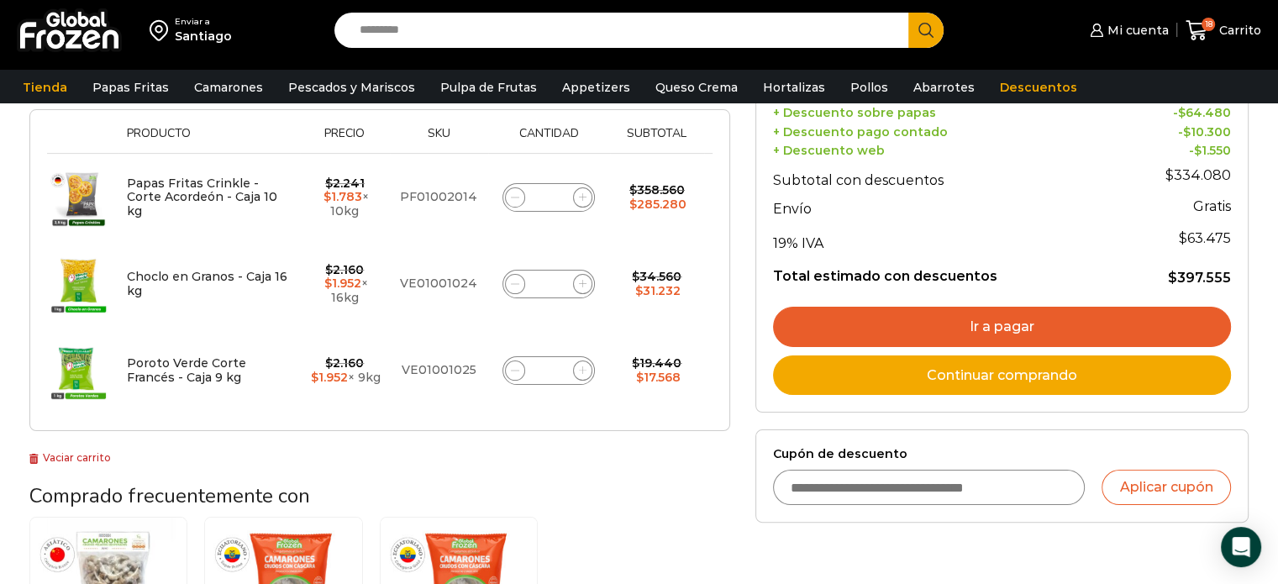
scroll to position [269, 0]
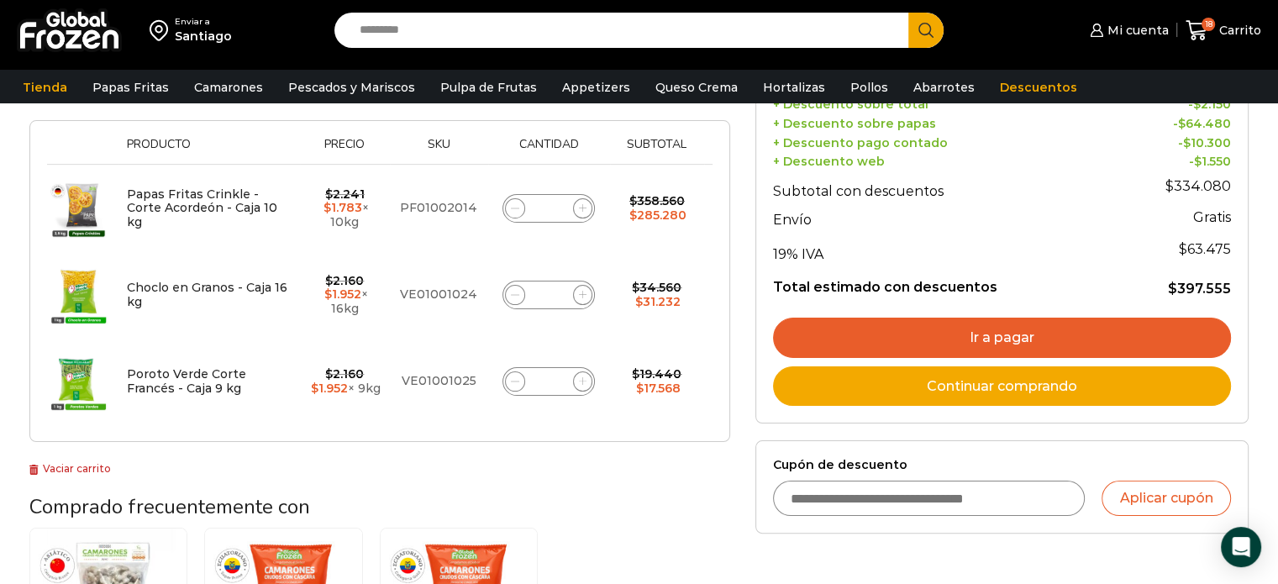
click at [944, 322] on link "Ir a pagar" at bounding box center [1002, 338] width 458 height 40
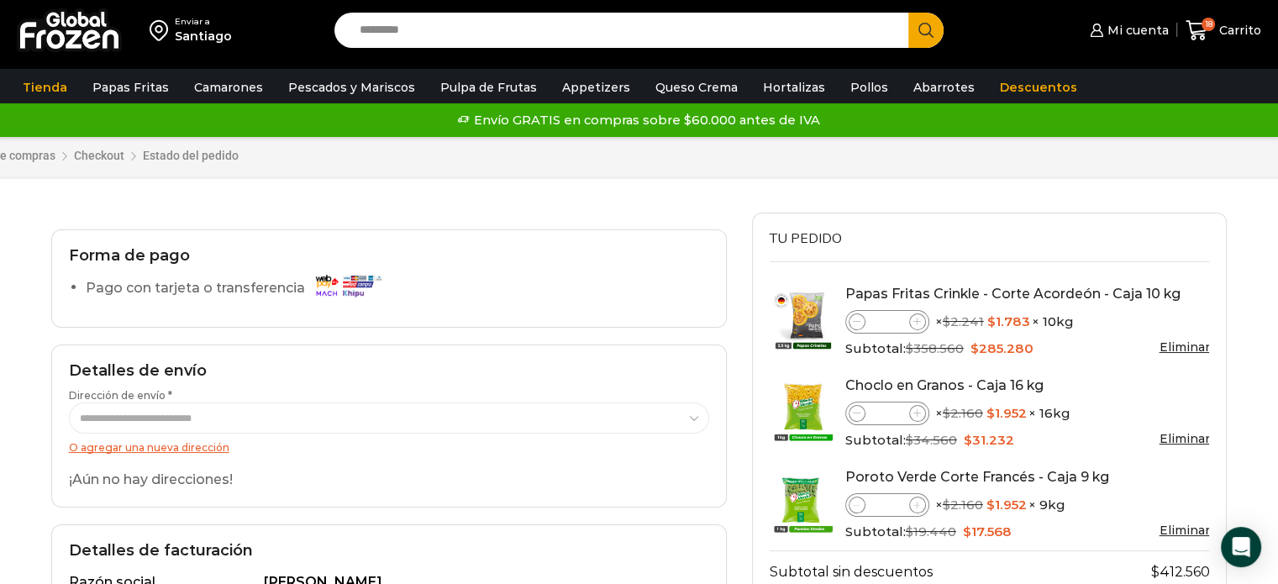
click at [434, 379] on div "**********" at bounding box center [389, 425] width 676 height 163
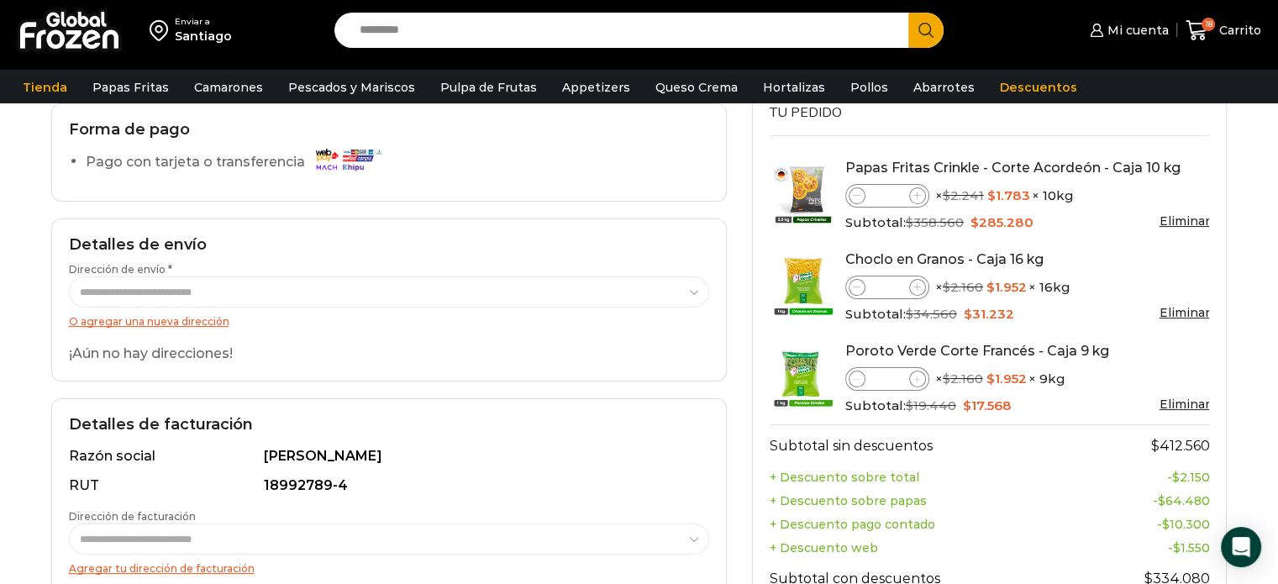
scroll to position [101, 0]
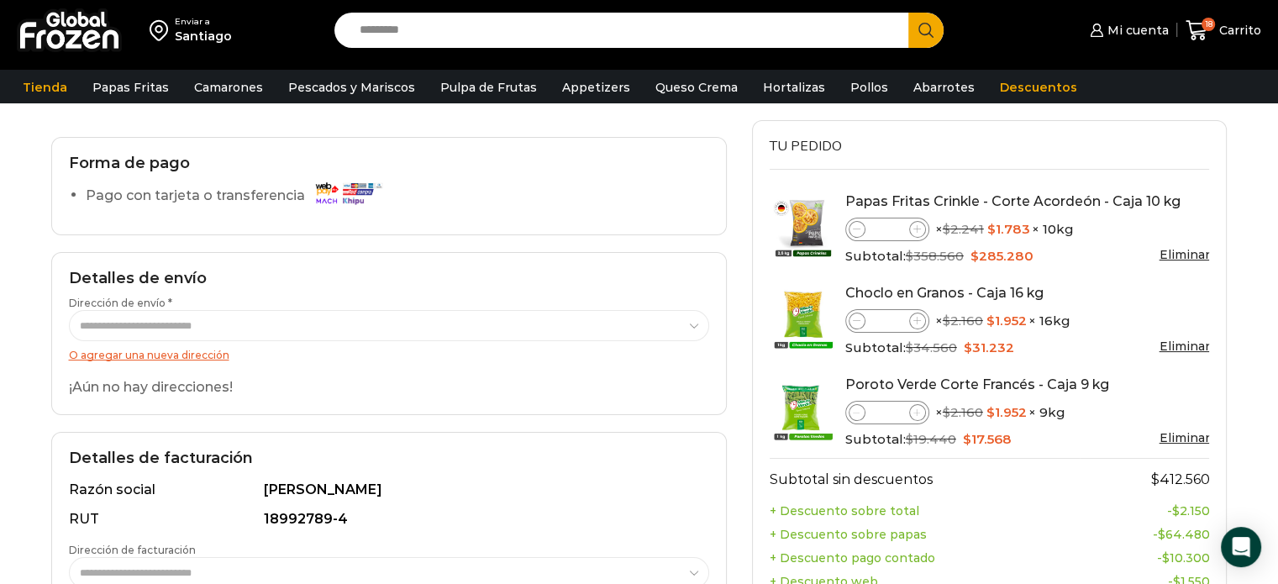
click at [208, 355] on link "O agregar una nueva dirección" at bounding box center [149, 355] width 160 height 13
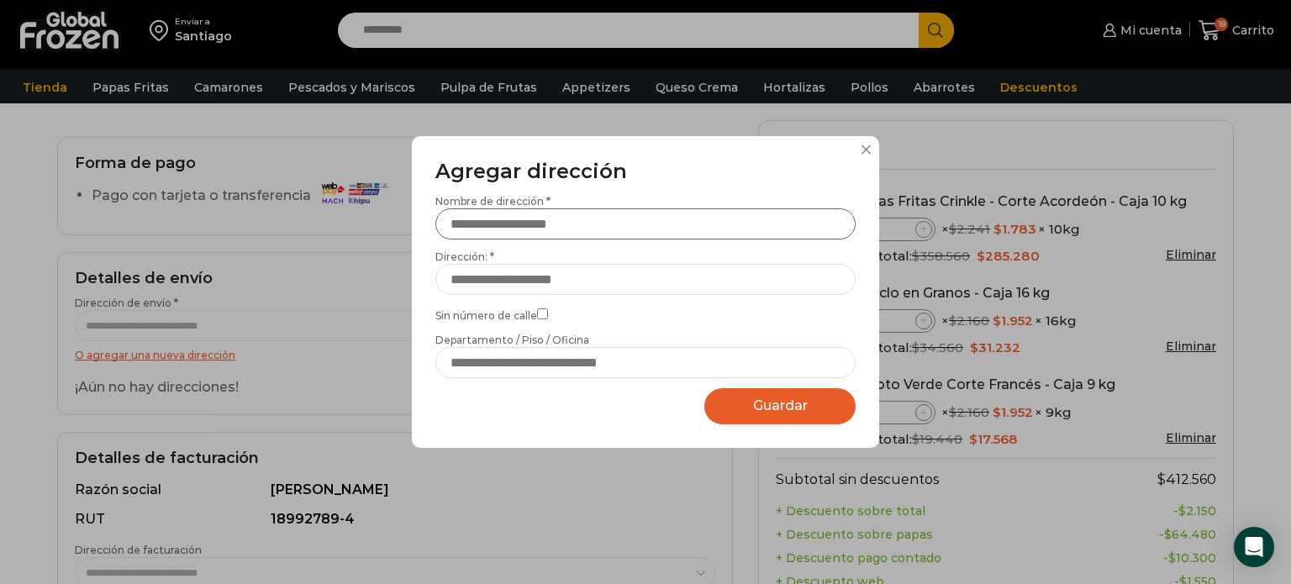
click at [655, 234] on input "Nombre de dirección *" at bounding box center [645, 223] width 420 height 31
type input "*"
type input "****"
click at [588, 281] on input "Dirección: *" at bounding box center [645, 279] width 420 height 31
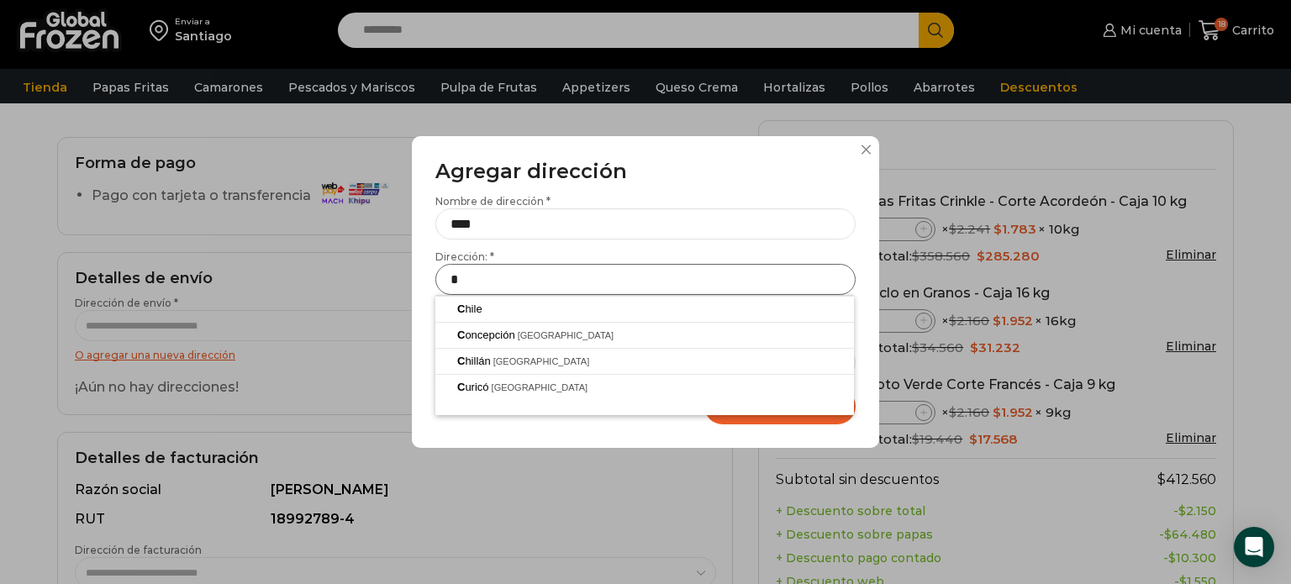
type input "**********"
click at [429, 286] on div "**********" at bounding box center [645, 292] width 467 height 312
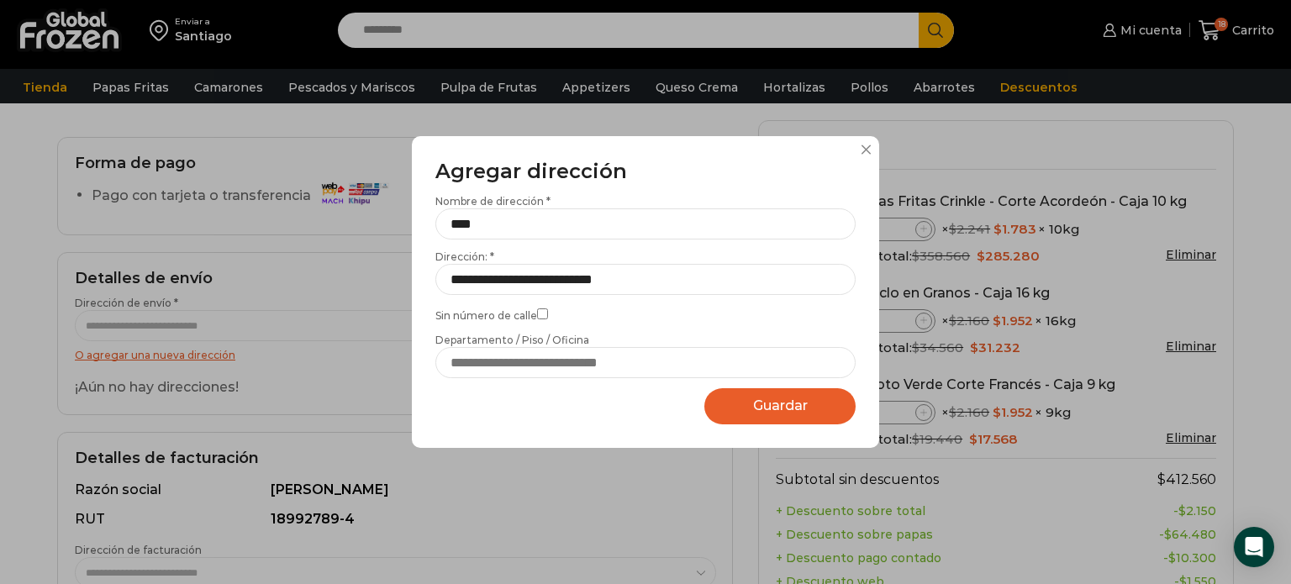
click at [755, 402] on span "Guardar" at bounding box center [780, 405] width 55 height 16
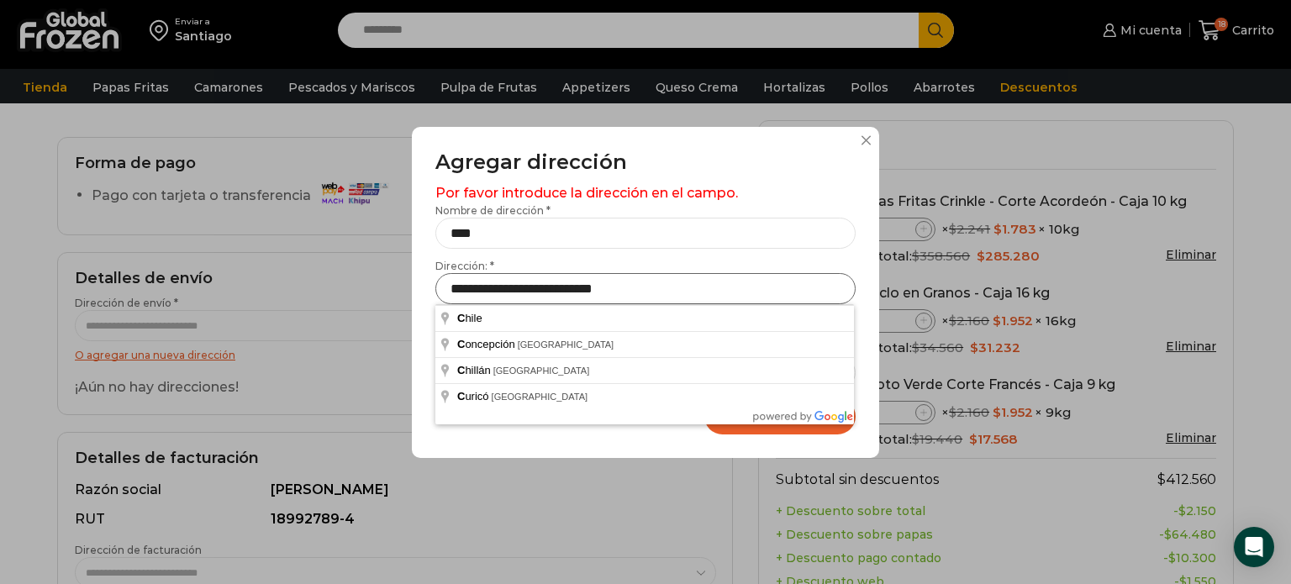
click at [570, 278] on input "**********" at bounding box center [645, 288] width 420 height 31
click at [672, 295] on input "**********" at bounding box center [645, 288] width 420 height 31
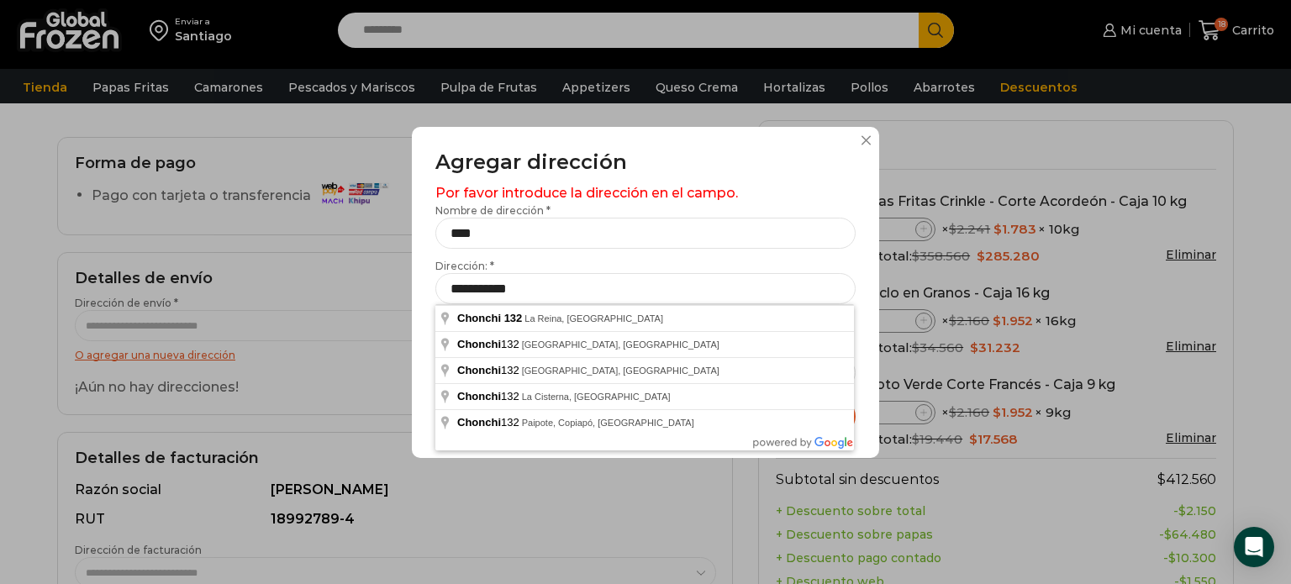
type input "**********"
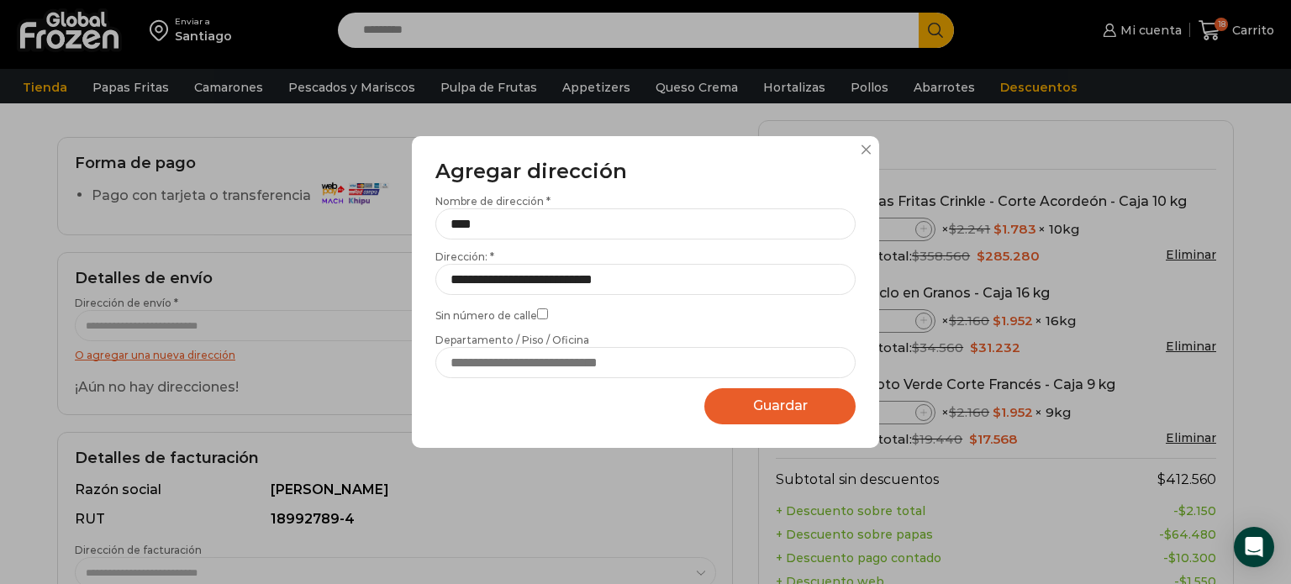
click at [776, 416] on button "Guardar Guardando..." at bounding box center [779, 406] width 151 height 36
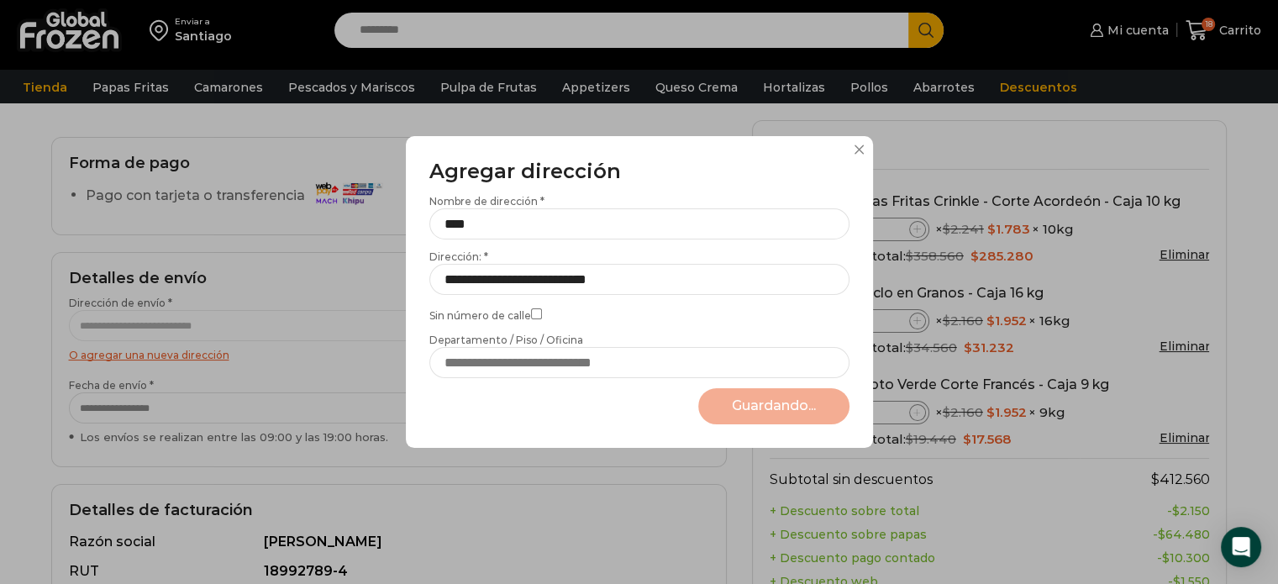
select select "*******"
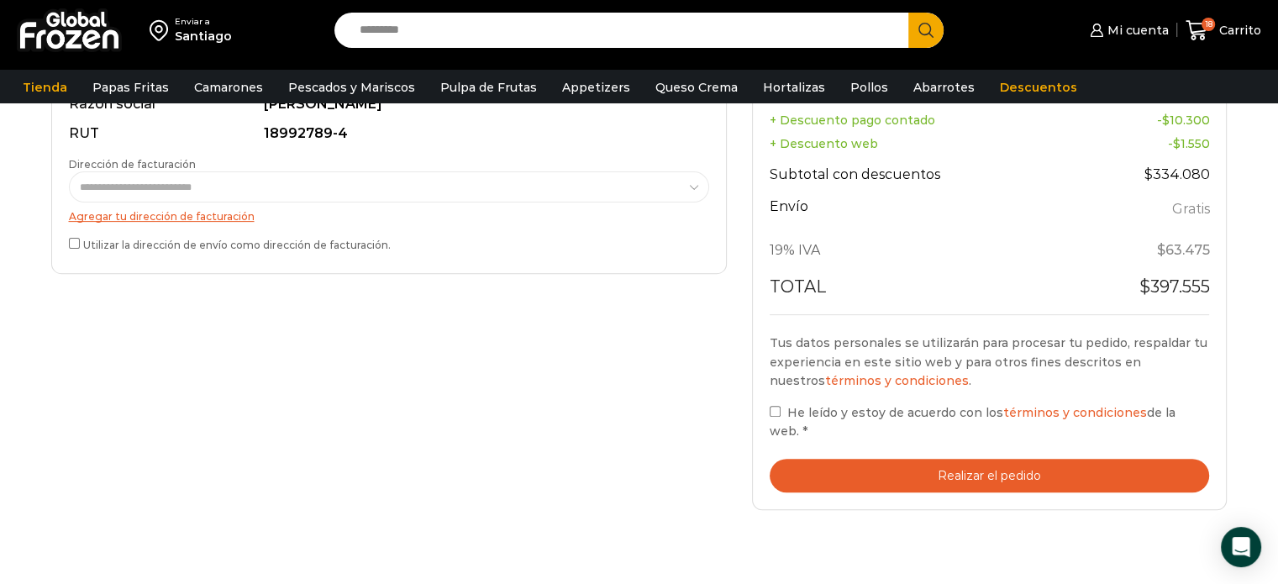
scroll to position [542, 0]
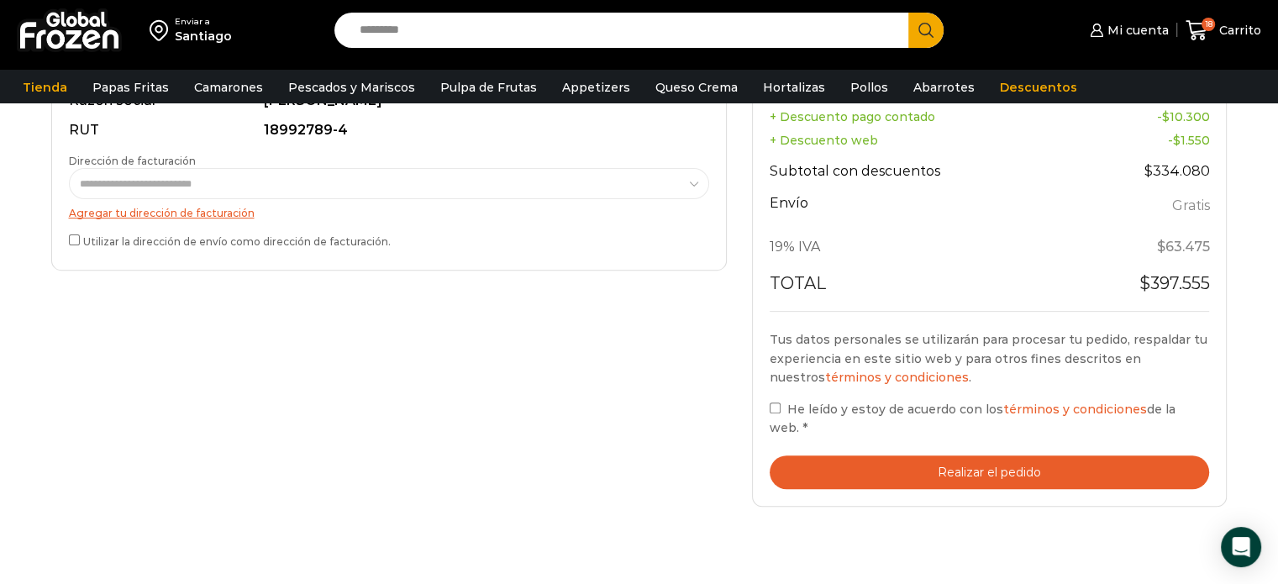
click at [795, 402] on span "He leído y estoy de acuerdo con los términos y condiciones de la web." at bounding box center [973, 419] width 406 height 34
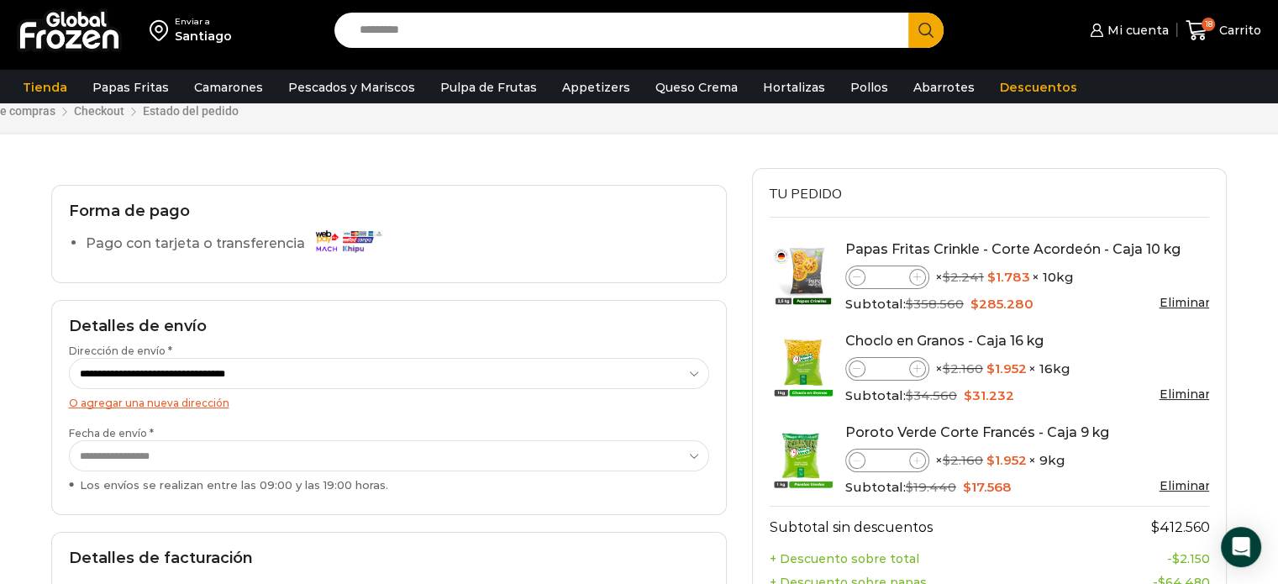
scroll to position [0, 0]
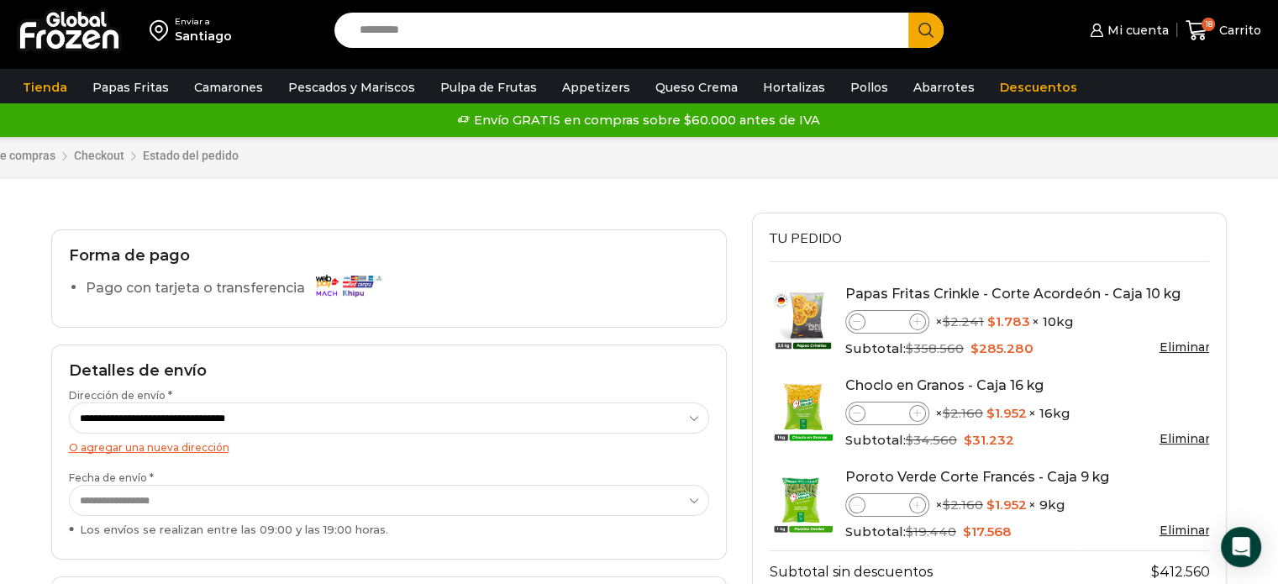
click at [280, 474] on label "**********" at bounding box center [389, 504] width 640 height 67
click at [280, 485] on select "**********" at bounding box center [389, 500] width 641 height 31
select select "**********"
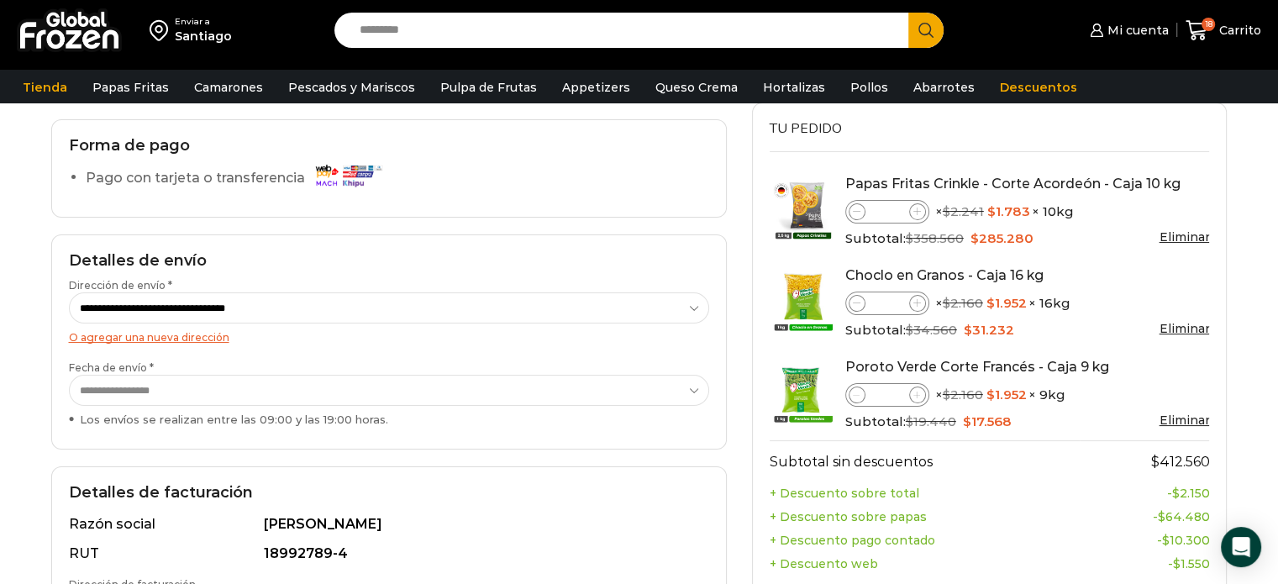
scroll to position [120, 0]
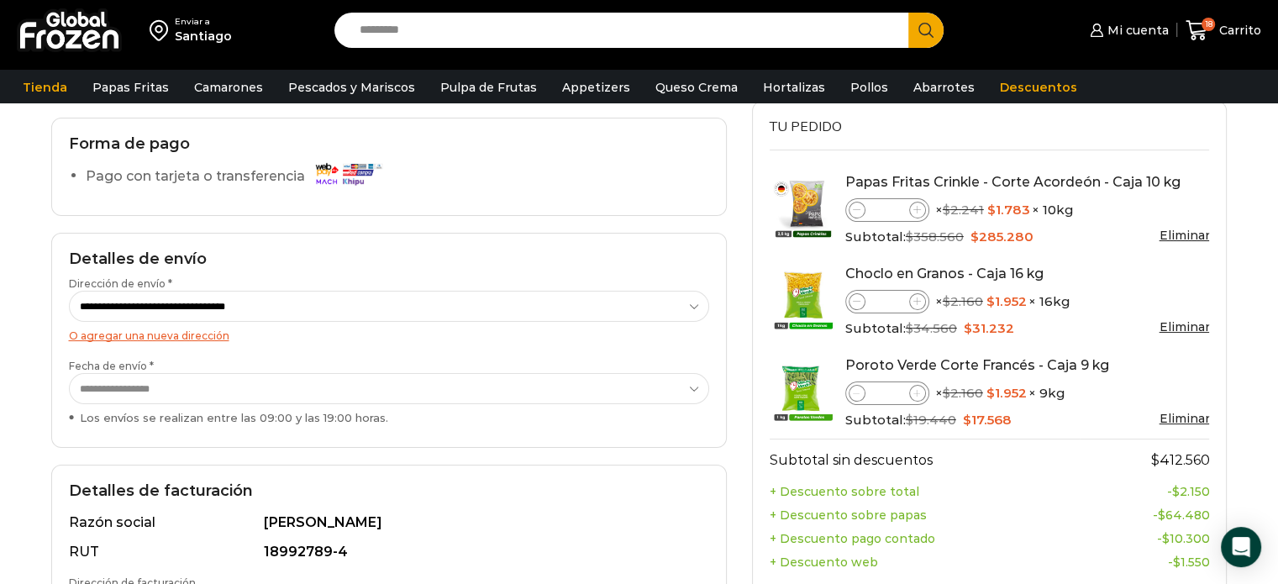
click at [320, 417] on div "Los envíos se realizan entre las 09:00 y las 19:00 horas." at bounding box center [389, 418] width 640 height 16
click at [320, 404] on select "**********" at bounding box center [389, 388] width 641 height 31
click at [374, 397] on select "**********" at bounding box center [389, 388] width 641 height 31
click at [69, 373] on select "**********" at bounding box center [389, 388] width 641 height 31
click at [373, 377] on select "**********" at bounding box center [389, 388] width 641 height 31
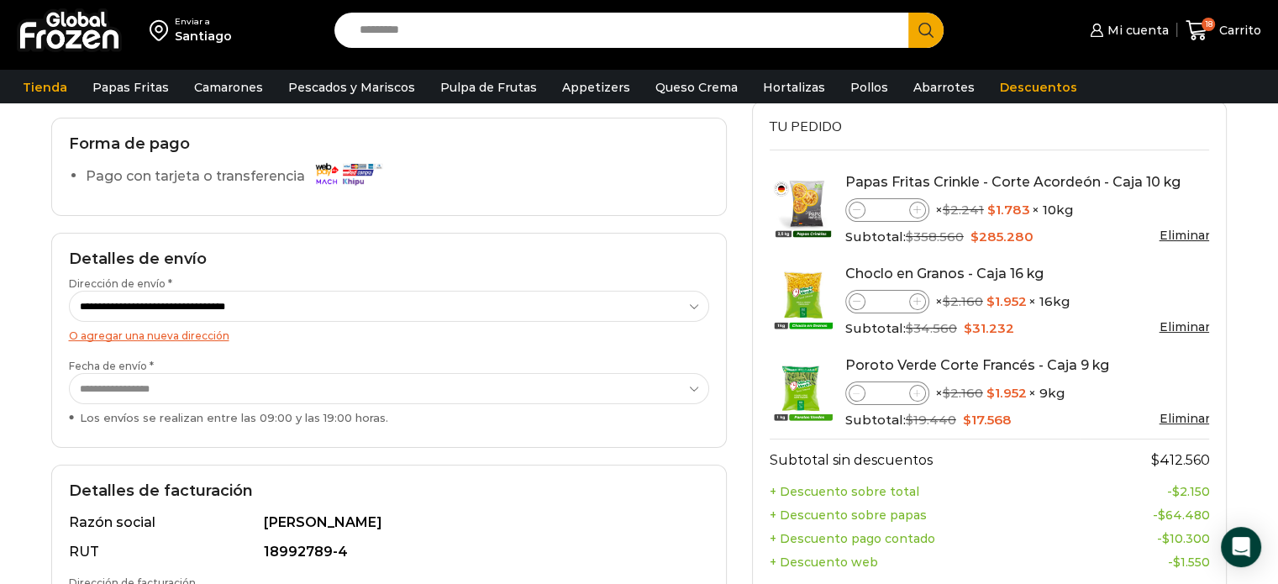
click at [367, 440] on div "**********" at bounding box center [389, 340] width 676 height 215
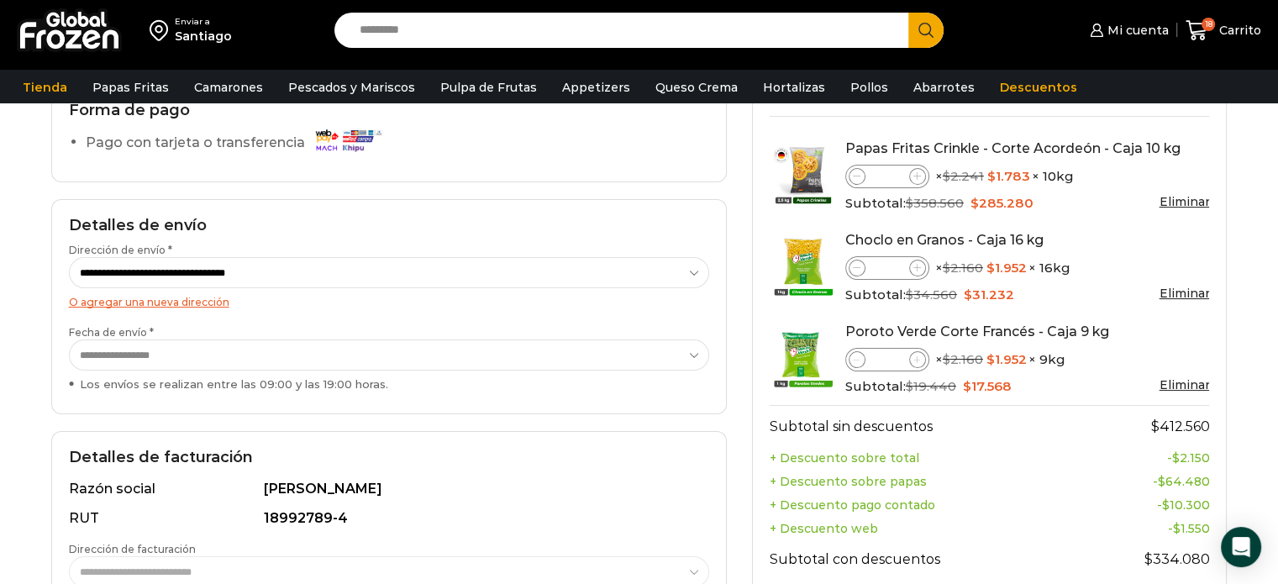
click at [323, 384] on div "Los envíos se realizan entre las 09:00 y las 19:00 horas." at bounding box center [389, 384] width 640 height 16
click at [323, 371] on select "**********" at bounding box center [389, 354] width 641 height 31
click at [411, 457] on h2 "Detalles de facturación" at bounding box center [389, 458] width 640 height 18
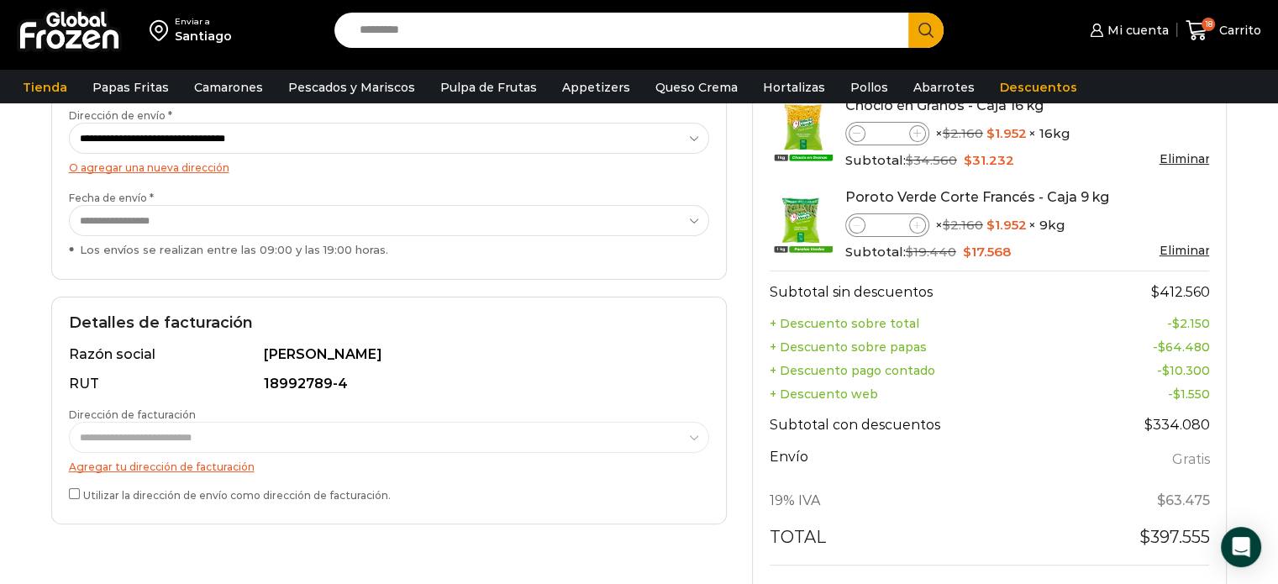
scroll to position [322, 0]
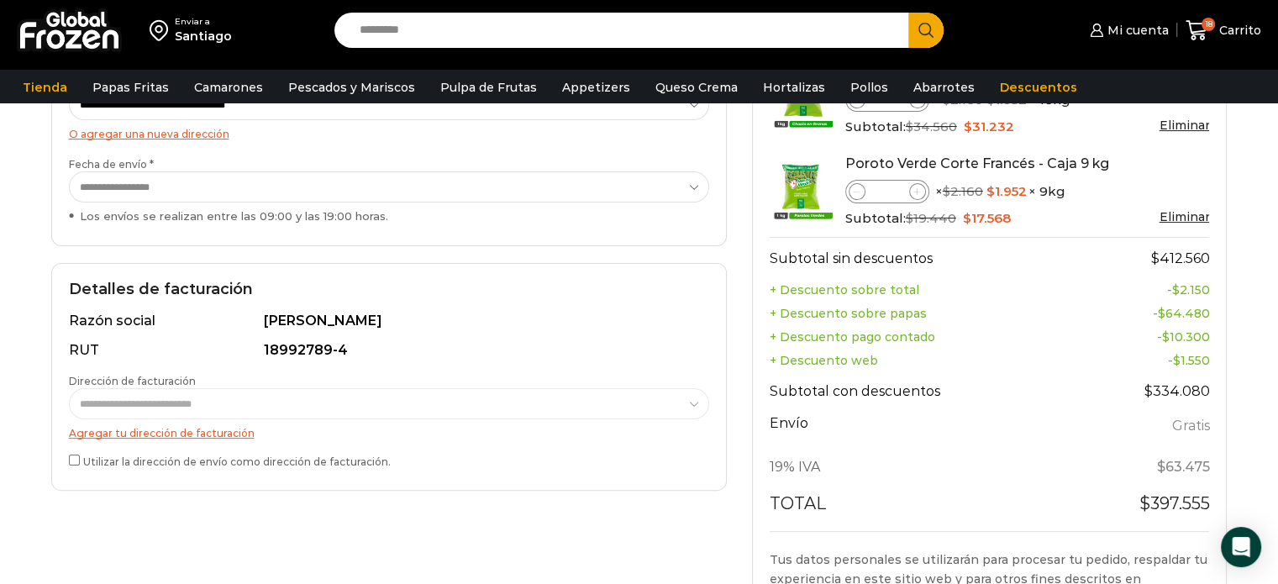
click at [296, 352] on div "18992789-4" at bounding box center [481, 350] width 435 height 19
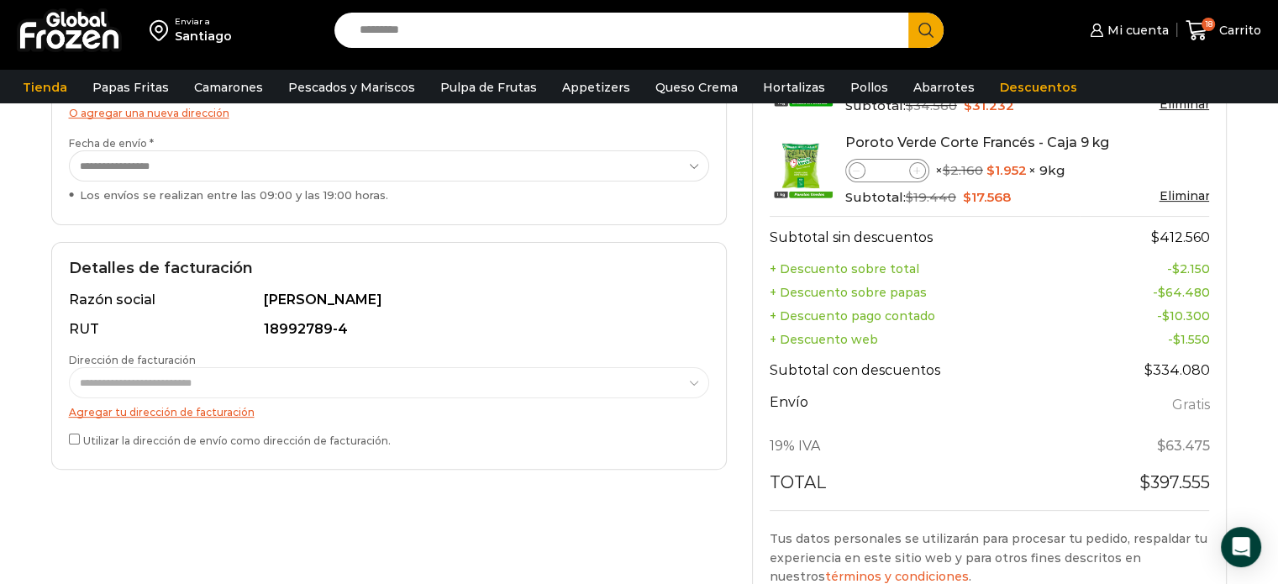
scroll to position [355, 0]
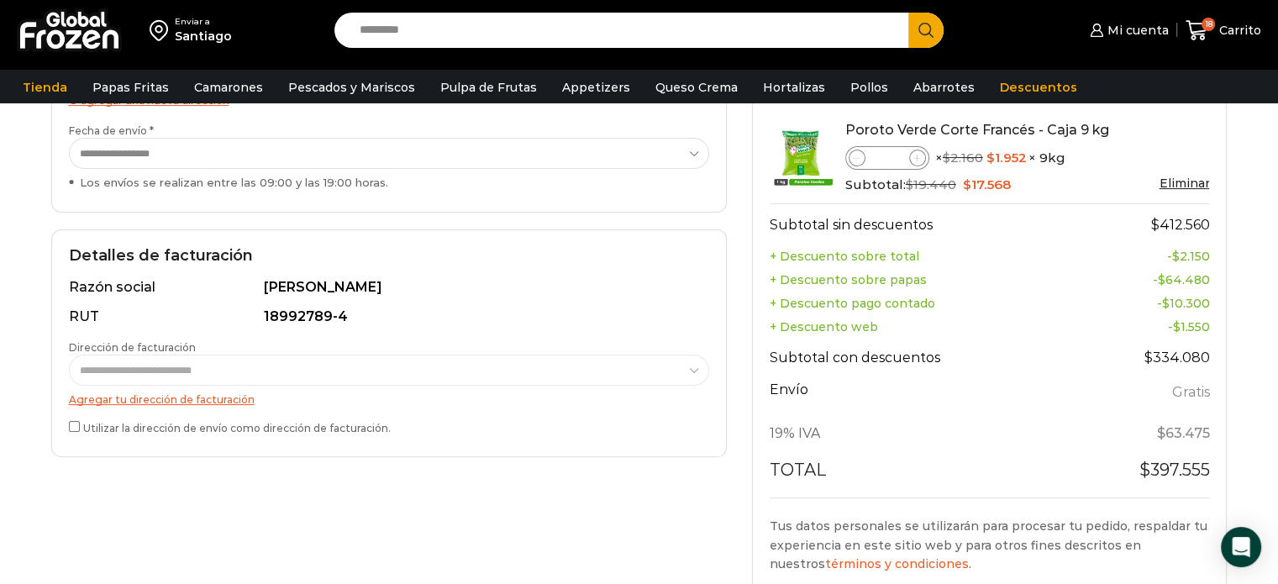
click at [507, 505] on div "**********" at bounding box center [389, 288] width 701 height 844
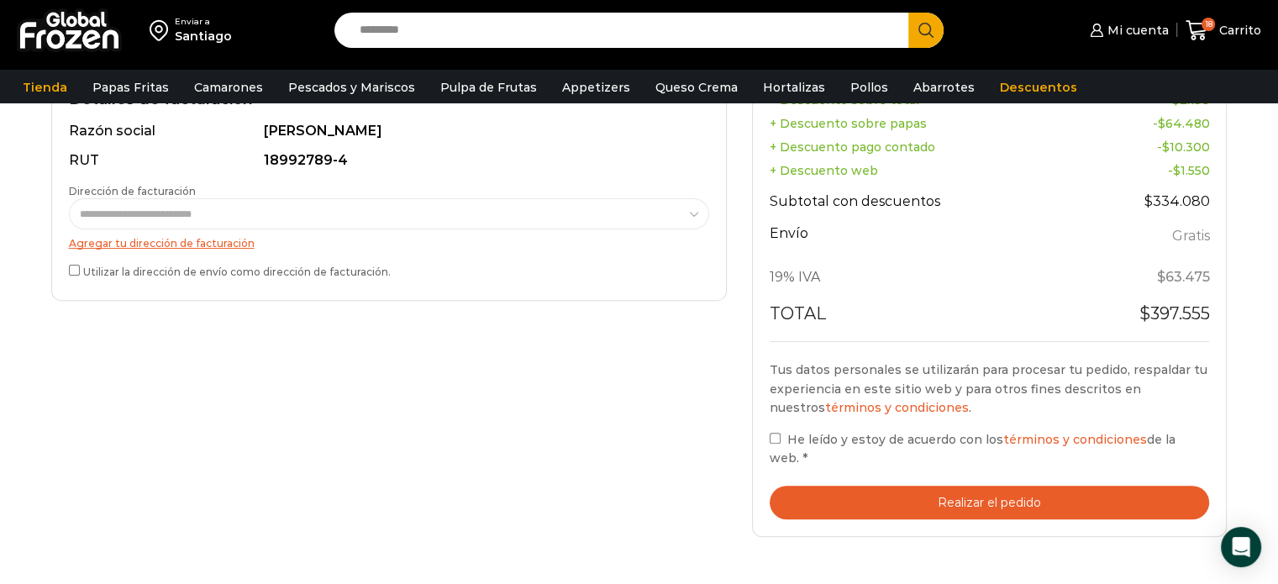
scroll to position [523, 0]
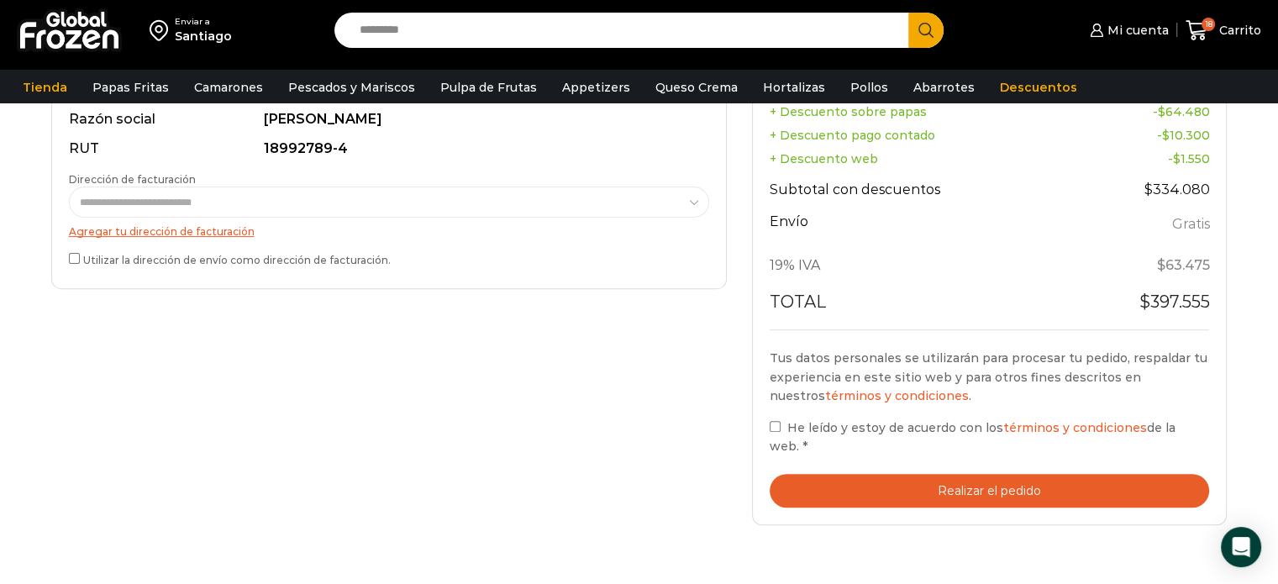
click at [1006, 474] on button "Realizar el pedido" at bounding box center [990, 491] width 440 height 34
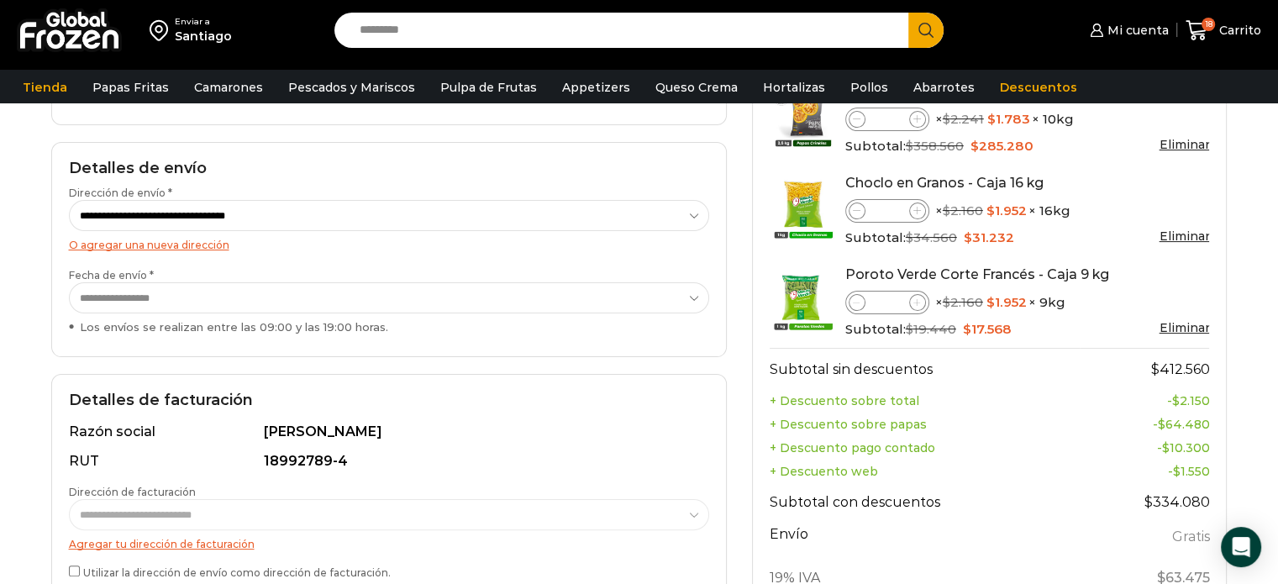
scroll to position [305, 0]
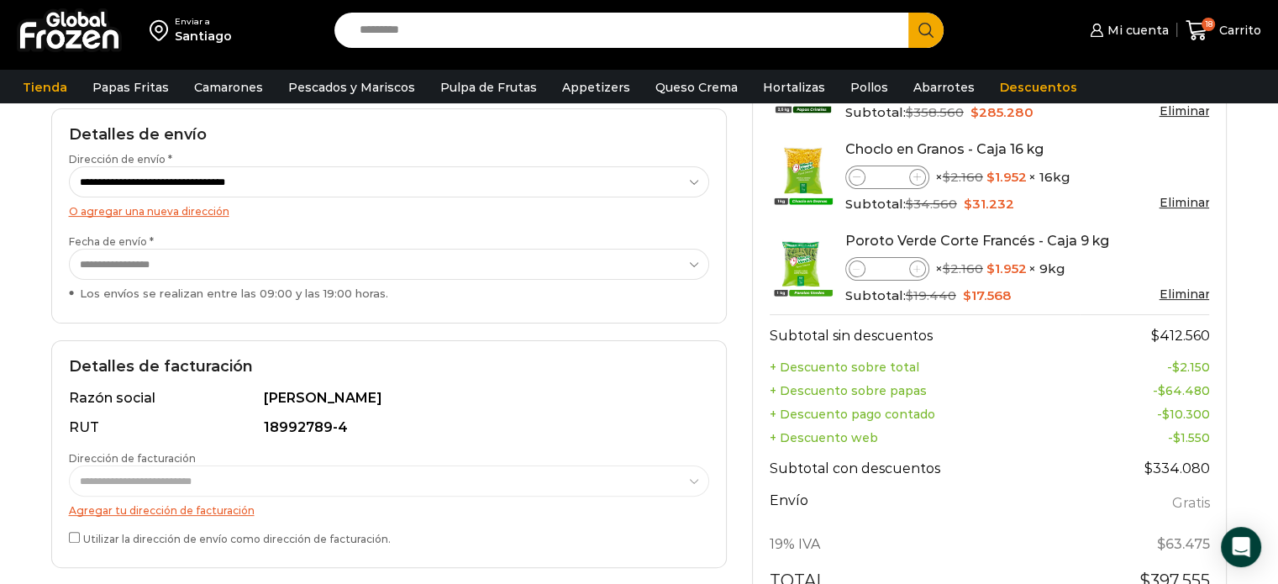
click at [65, 544] on div "**********" at bounding box center [389, 454] width 676 height 228
click at [69, 541] on label "Utilizar la dirección de envío como dirección de facturación." at bounding box center [389, 537] width 640 height 18
click at [475, 563] on div "**********" at bounding box center [389, 454] width 676 height 228
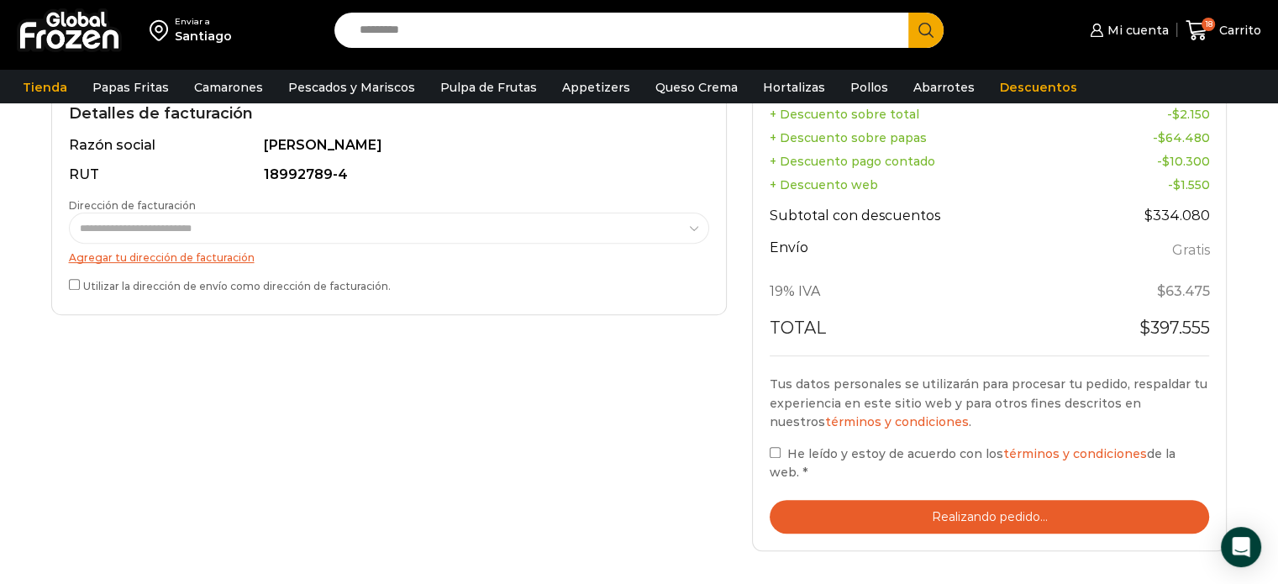
scroll to position [592, 0]
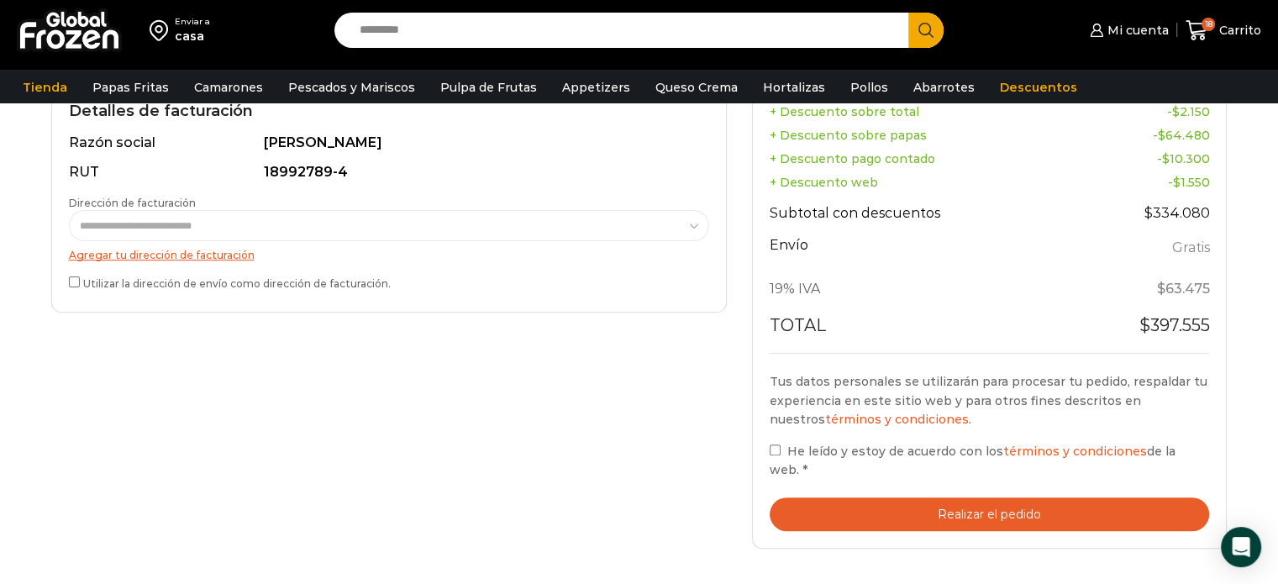
scroll to position [492, 0]
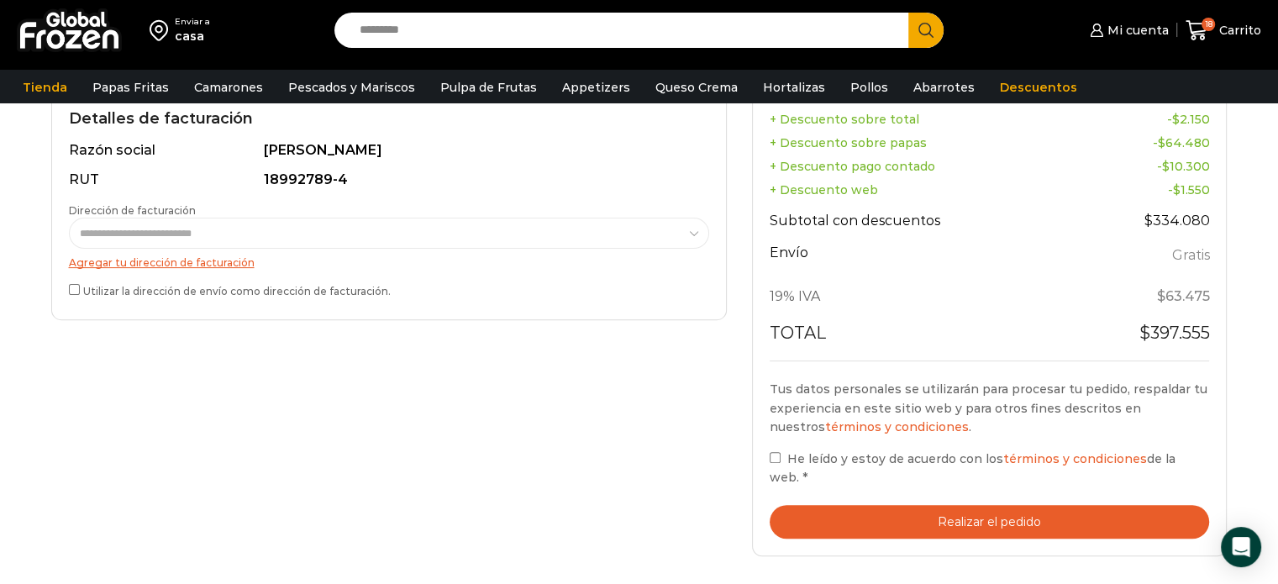
click at [1012, 505] on button "Realizar el pedido" at bounding box center [990, 522] width 440 height 34
